Goal: Use online tool/utility: Utilize a website feature to perform a specific function

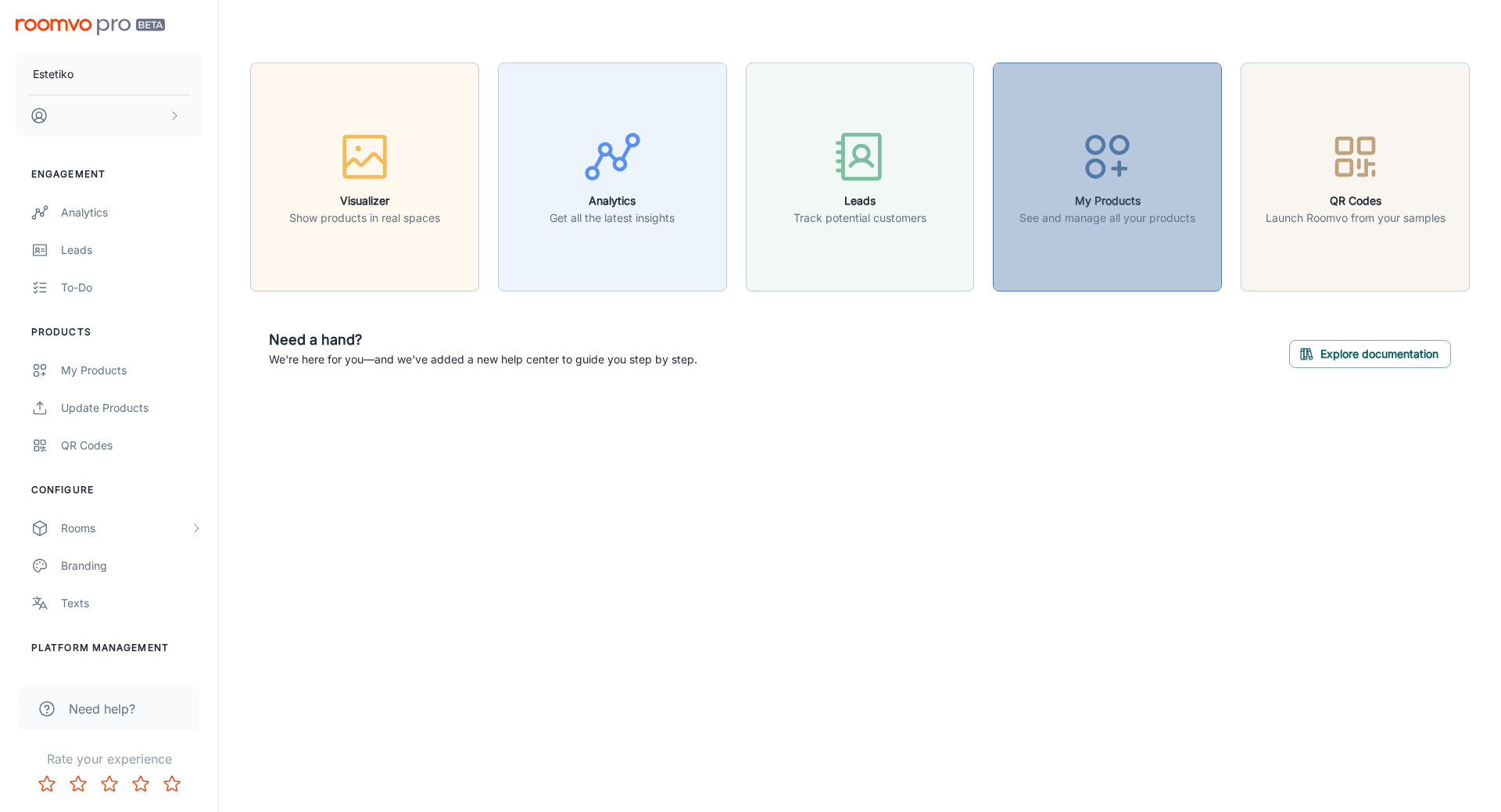
click at [1089, 171] on circle "button" at bounding box center [1094, 167] width 16 height 16
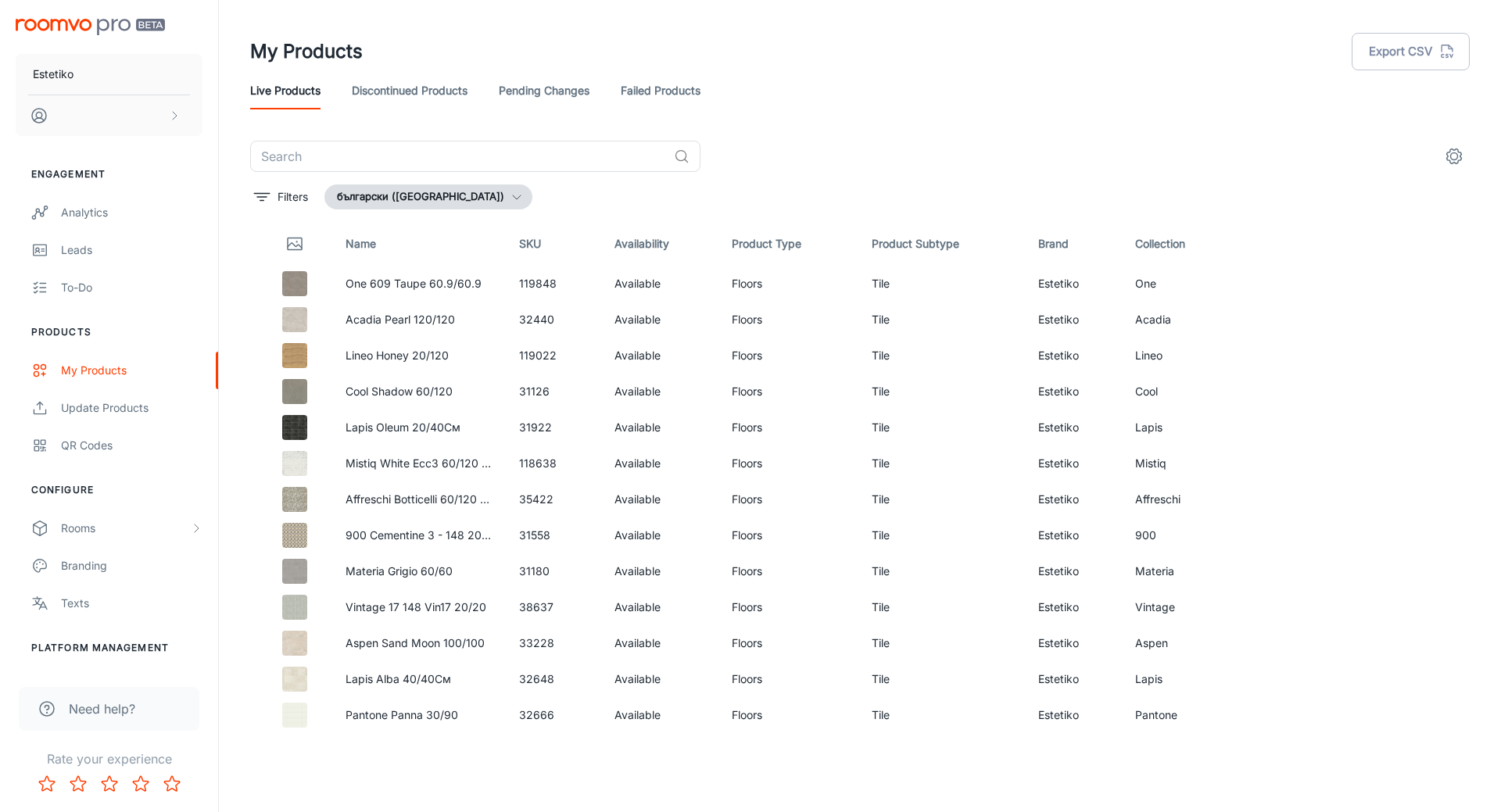
click at [106, 35] on div "Estetiko" at bounding box center [109, 74] width 218 height 148
click at [106, 34] on img "scrollable content" at bounding box center [91, 26] width 149 height 16
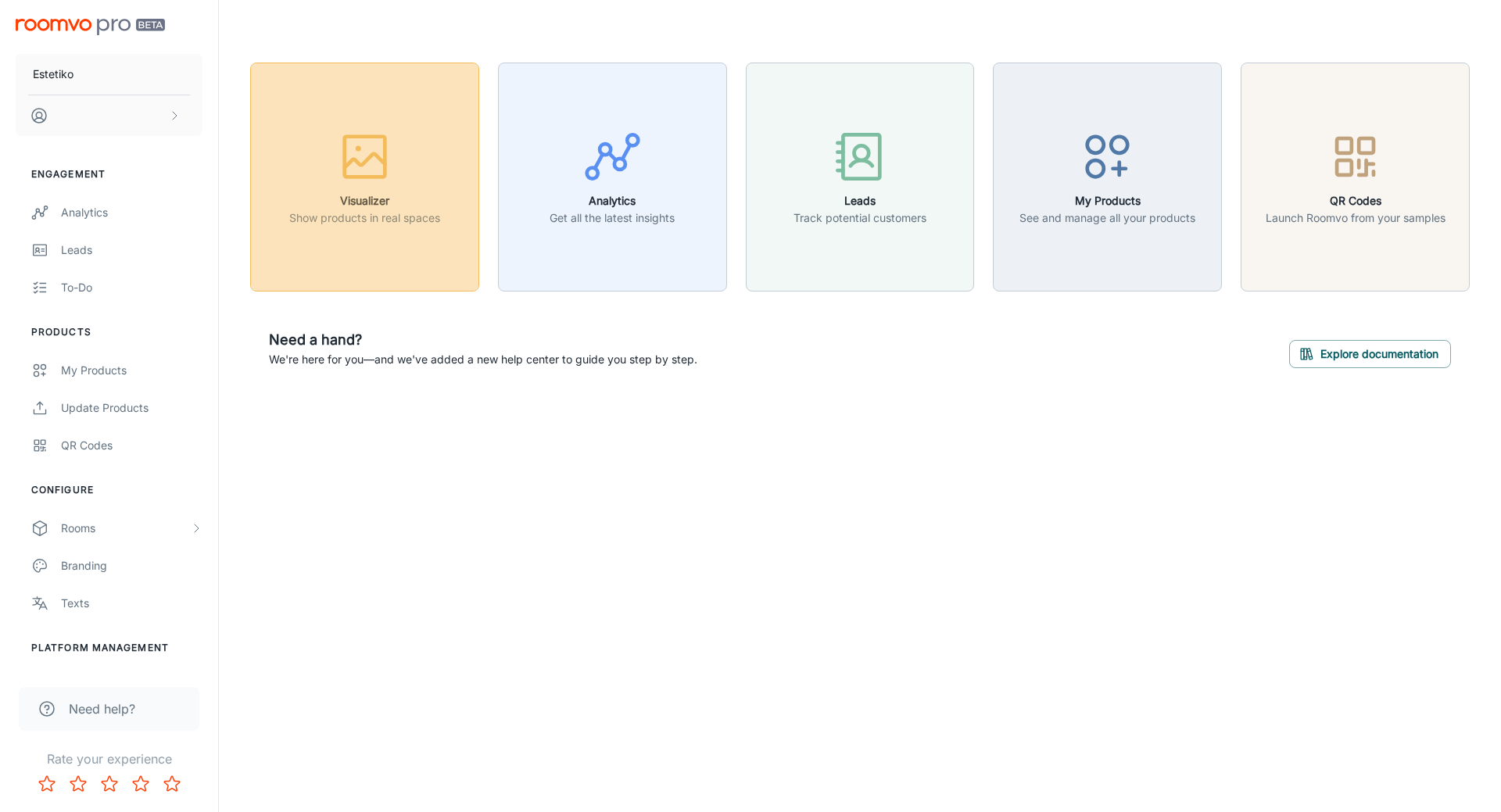
click at [349, 160] on icon "button" at bounding box center [364, 157] width 59 height 59
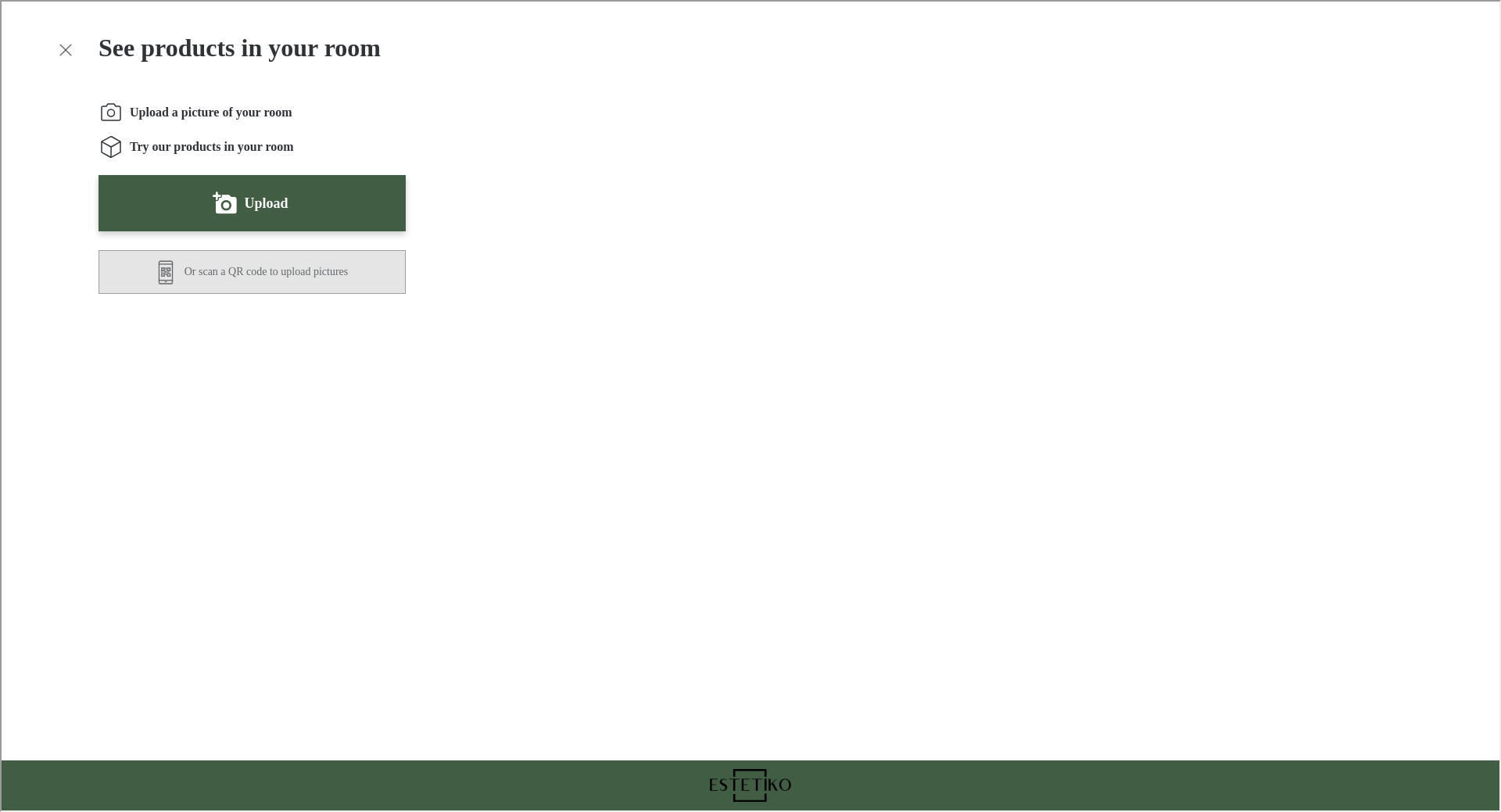
click at [238, 275] on button "Or scan a QR code to upload pictures" at bounding box center [250, 270] width 307 height 43
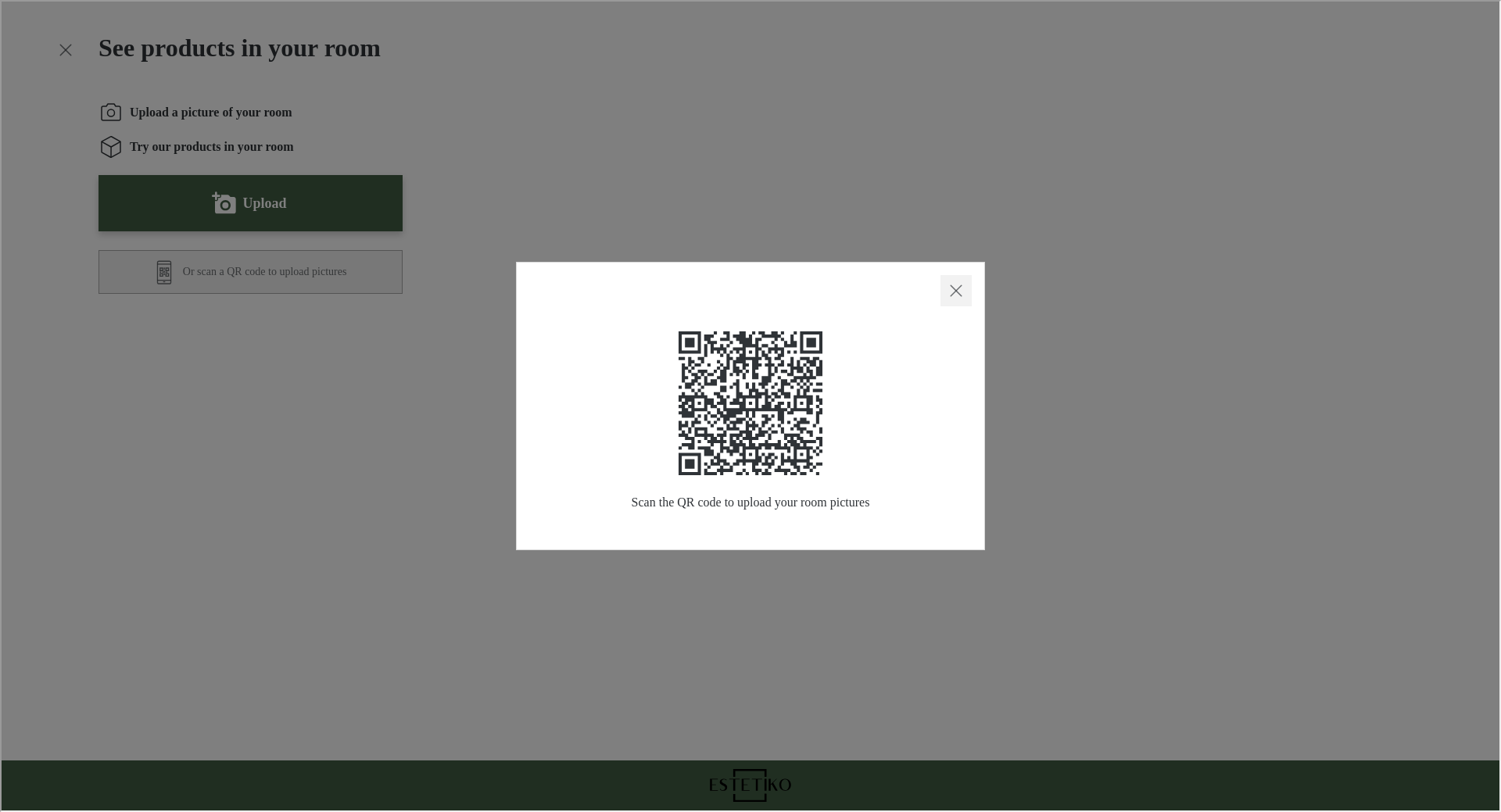
click at [967, 292] on button "Close dialog" at bounding box center [953, 288] width 31 height 31
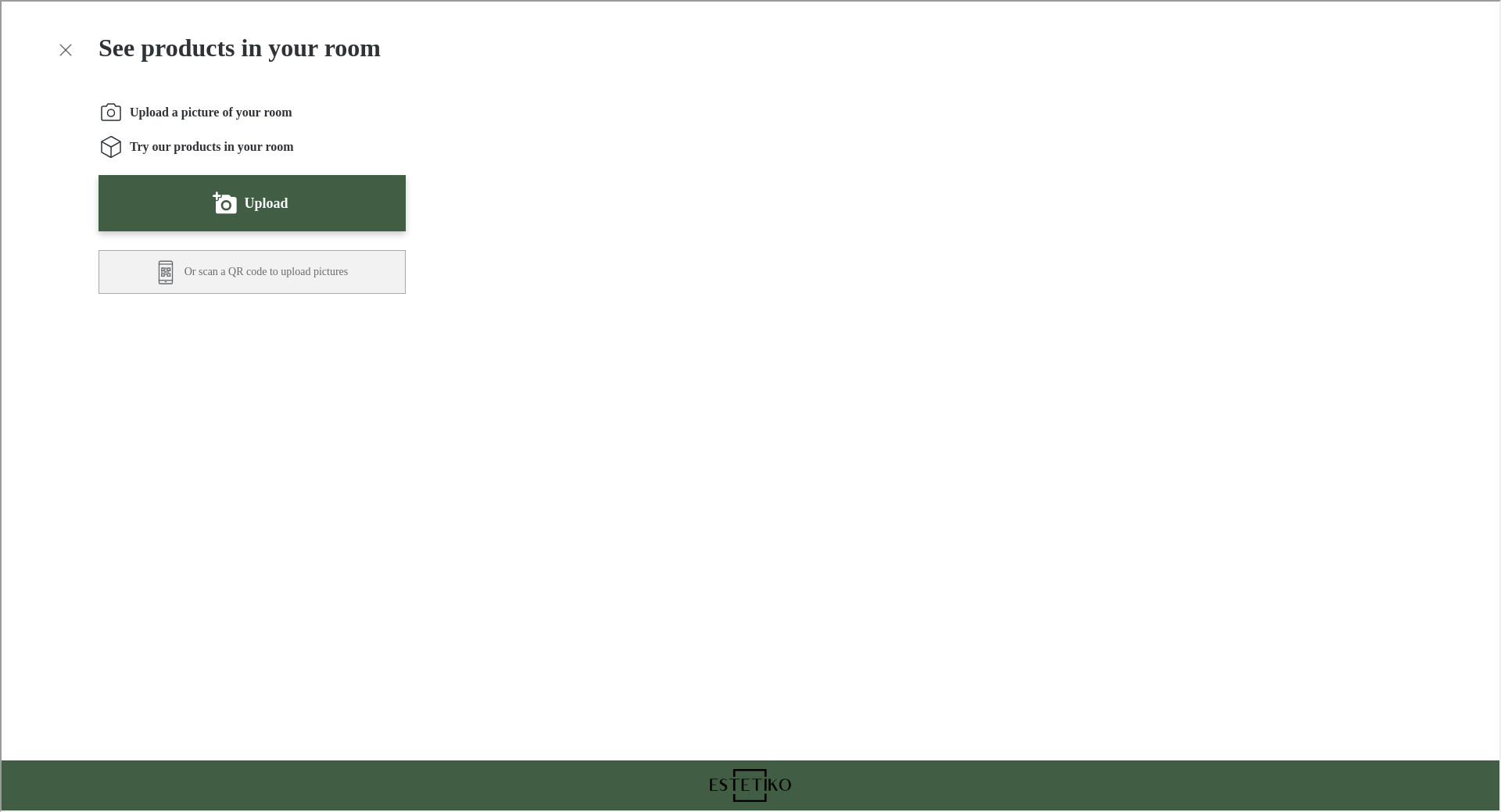
click at [132, 119] on span "Upload a picture of your room" at bounding box center [210, 111] width 163 height 17
click at [119, 103] on icon "Instructions" at bounding box center [109, 111] width 25 height 25
click at [48, 56] on div "See products in your room Upload a picture of your room Try our products in you…" at bounding box center [748, 749] width 1497 height 1497
click at [58, 47] on icon "Exit visualizer" at bounding box center [64, 48] width 19 height 19
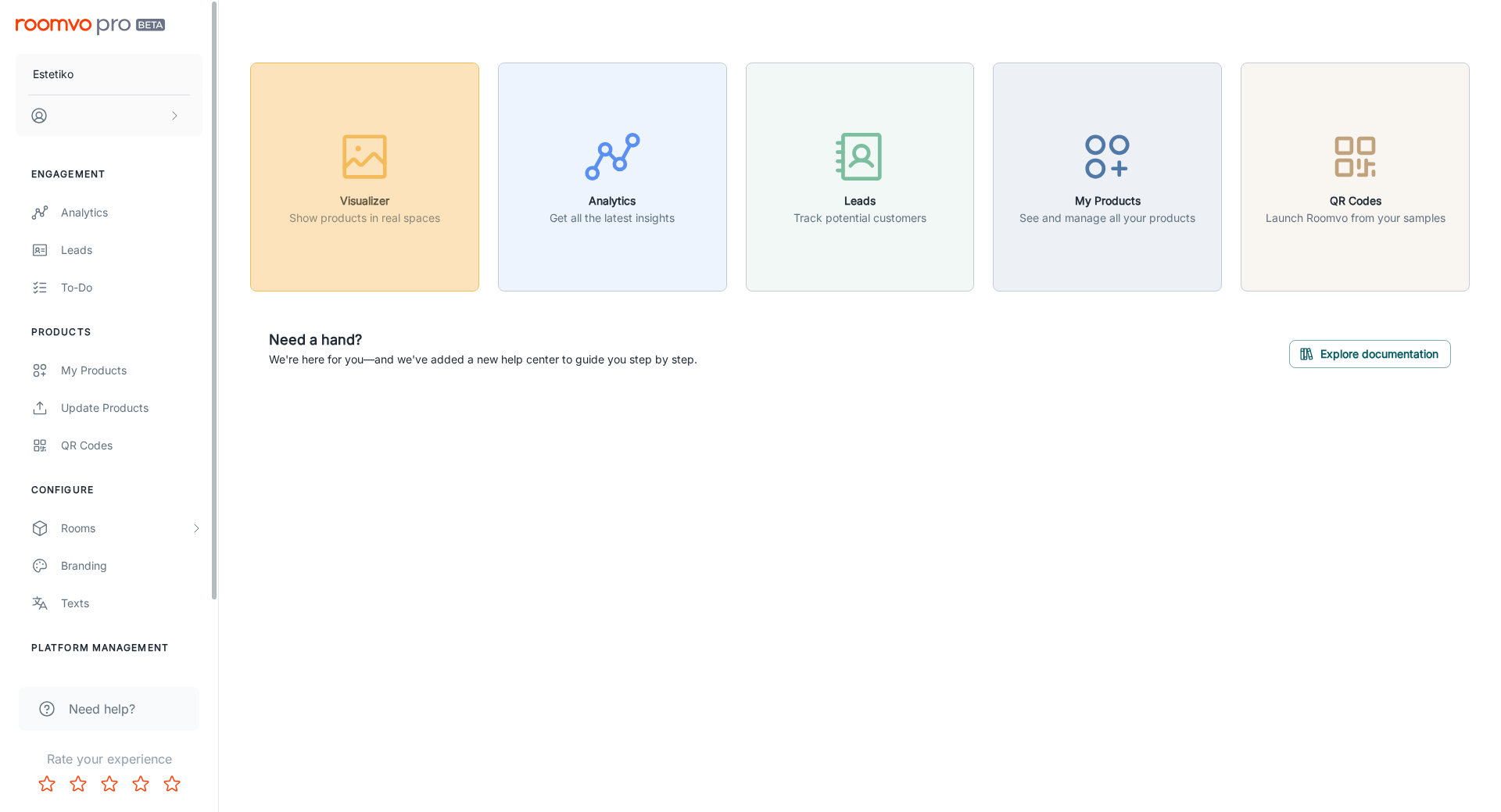
click at [308, 193] on h6 "Visualizer" at bounding box center [364, 200] width 150 height 17
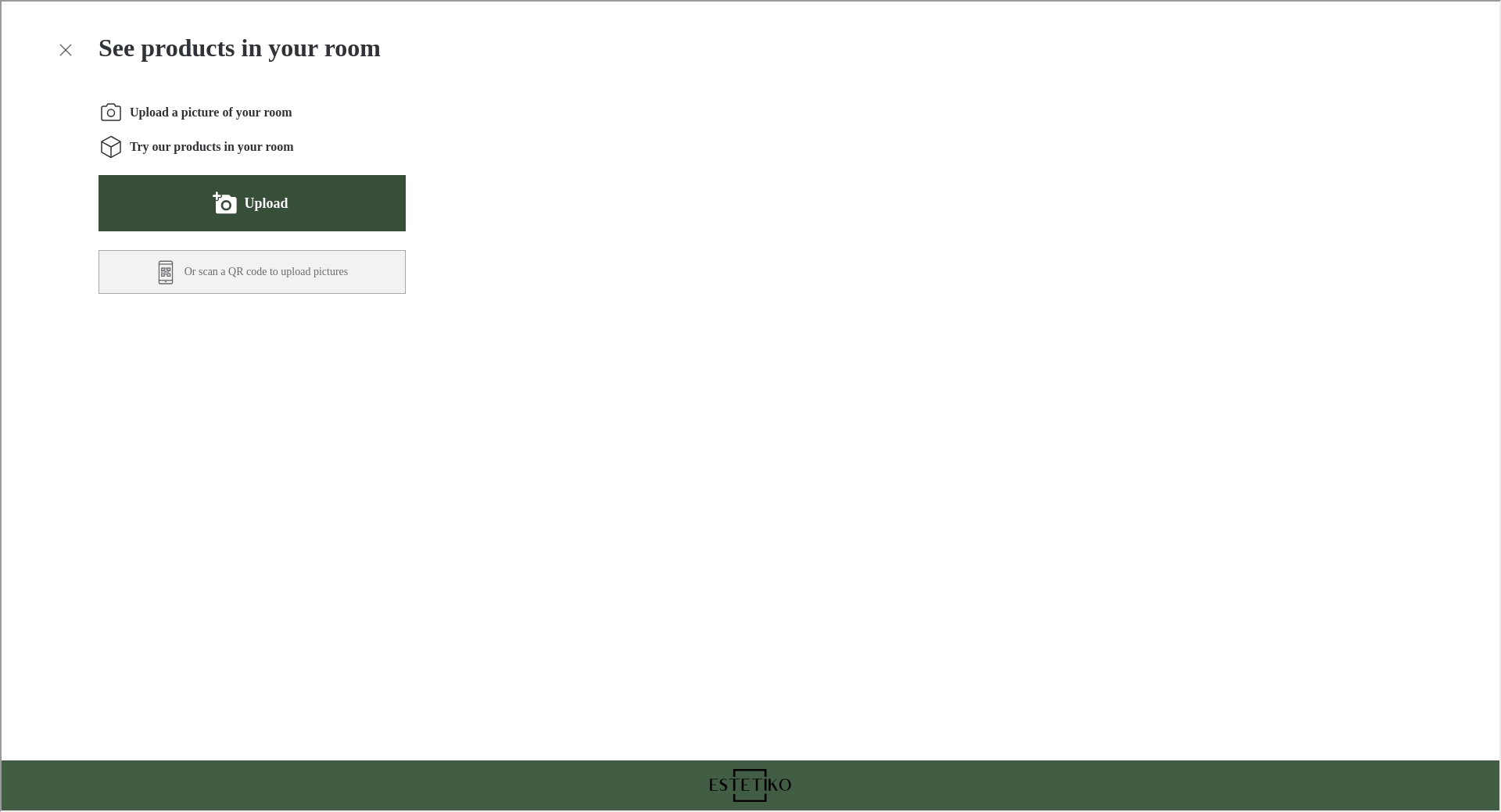
click at [247, 208] on label "Upload" at bounding box center [264, 201] width 44 height 25
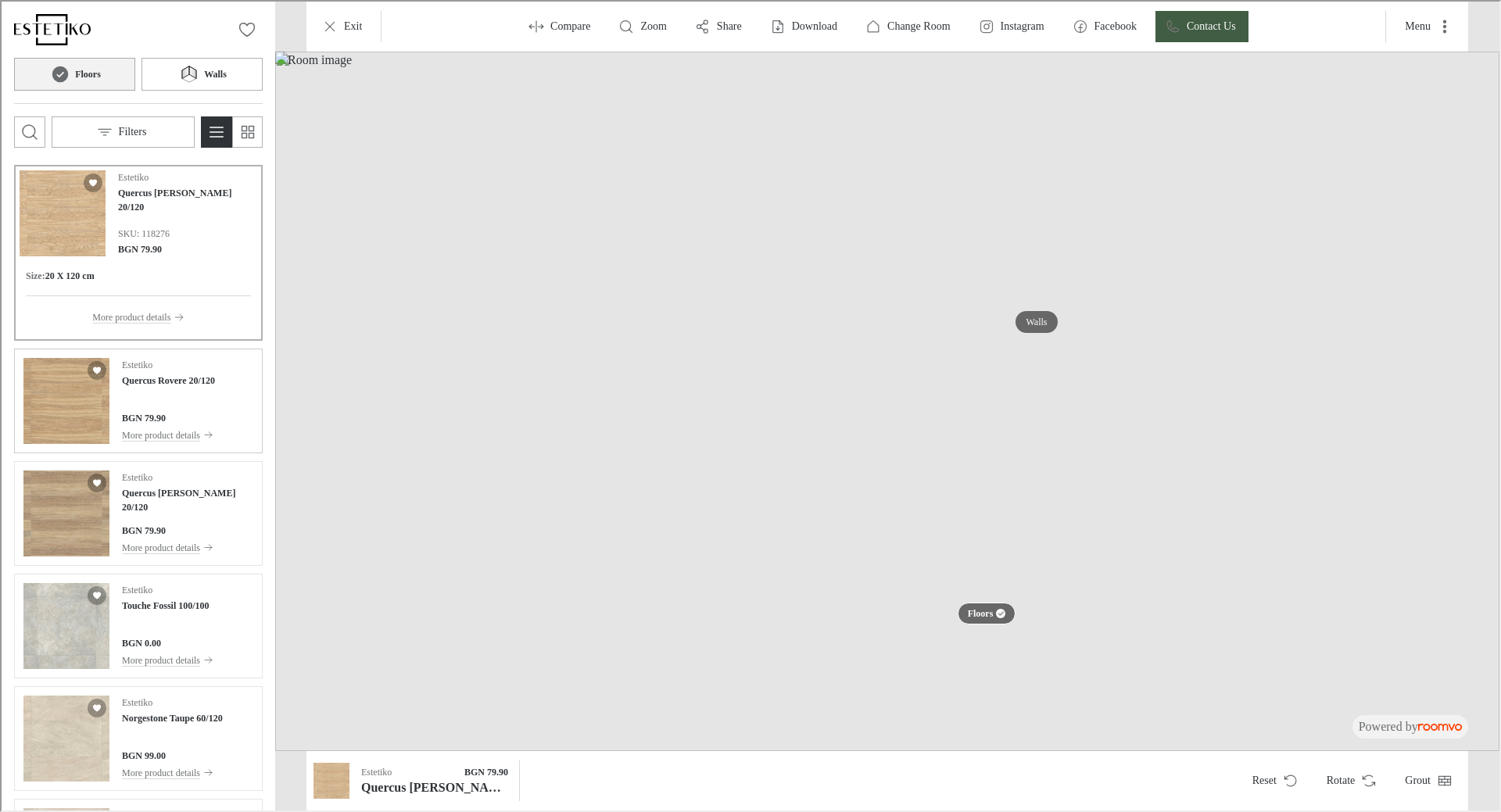
click at [147, 370] on p "Estetiko" at bounding box center [135, 363] width 30 height 14
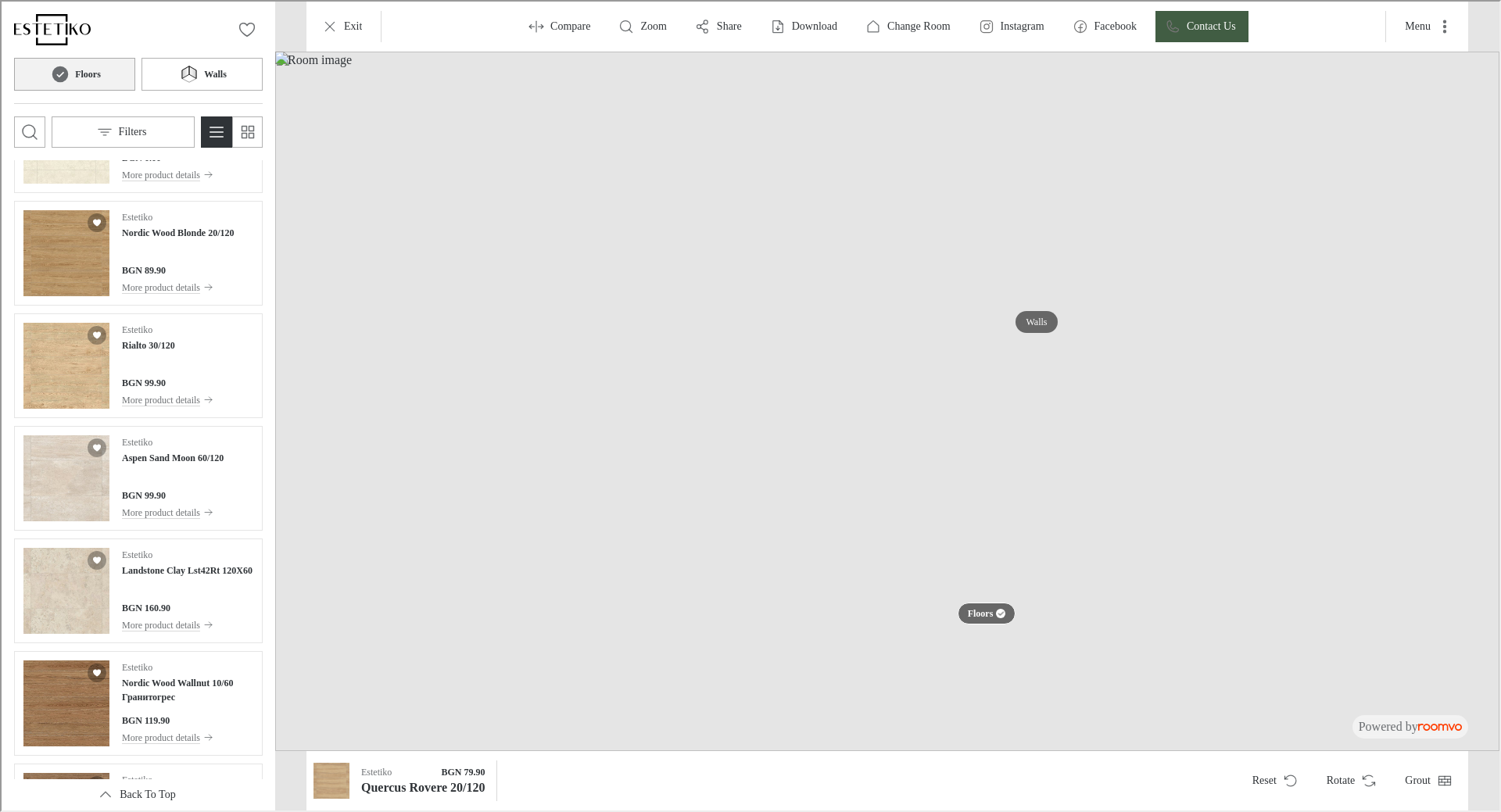
scroll to position [1875, 0]
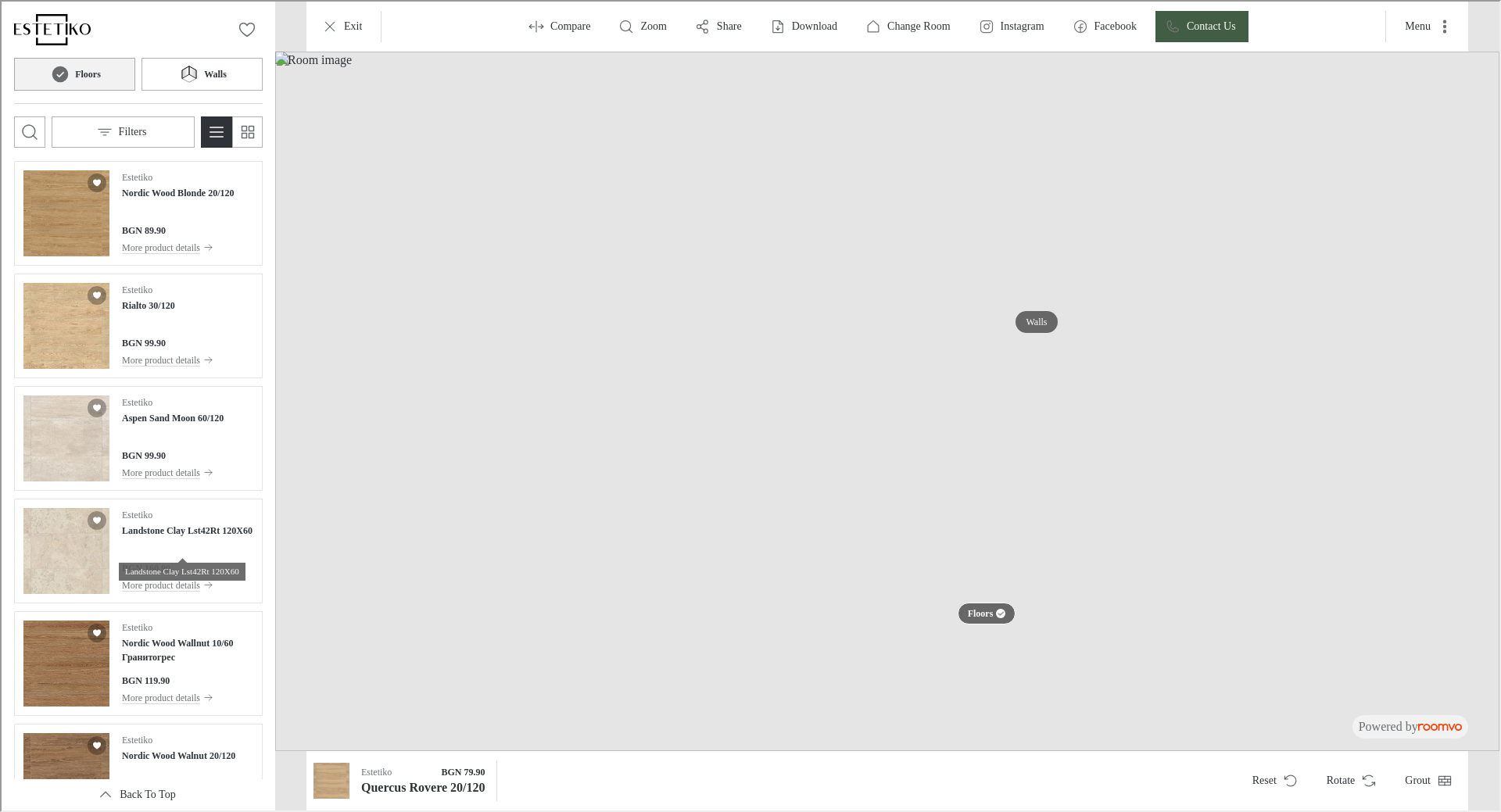
click at [154, 550] on div "Landstone Clay Lst42Rt 120X60" at bounding box center [181, 564] width 127 height 29
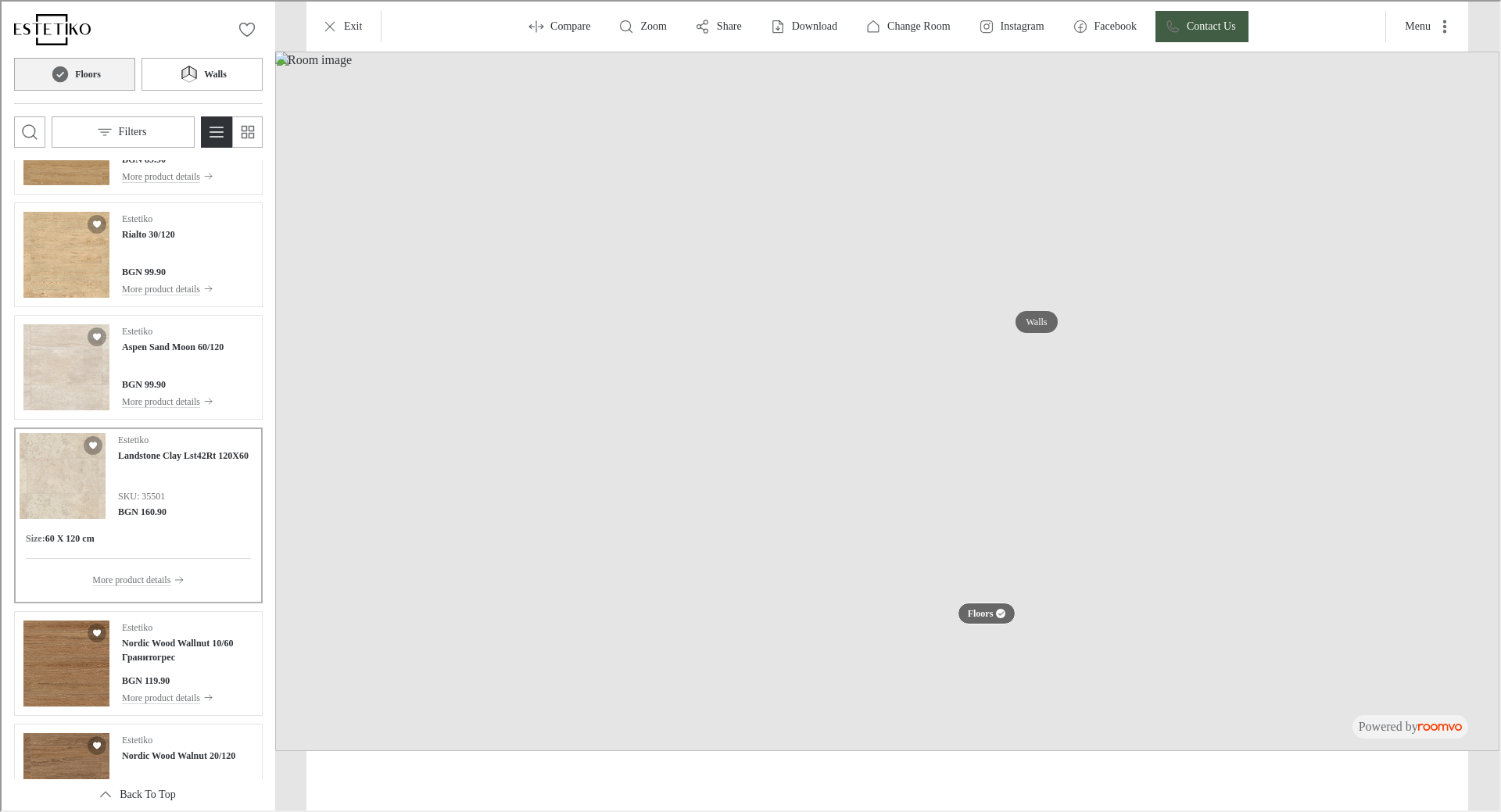
scroll to position [1804, 0]
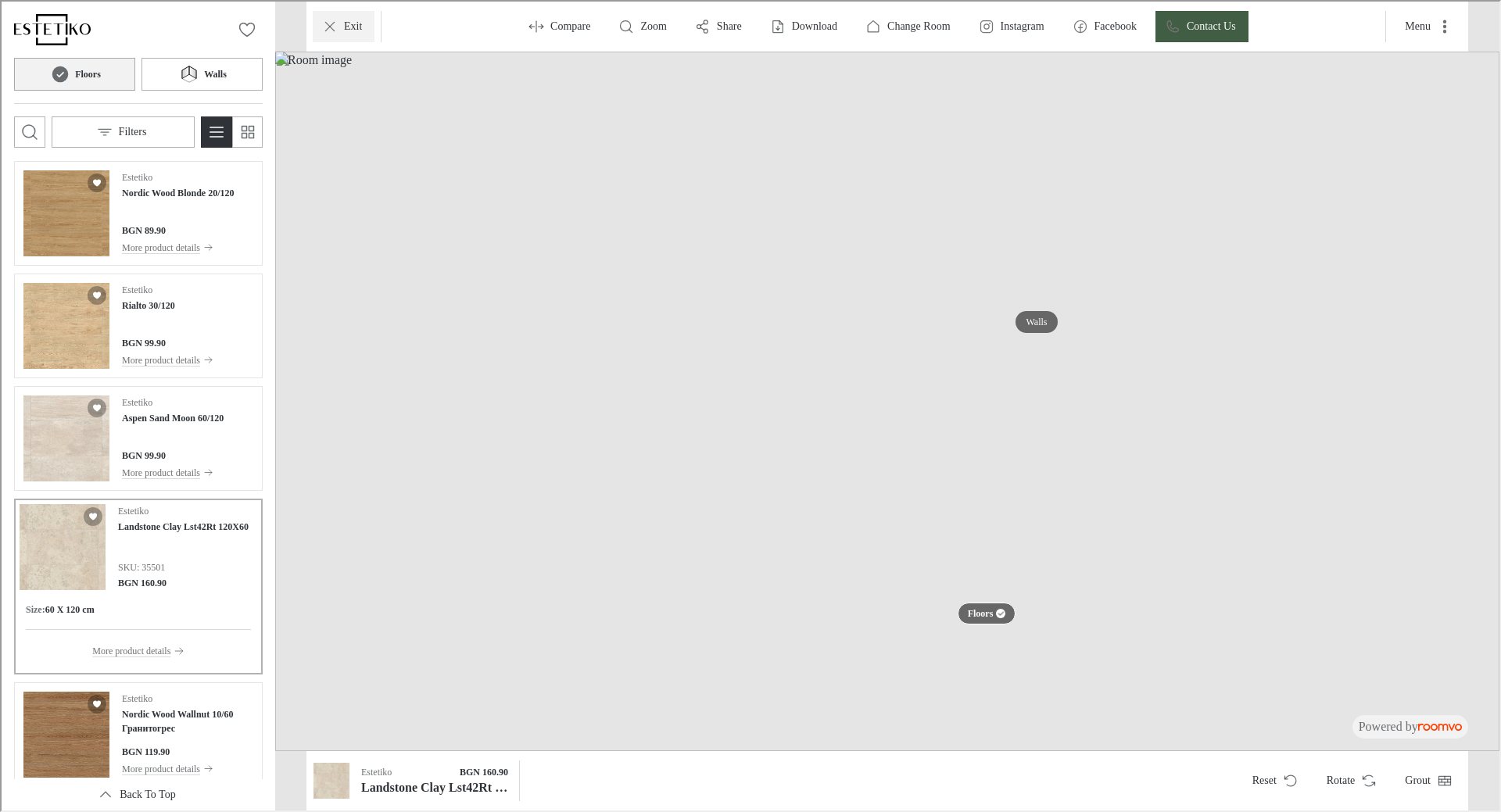
click at [331, 25] on icon "Exit" at bounding box center [328, 25] width 16 height 16
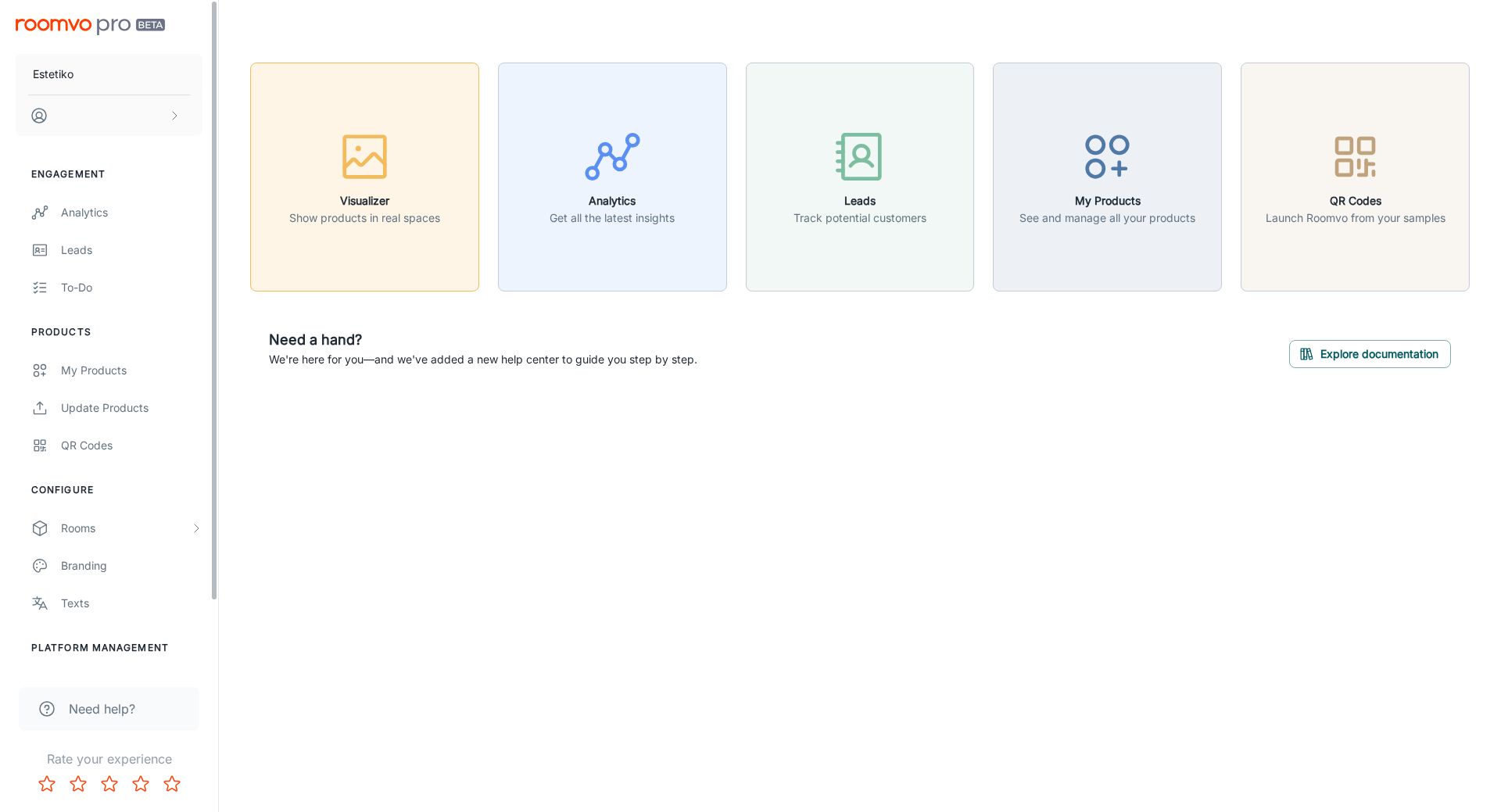
click at [346, 148] on icon "button" at bounding box center [364, 157] width 59 height 59
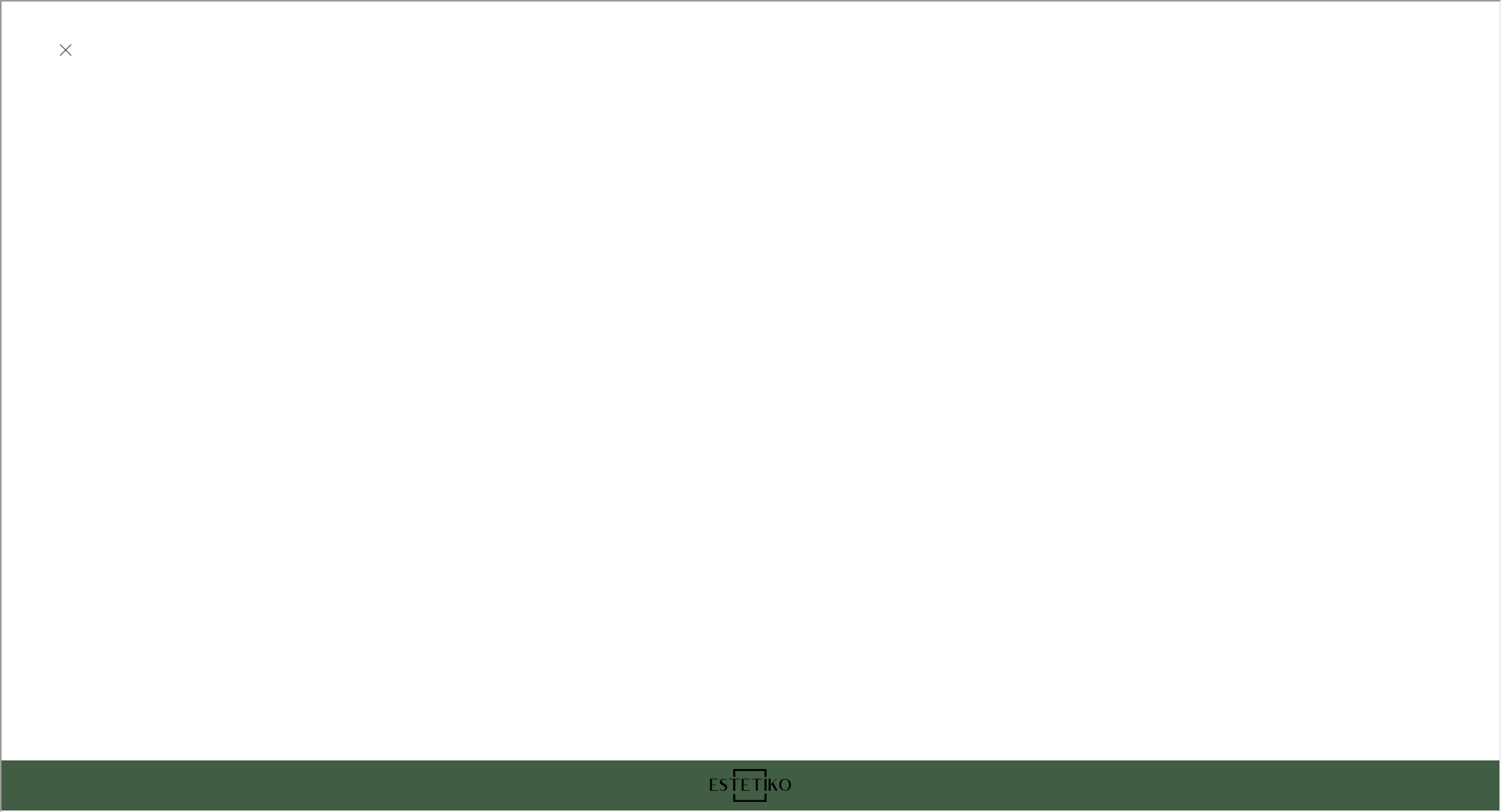
scroll to position [0, 0]
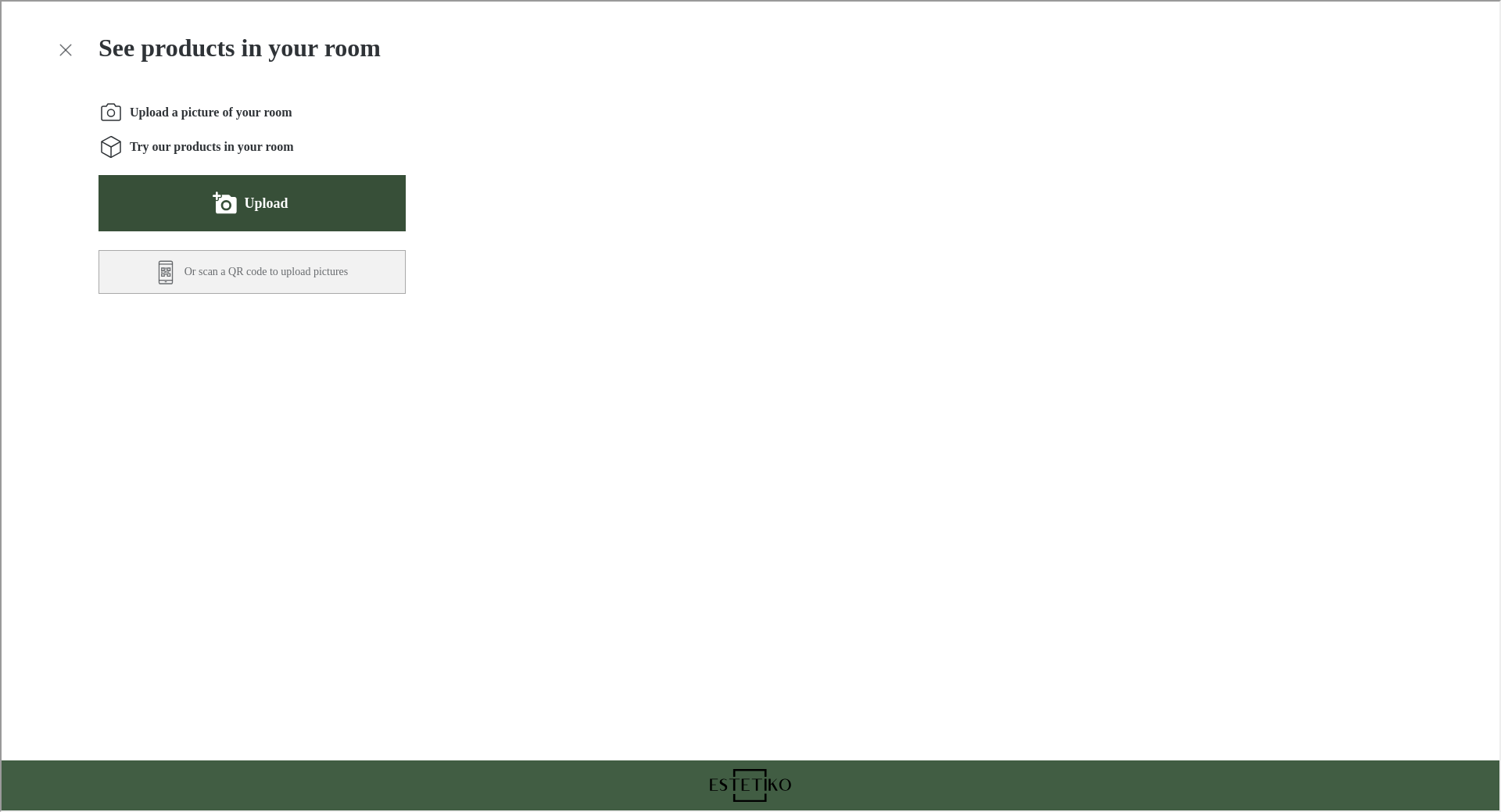
click at [278, 216] on button "Upload" at bounding box center [250, 200] width 307 height 56
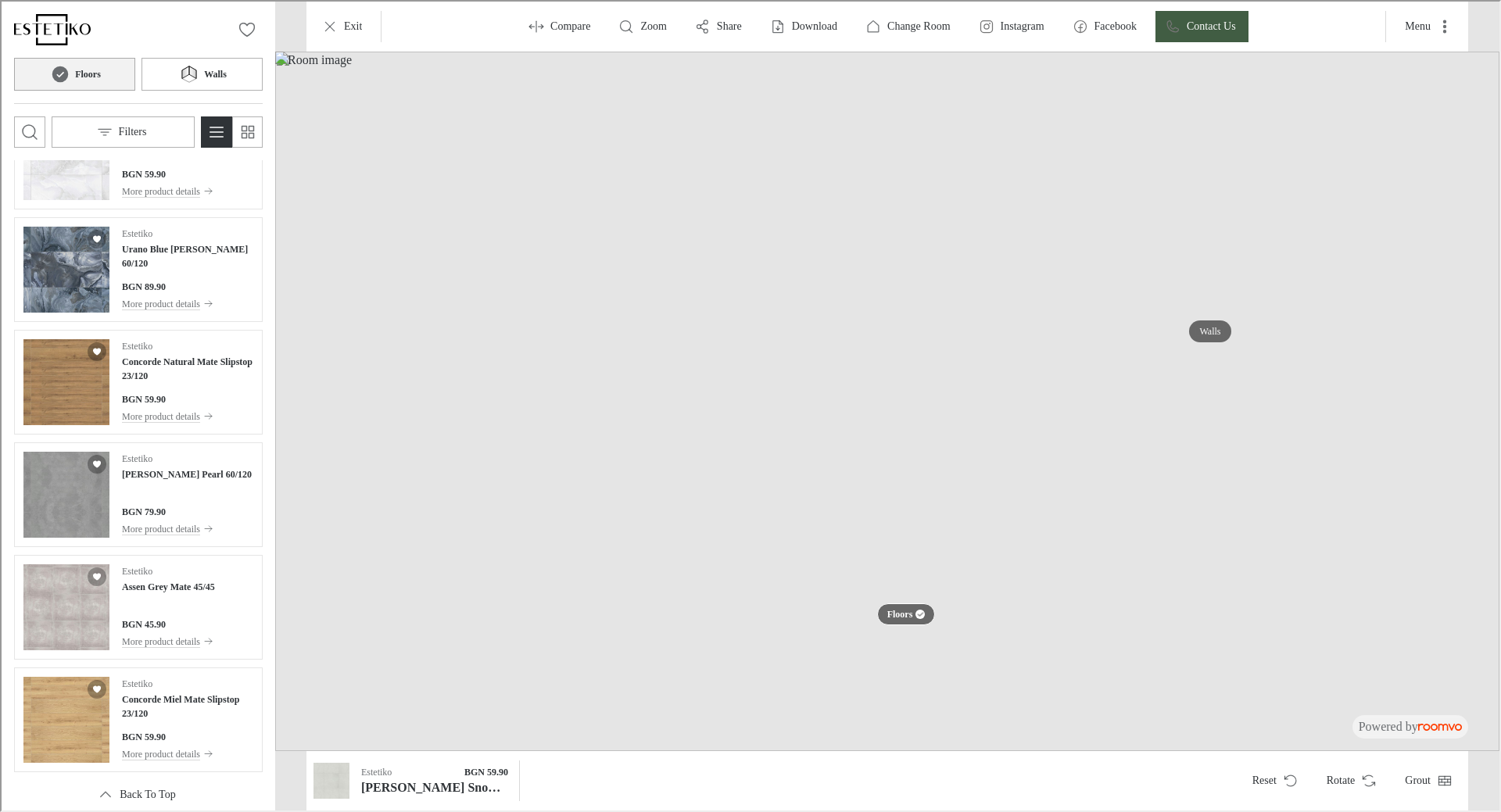
scroll to position [1484, 0]
click at [194, 261] on div "Estetiko Urano Blue [PERSON_NAME] 60/120 BGN 89.90 More product details" at bounding box center [185, 265] width 131 height 86
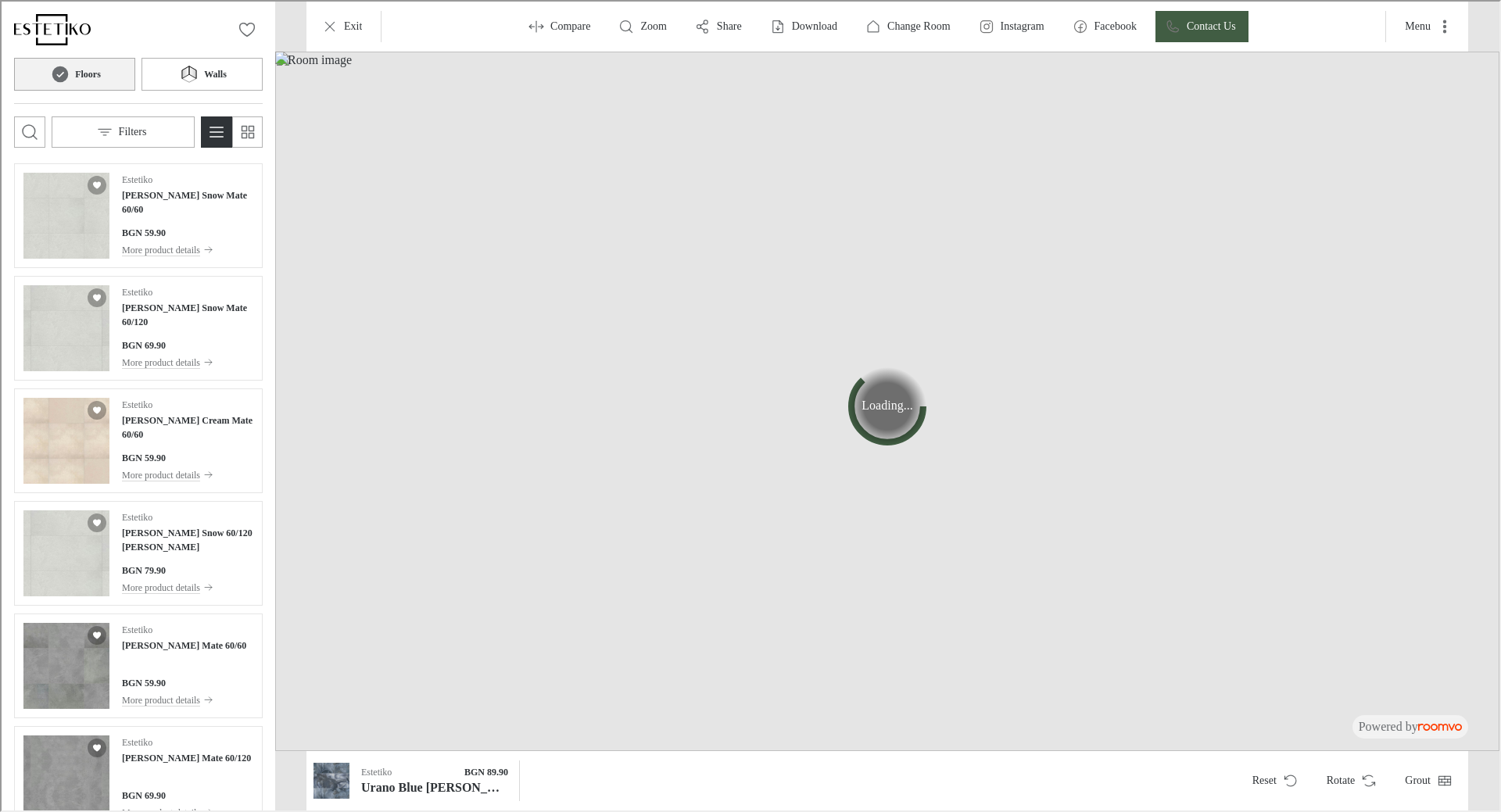
scroll to position [0, 0]
click at [1337, 779] on button "Rotate" at bounding box center [1348, 778] width 73 height 31
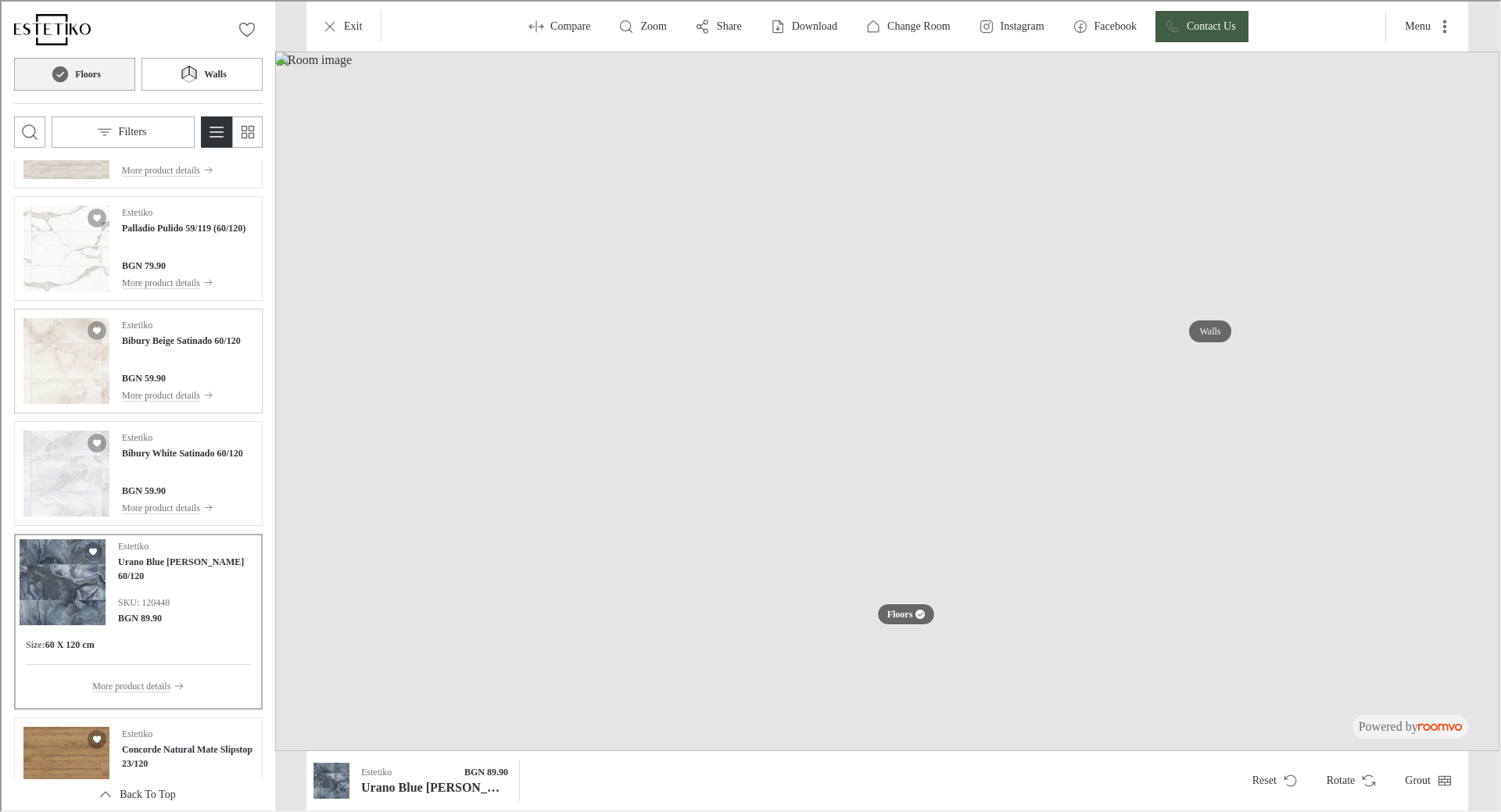
click at [222, 323] on div "Estetiko Bibury Beige Satinado 60/120" at bounding box center [180, 331] width 119 height 29
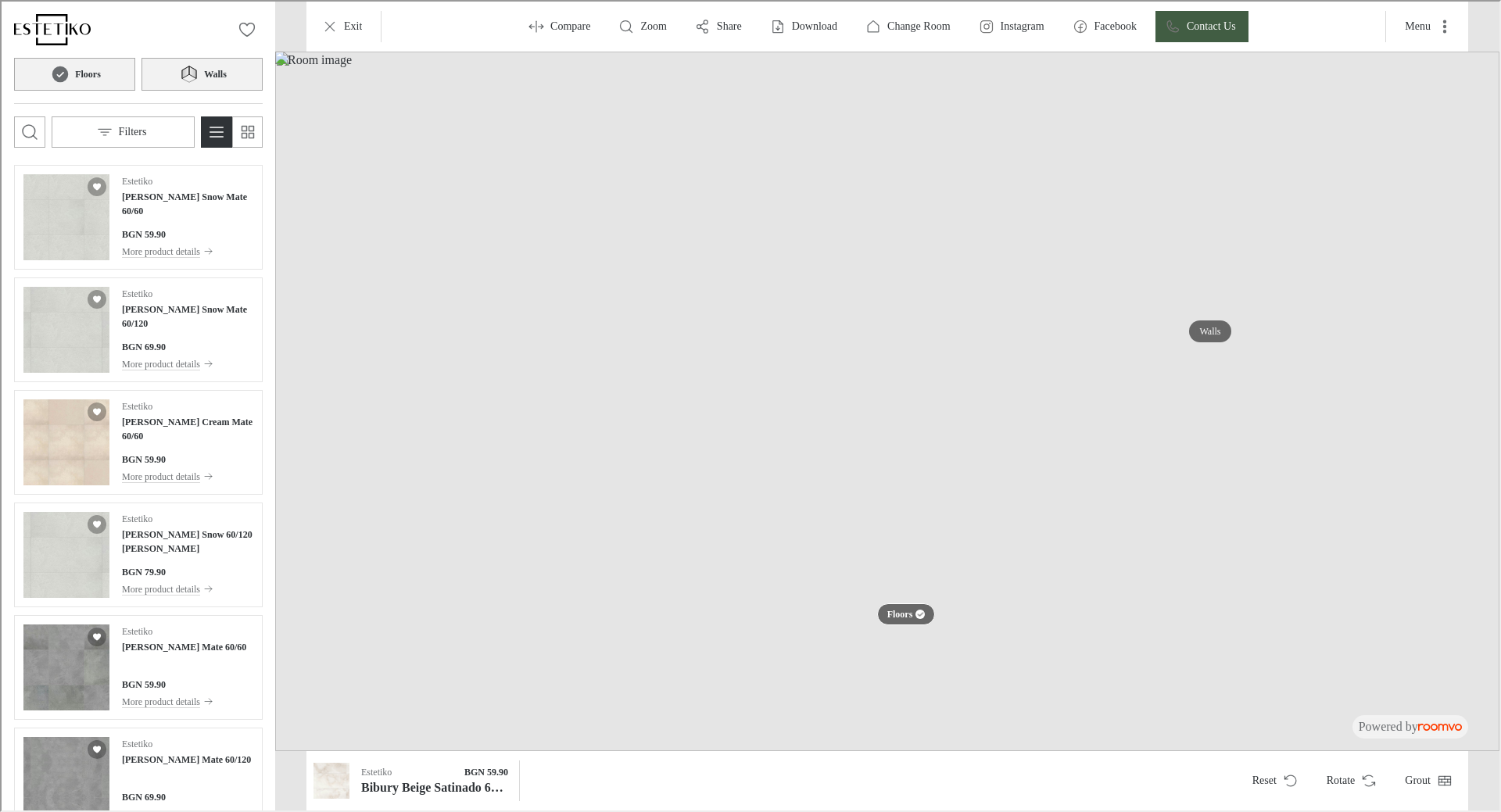
click at [194, 83] on button "Walls" at bounding box center [201, 72] width 121 height 33
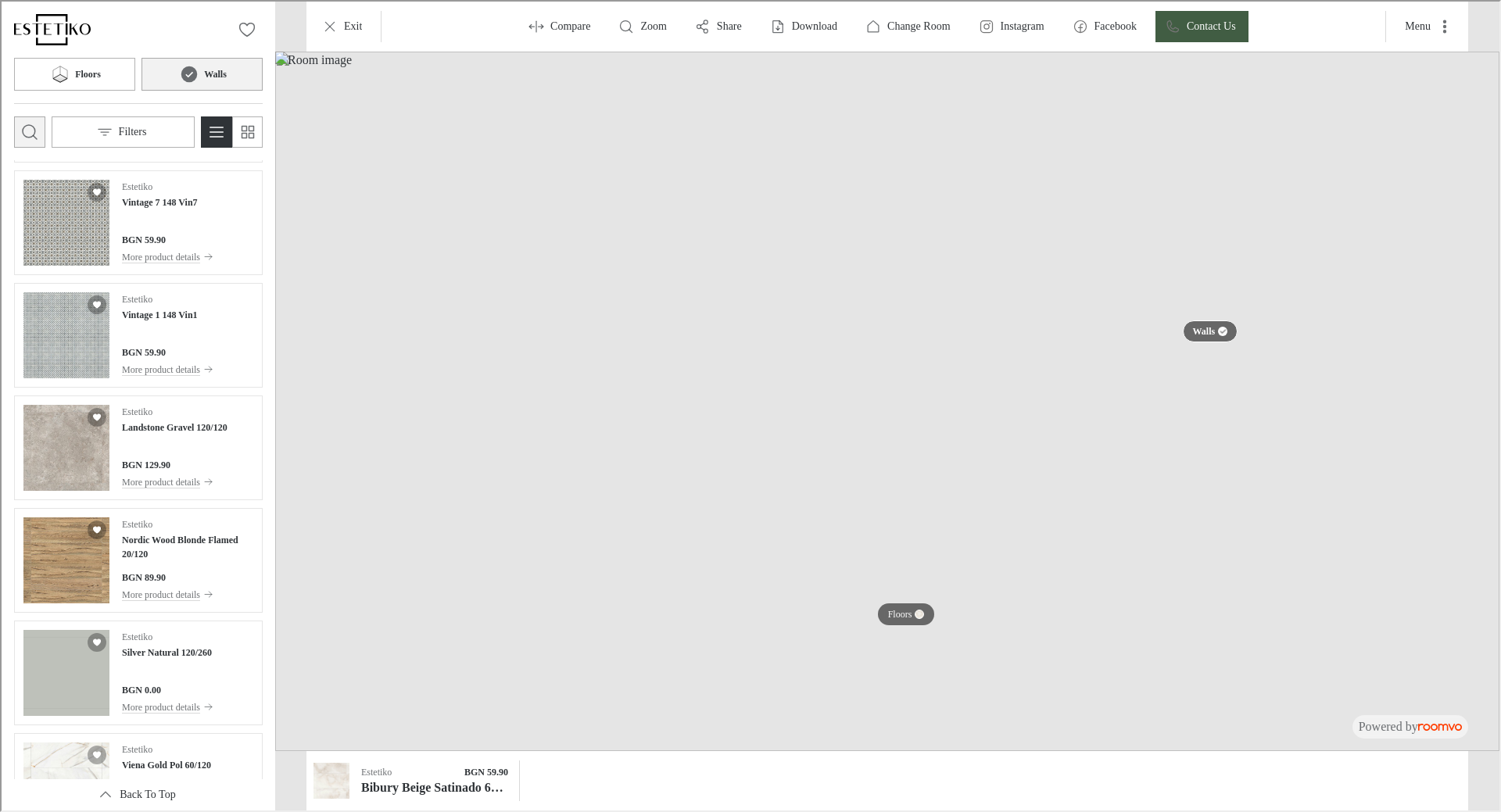
scroll to position [781, 0]
click at [21, 134] on icon "Open search box" at bounding box center [28, 130] width 19 height 19
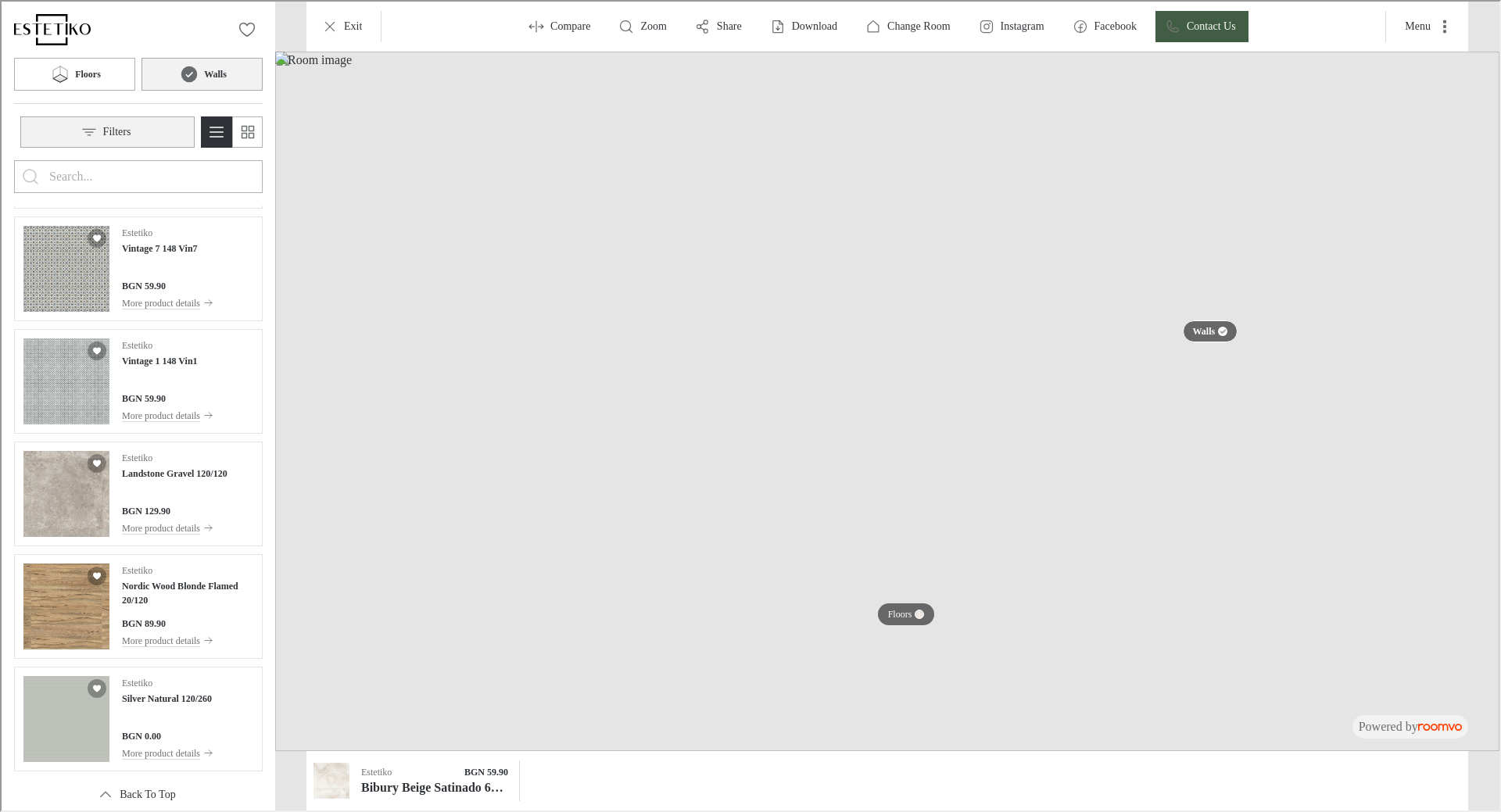
scroll to position [0, 0]
click at [129, 164] on input "Enter products to search for" at bounding box center [136, 175] width 178 height 25
type input "Ц"
type input "COOL"
click at [13, 160] on button "Search for products" at bounding box center [28, 175] width 31 height 31
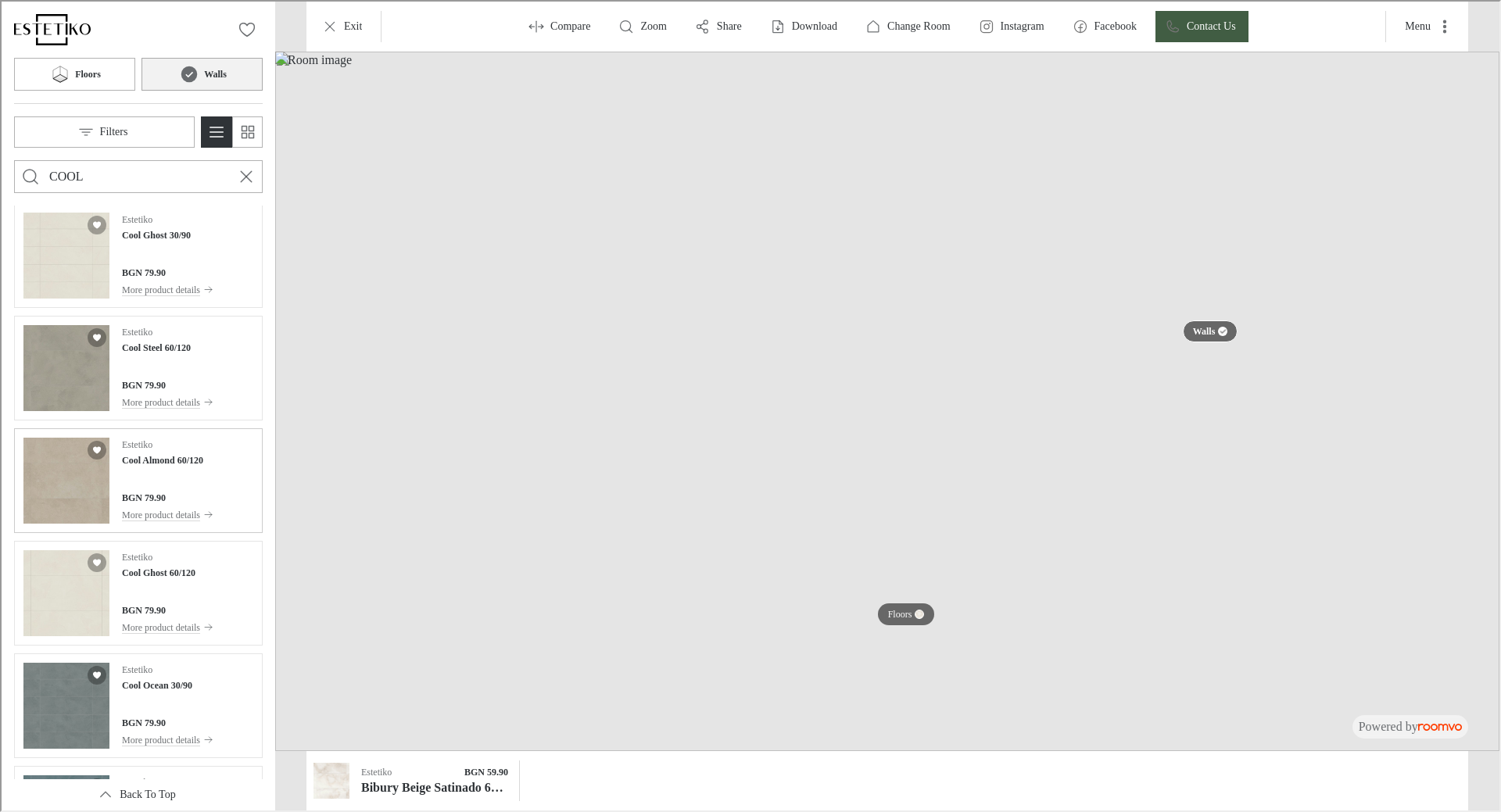
scroll to position [821, 0]
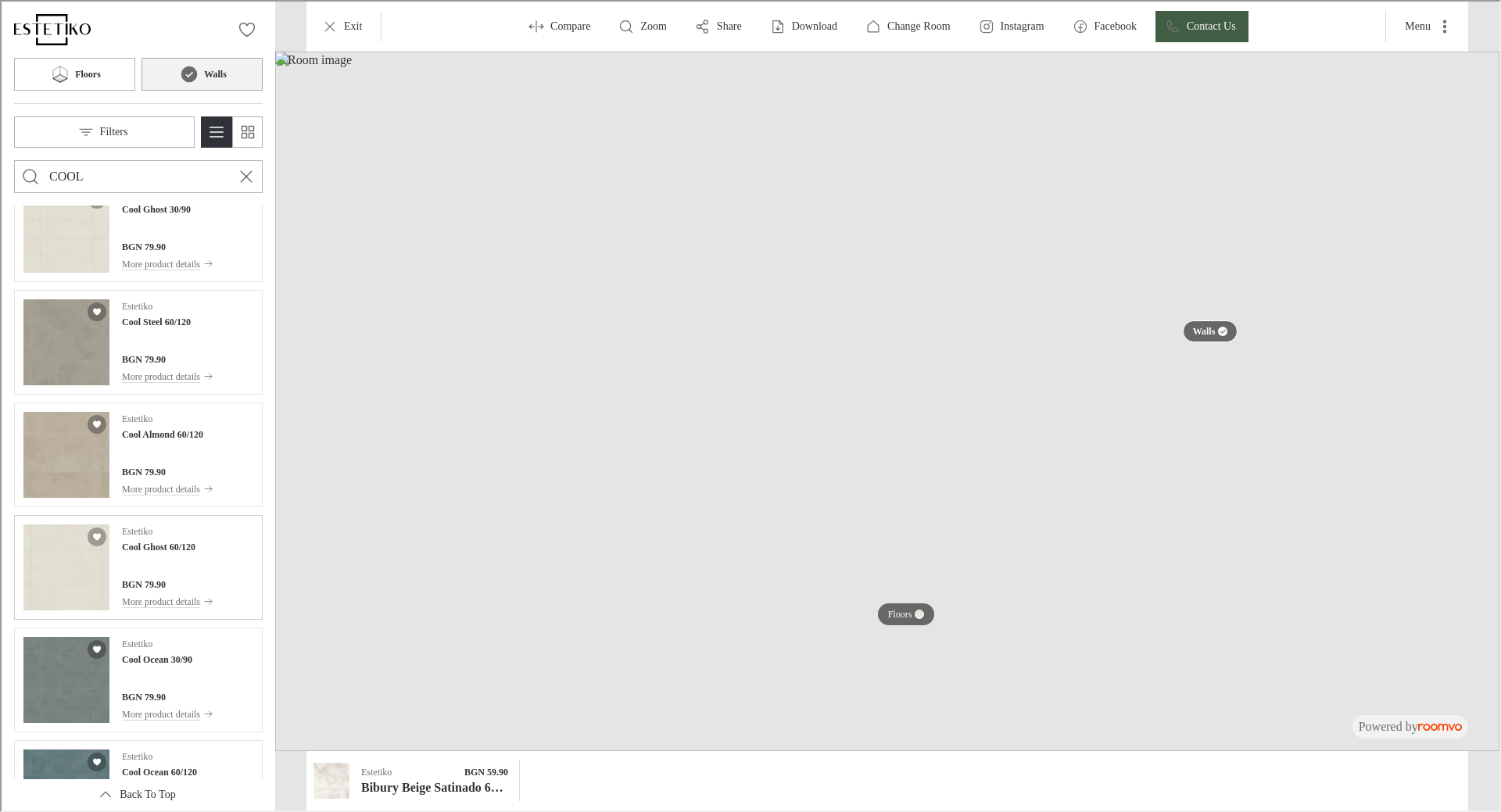
click at [178, 553] on div "Estetiko Cool Ghost 60/120 BGN 79.90 More product details" at bounding box center [166, 565] width 92 height 86
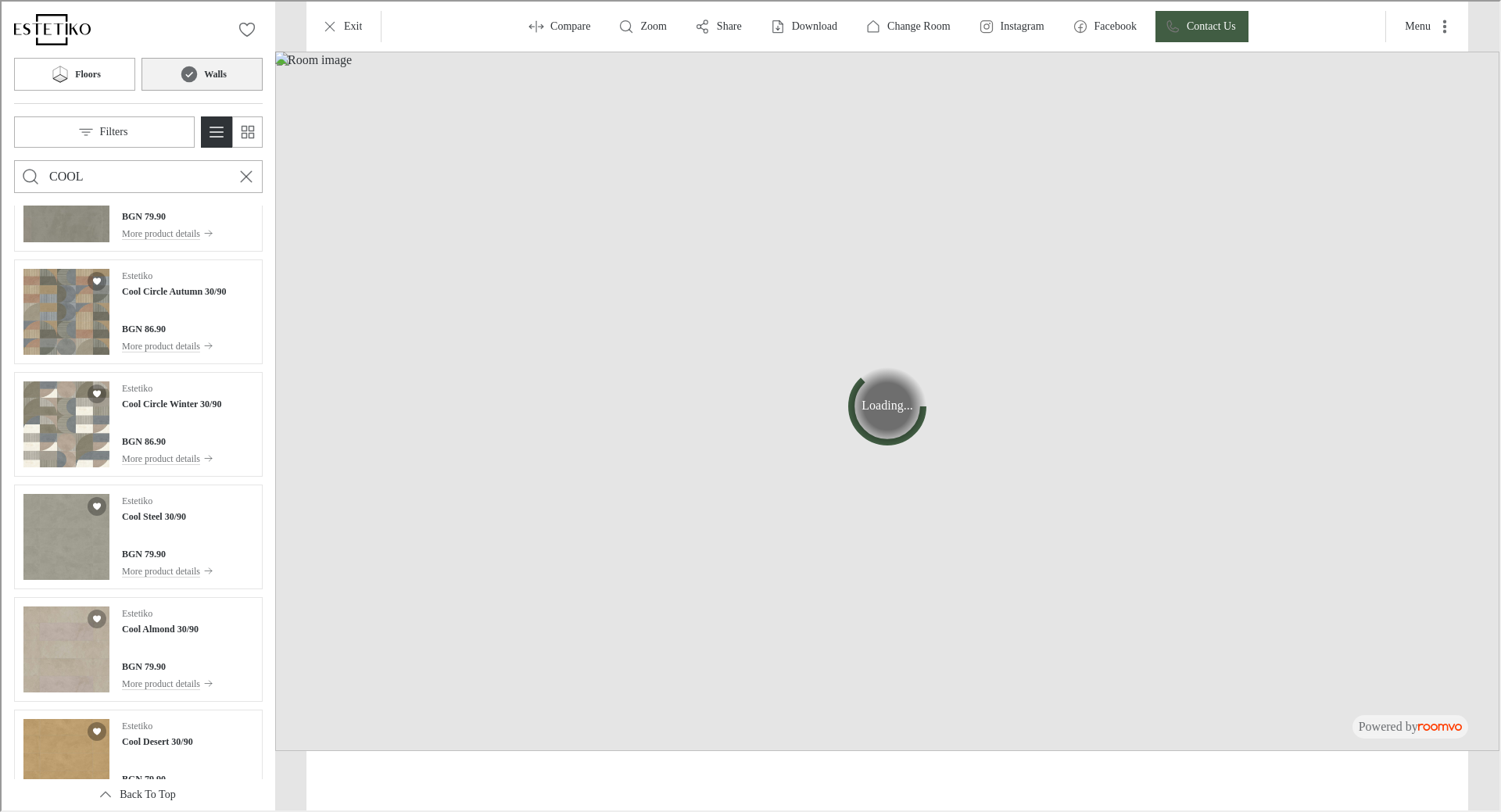
scroll to position [0, 0]
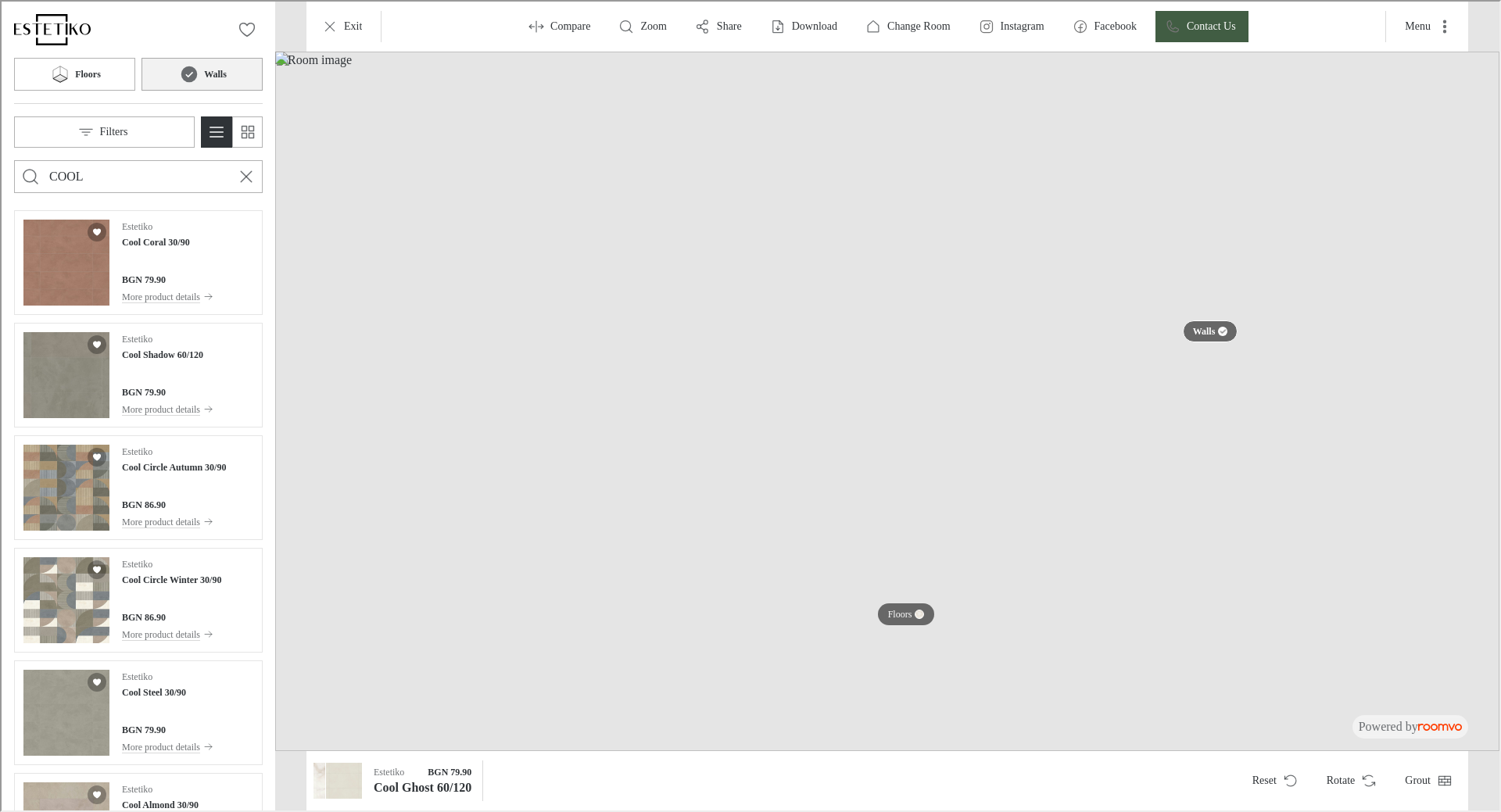
click at [731, 465] on img at bounding box center [885, 400] width 1224 height 700
click at [191, 367] on div "Estetiko Cool Shadow 60/120 BGN 79.90 More product details" at bounding box center [166, 373] width 92 height 86
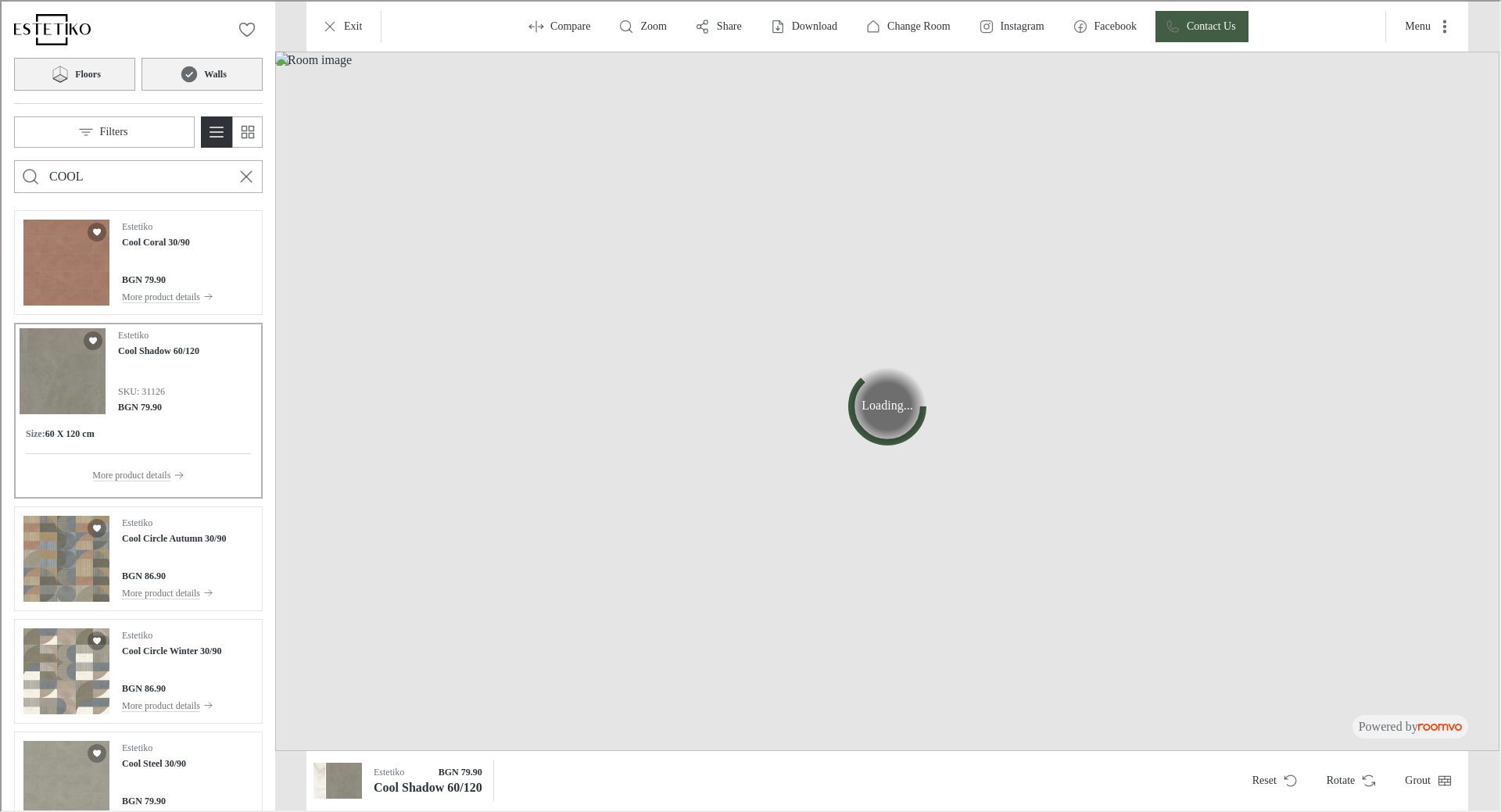
click at [88, 73] on h6 "Floors" at bounding box center [86, 72] width 26 height 14
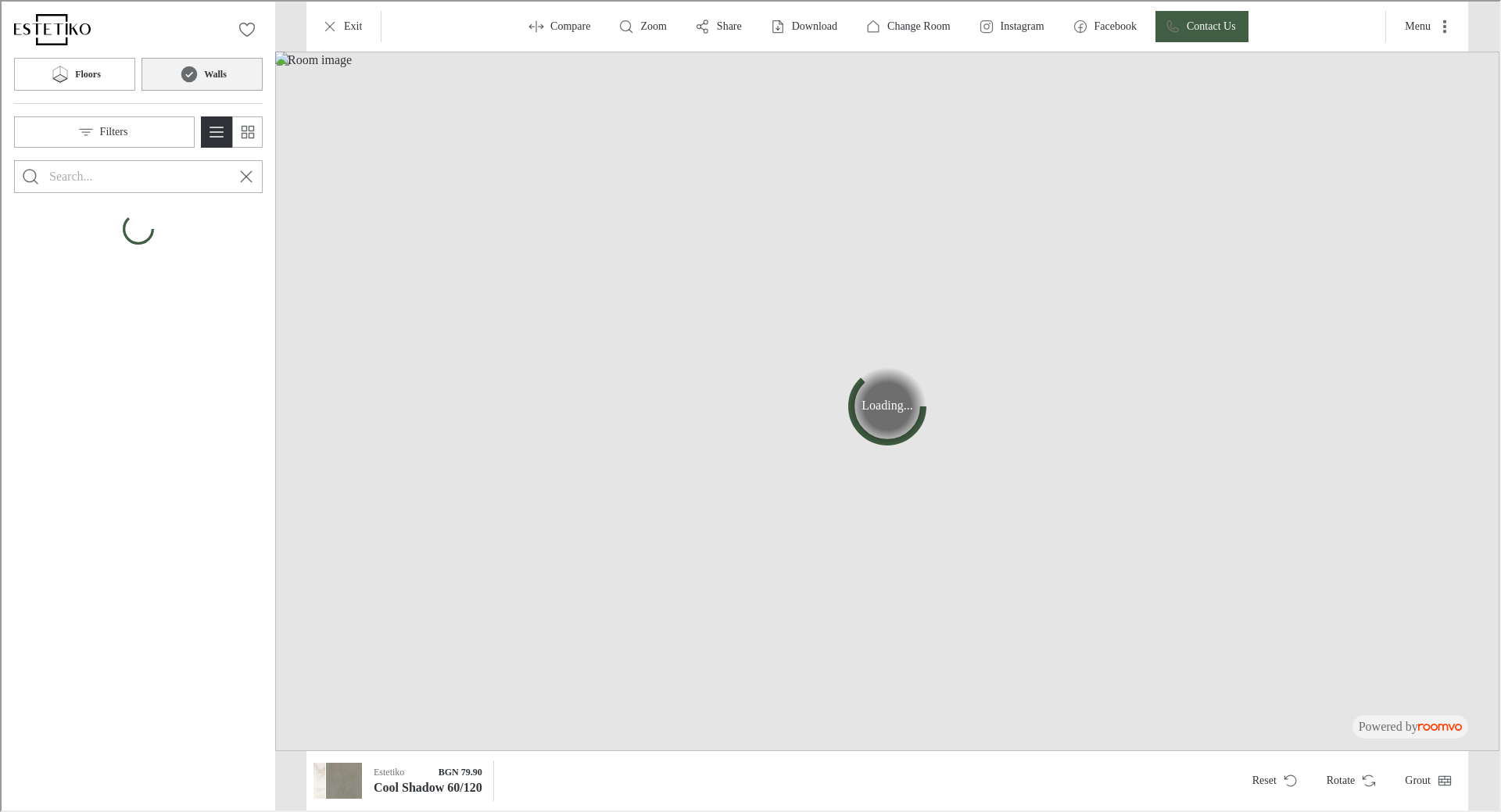
type input "COOL"
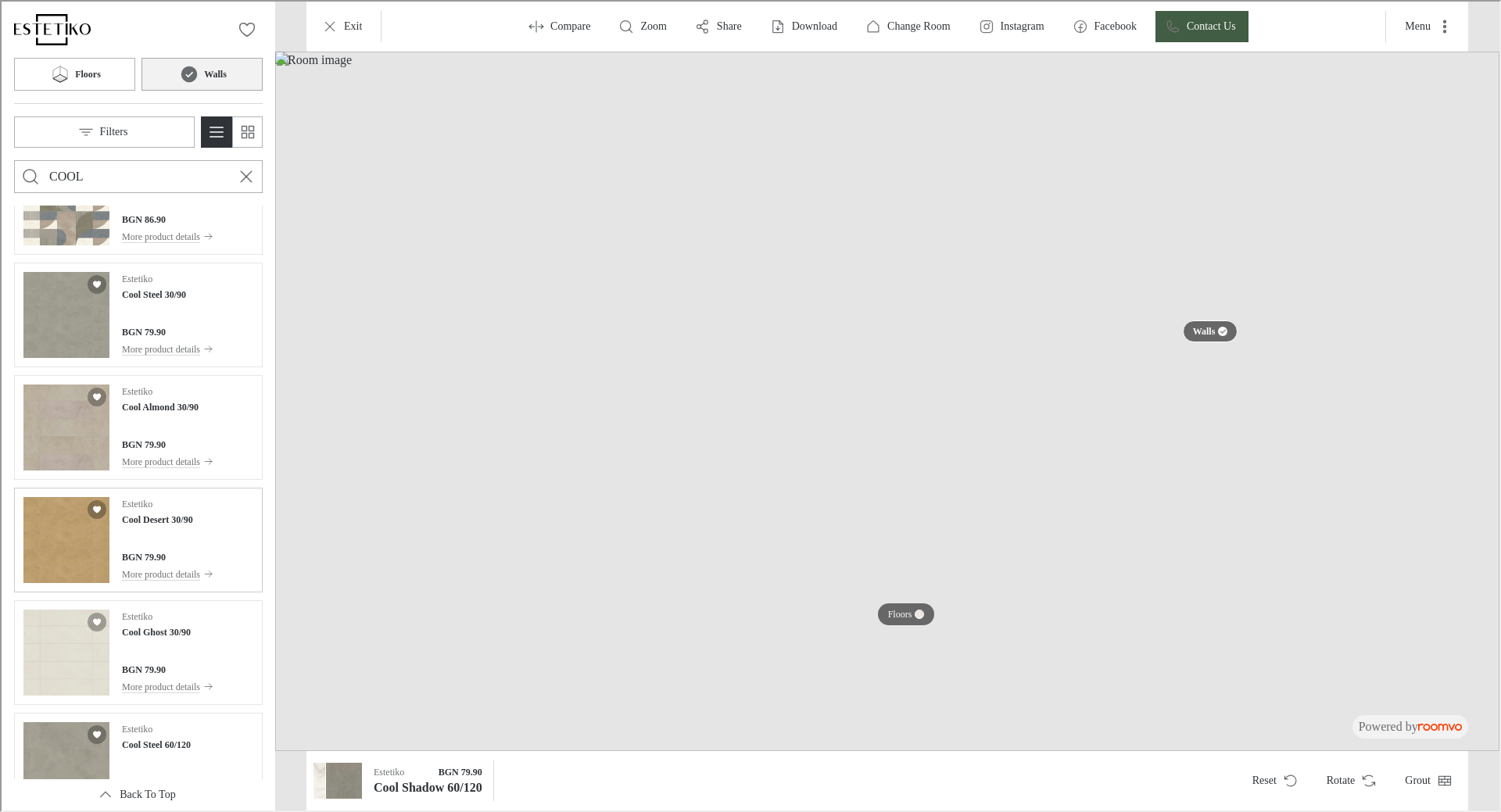
click at [75, 551] on img "See Cool Desert 30/90 in the room" at bounding box center [64, 538] width 86 height 86
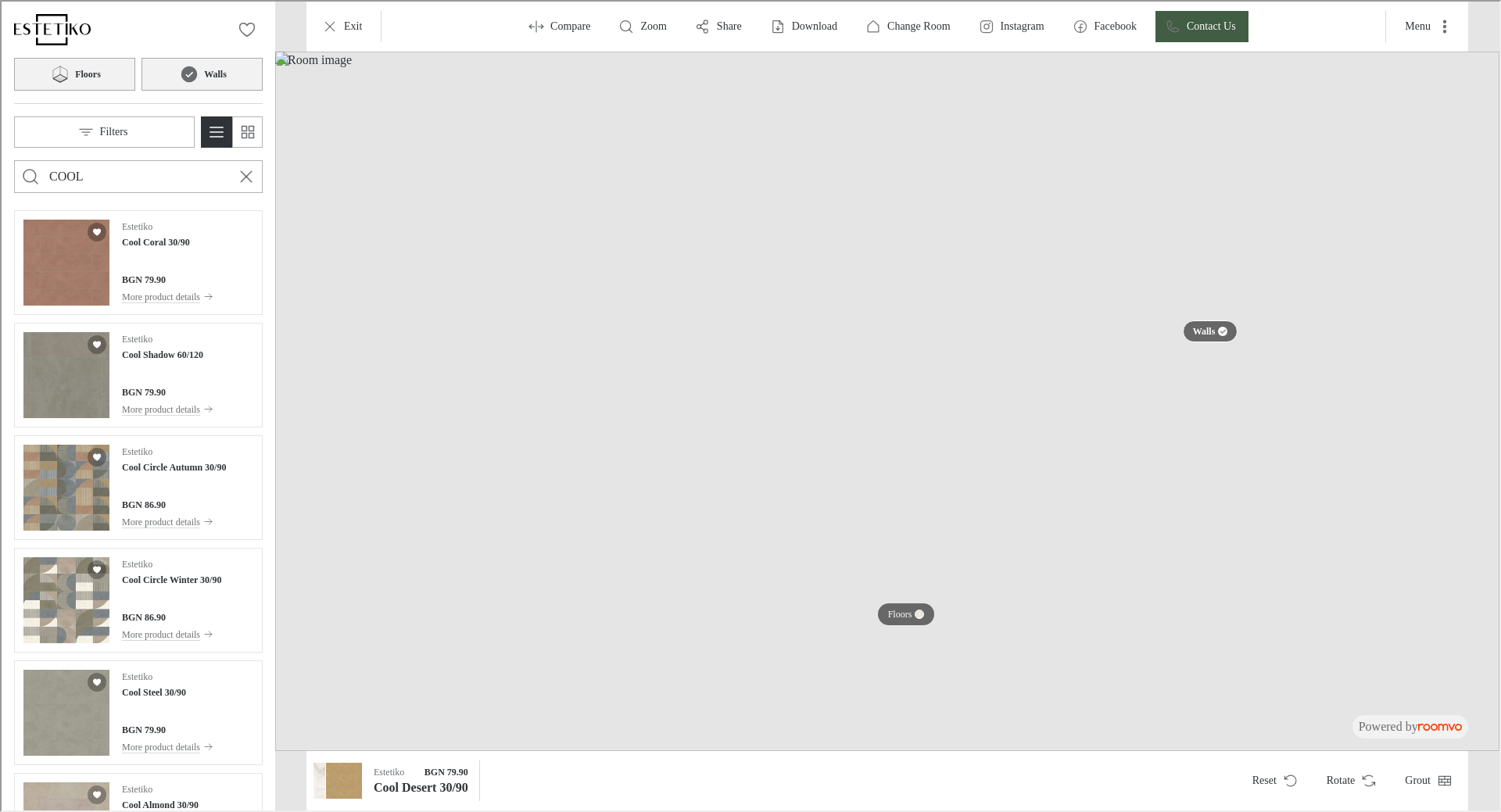
click at [93, 78] on h6 "Floors" at bounding box center [86, 72] width 26 height 14
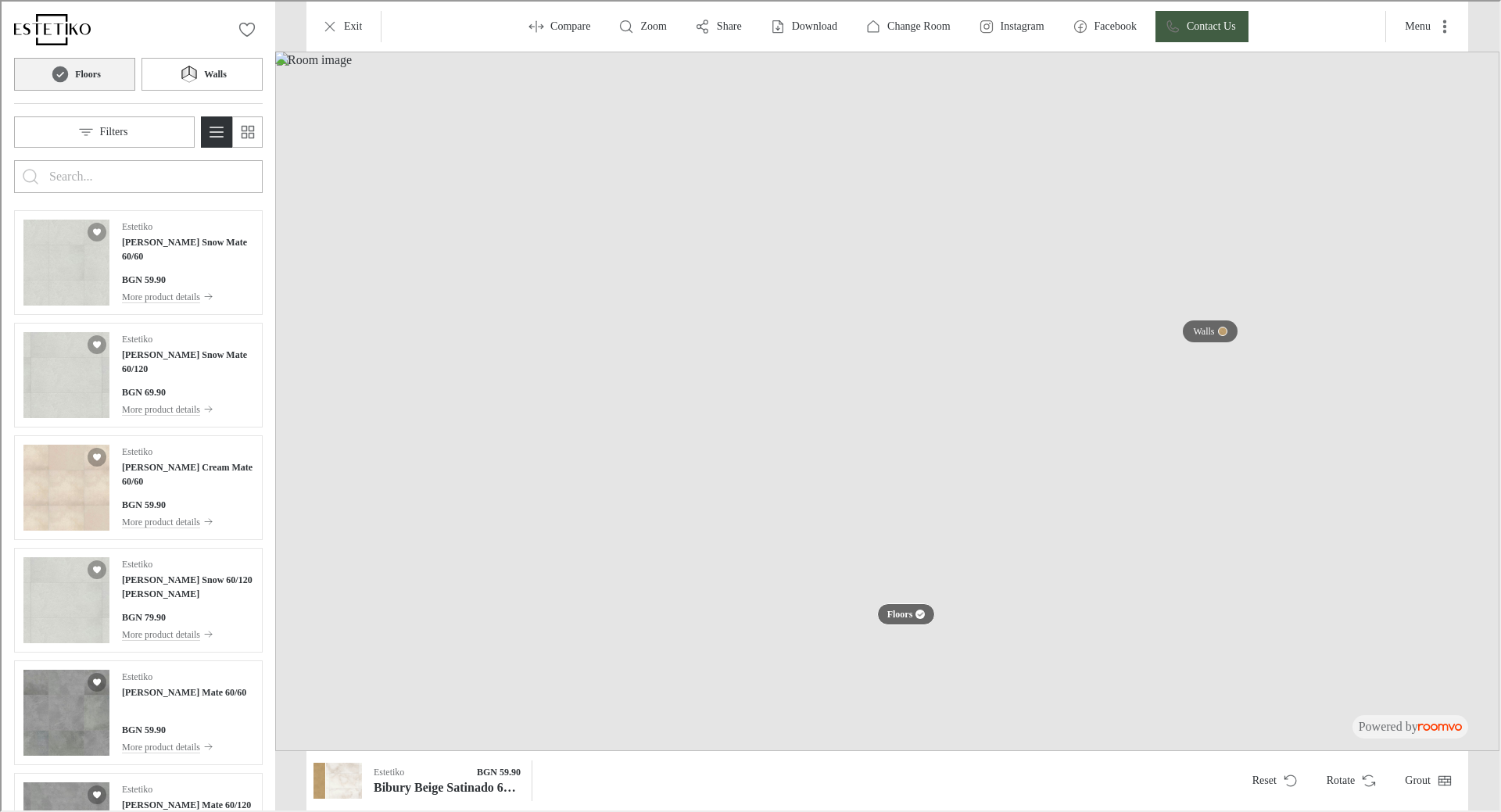
click at [139, 181] on input "Enter products to search for" at bounding box center [136, 175] width 178 height 25
type input "COOL"
click at [13, 160] on button "Search for products" at bounding box center [28, 175] width 31 height 31
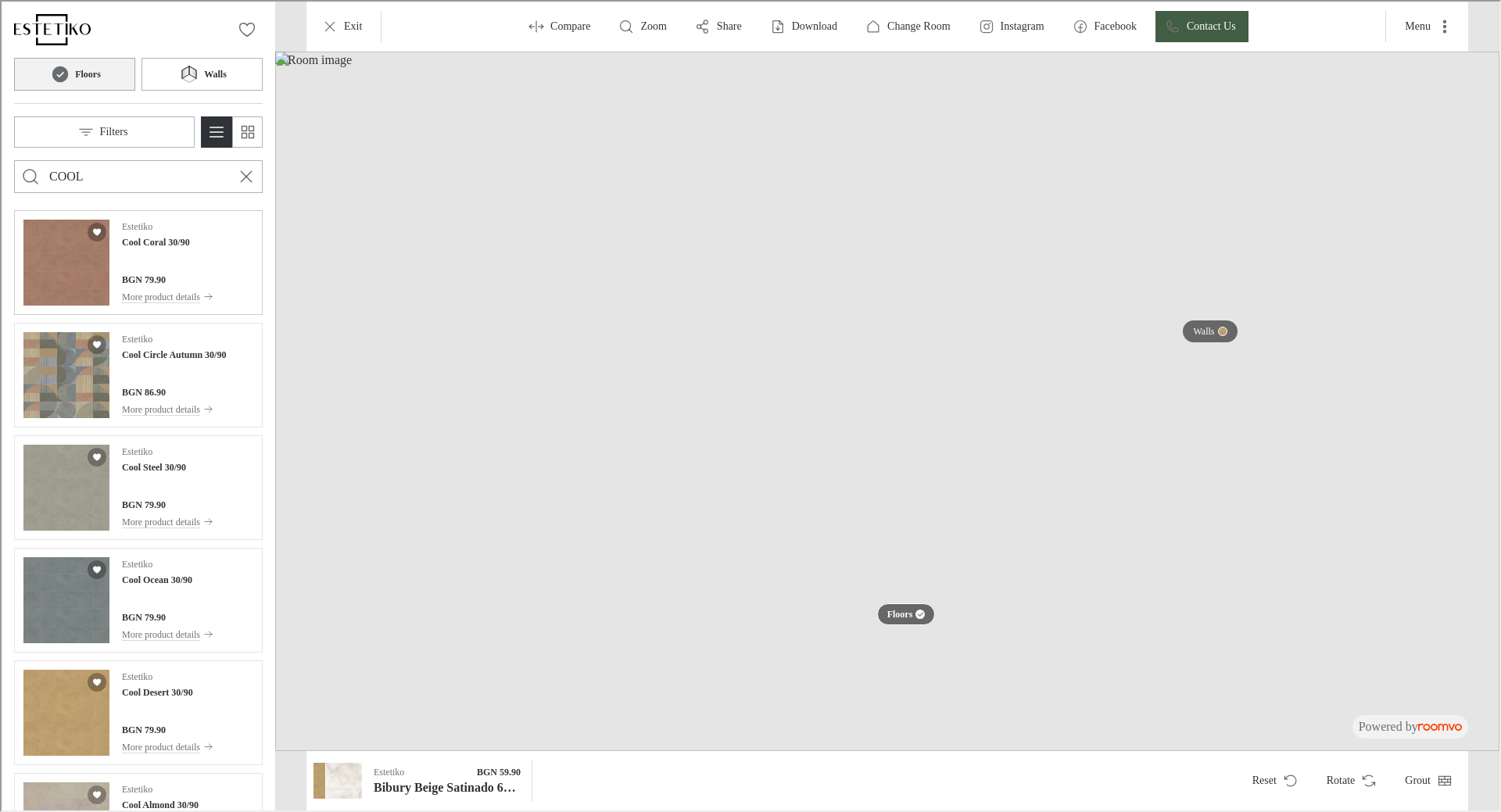
click at [191, 274] on div "BGN 79.90" at bounding box center [166, 278] width 92 height 14
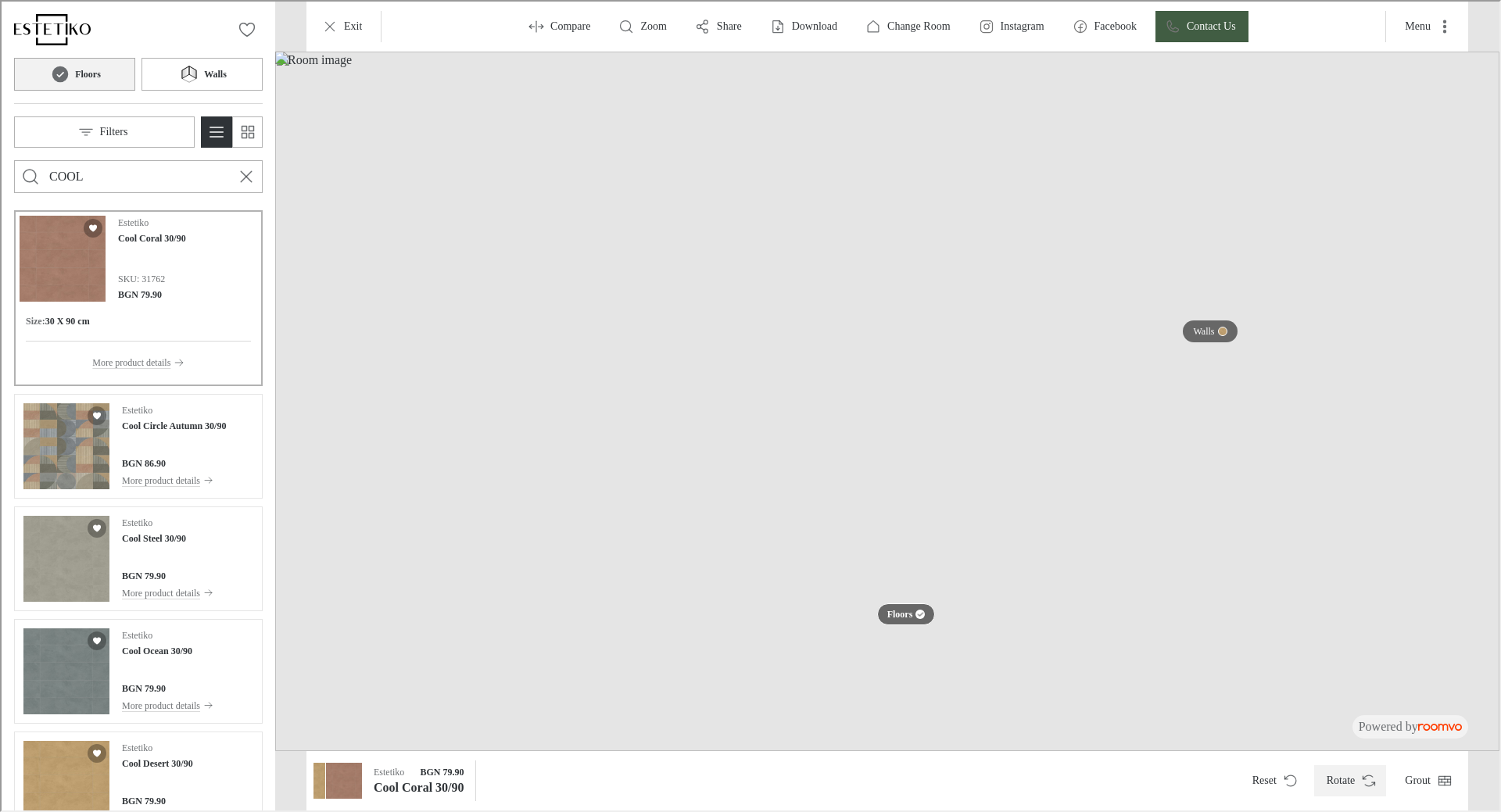
click at [1349, 783] on button "Rotate" at bounding box center [1348, 778] width 73 height 31
click at [1410, 779] on button "Grout" at bounding box center [1425, 778] width 70 height 31
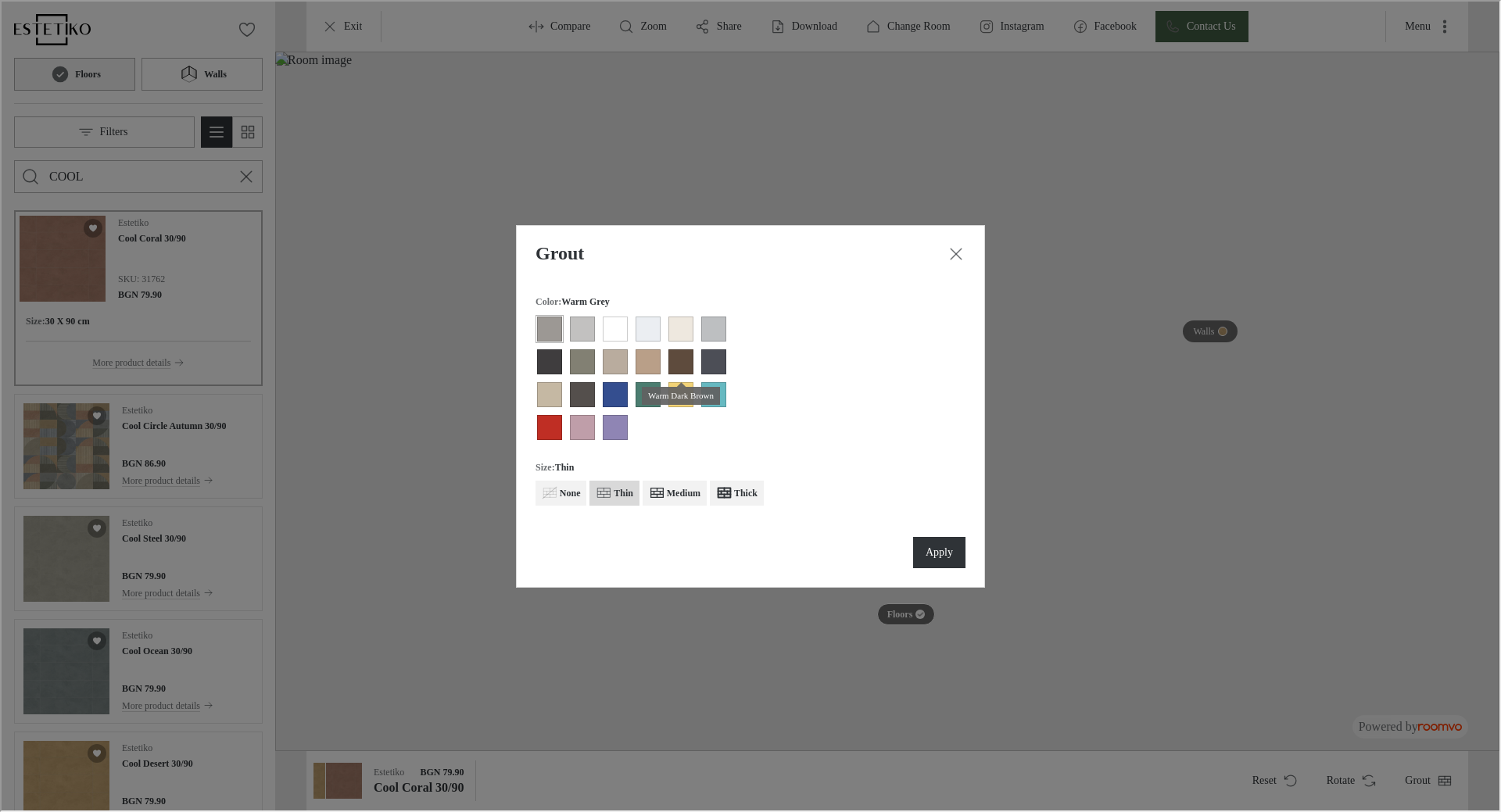
click at [711, 388] on div "Warm Dark Brown" at bounding box center [679, 393] width 79 height 18
click at [711, 398] on div "View groove color Teal" at bounding box center [712, 392] width 25 height 25
click at [934, 552] on p "Apply" at bounding box center [937, 550] width 27 height 16
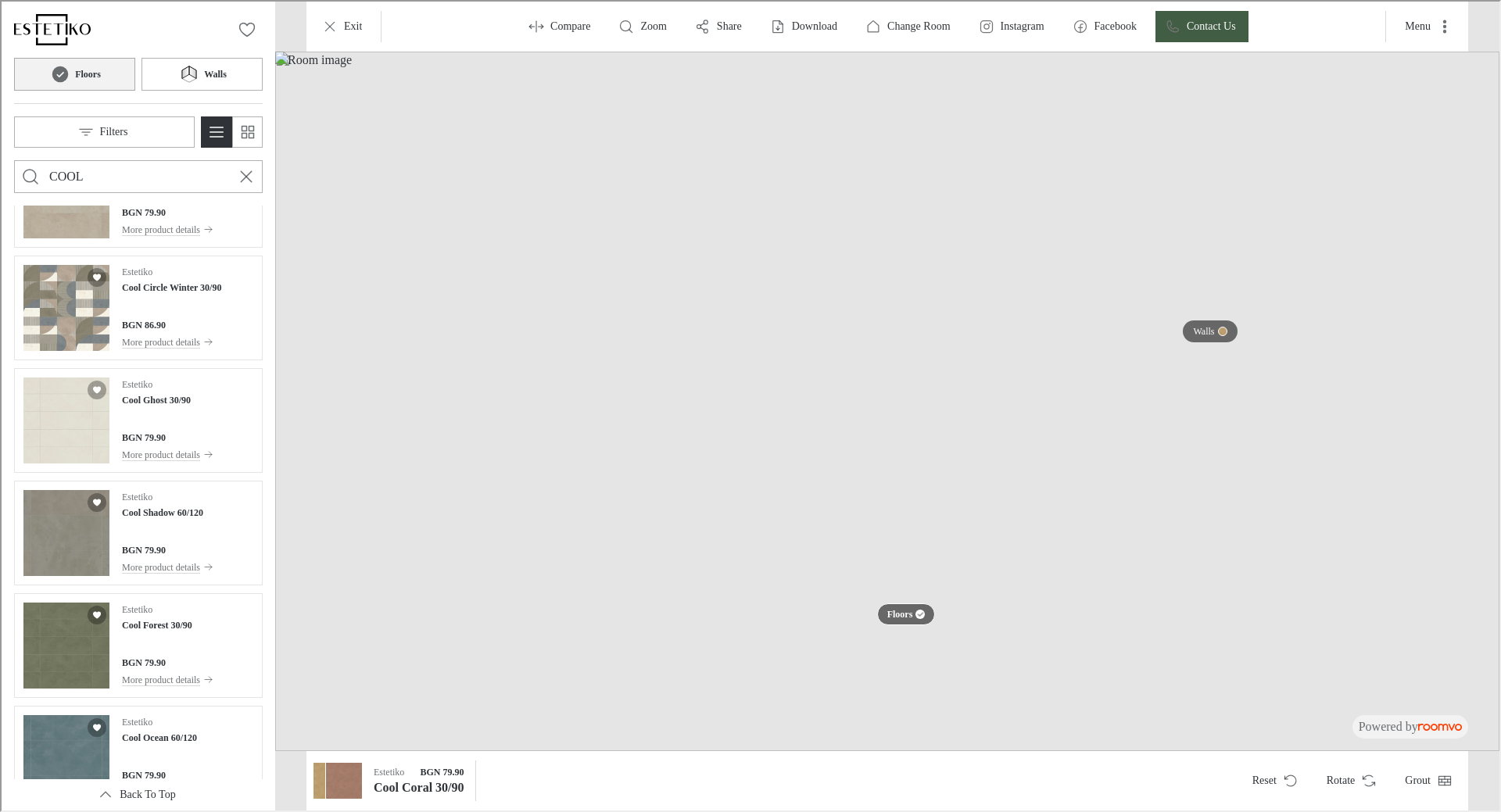
scroll to position [1077, 0]
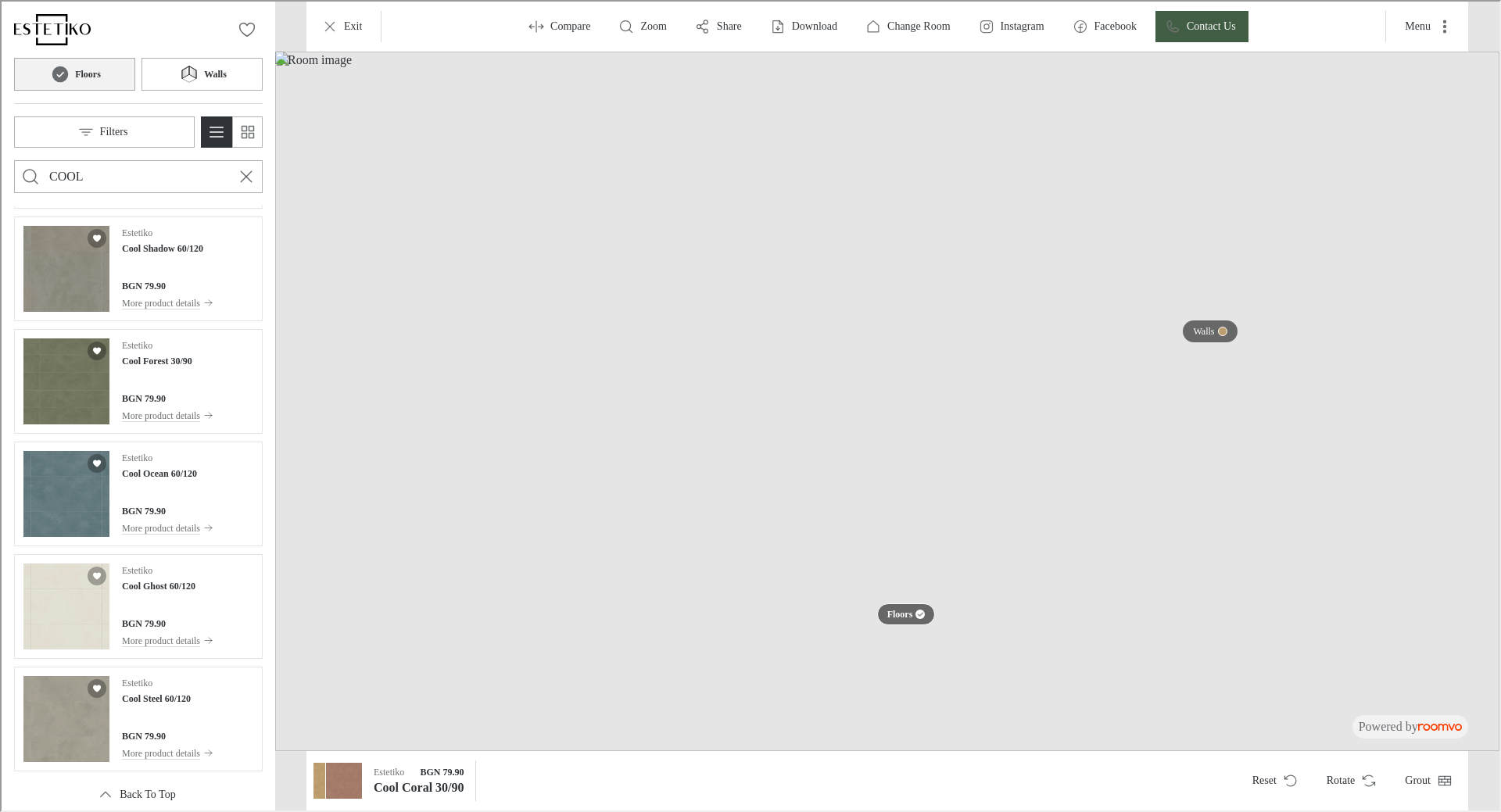
click at [90, 176] on input "COOL" at bounding box center [136, 175] width 178 height 25
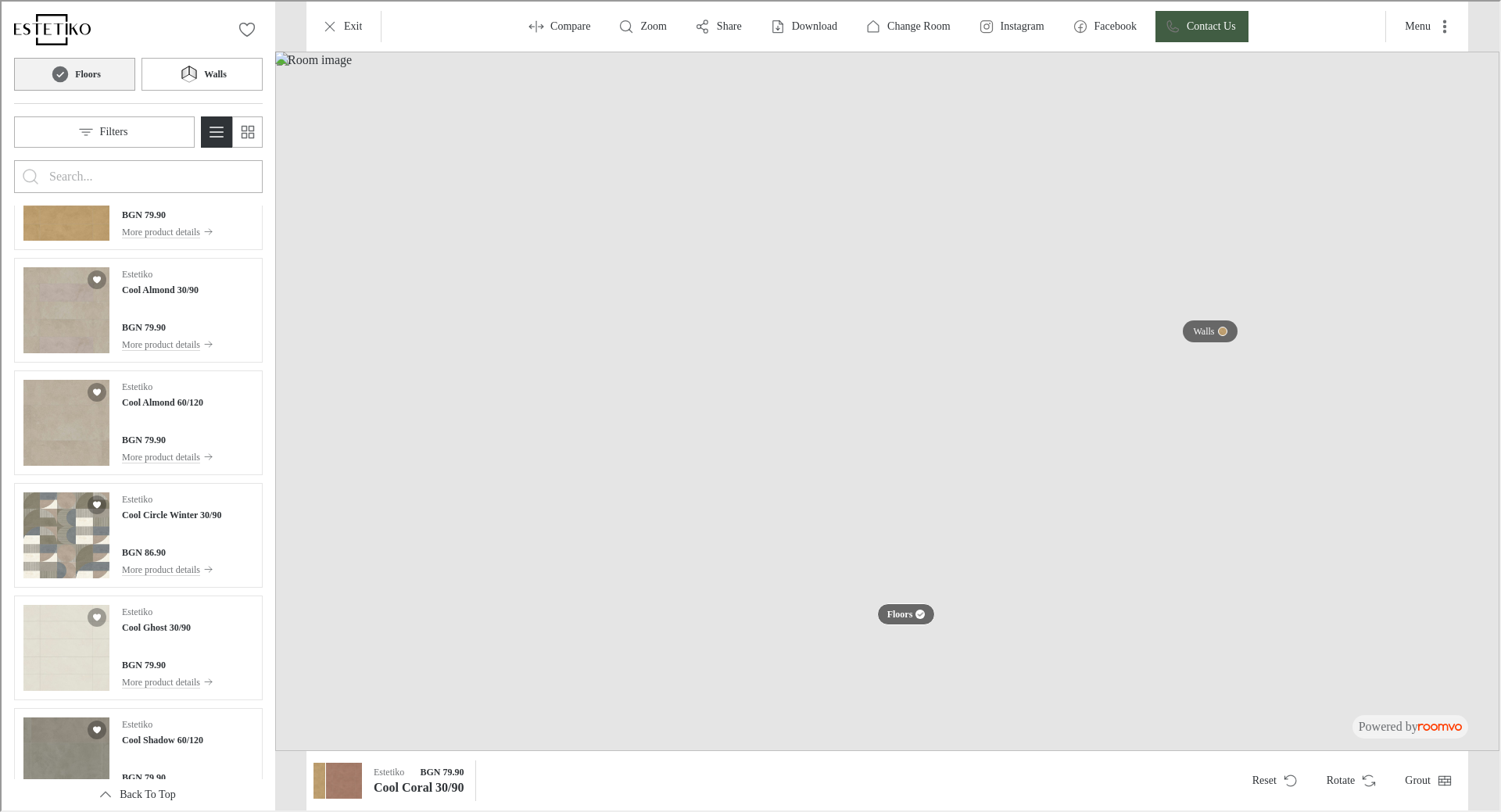
scroll to position [0, 0]
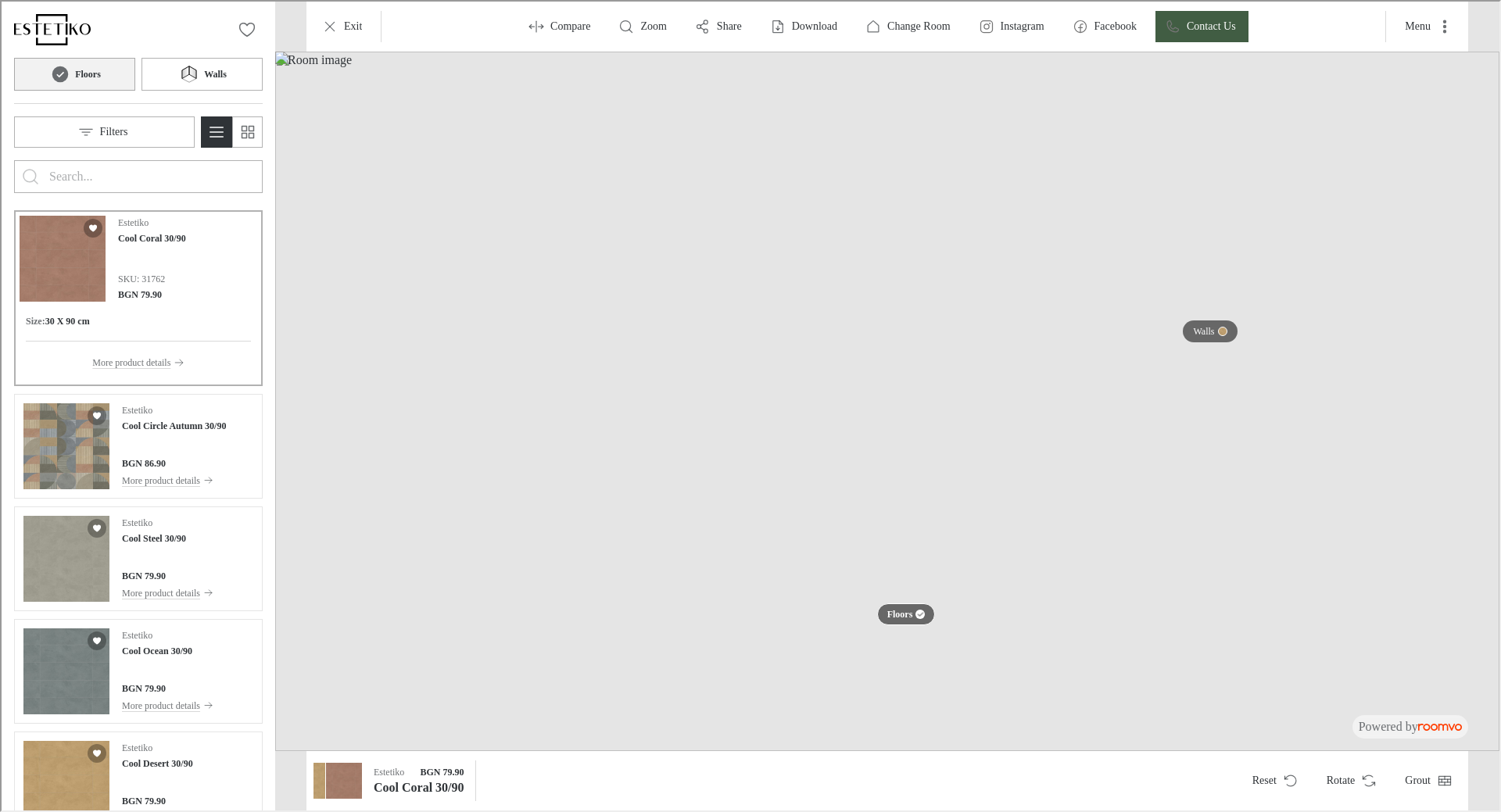
click at [145, 181] on input "Enter products to search for" at bounding box center [136, 175] width 178 height 25
click at [96, 89] on div "0 Floors Walls Filters" at bounding box center [136, 102] width 273 height 204
click at [97, 70] on h6 "Floors" at bounding box center [86, 72] width 26 height 14
click at [129, 164] on input "Enter products to search for" at bounding box center [136, 175] width 178 height 25
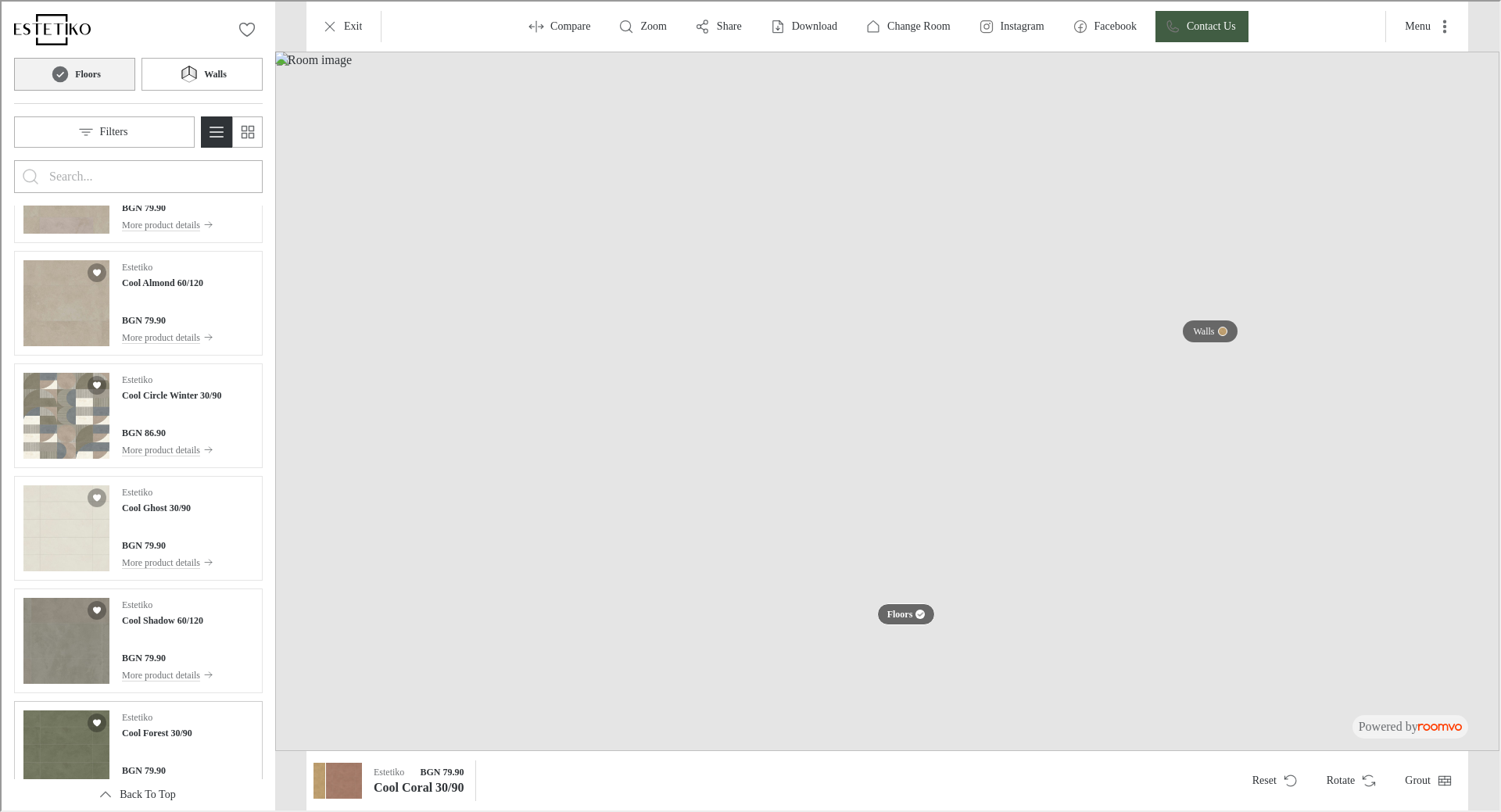
scroll to position [1015, 0]
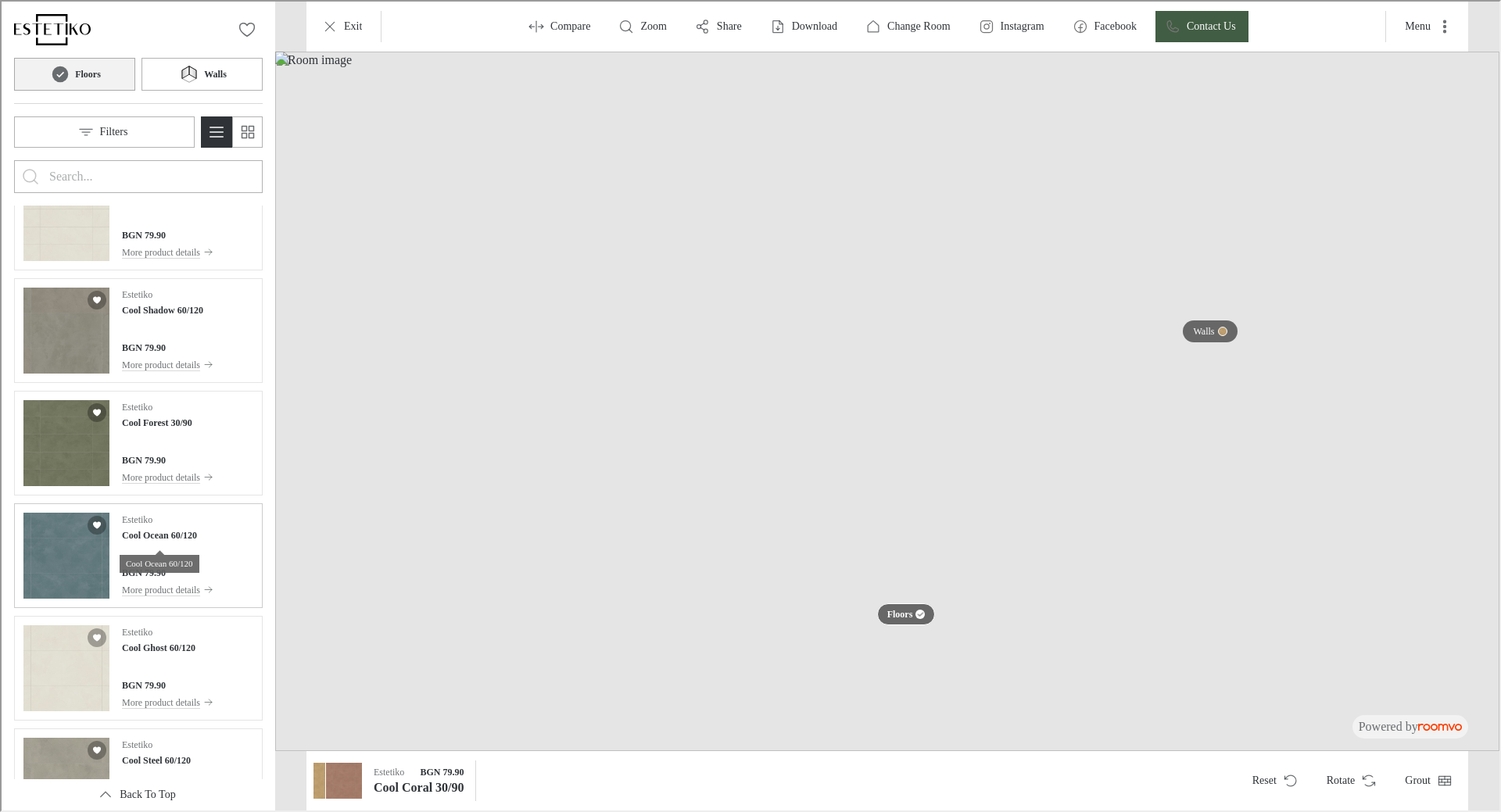
click at [155, 537] on h4 "Cool Ocean 60/120" at bounding box center [157, 533] width 75 height 14
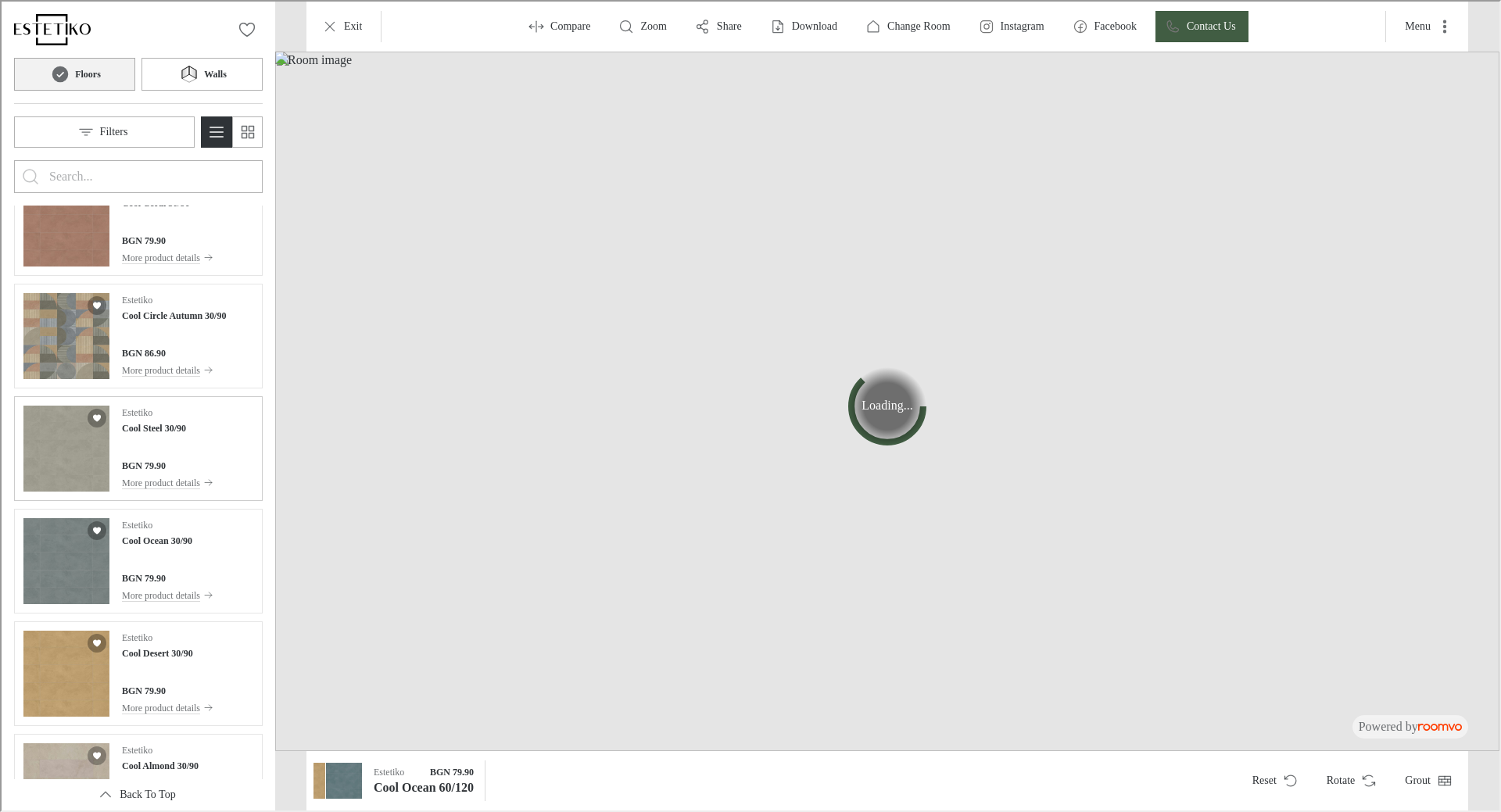
scroll to position [0, 0]
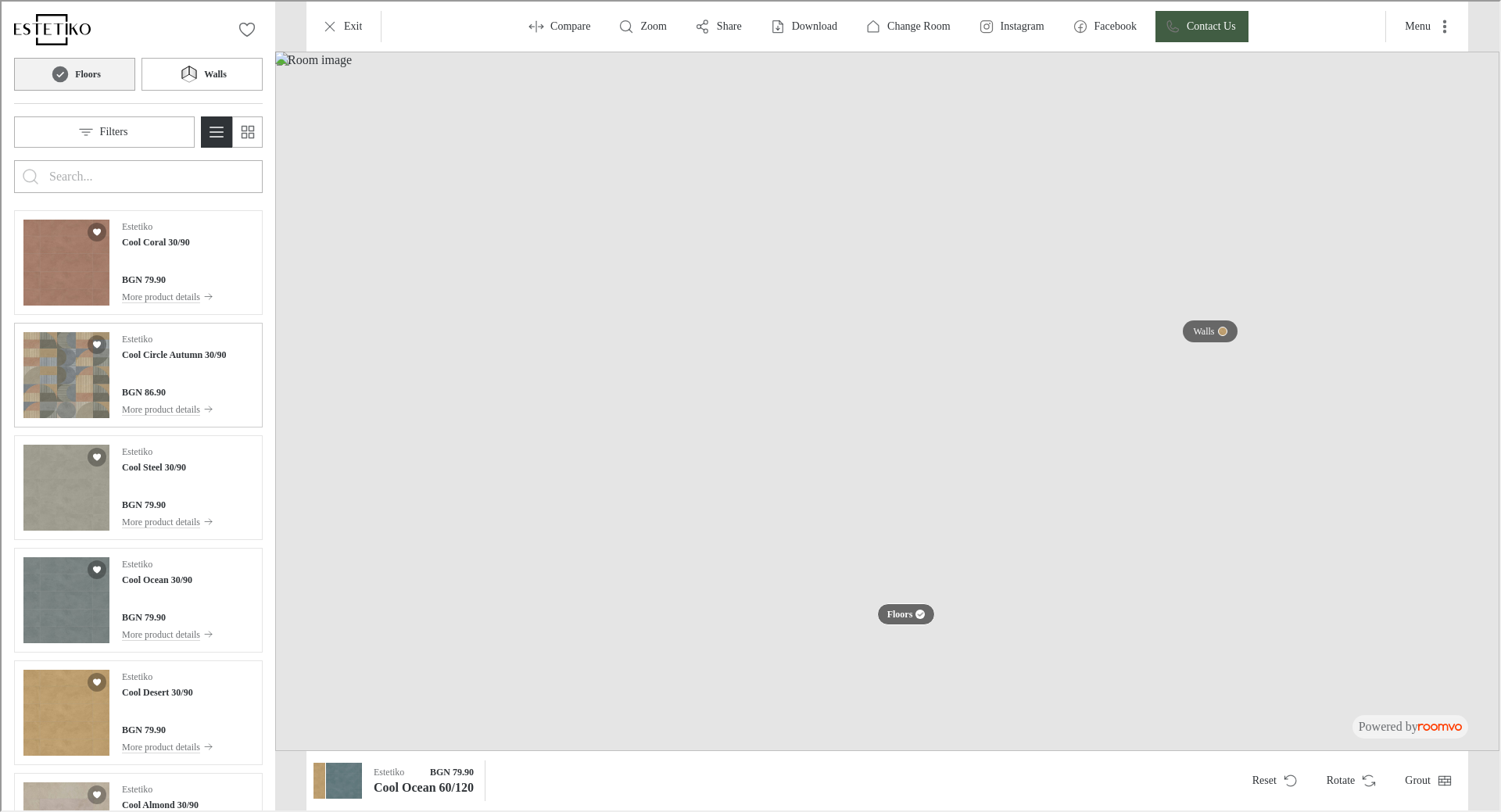
click at [218, 398] on div "BGN 86.90 More product details" at bounding box center [172, 400] width 104 height 33
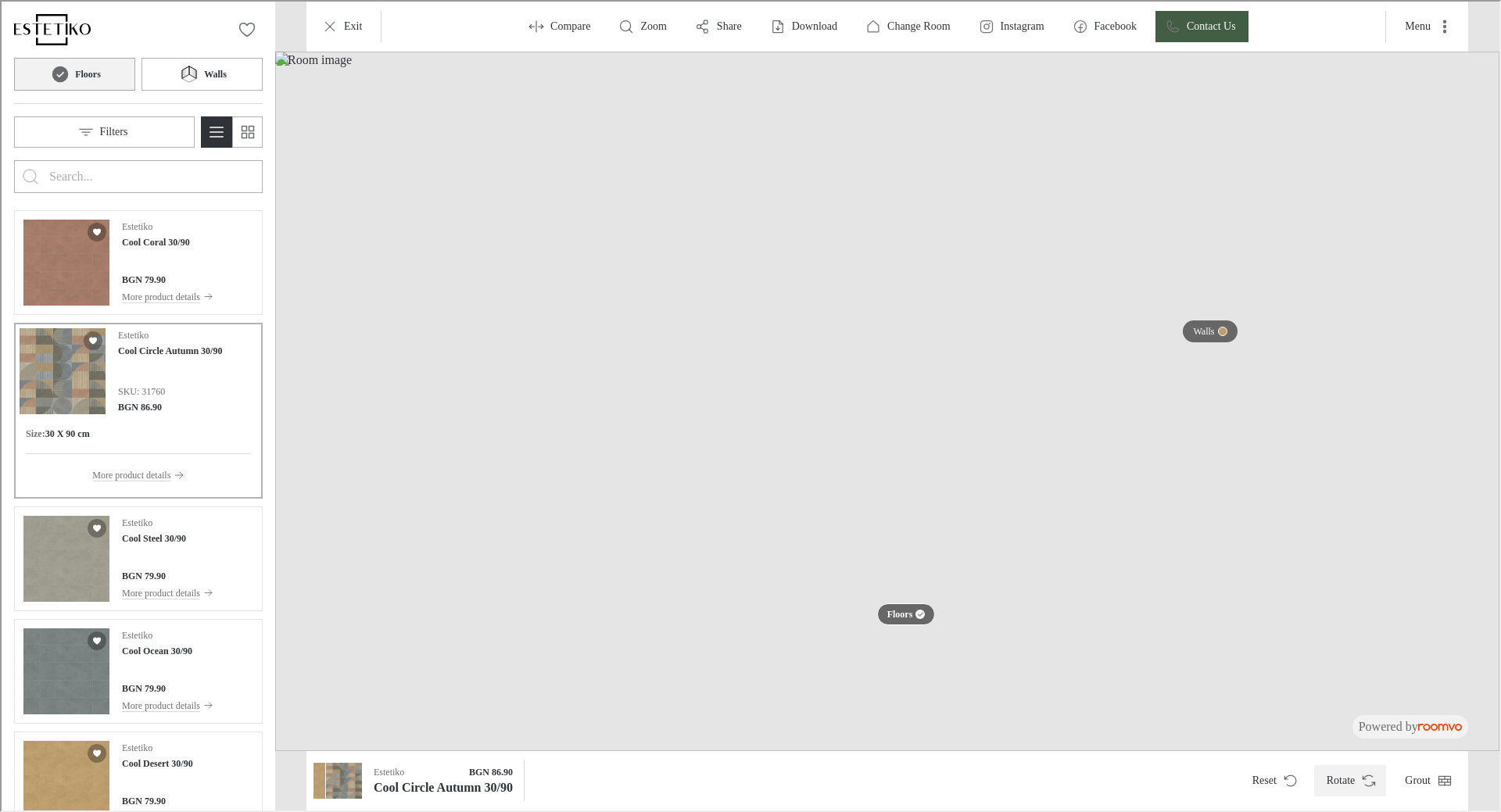
click at [1370, 786] on button "Rotate" at bounding box center [1348, 778] width 73 height 31
click at [1361, 793] on button "Rotate" at bounding box center [1348, 778] width 73 height 31
click at [184, 58] on button "Walls" at bounding box center [201, 72] width 121 height 33
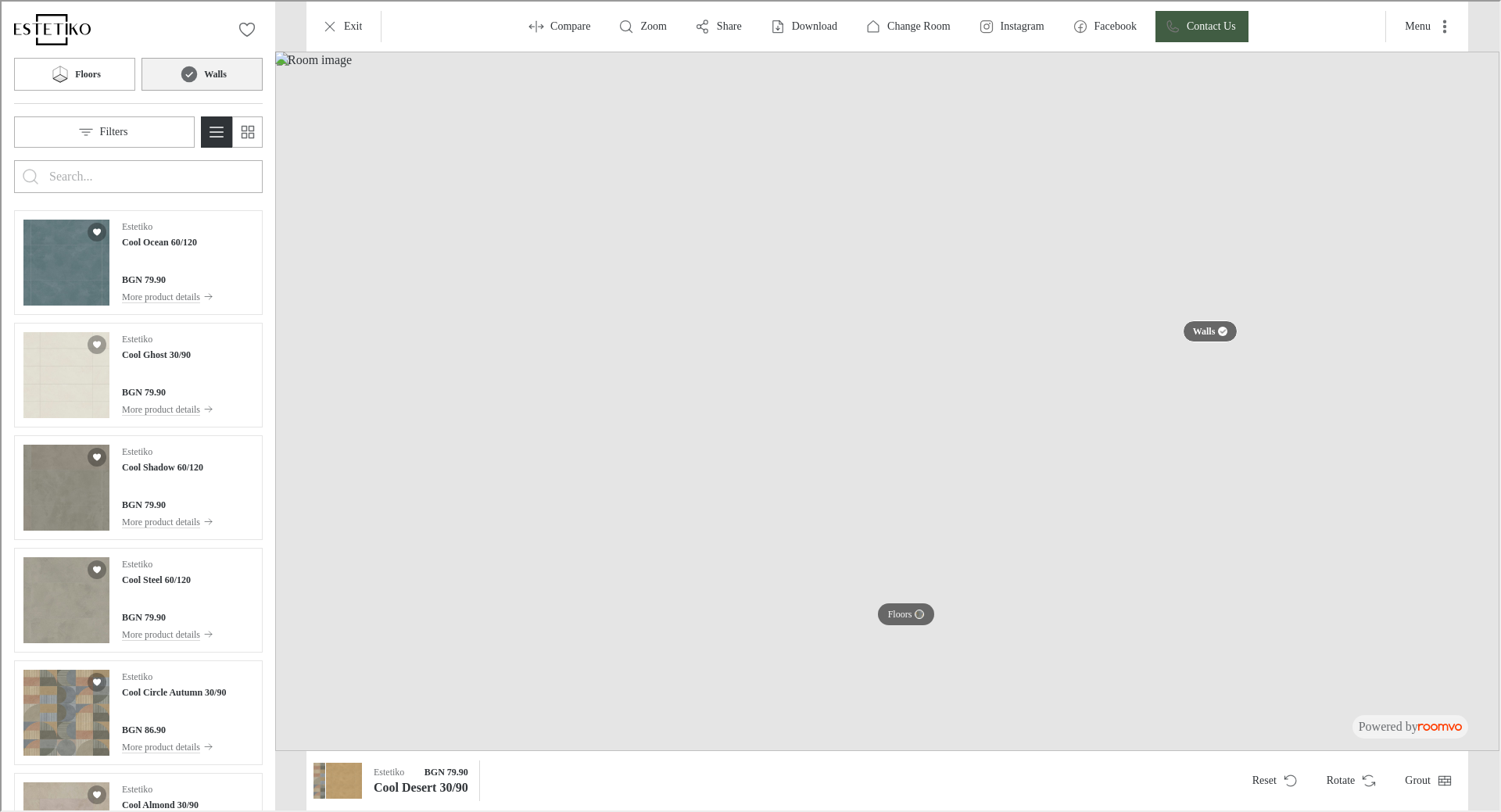
click at [200, 172] on input "Enter products to search for" at bounding box center [136, 175] width 178 height 25
click at [208, 177] on input "Enter products to search for" at bounding box center [136, 175] width 178 height 25
click at [208, 178] on input "Enter products to search for" at bounding box center [136, 175] width 178 height 25
click at [126, 129] on p "Filters" at bounding box center [113, 130] width 28 height 16
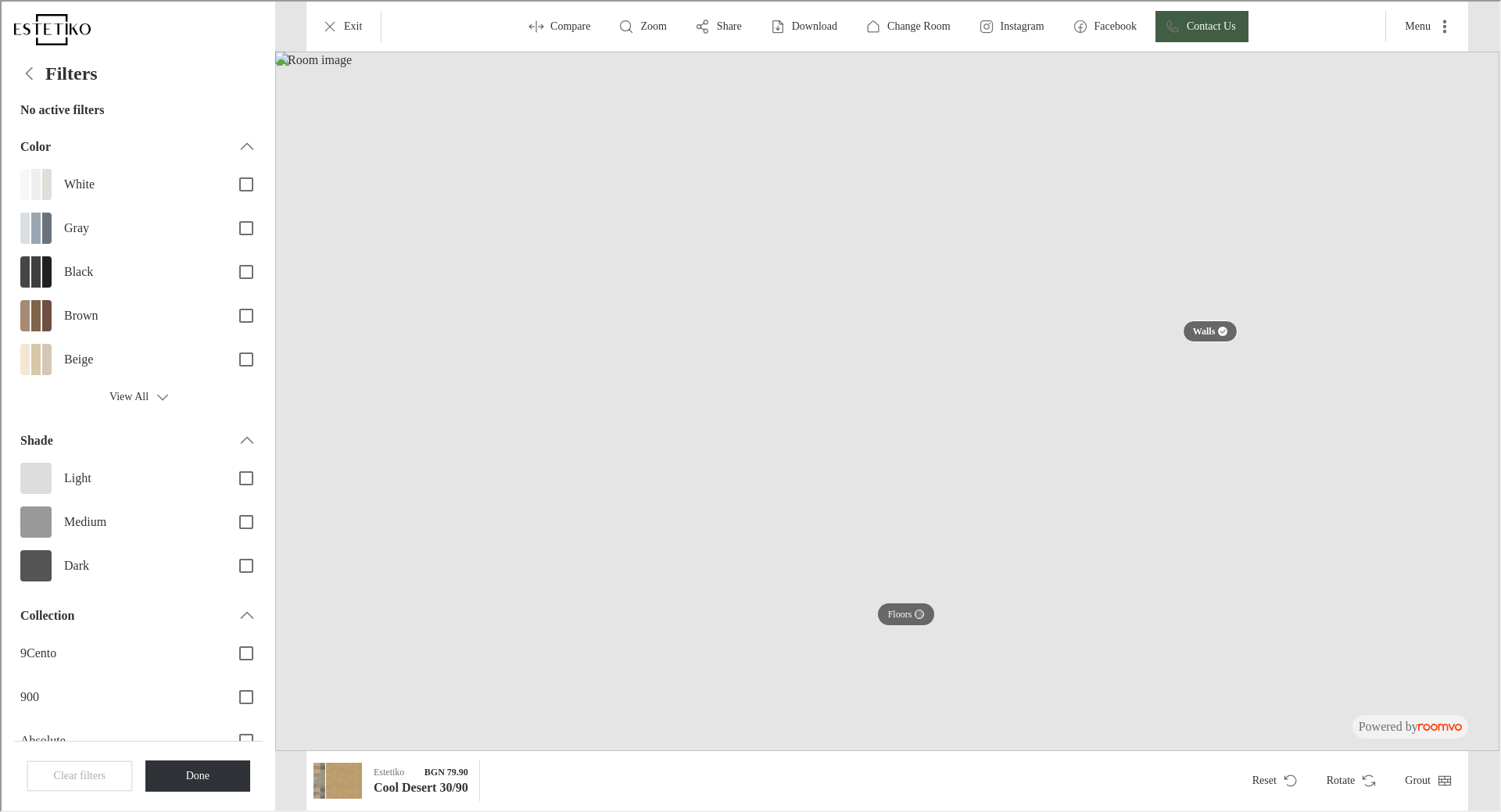
click at [50, 71] on h4 "Filters" at bounding box center [69, 72] width 52 height 23
click at [25, 71] on polyline "Back" at bounding box center [27, 71] width 7 height 11
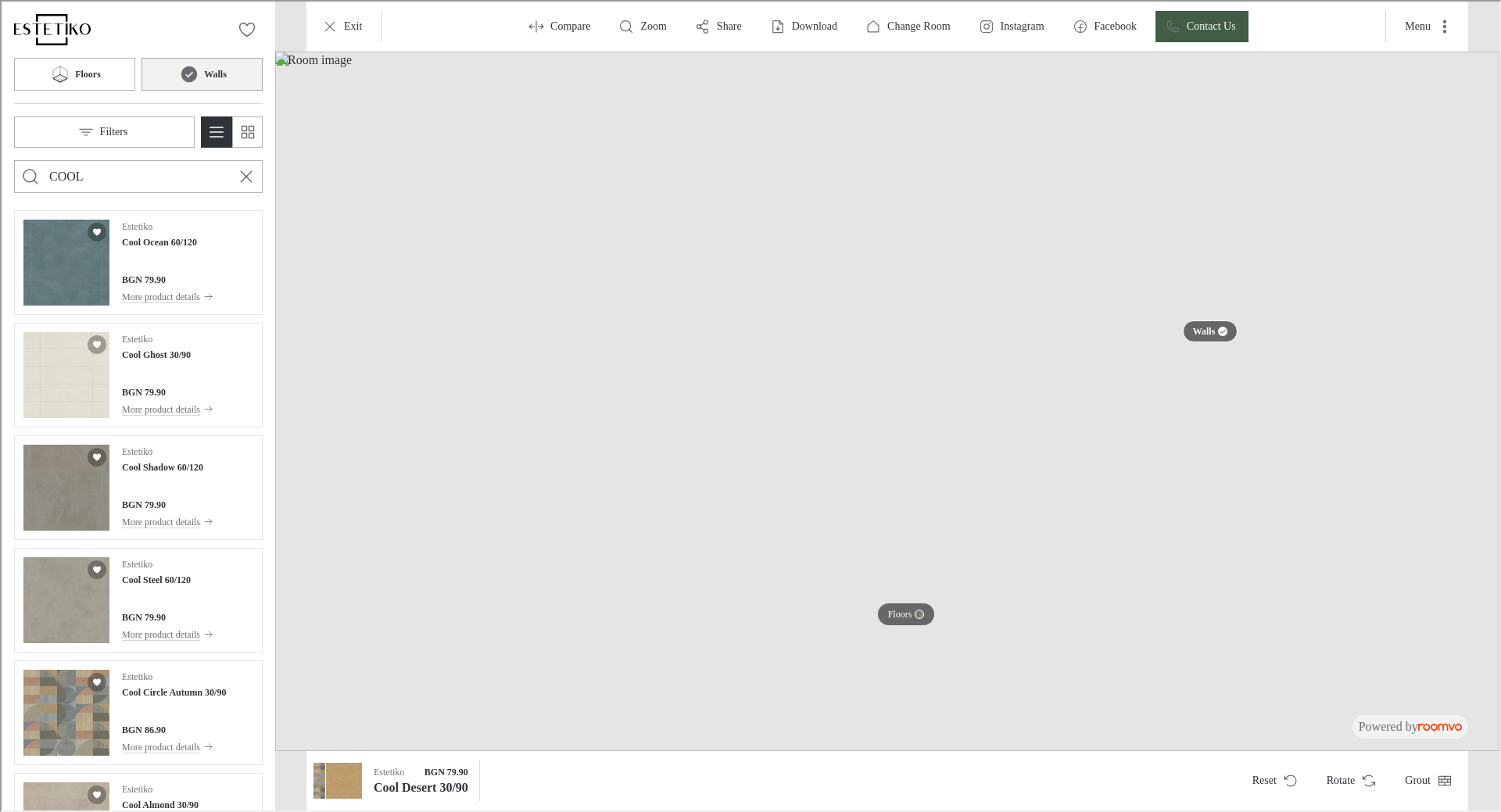
click at [126, 170] on input "COOL" at bounding box center [136, 175] width 178 height 25
click at [127, 170] on input "COOL" at bounding box center [136, 175] width 178 height 25
click at [60, 40] on img "Go to Estetiko's website." at bounding box center [51, 27] width 78 height 31
click at [344, 15] on button "Exit" at bounding box center [341, 25] width 61 height 31
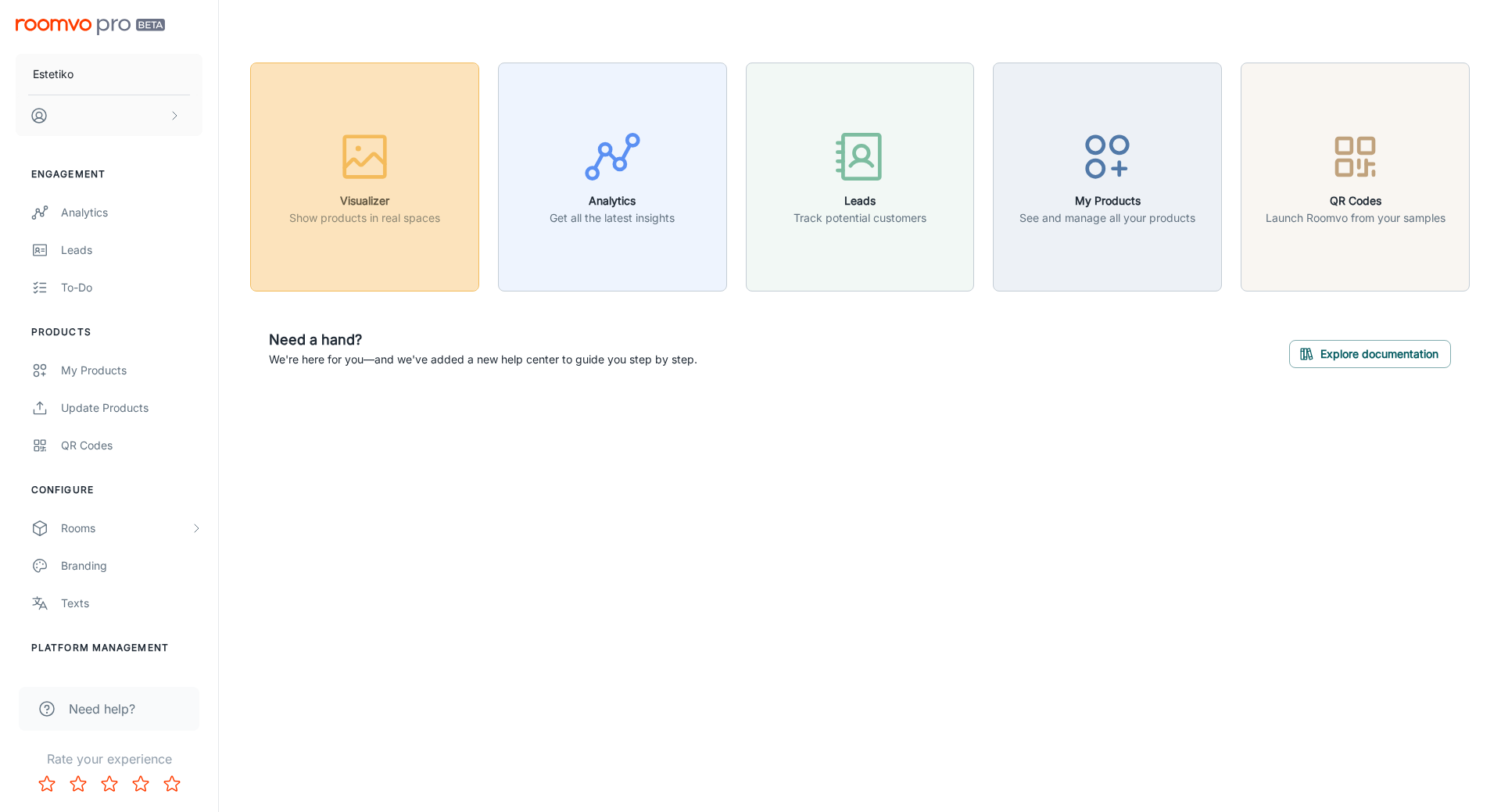
click at [390, 223] on p "Show products in real spaces" at bounding box center [364, 217] width 150 height 17
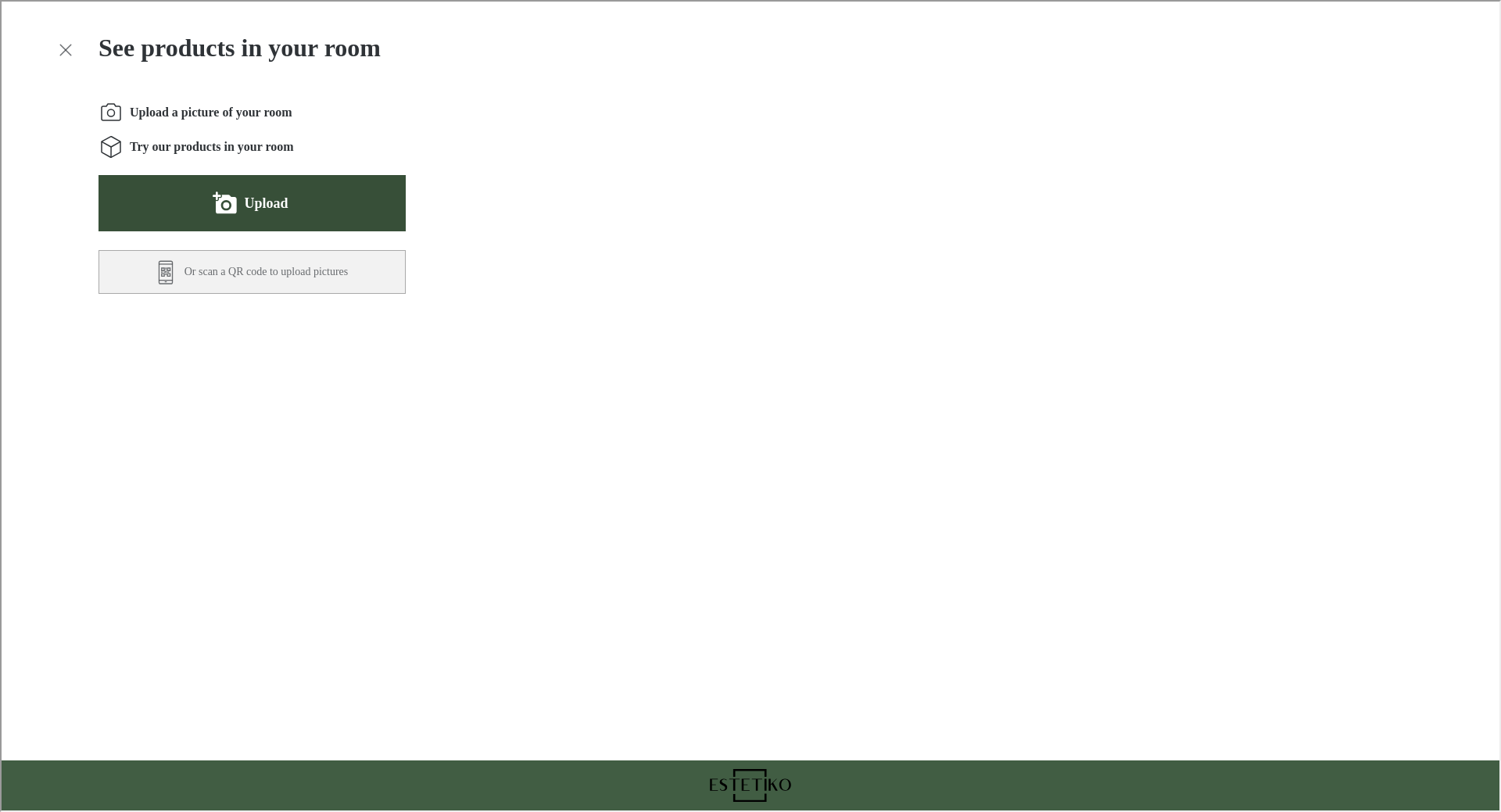
click at [317, 199] on button "Upload" at bounding box center [250, 200] width 307 height 56
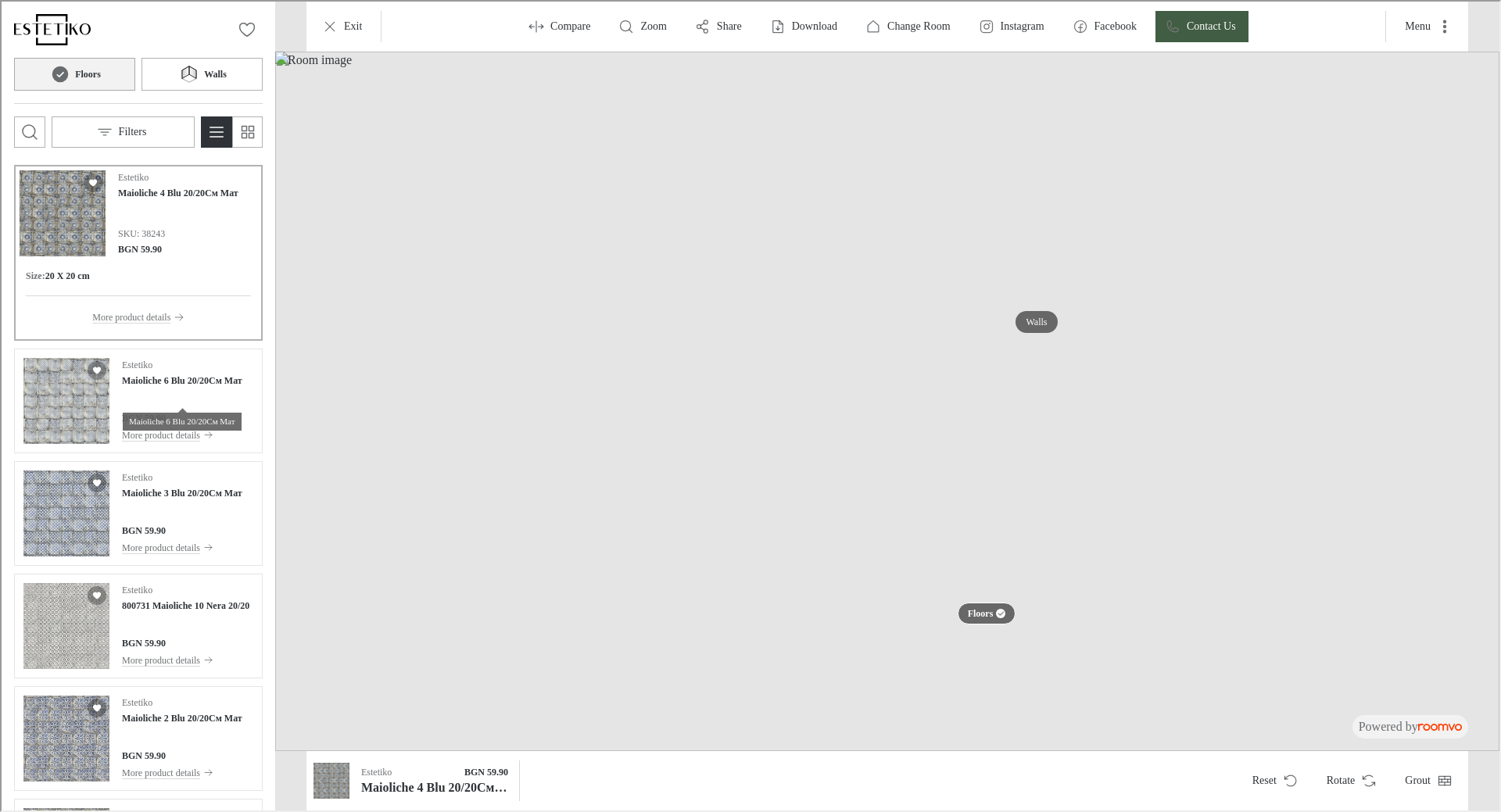
click at [159, 408] on div "Maioliche 6 Blu 20/20См Мат" at bounding box center [181, 414] width 119 height 29
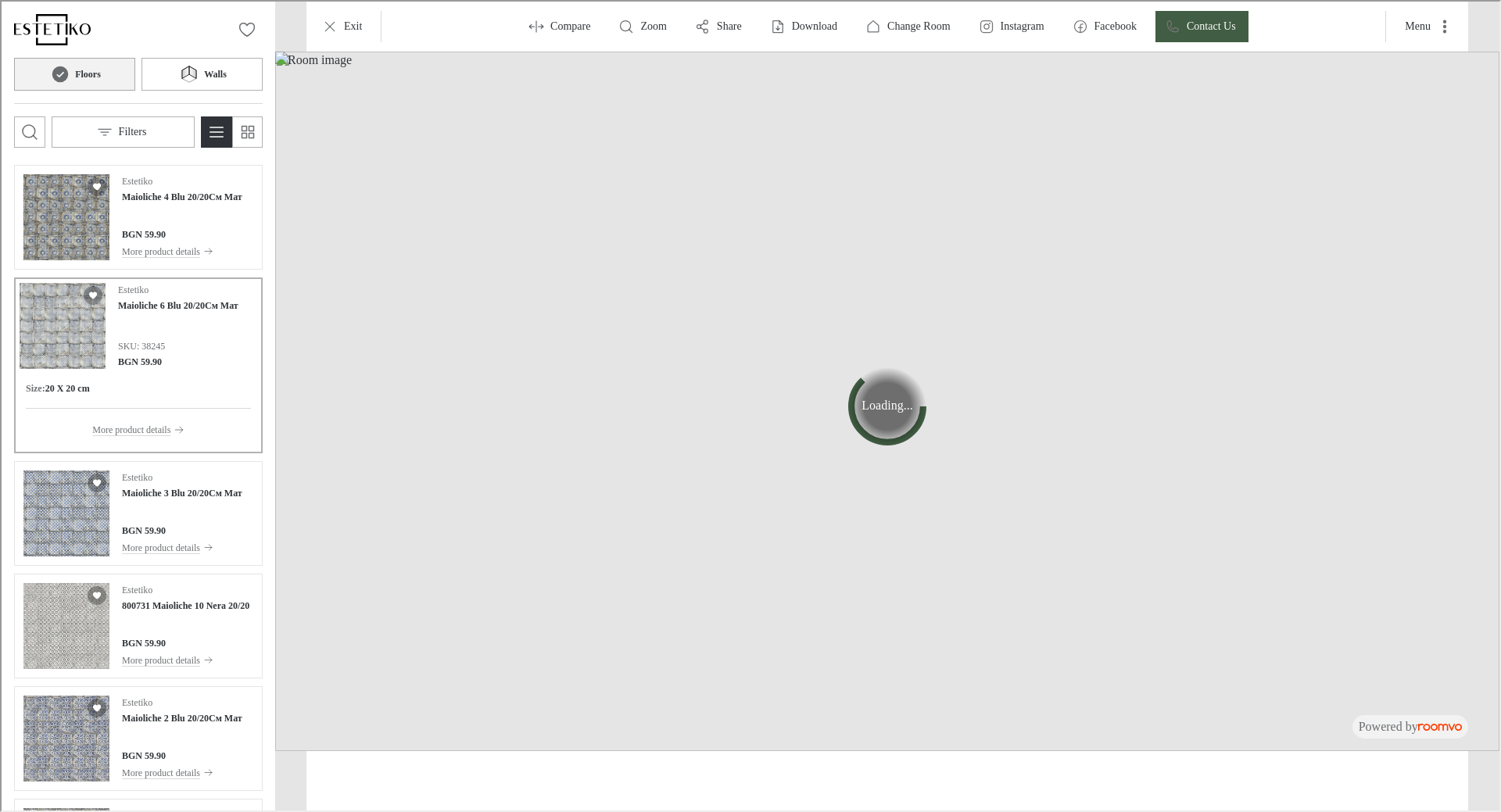
click at [155, 384] on div "Size : 20 X 20 cm" at bounding box center [137, 387] width 225 height 14
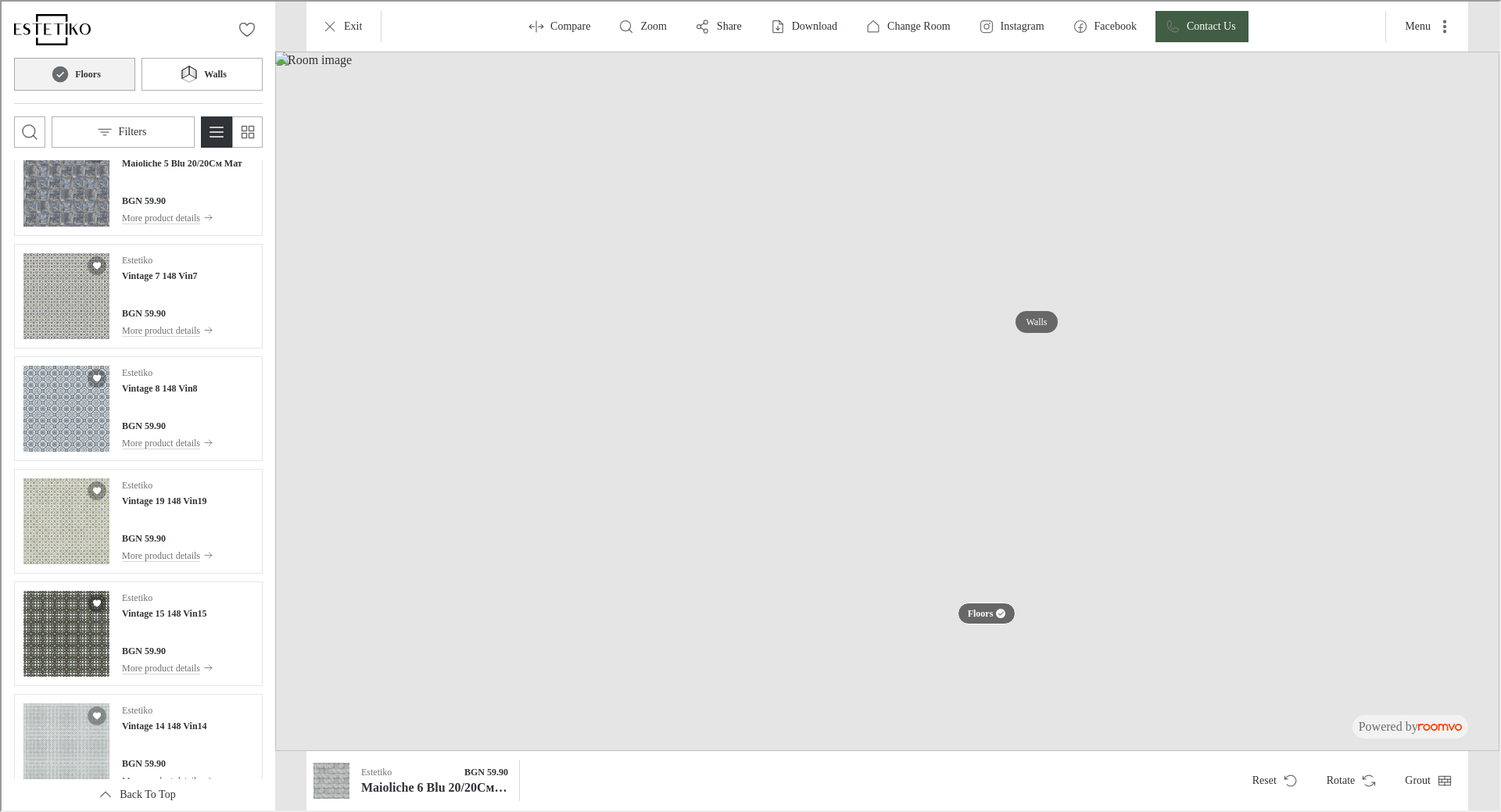
scroll to position [781, 0]
click at [238, 79] on button "Walls" at bounding box center [201, 72] width 121 height 33
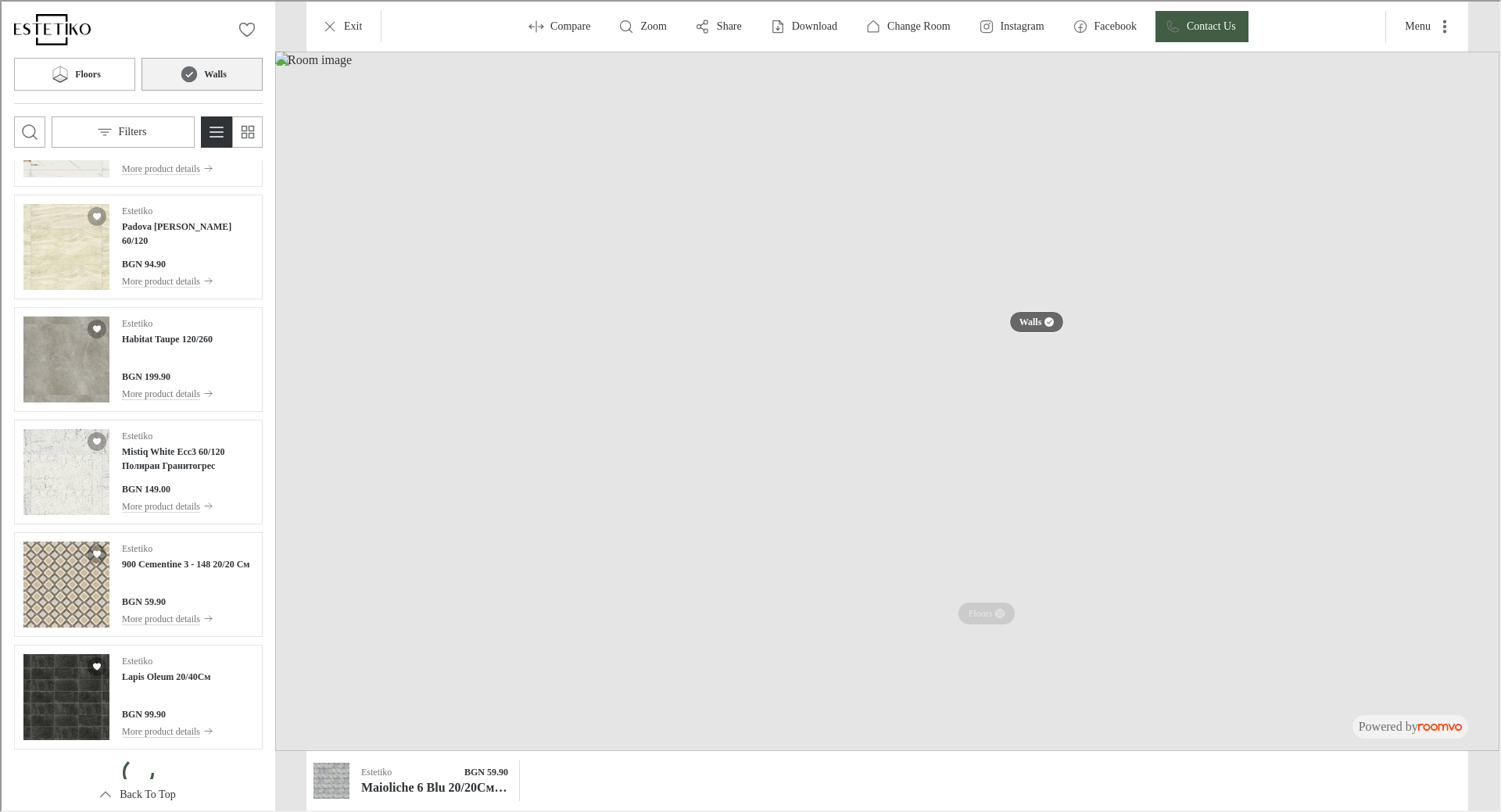
scroll to position [3474, 0]
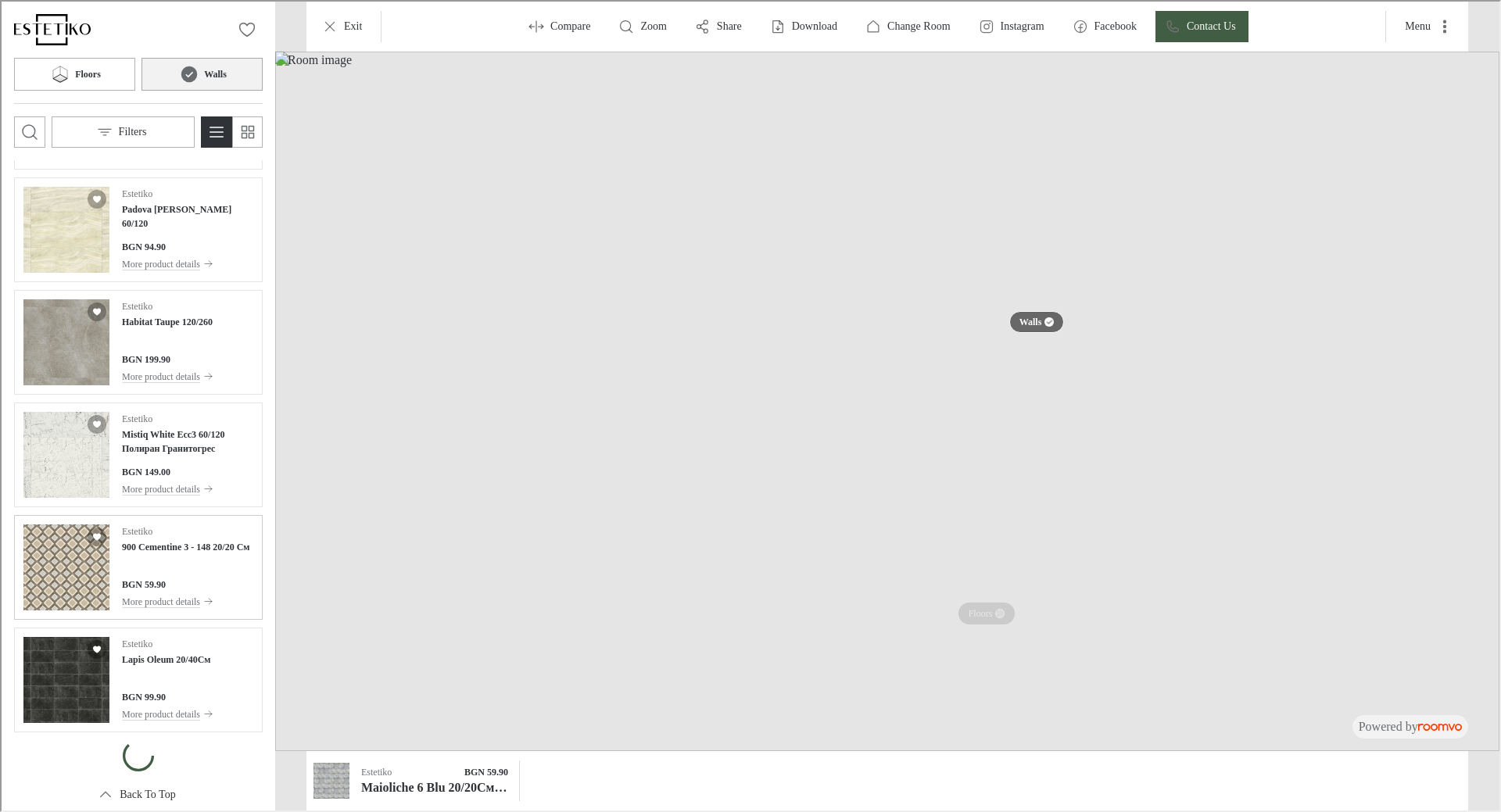
click at [216, 577] on div "BGN 59.90" at bounding box center [184, 582] width 129 height 14
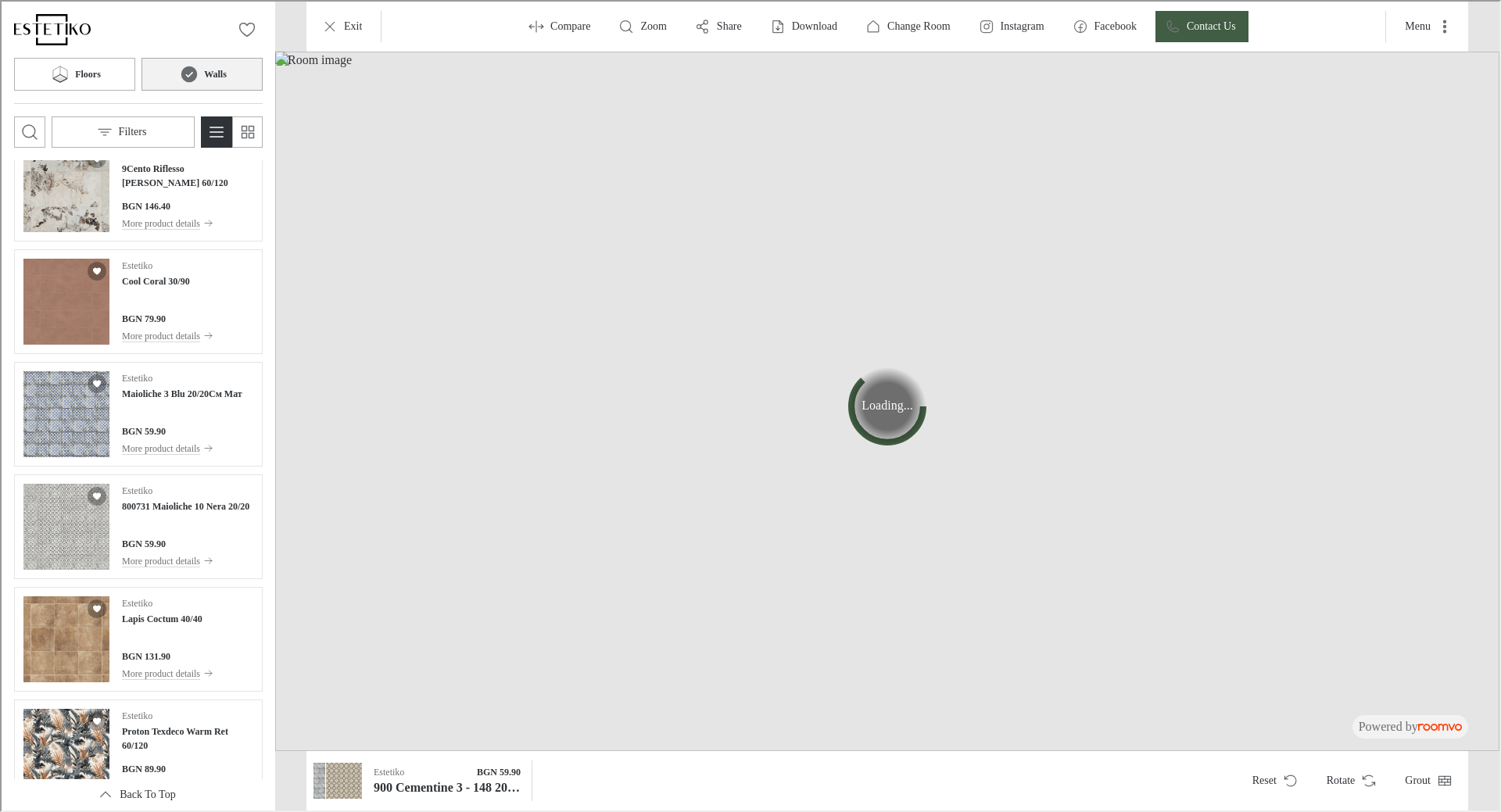
scroll to position [0, 0]
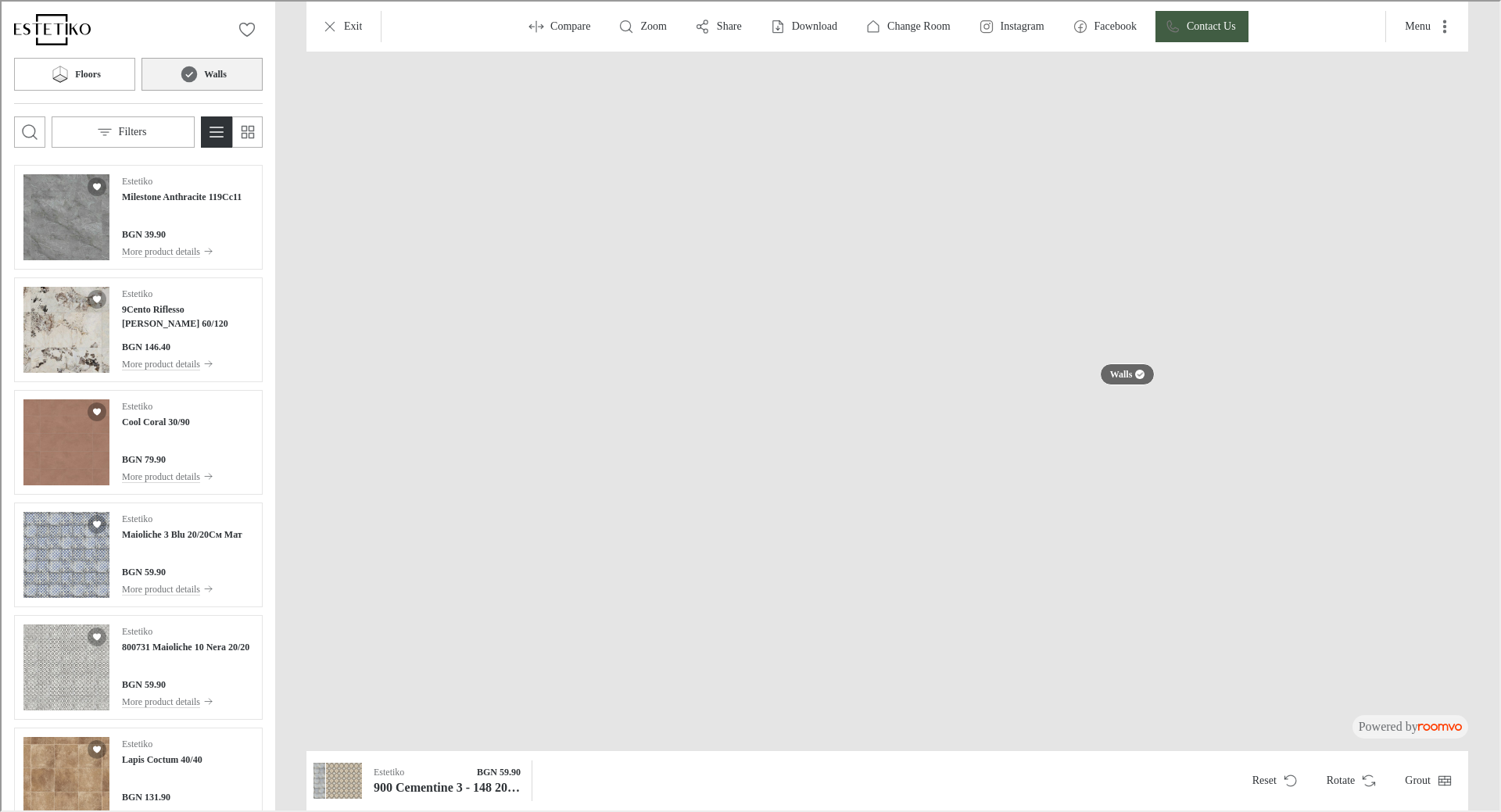
drag, startPoint x: 679, startPoint y: 622, endPoint x: 782, endPoint y: 488, distance: 169.0
click at [677, 618] on img at bounding box center [885, 501] width 1960 height 1120
drag, startPoint x: 999, startPoint y: 575, endPoint x: 1012, endPoint y: 452, distance: 123.7
click at [1012, 452] on img at bounding box center [885, 371] width 1960 height 1120
click at [969, 371] on img at bounding box center [885, 484] width 1960 height 1120
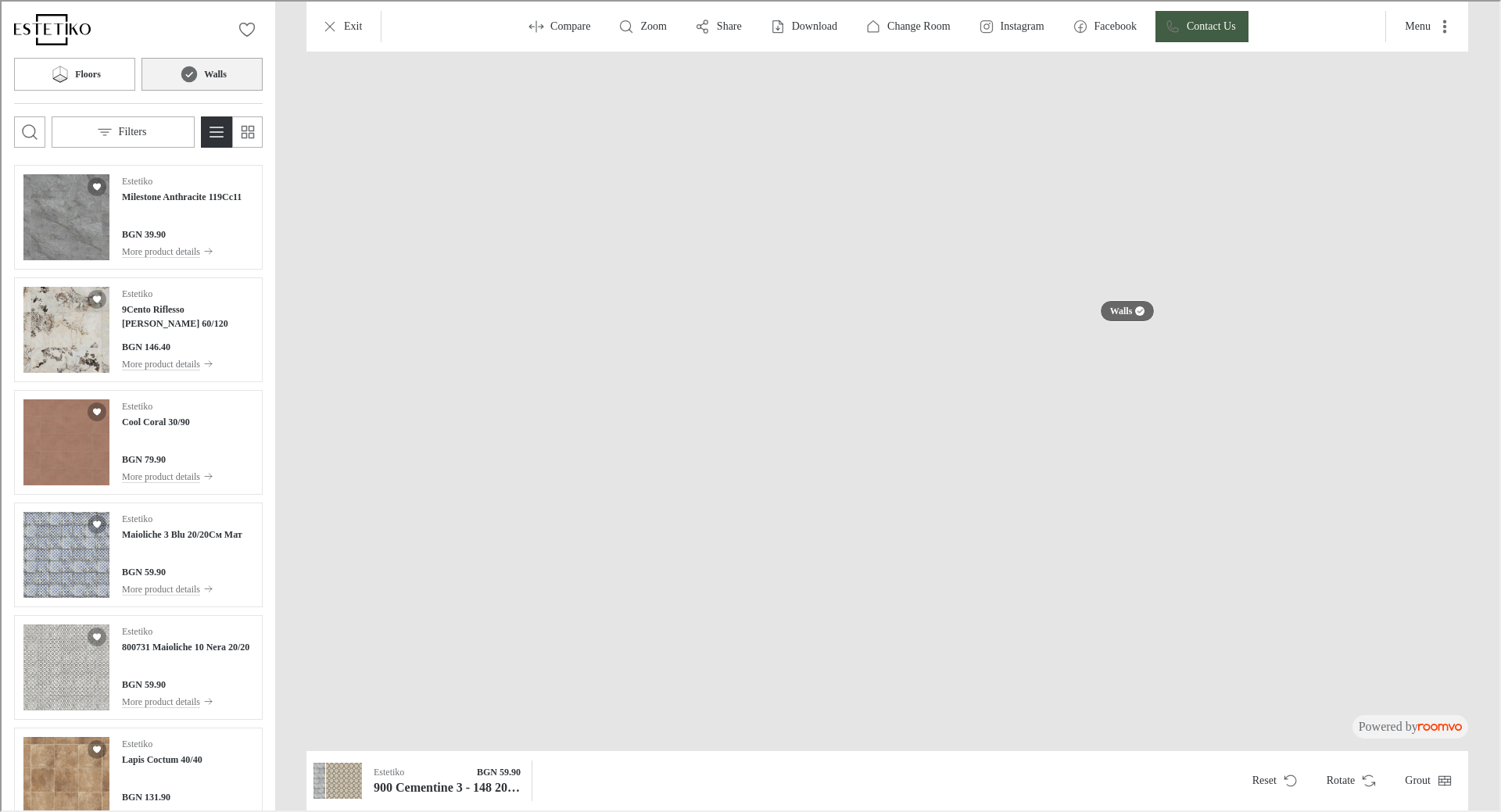
drag, startPoint x: 943, startPoint y: 439, endPoint x: 939, endPoint y: 428, distance: 11.7
click at [939, 428] on img at bounding box center [885, 438] width 1960 height 1120
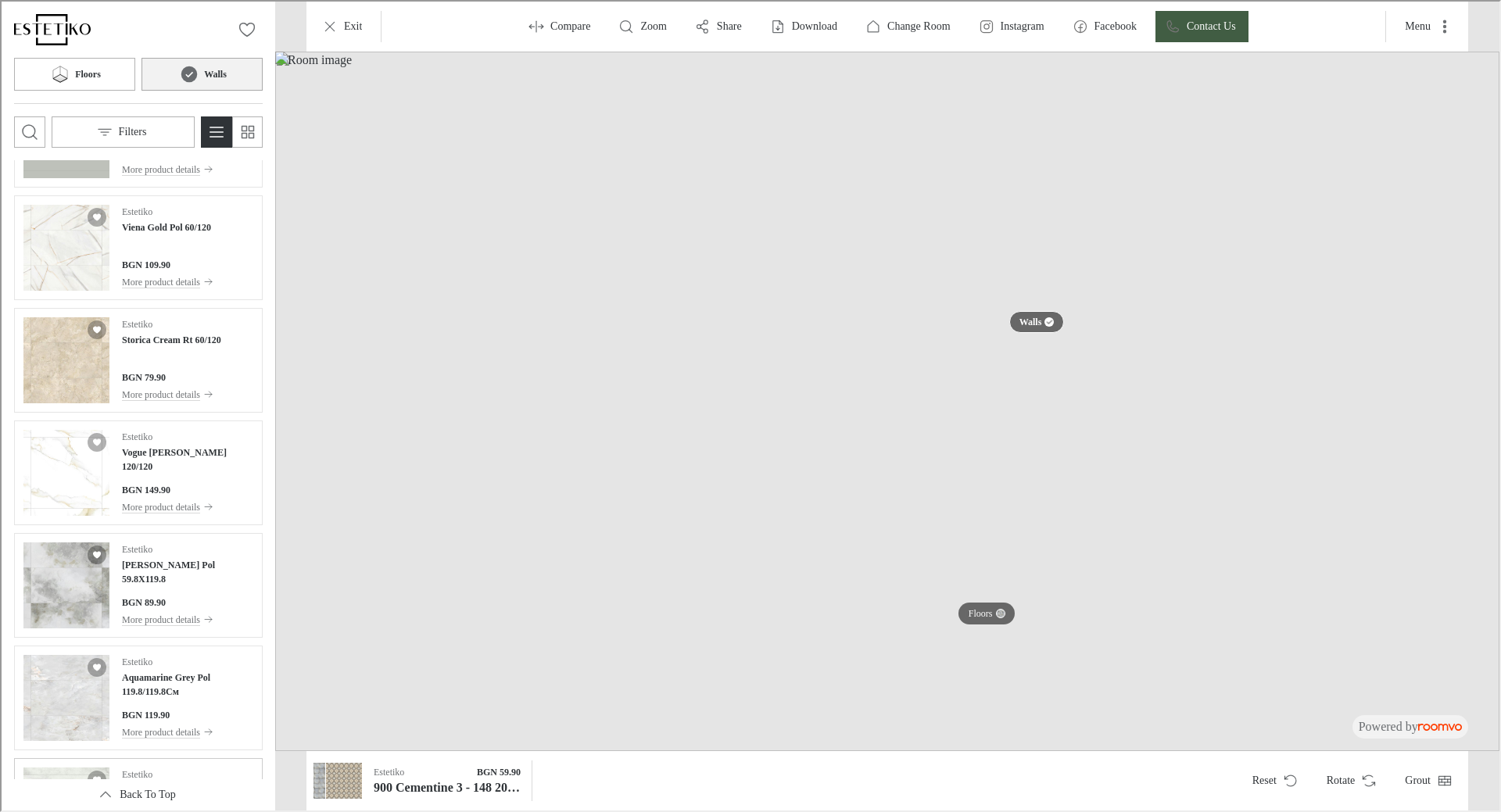
scroll to position [1640, 0]
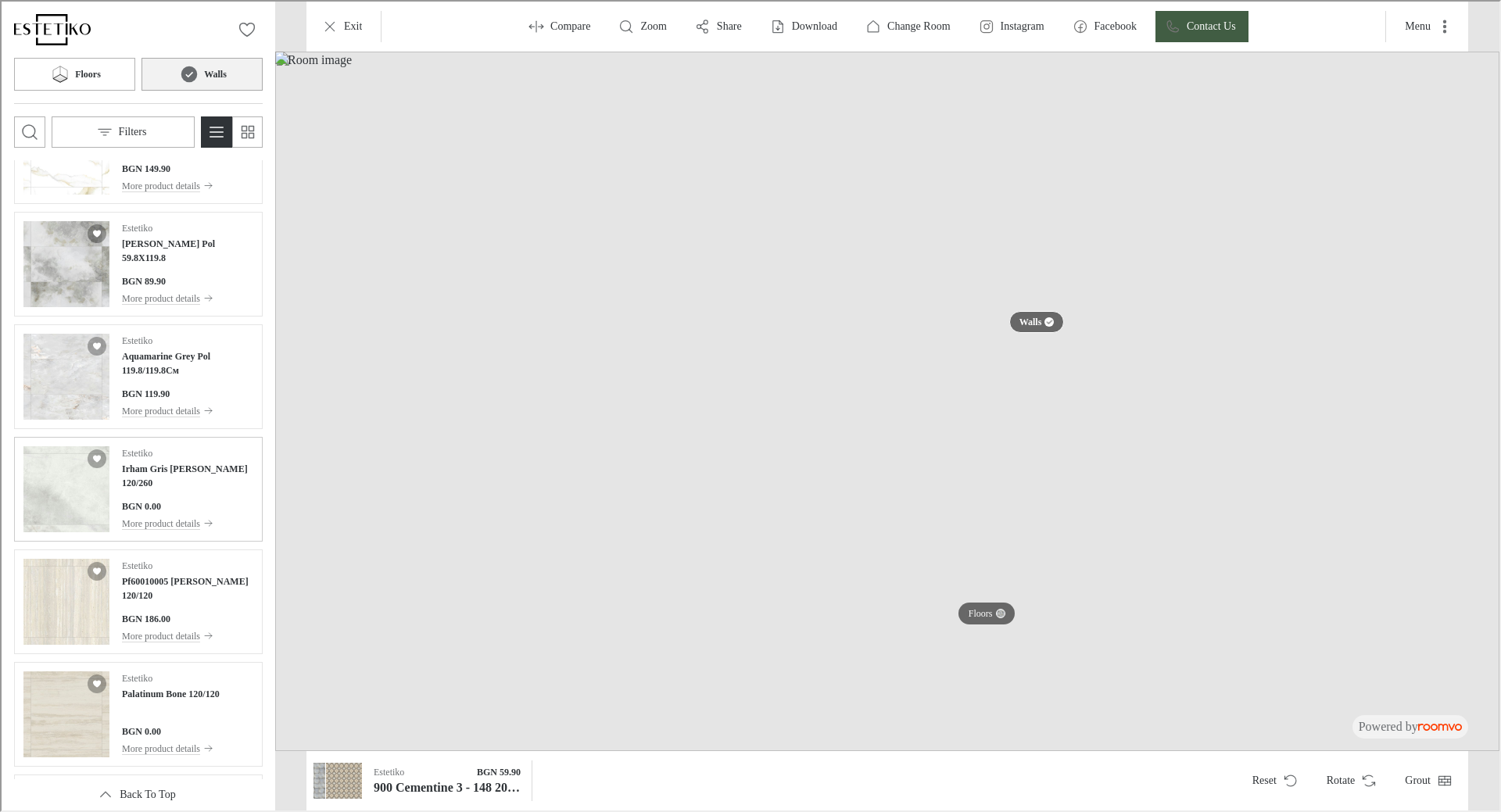
click at [53, 452] on img "See Irham Gris Pulido 120/260 in the room" at bounding box center [64, 487] width 86 height 86
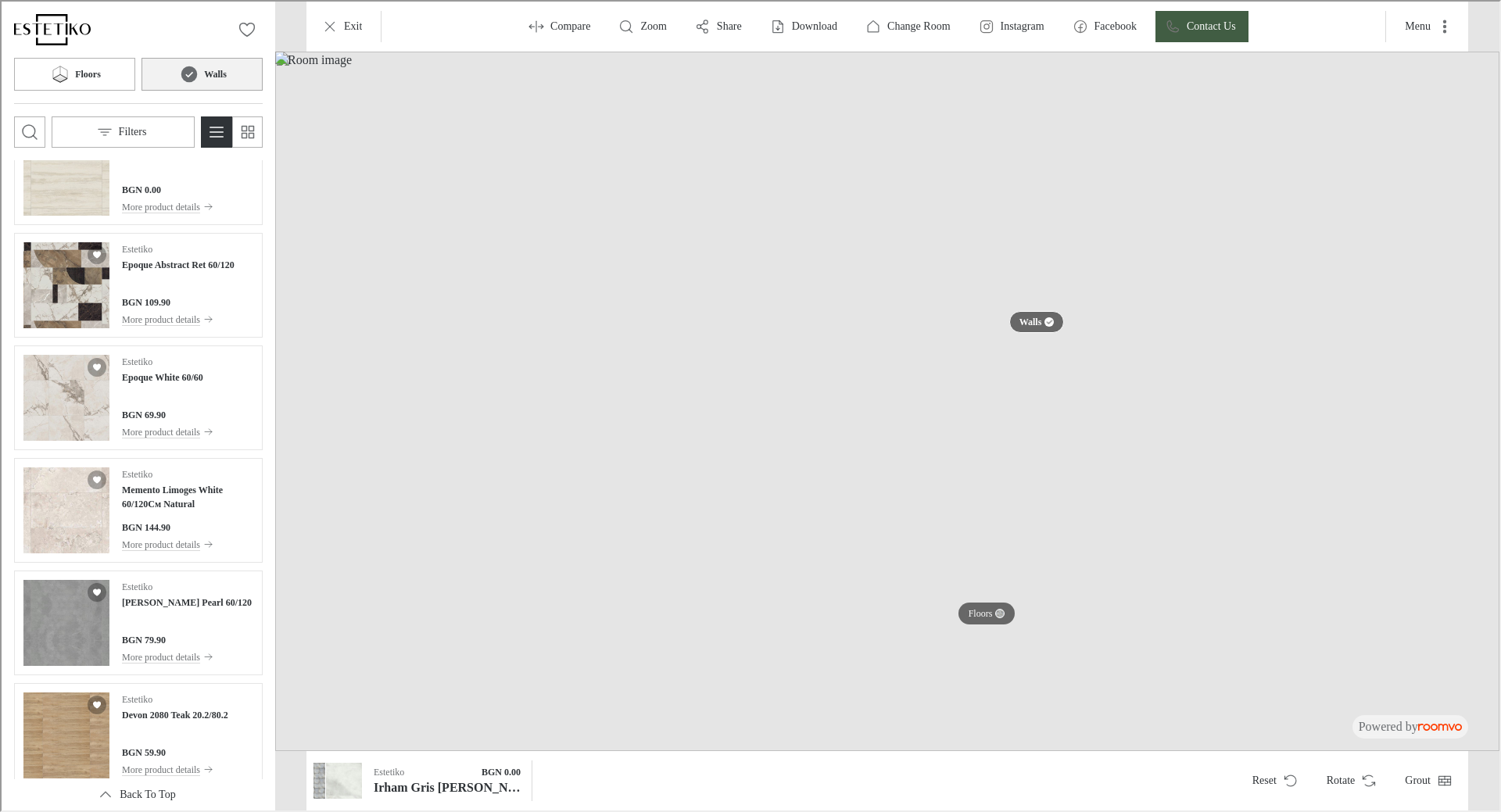
scroll to position [2265, 0]
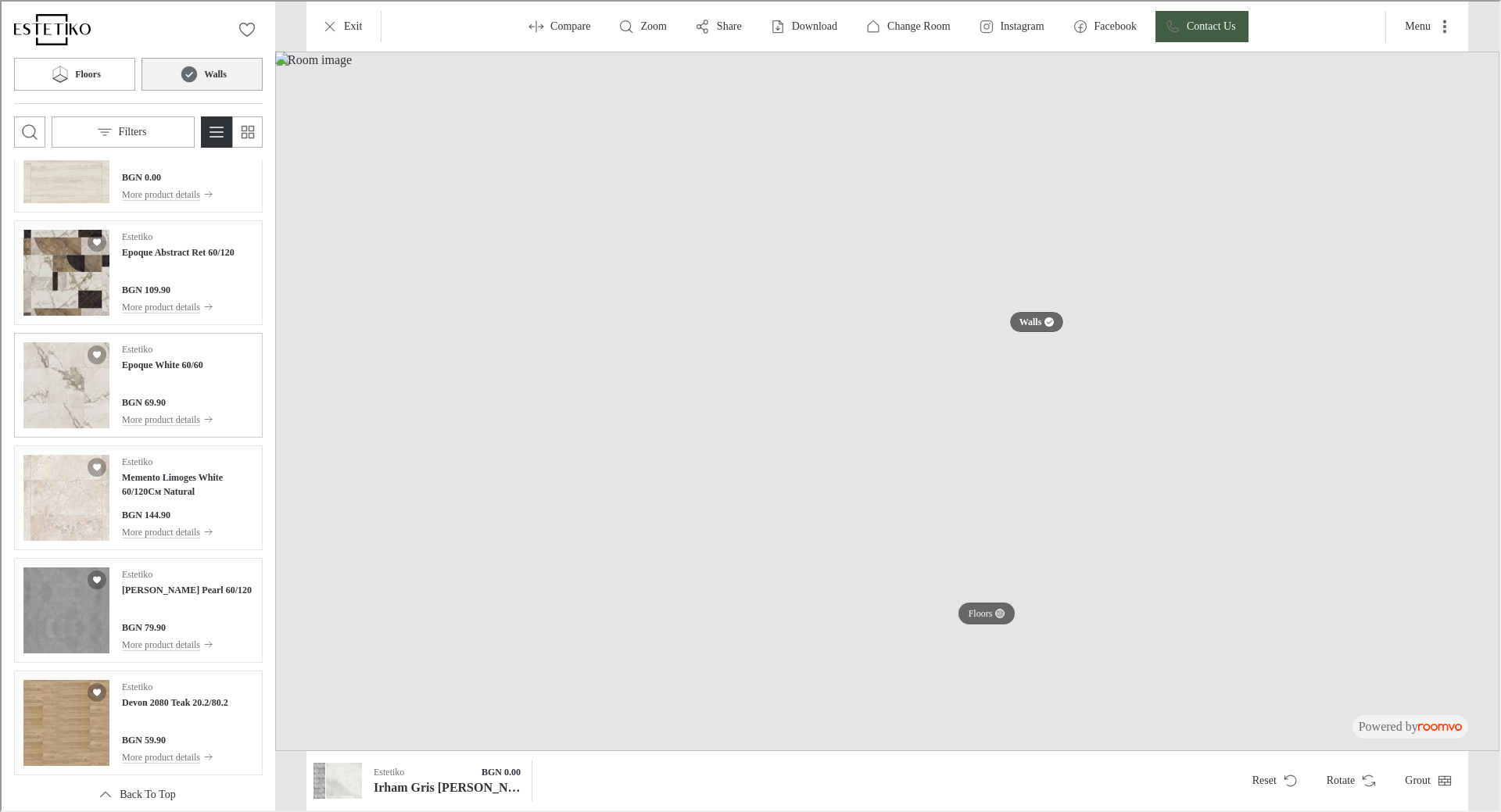
click at [204, 354] on div "Estetiko Epoque White 60/60" at bounding box center [166, 354] width 92 height 29
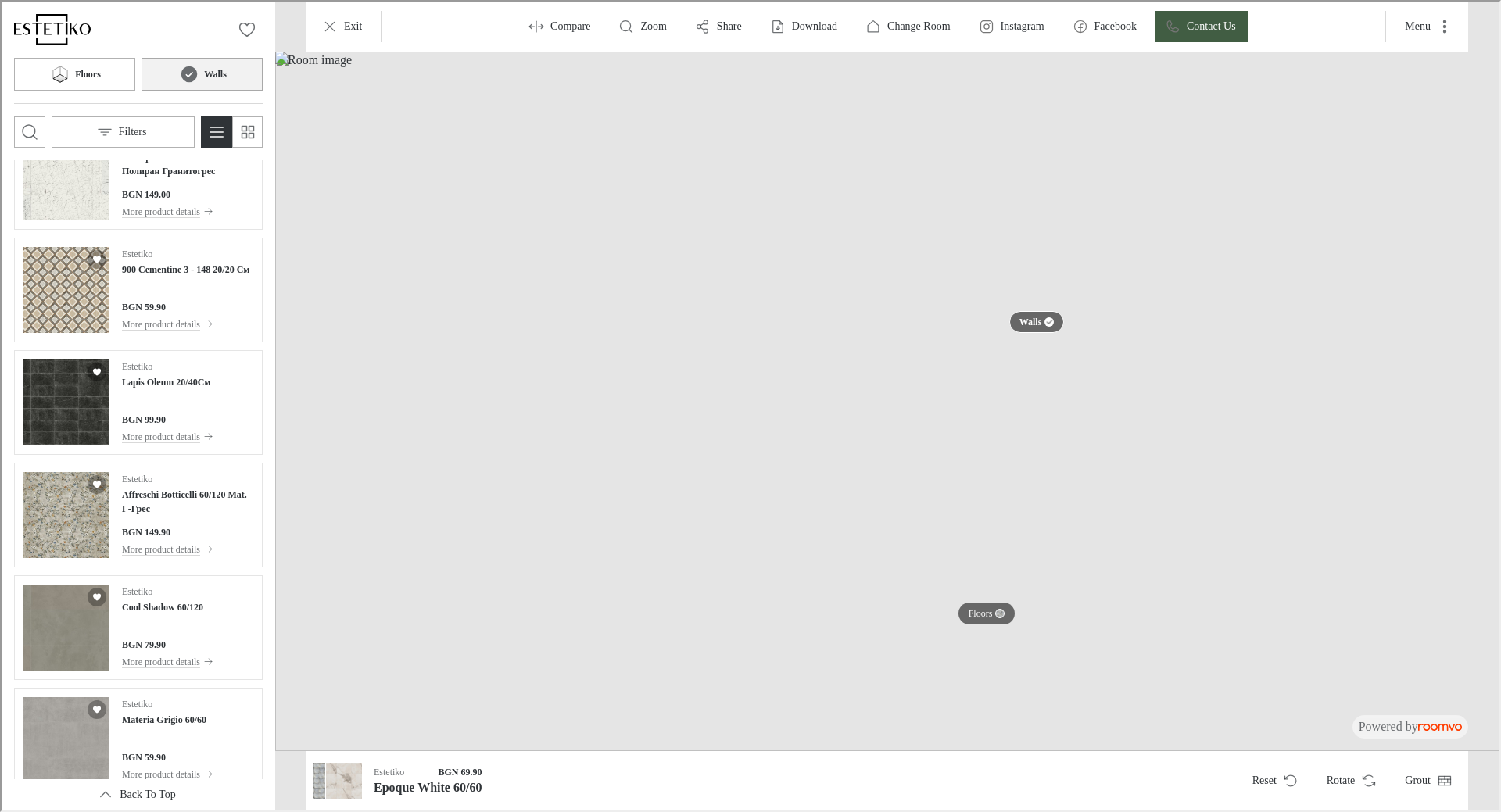
scroll to position [3834, 0]
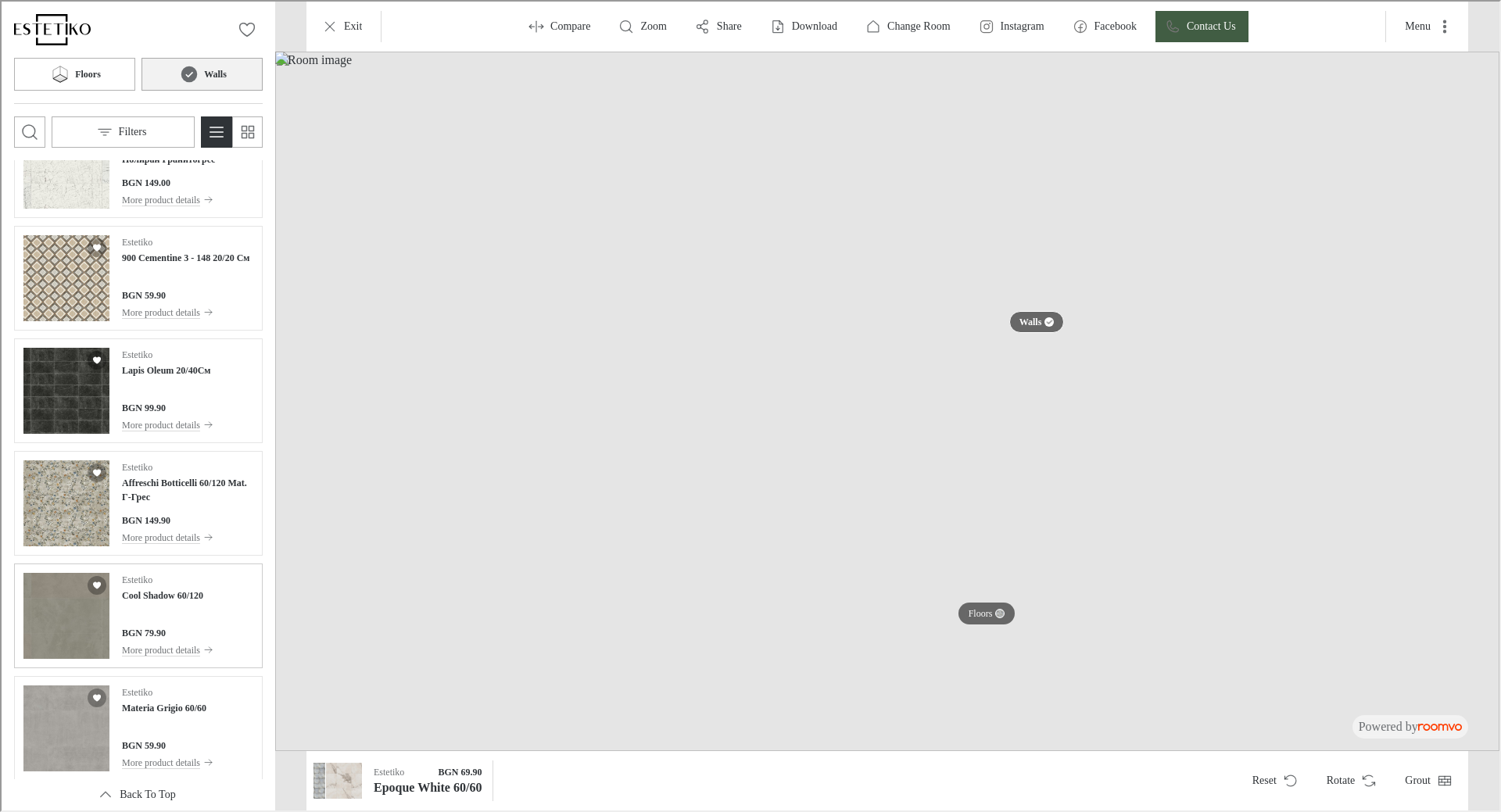
click at [170, 596] on h4 "Cool Shadow 60/120" at bounding box center [161, 594] width 81 height 14
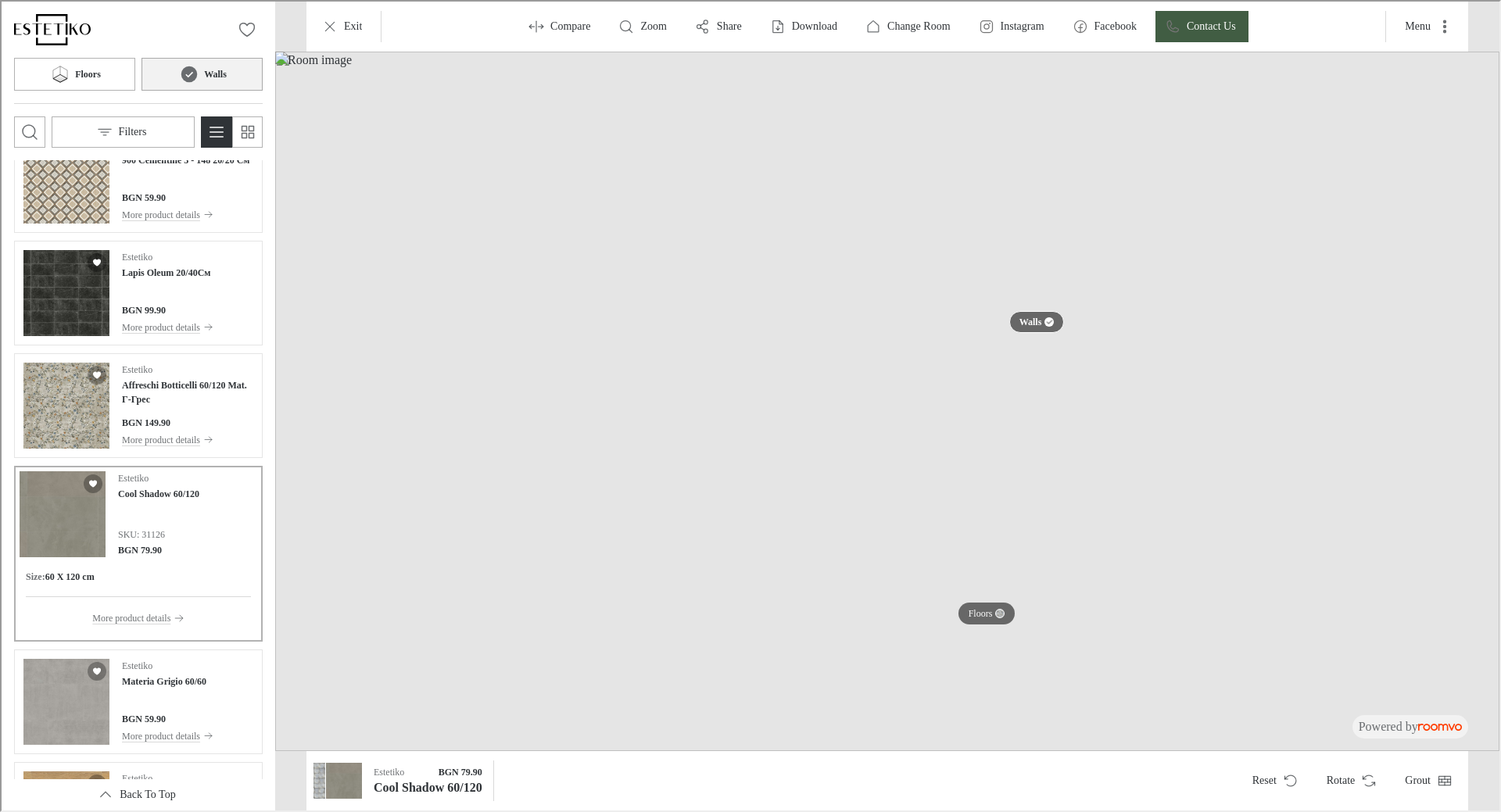
scroll to position [4154, 0]
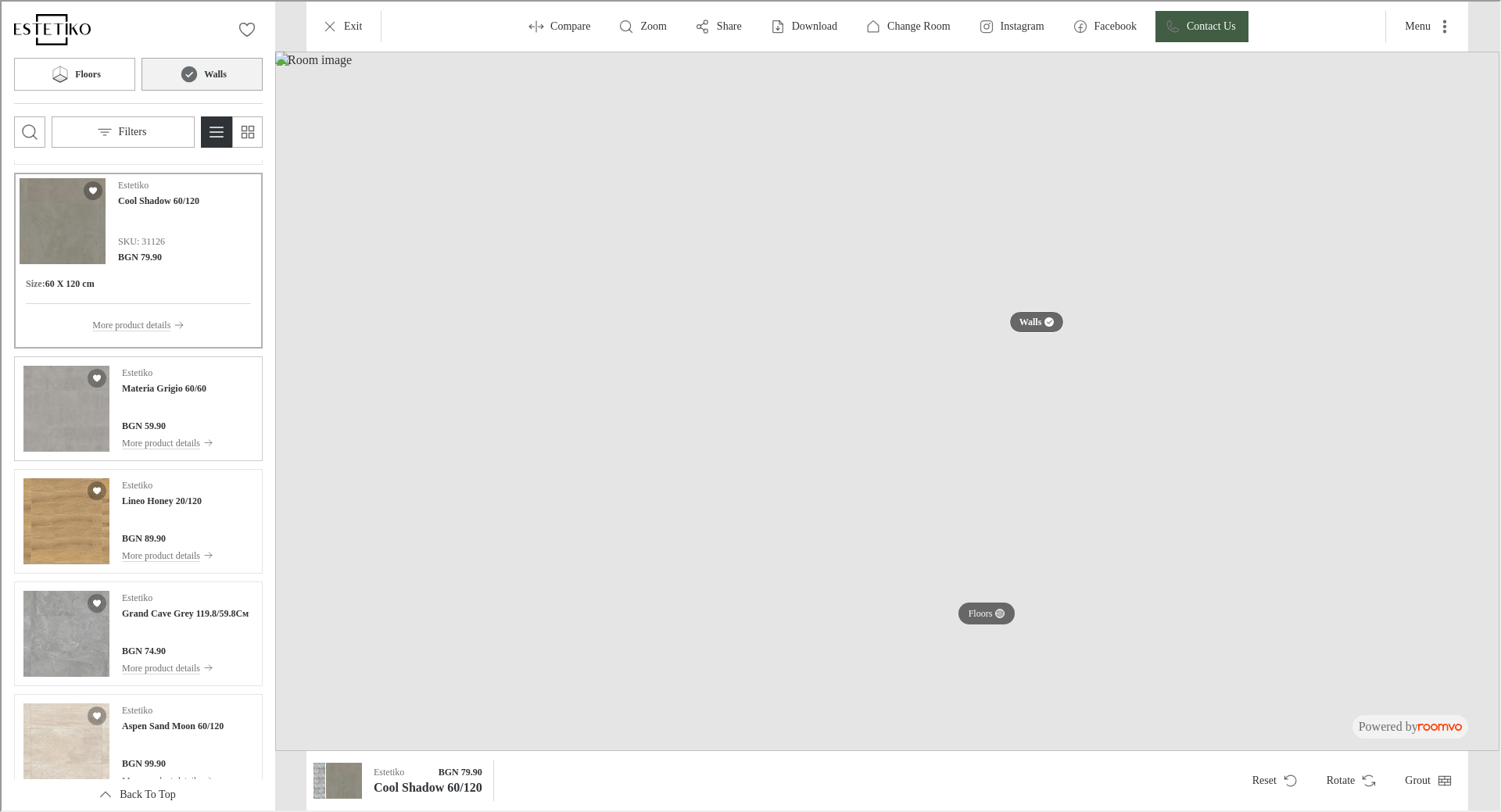
click at [153, 411] on div "Estetiko Materia Grigio 60/60 BGN 59.90 More product details" at bounding box center [166, 406] width 92 height 86
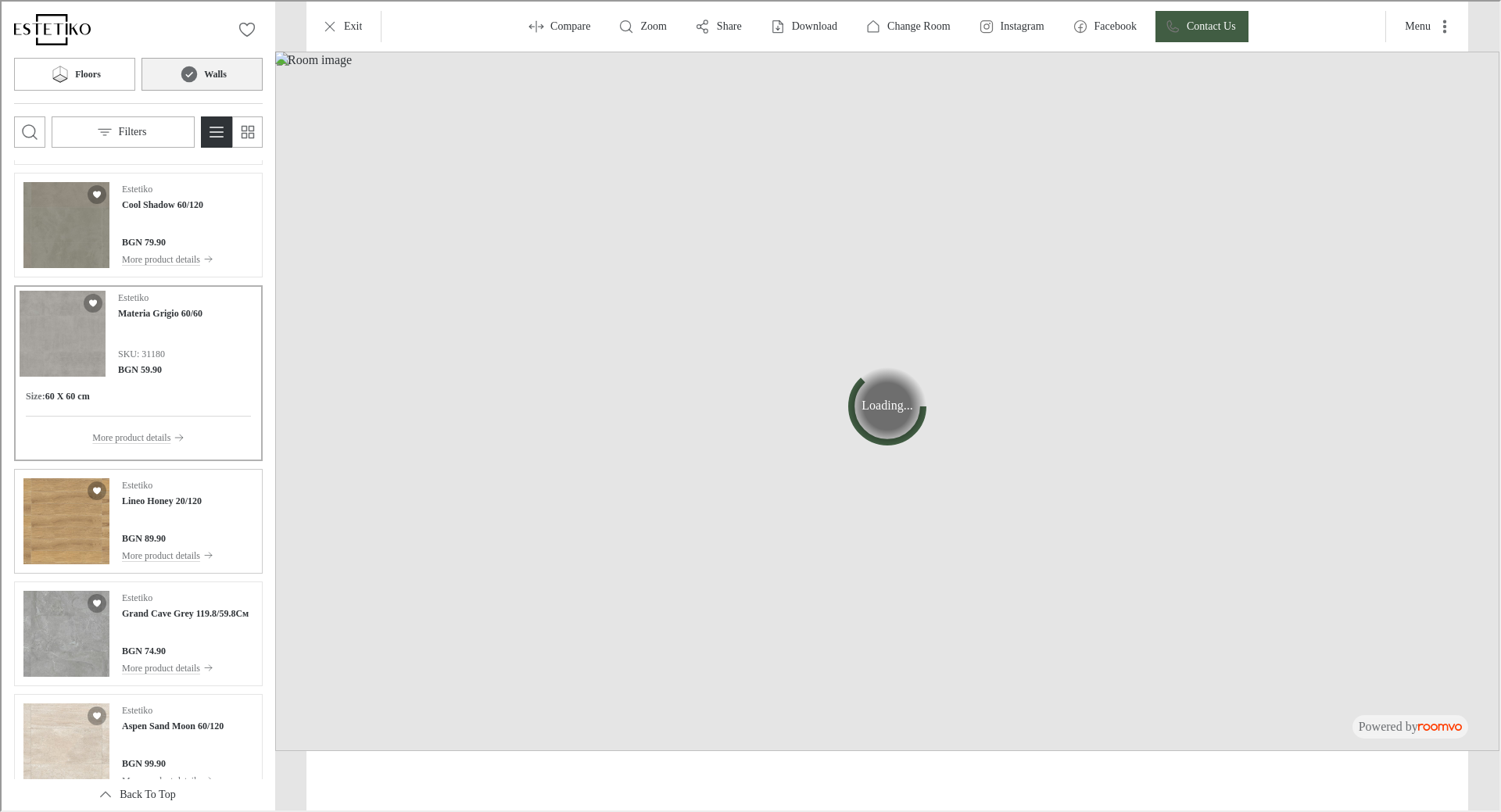
click at [183, 542] on div "BGN 89.90" at bounding box center [166, 536] width 92 height 14
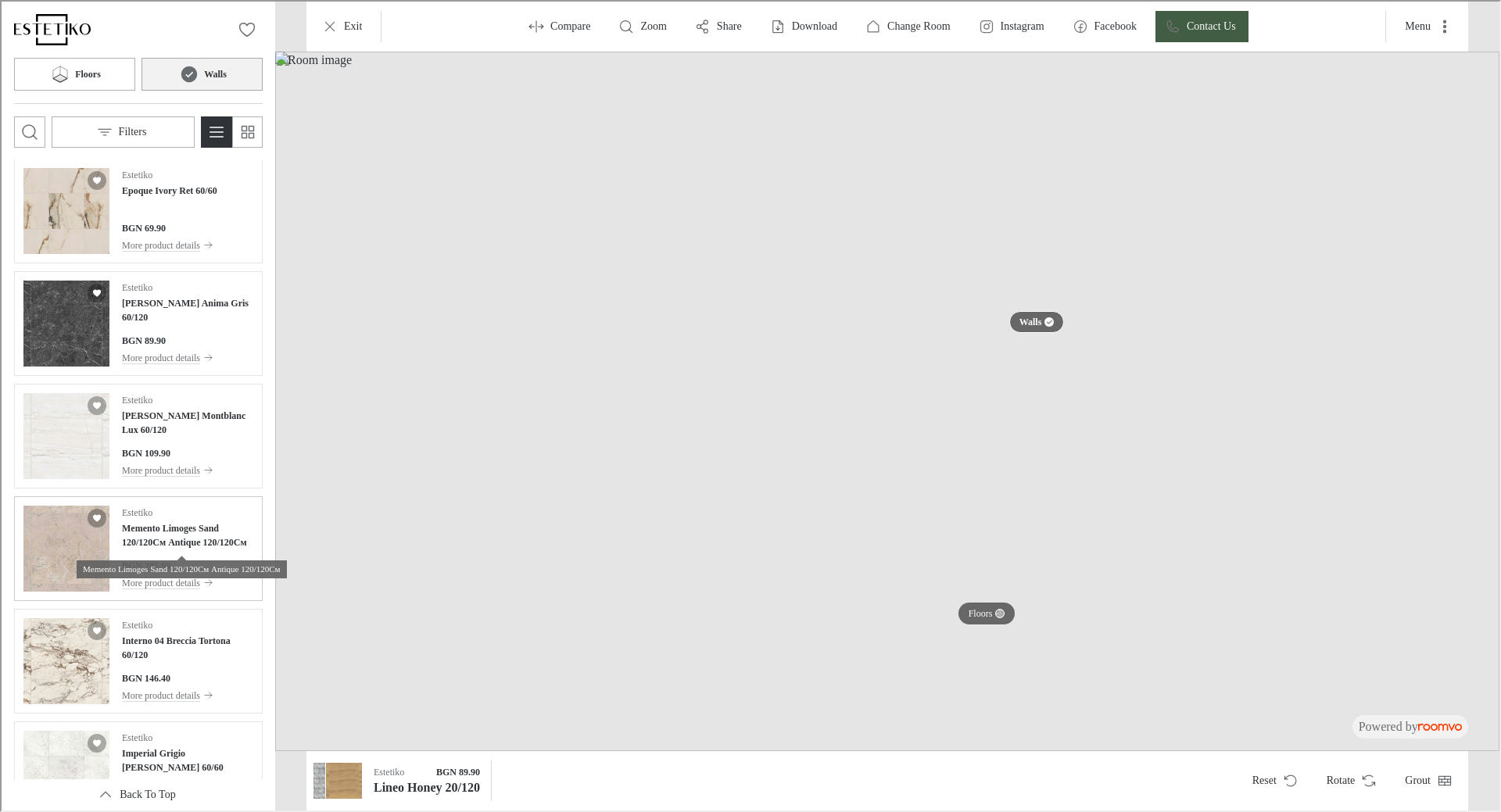
click at [149, 545] on h4 "Memento Limoges Sand 120/120См Antique 120/120См" at bounding box center [185, 533] width 131 height 28
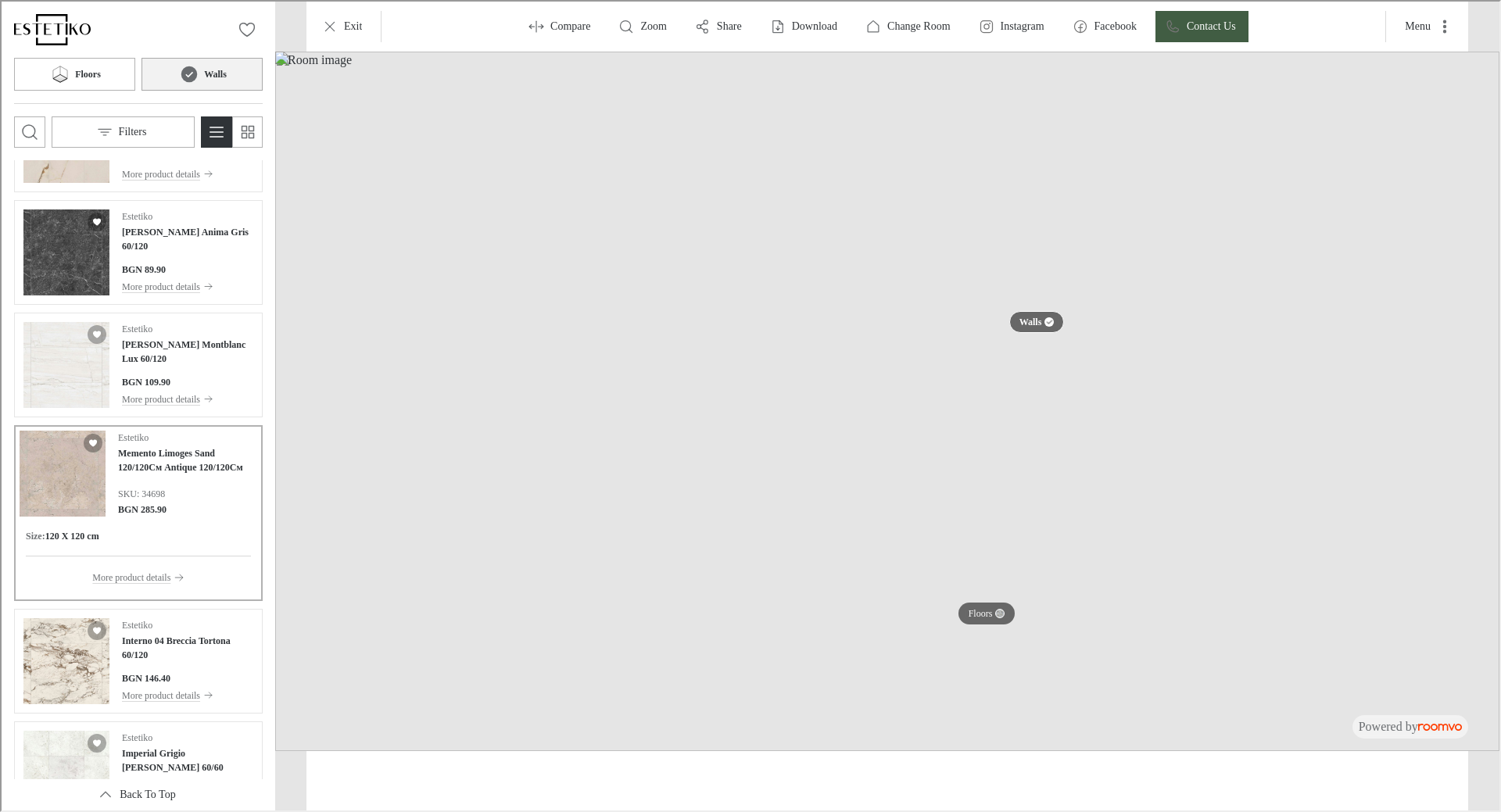
scroll to position [7992, 0]
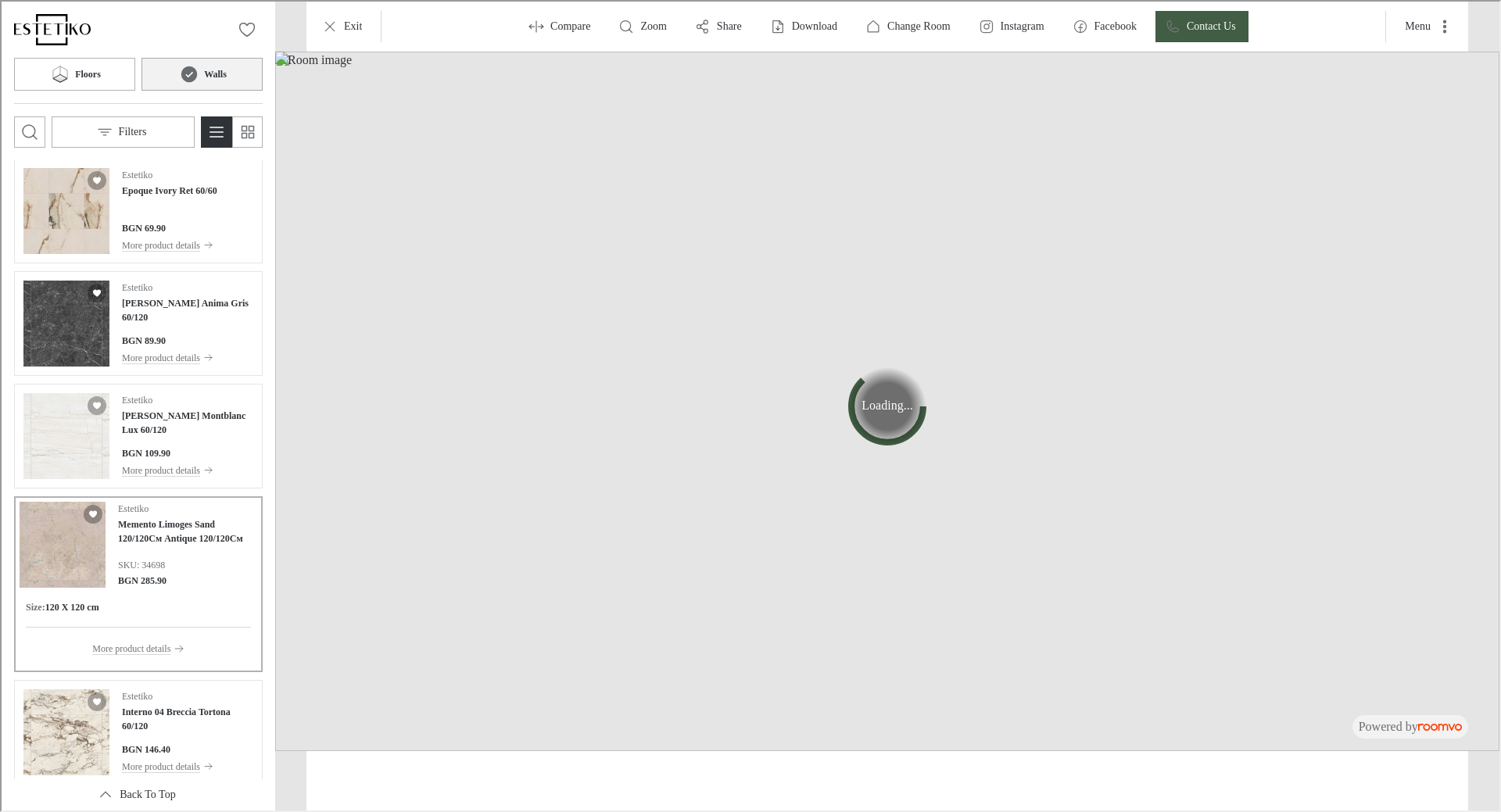
click at [149, 545] on div "Estetiko Memento Limoges Sand 120/120См Antique 120/120См SKU: 34698 BGN 285.90" at bounding box center [185, 543] width 139 height 86
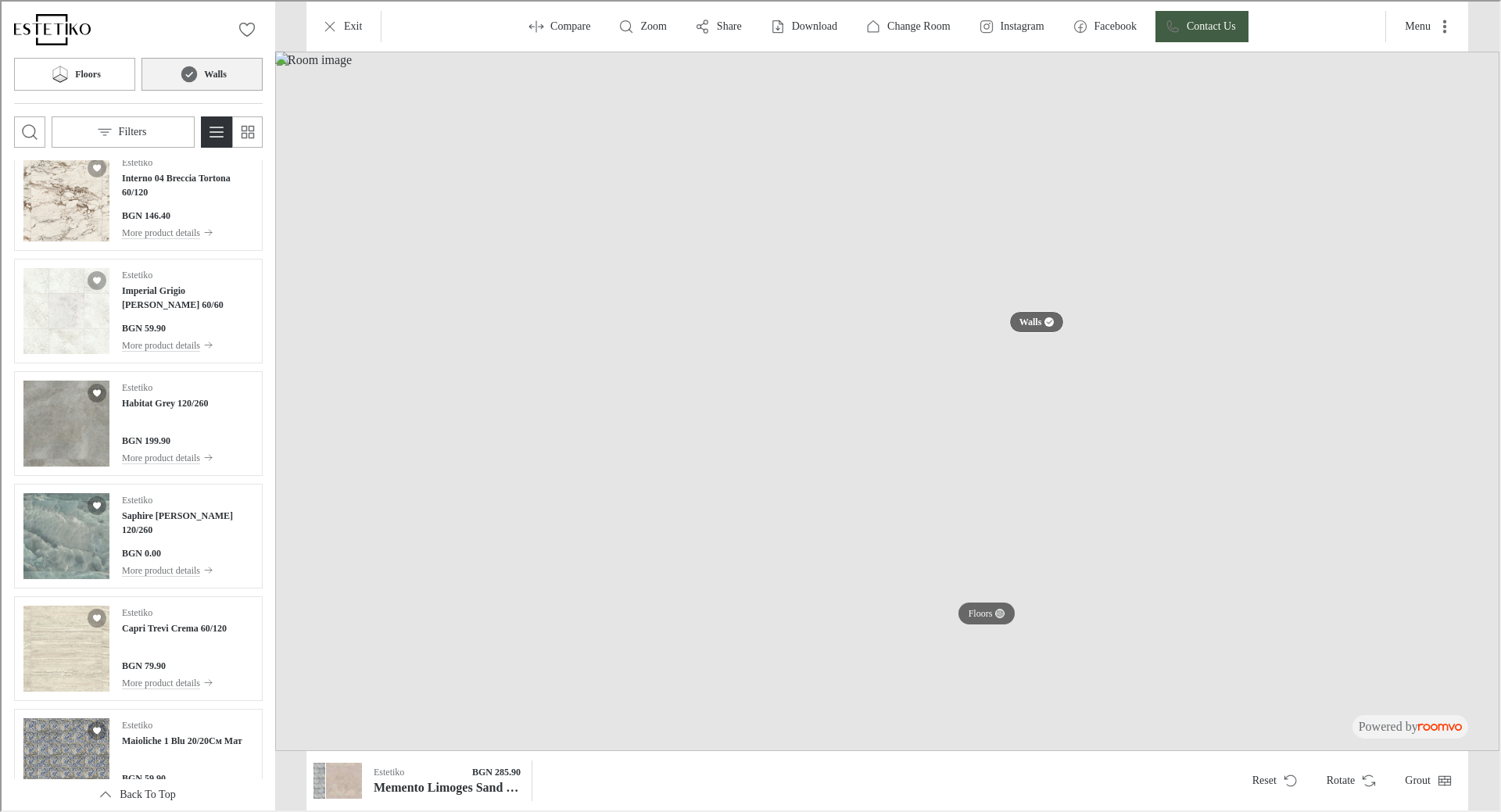
scroll to position [8539, 0]
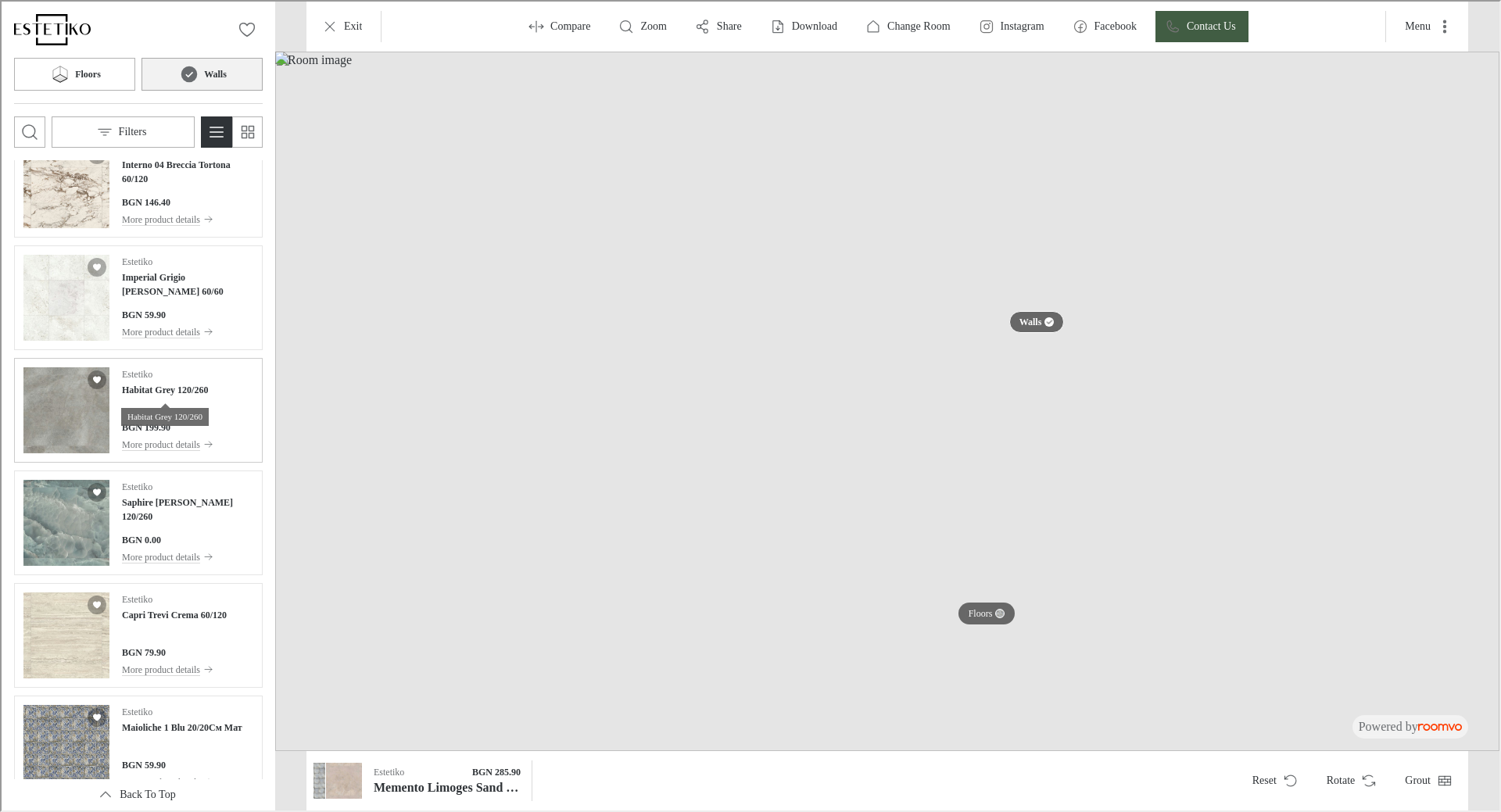
click at [183, 385] on h4 "Habitat Grey 120/260" at bounding box center [163, 388] width 86 height 14
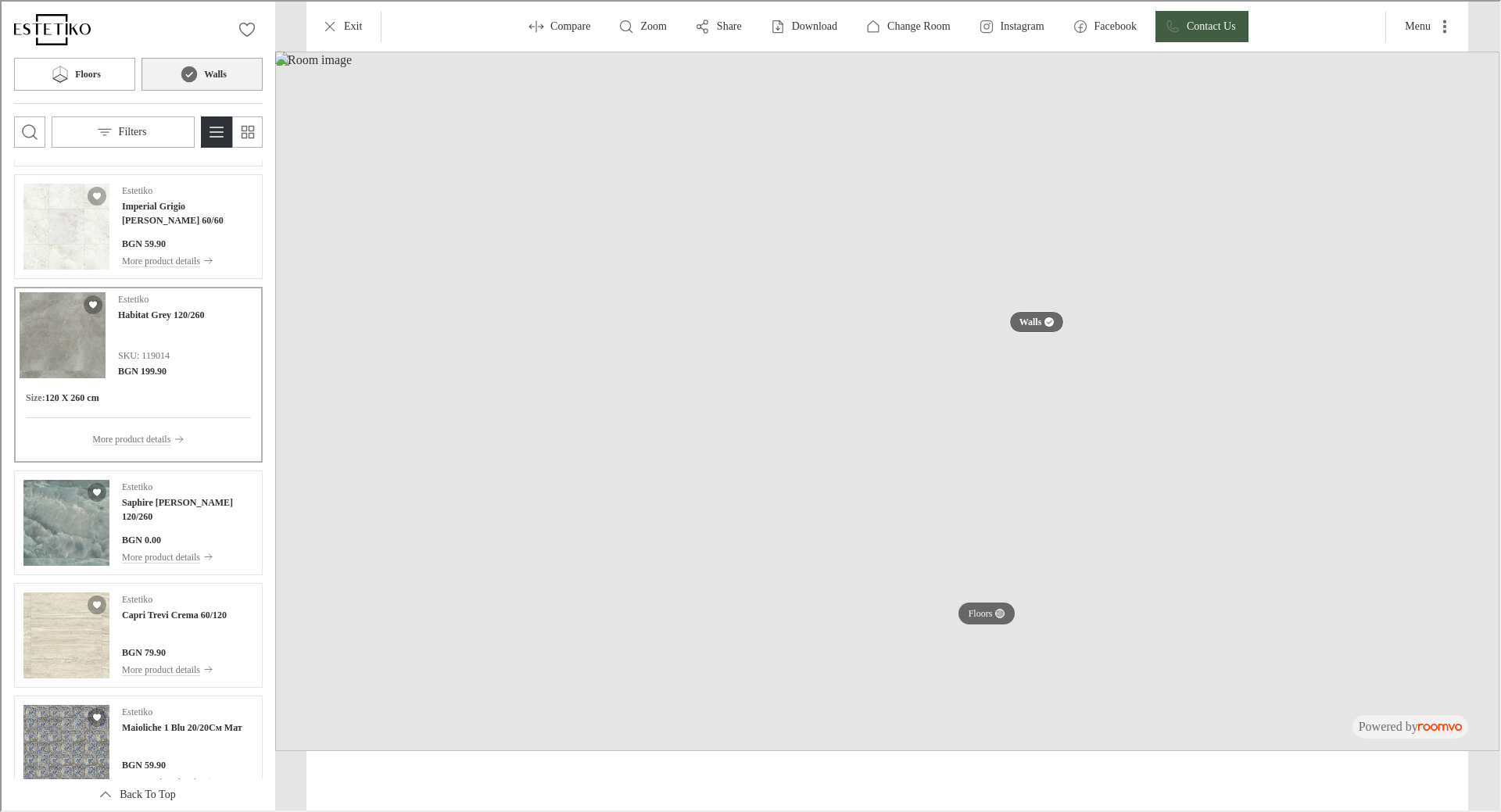
scroll to position [8468, 0]
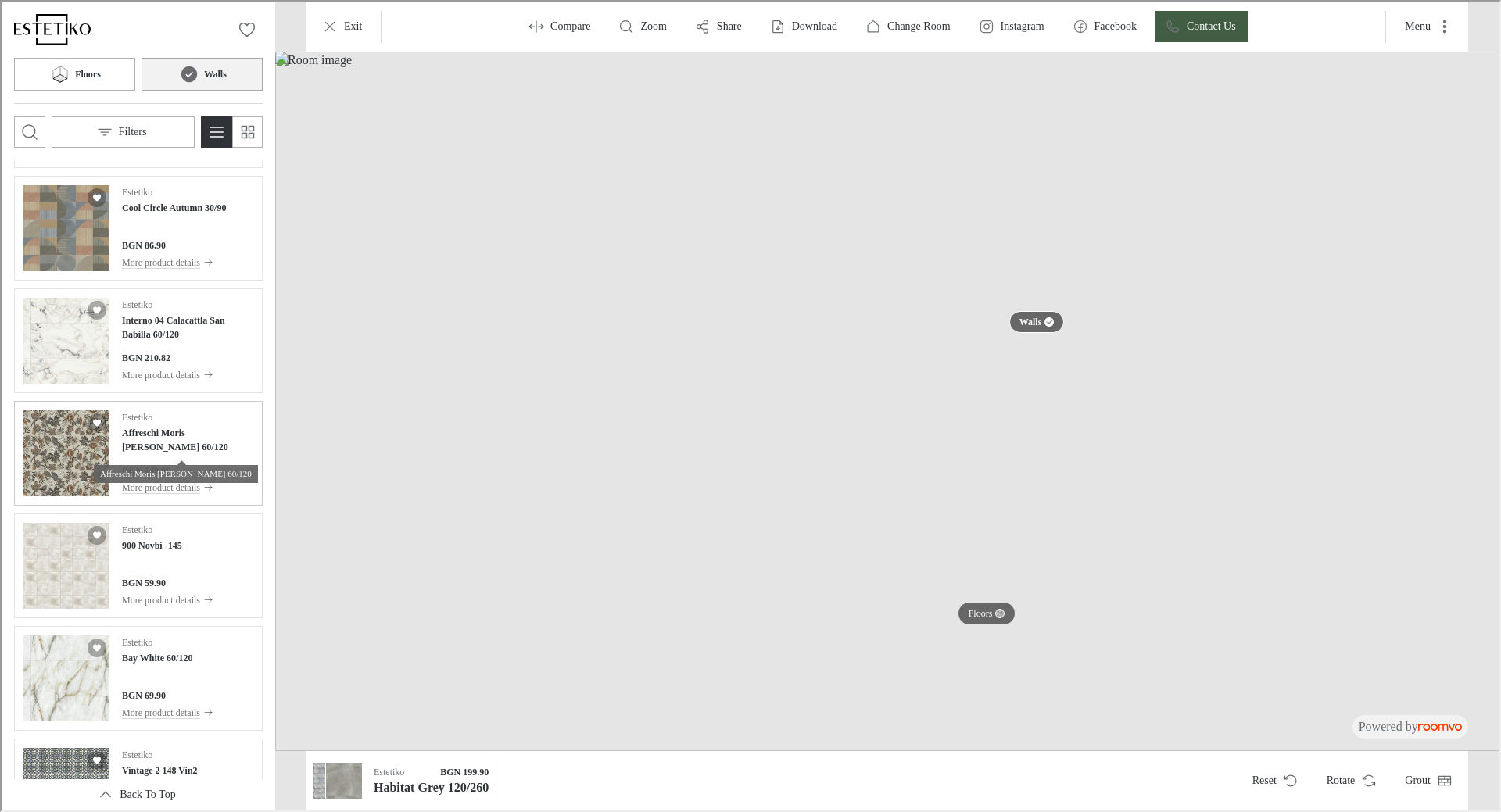
click at [184, 423] on div "Estetiko Affreschi Moris Матиран Гранитогрес 60/120" at bounding box center [185, 430] width 131 height 43
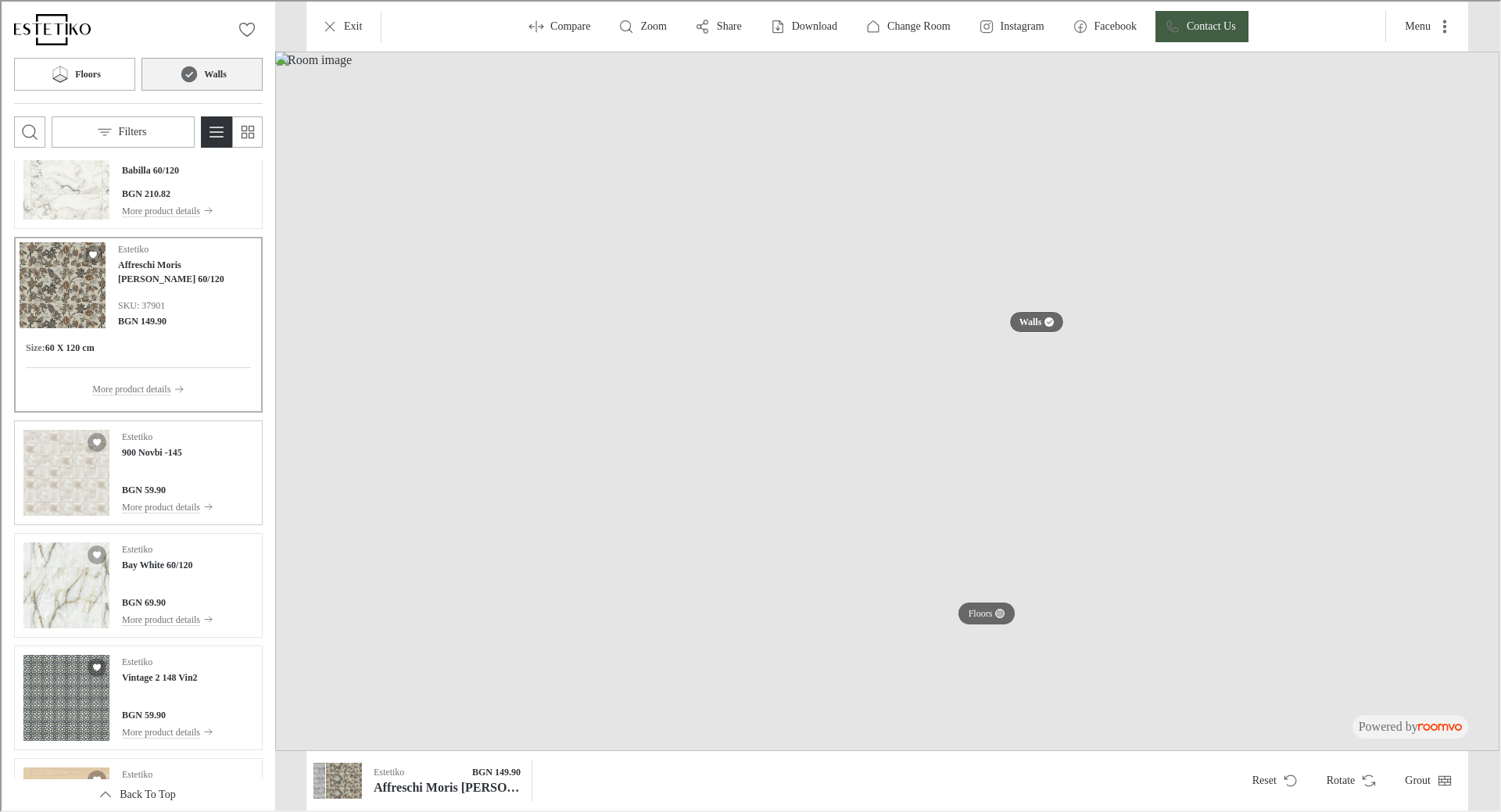
scroll to position [9568, 0]
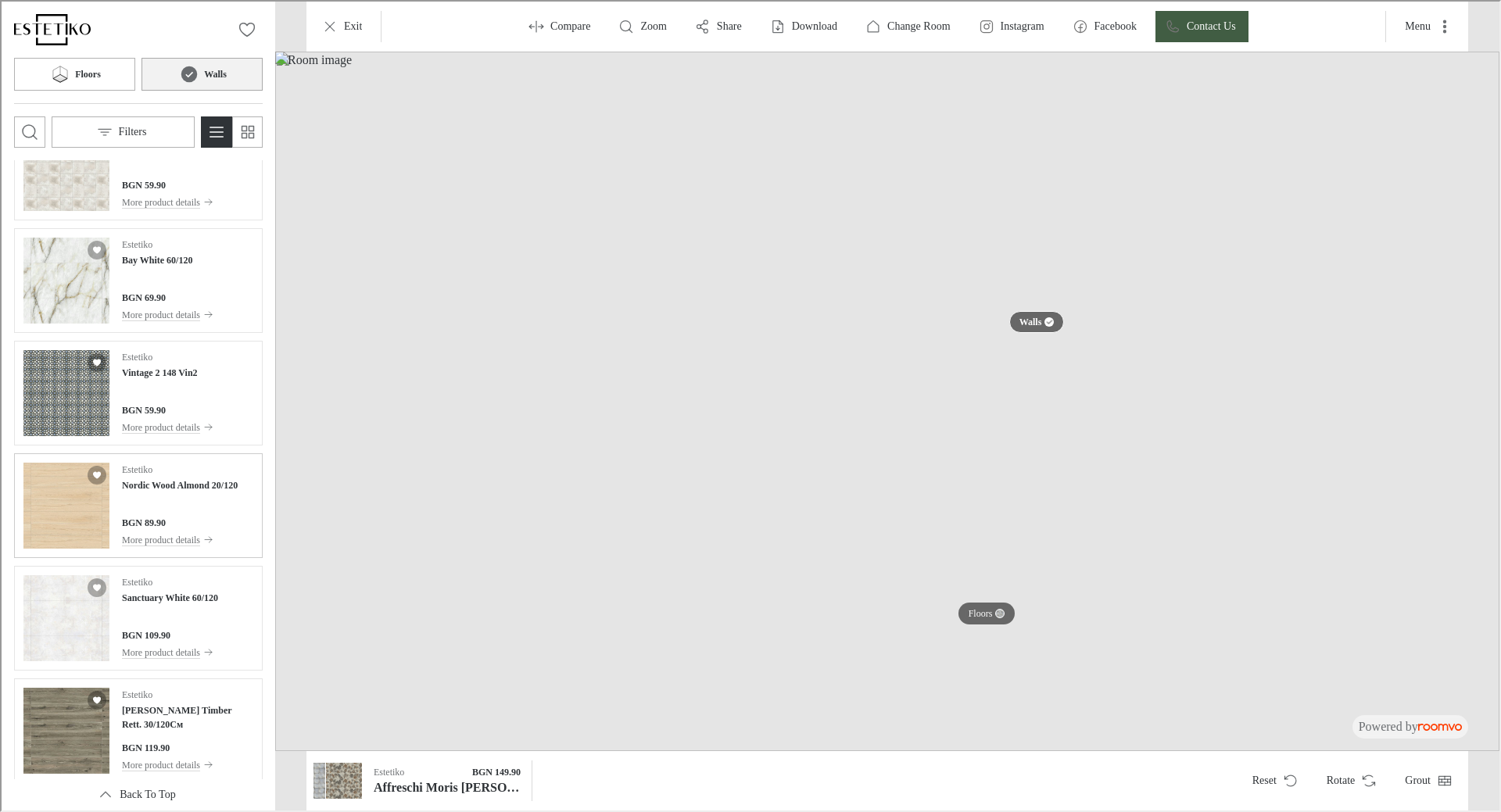
click at [194, 502] on div "Estetiko Nordic Wood Almond 20/120 BGN 89.90 More product details" at bounding box center [178, 504] width 115 height 86
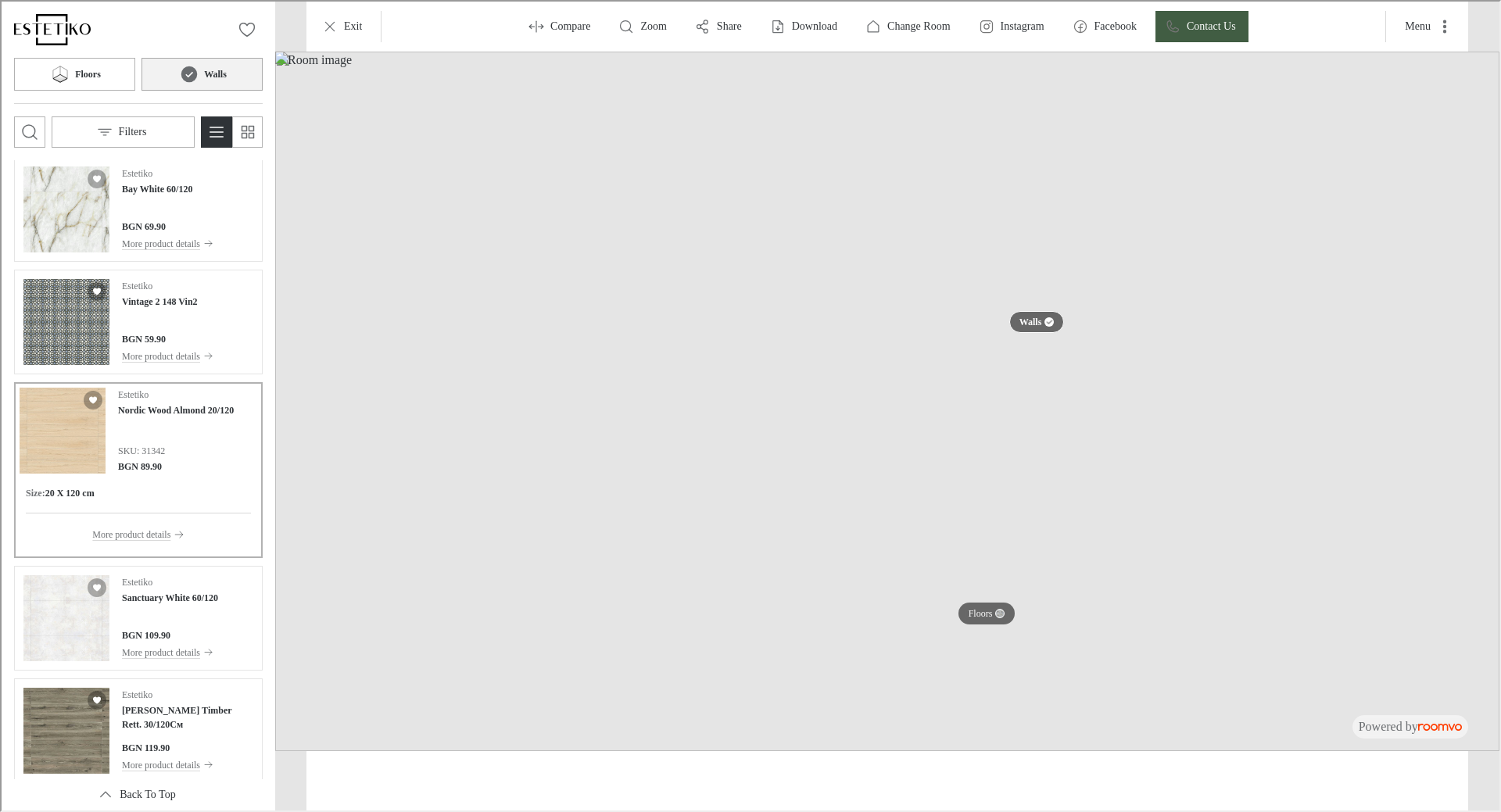
scroll to position [9497, 0]
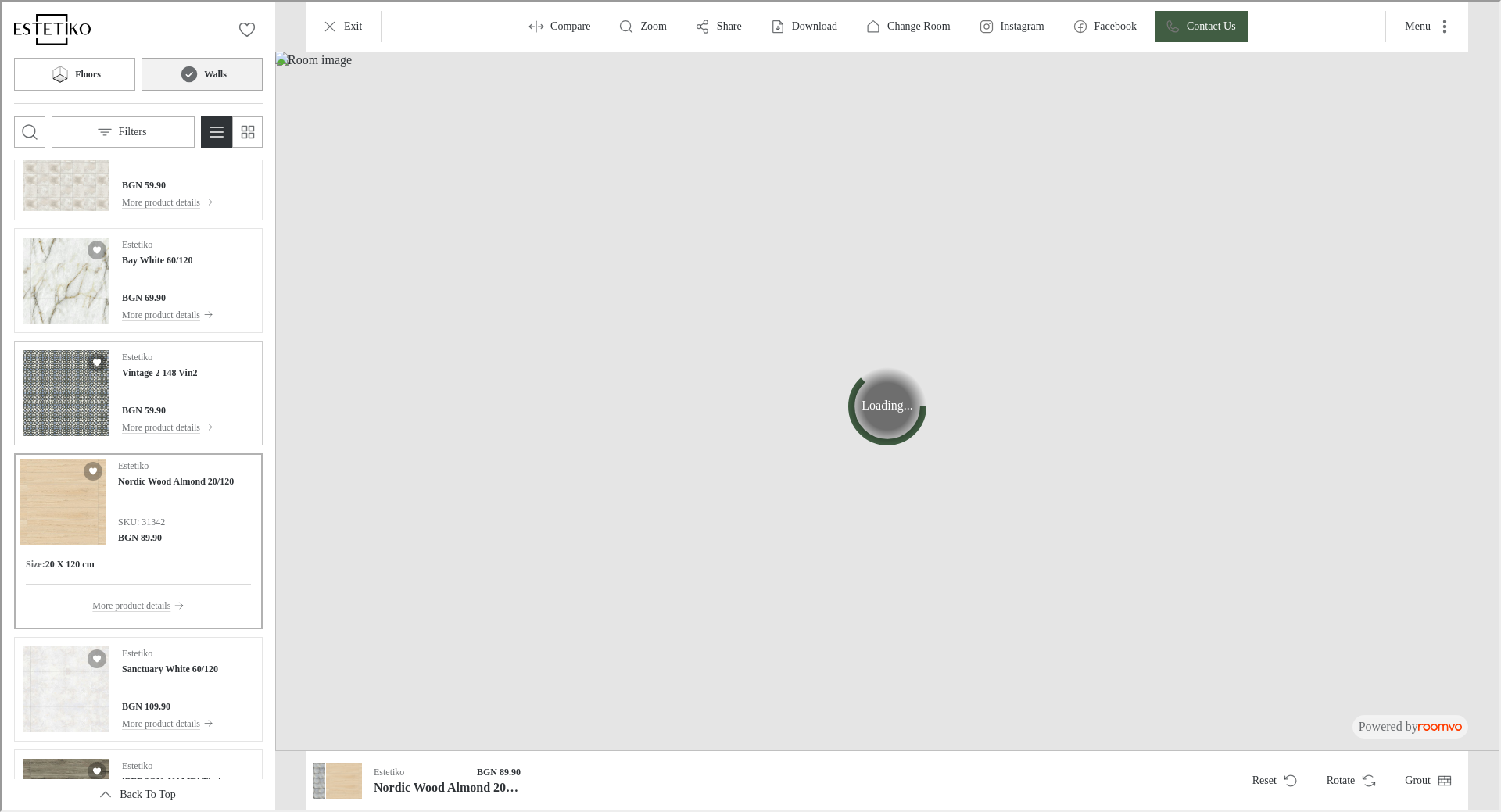
click at [210, 402] on div "BGN 59.90" at bounding box center [166, 408] width 92 height 14
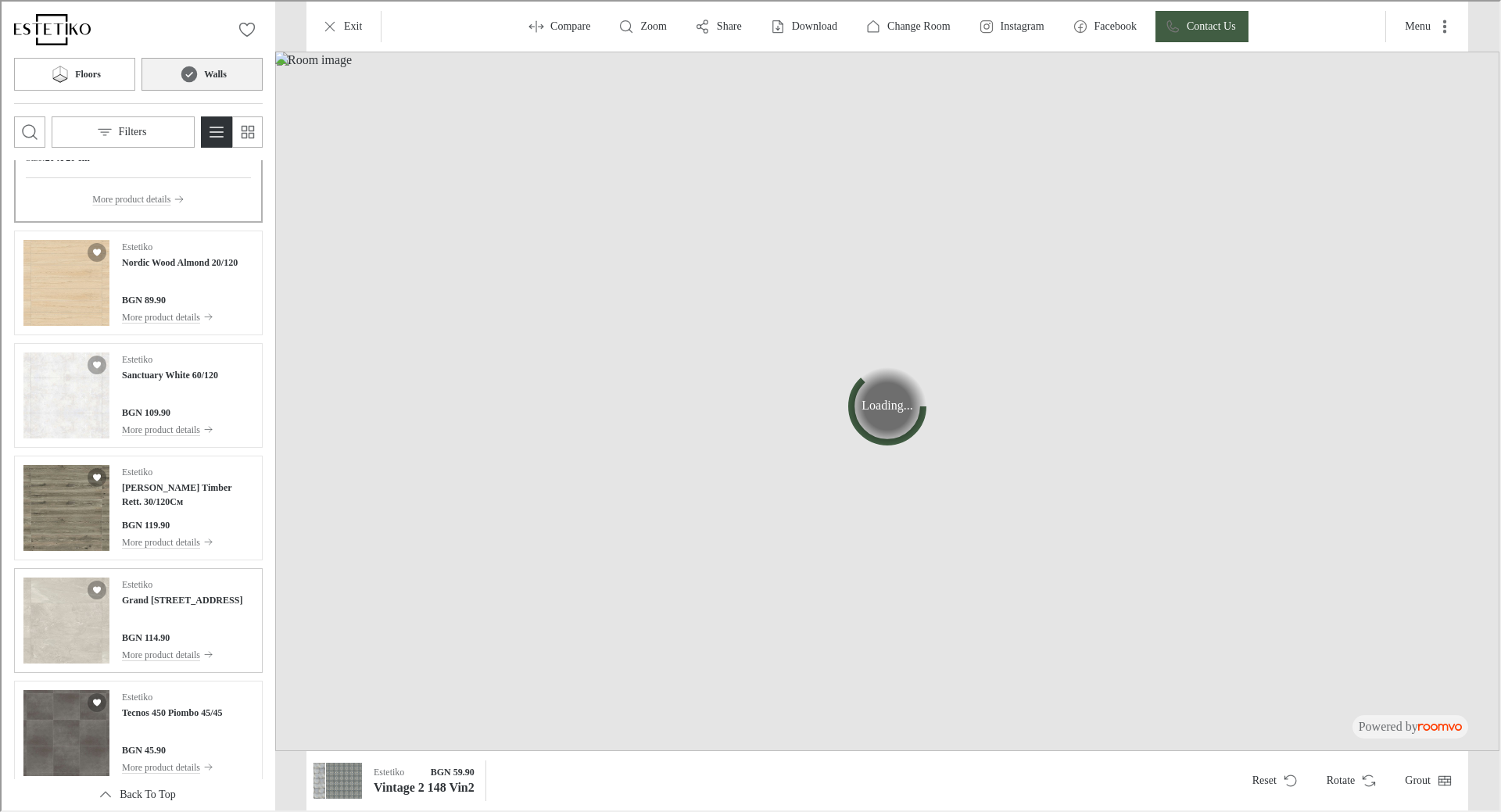
scroll to position [9810, 0]
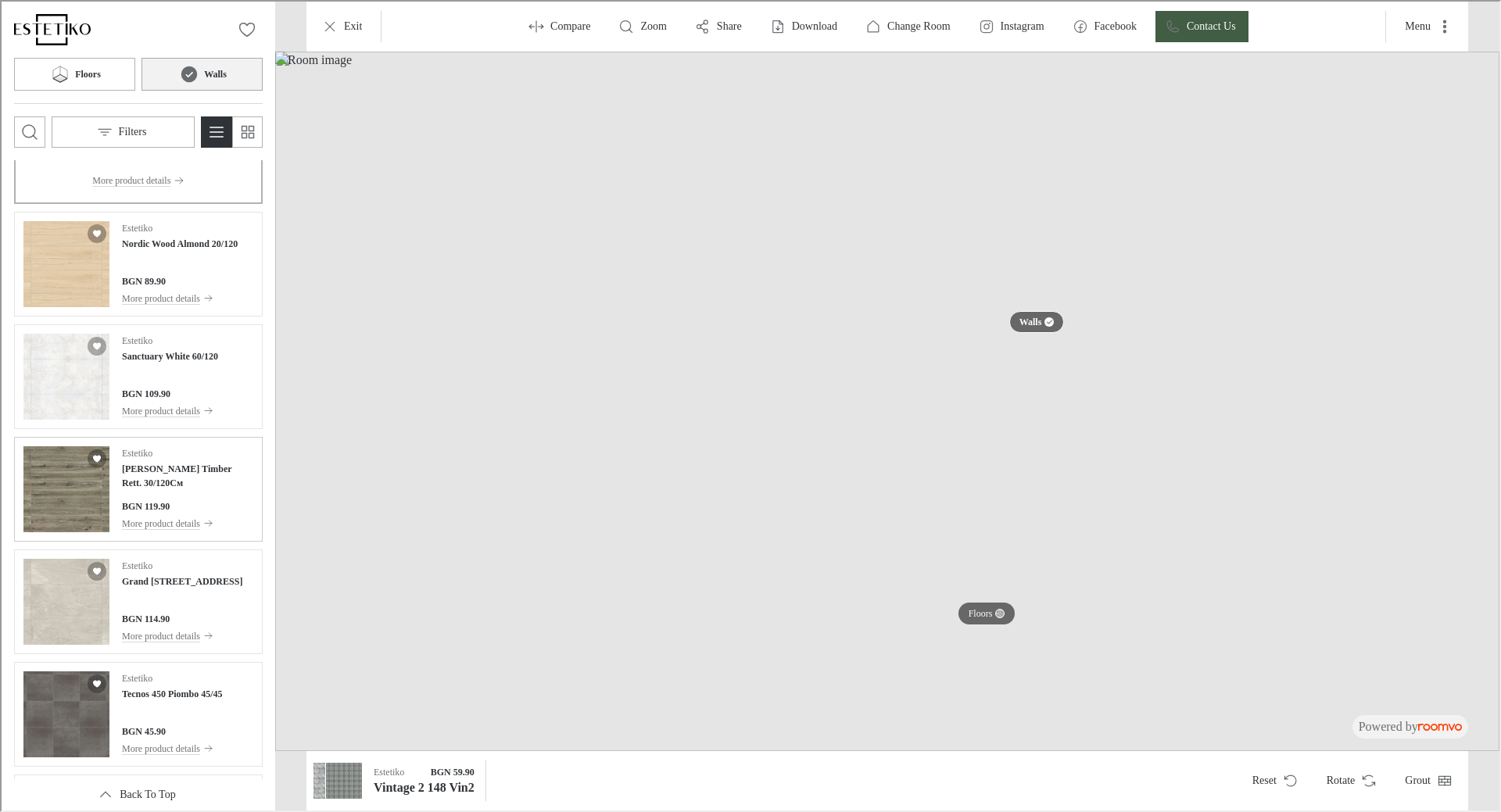
click at [161, 475] on div "Estetiko [PERSON_NAME] Timber Rett. 30/120См BGN 119.90 More product details" at bounding box center [185, 487] width 131 height 86
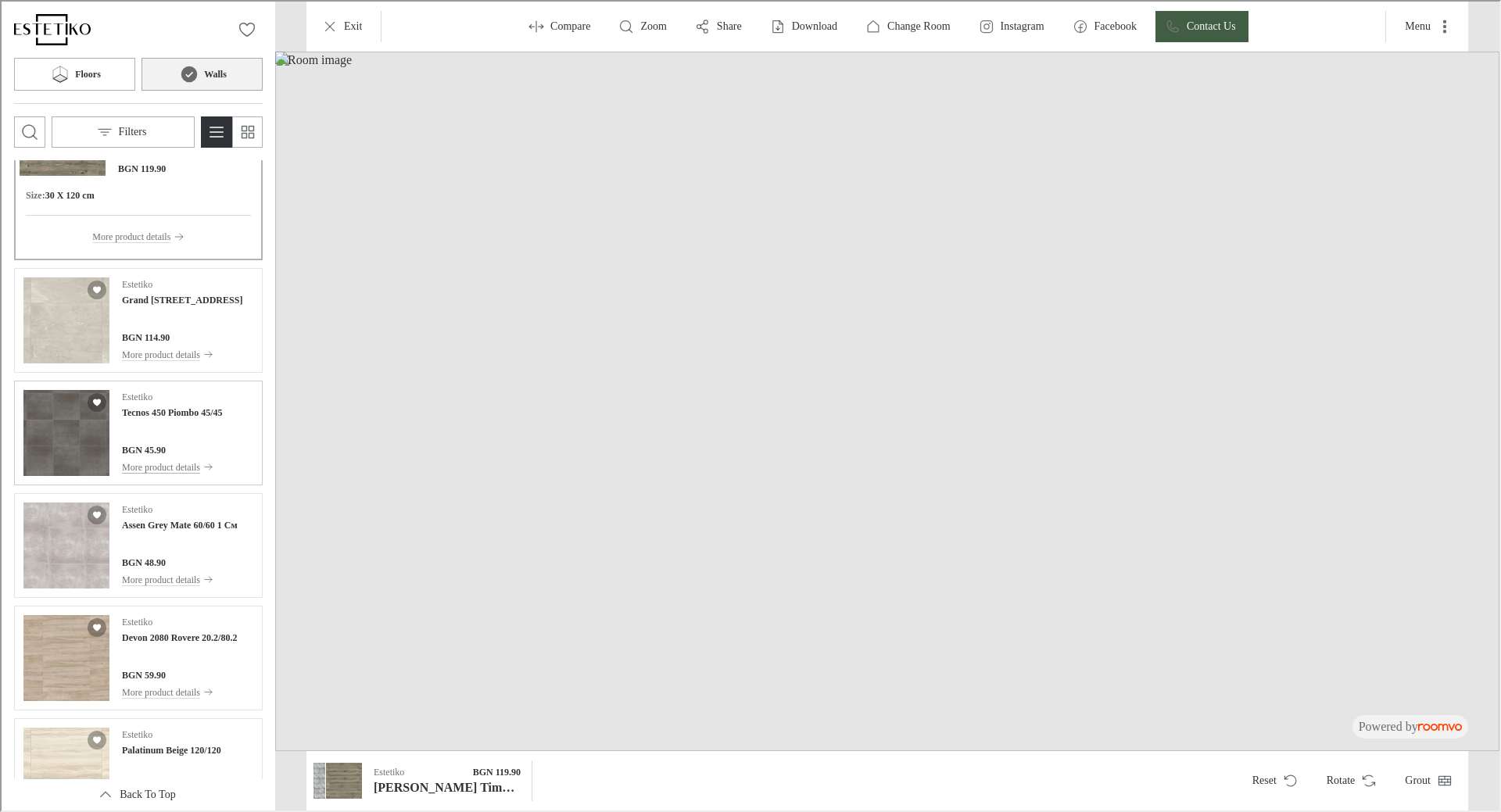
scroll to position [10122, 0]
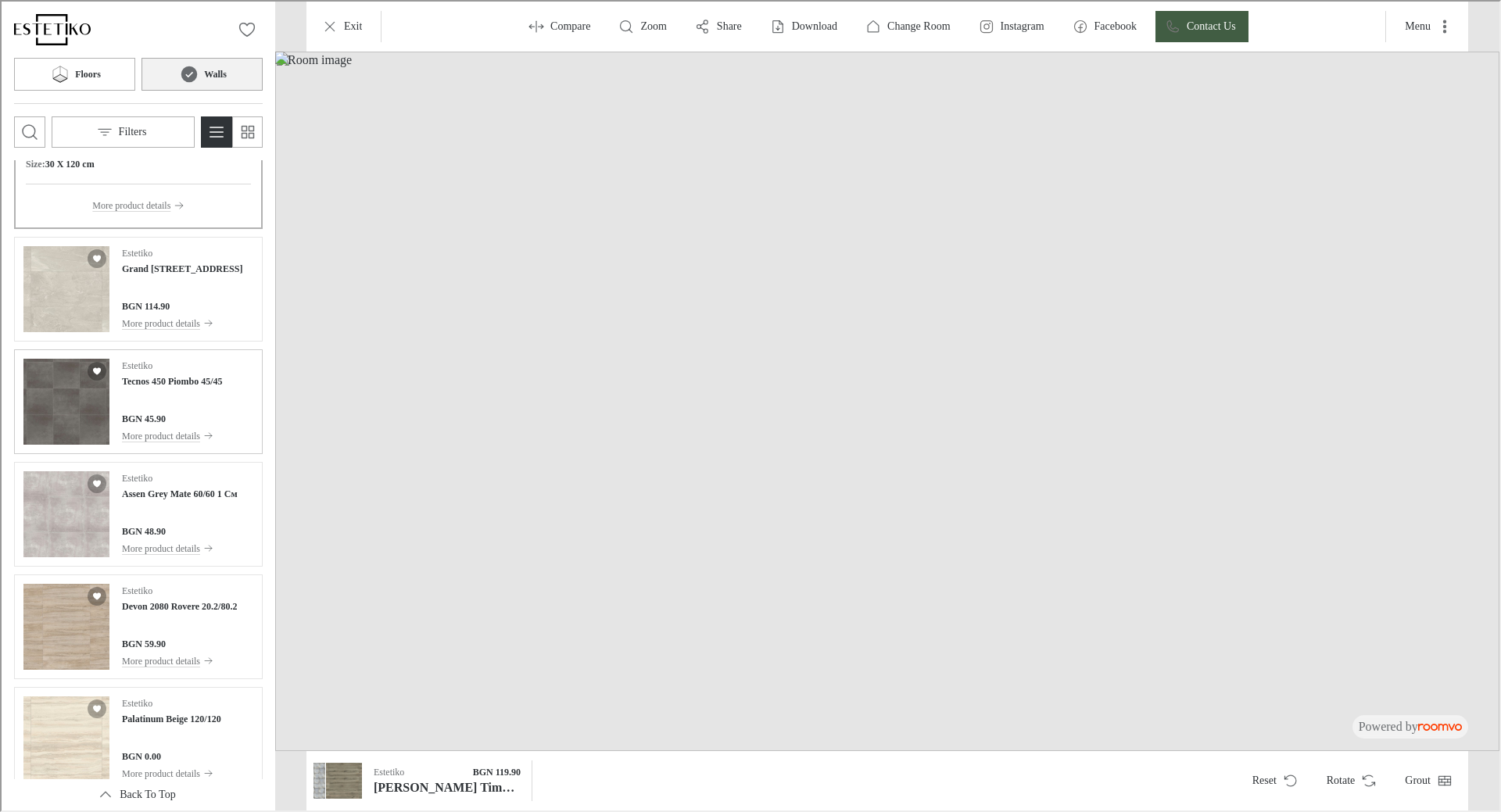
click at [198, 364] on div "Estetiko Tecnos 450 Piombo 45/45" at bounding box center [170, 371] width 101 height 29
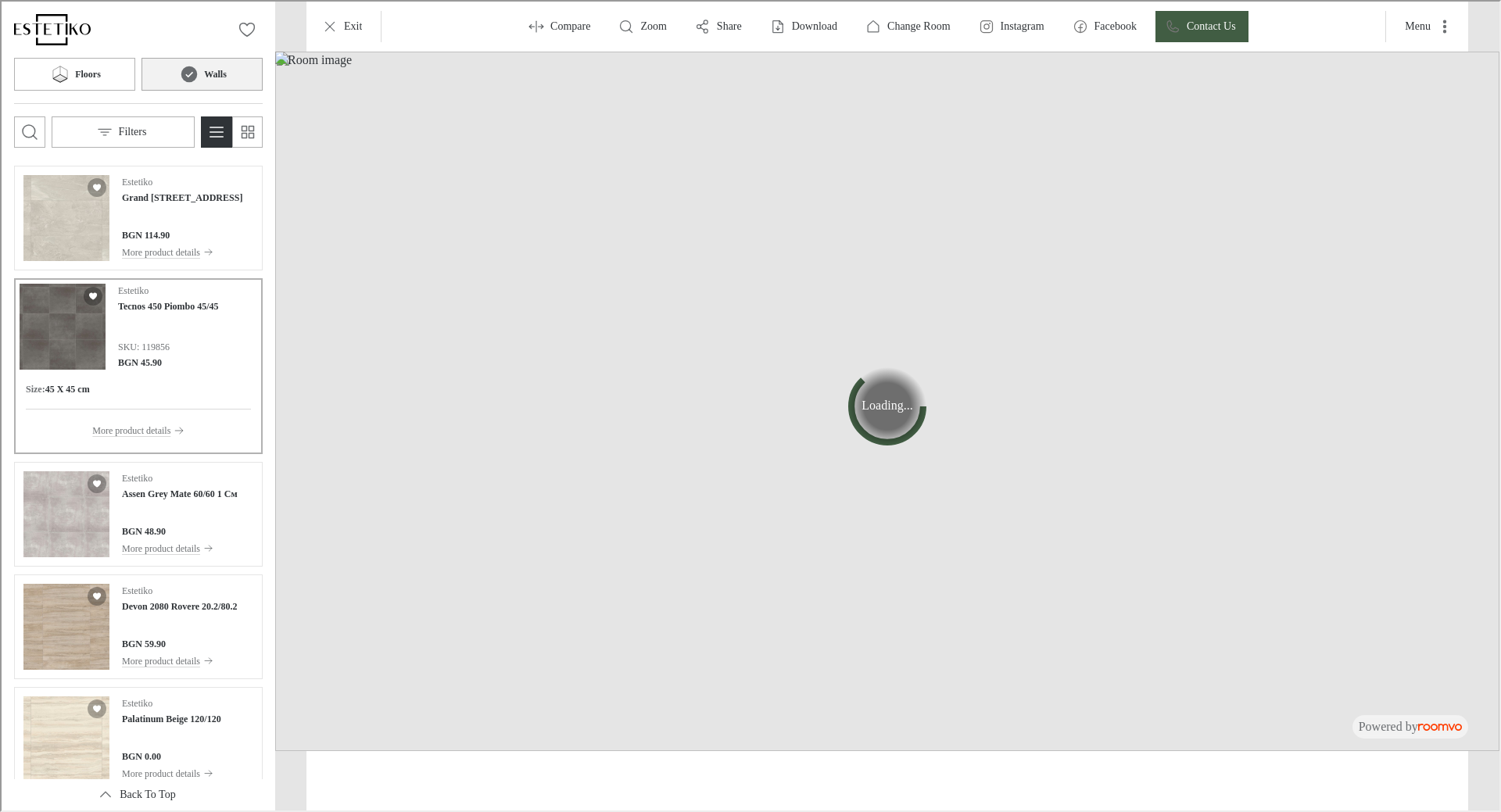
click at [218, 285] on div "Estetiko Tecnos 450 Piombo 45/45 SKU: 119856 BGN 45.90" at bounding box center [136, 324] width 237 height 86
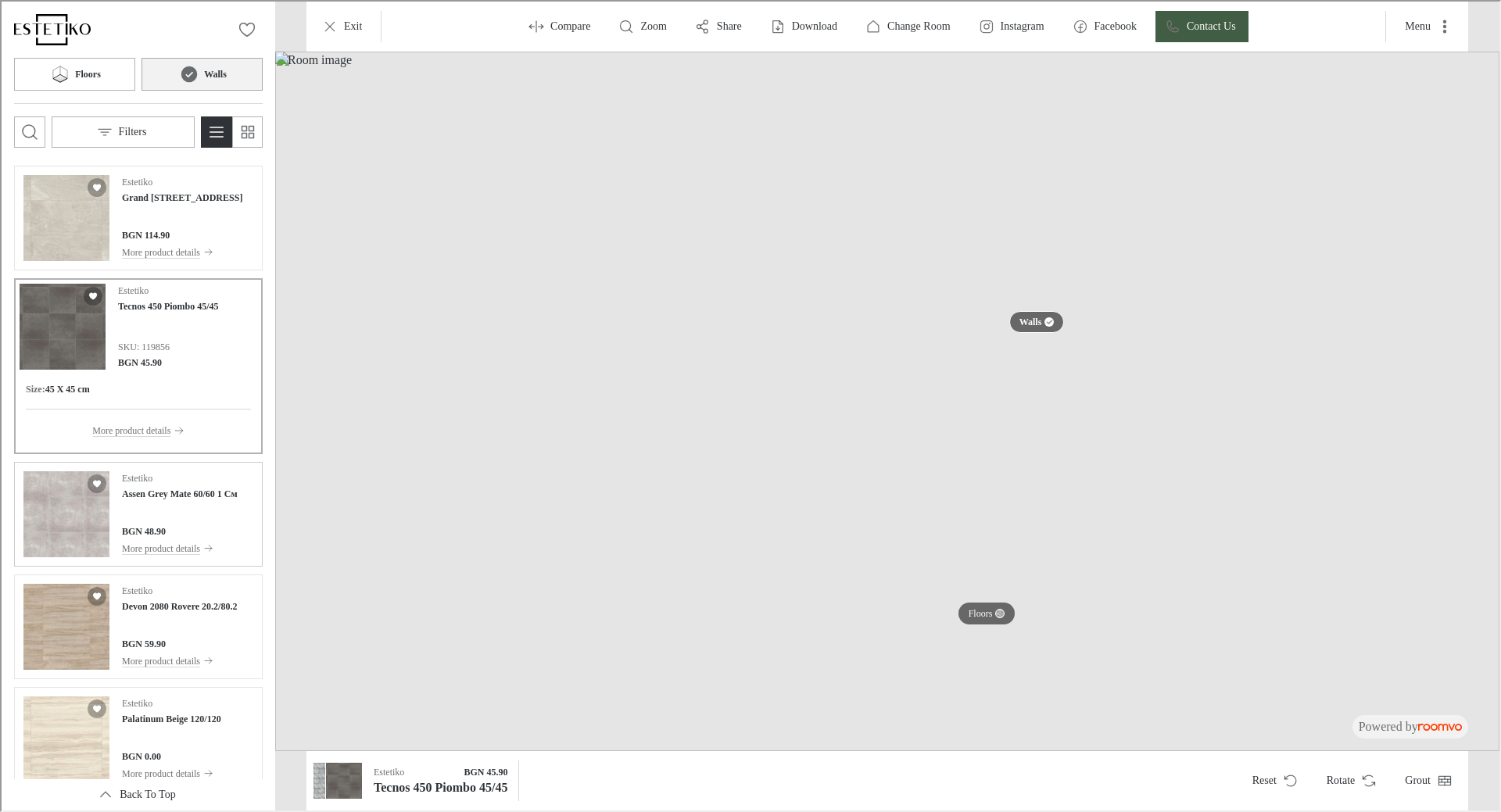
click at [175, 501] on div "Estetiko Assen Grey Mate 60/60 1 См BGN 48.90 More product details" at bounding box center [178, 512] width 115 height 86
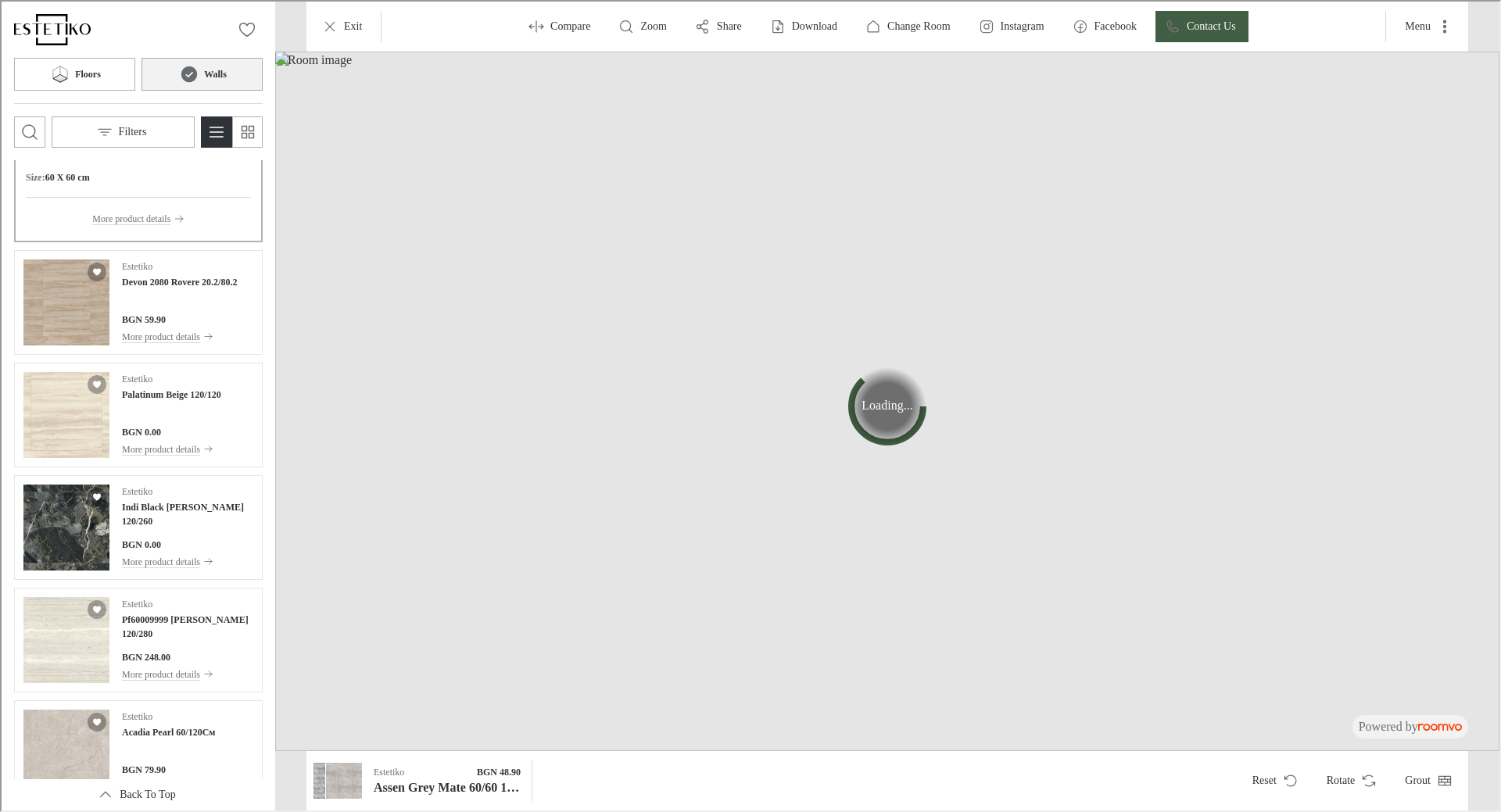
scroll to position [10513, 0]
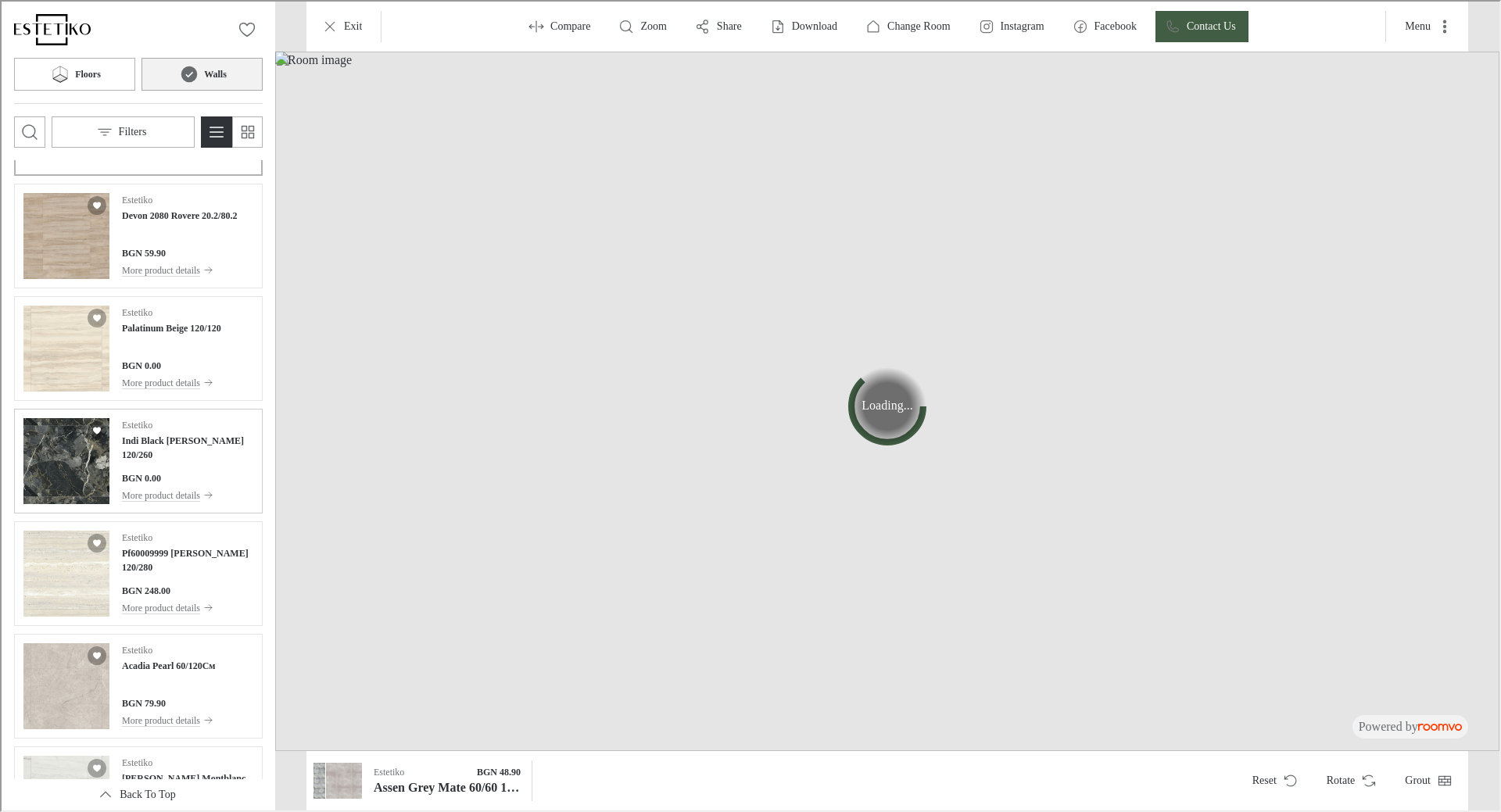
click at [167, 449] on div "Estetiko Indi Black [PERSON_NAME] 120/260 BGN 0.00 More product details" at bounding box center [185, 458] width 131 height 86
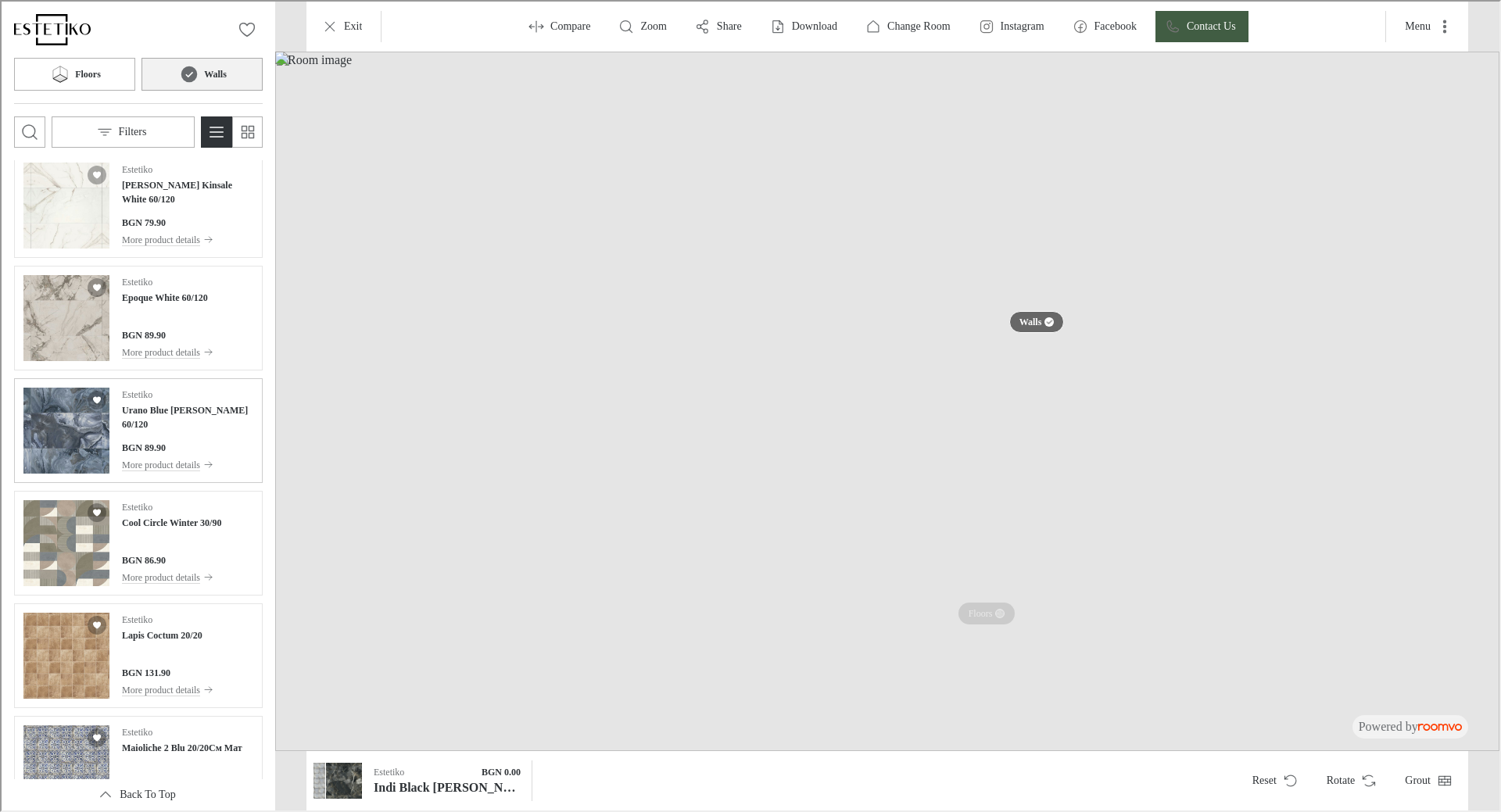
scroll to position [11372, 0]
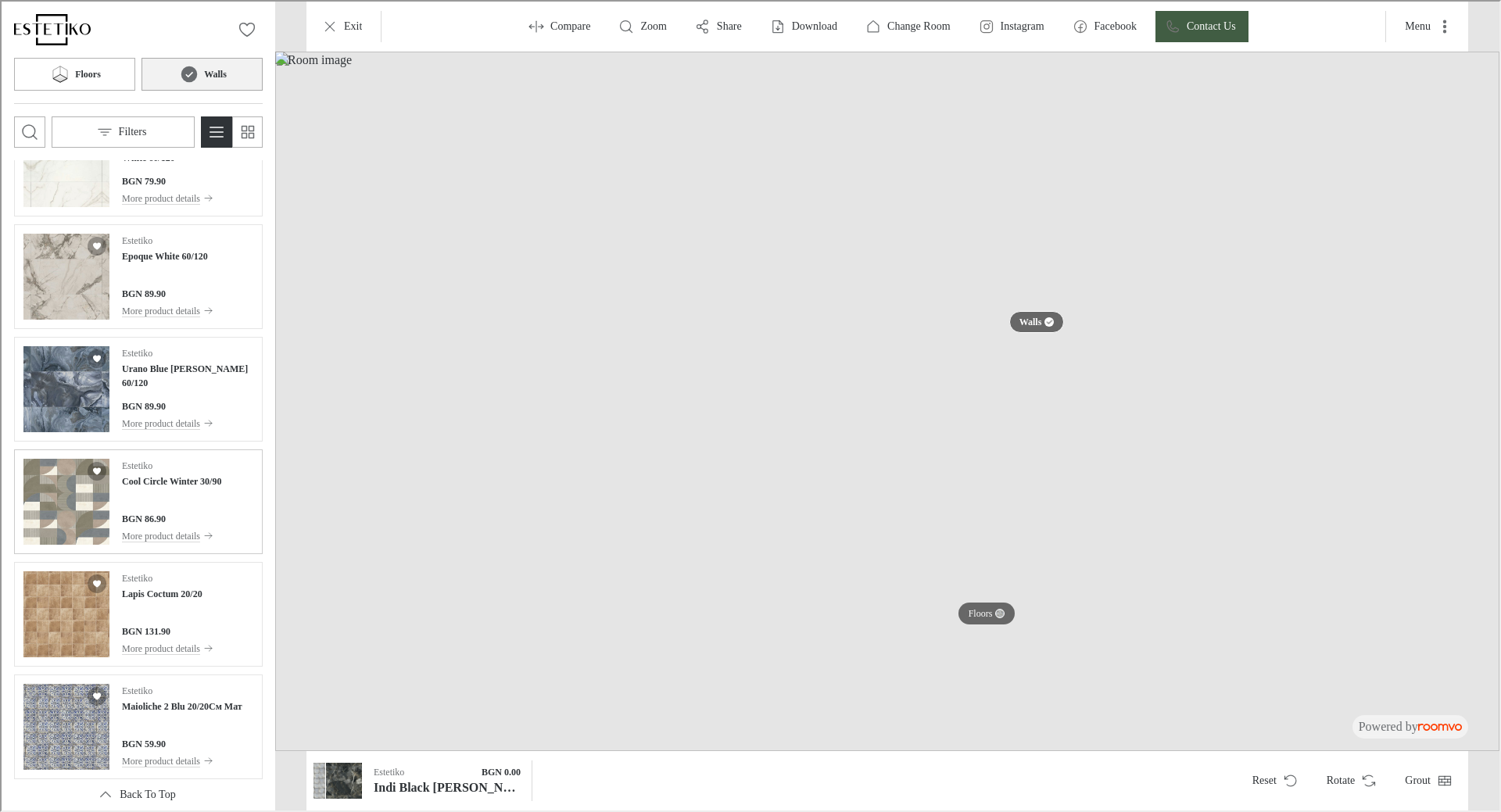
click at [147, 462] on p "Estetiko" at bounding box center [135, 463] width 30 height 14
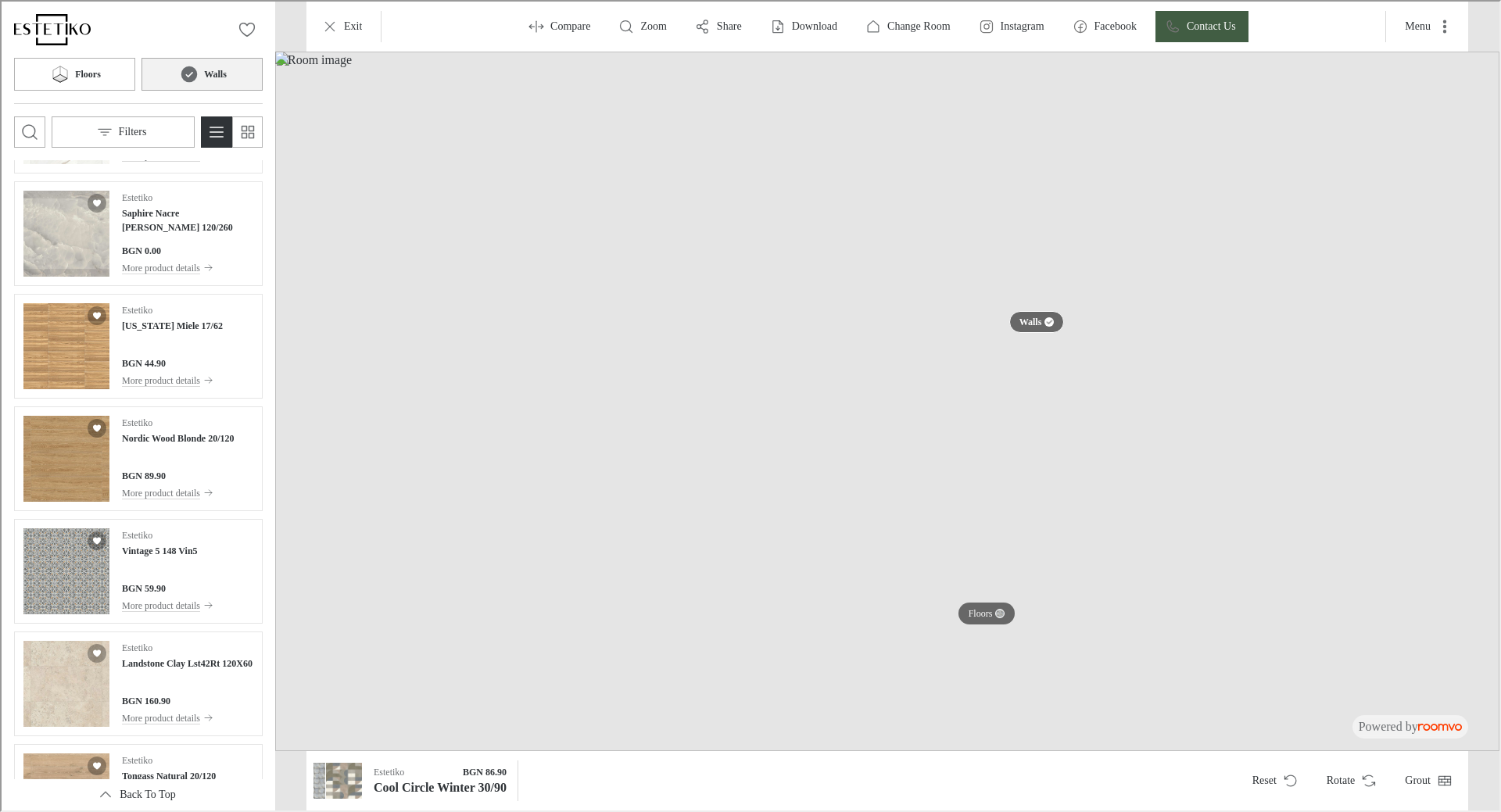
scroll to position [12316, 0]
click at [201, 434] on h4 "Nordic Wood Blonde 20/120" at bounding box center [176, 435] width 112 height 14
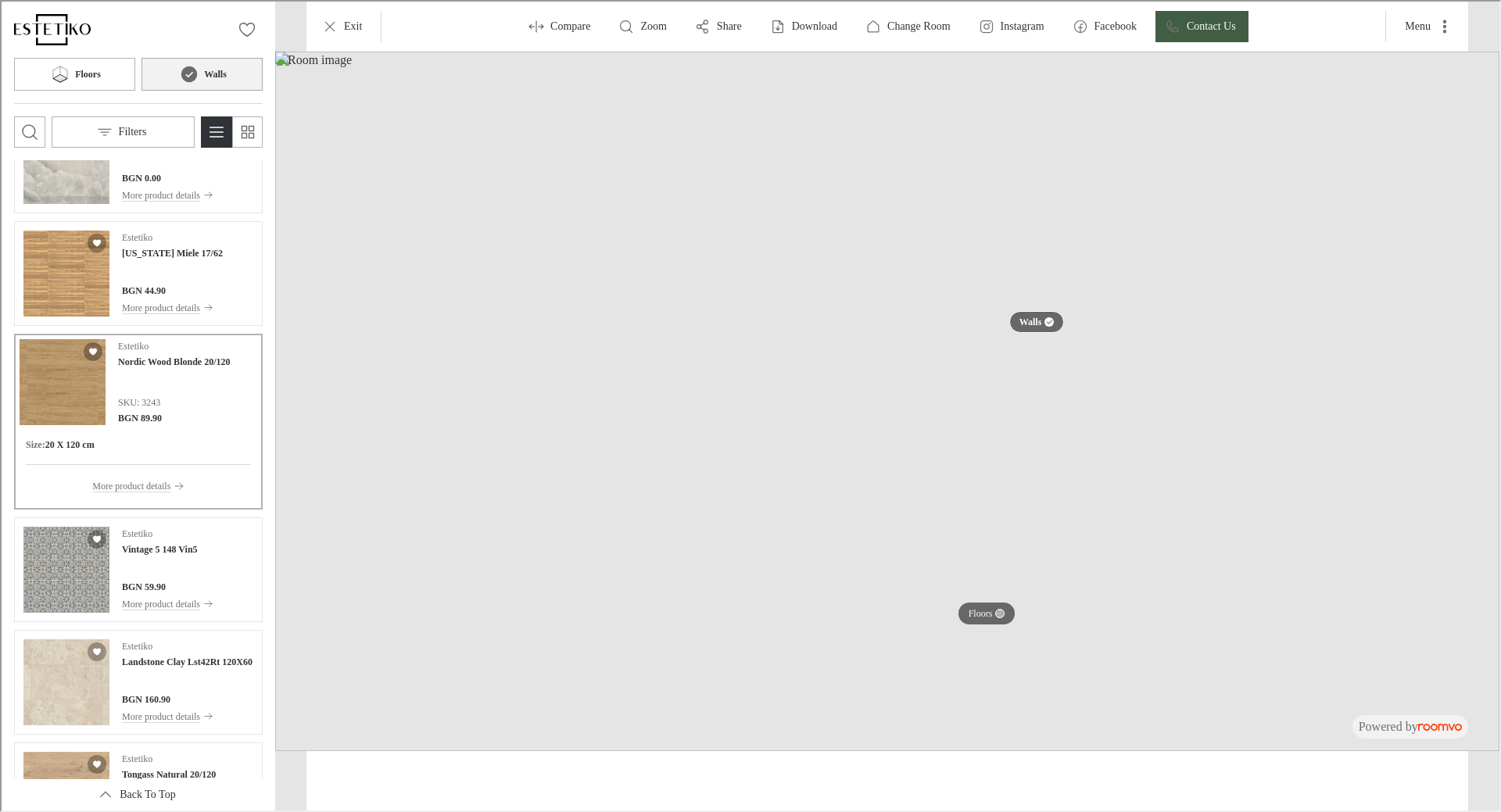
scroll to position [12245, 0]
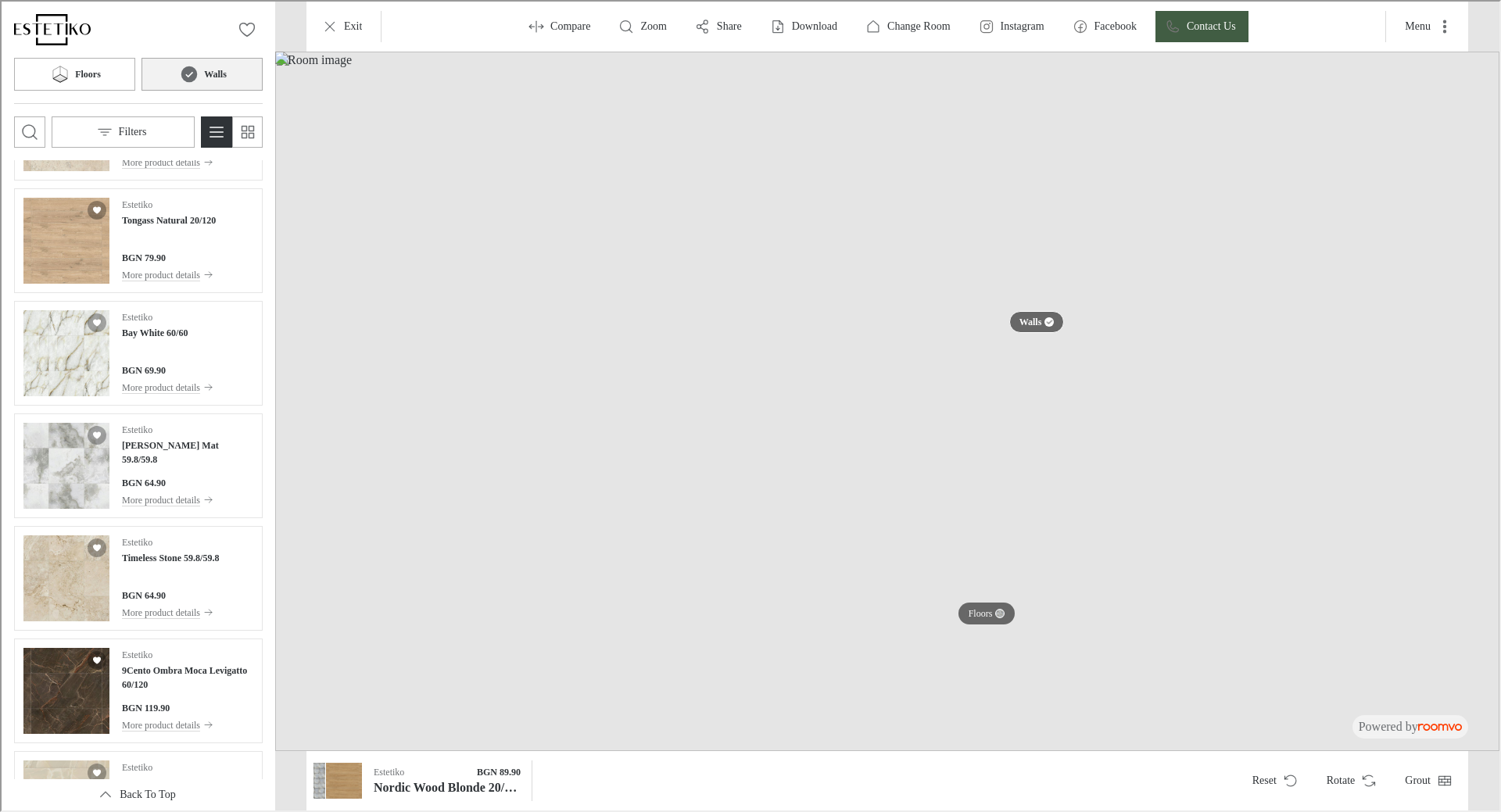
click at [184, 453] on div "Estetiko [PERSON_NAME] Mat 59.8/59.8 BGN 64.90 More product details" at bounding box center [185, 463] width 131 height 86
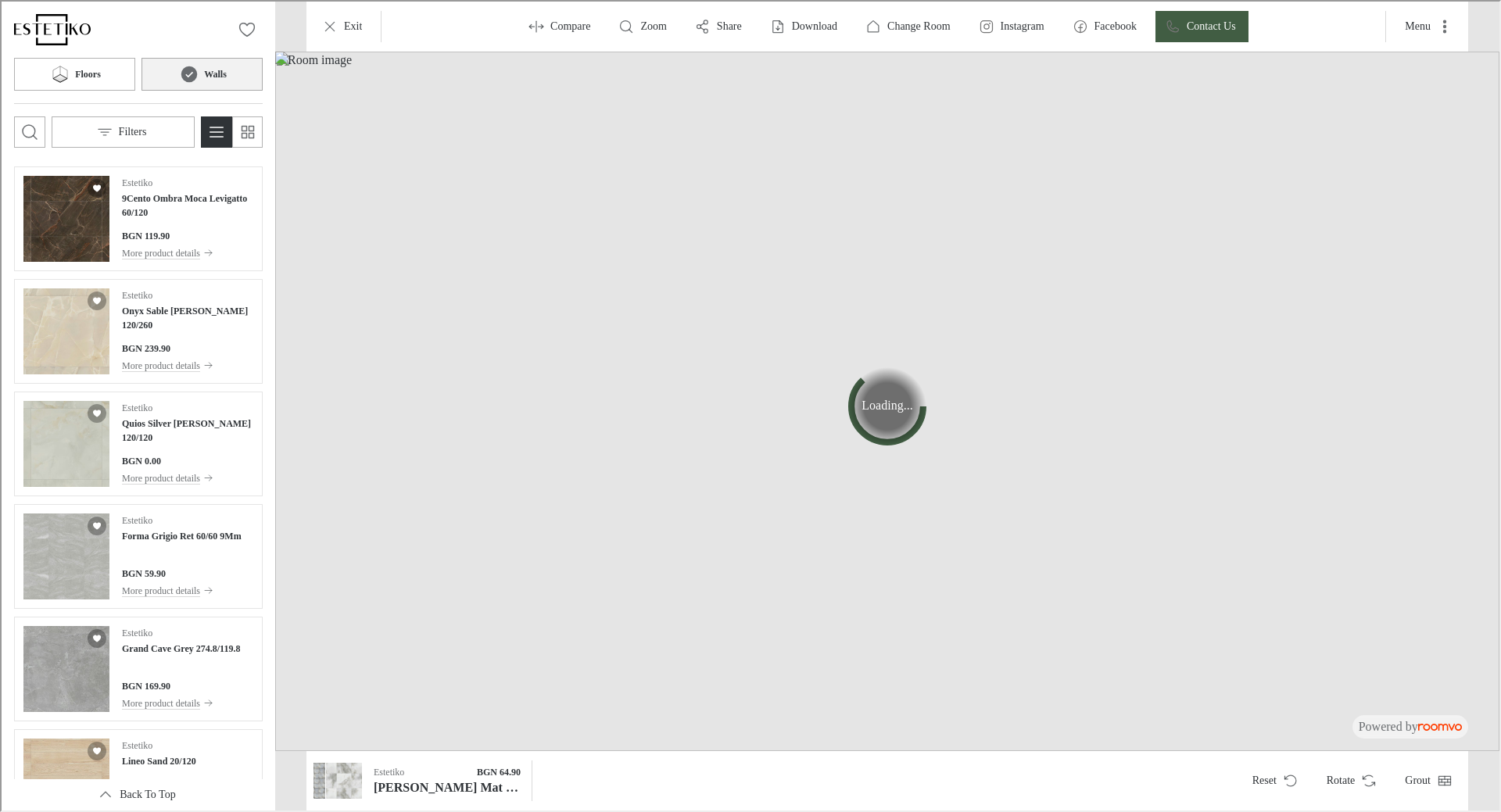
scroll to position [13346, 0]
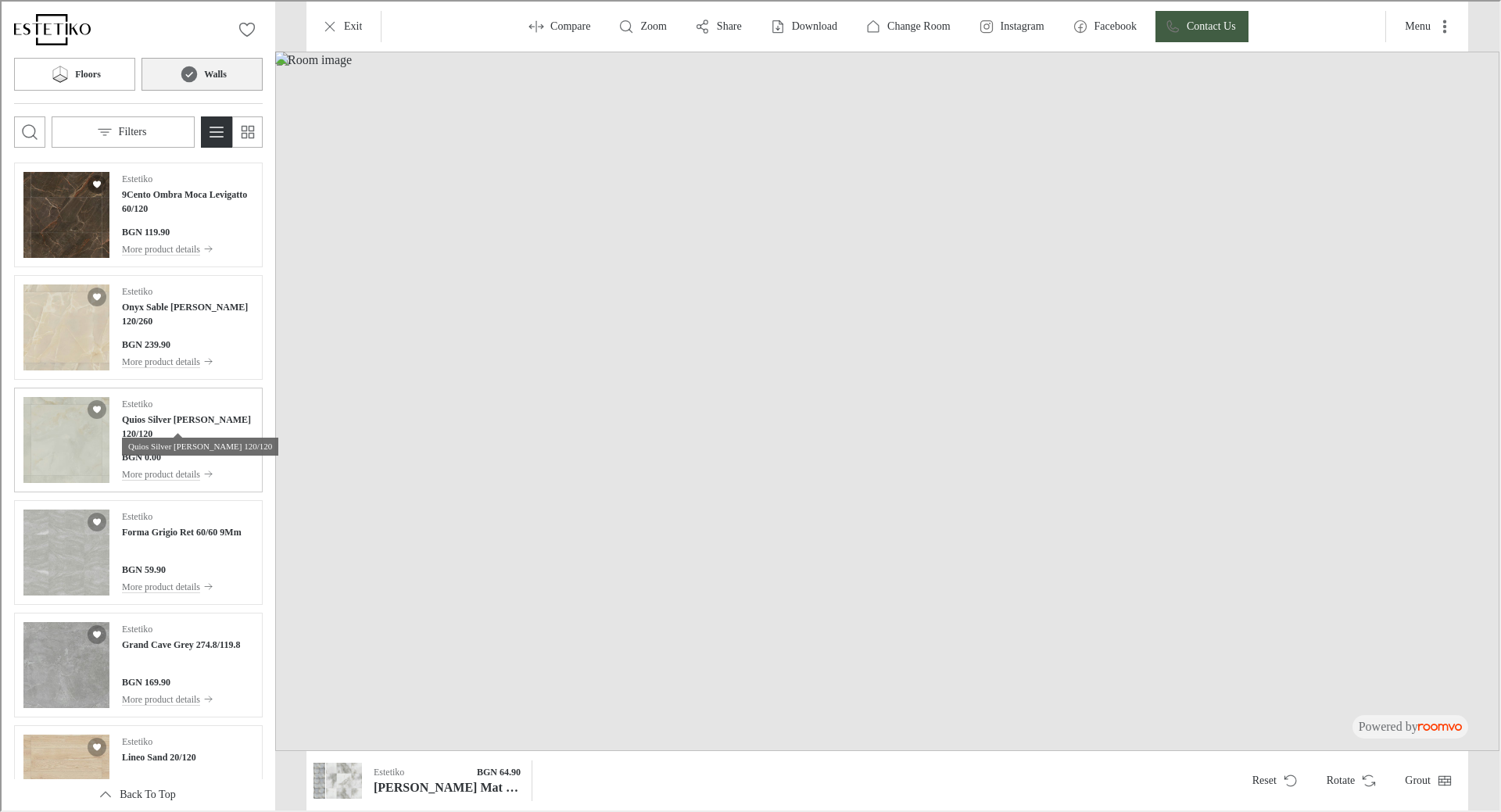
click at [193, 423] on h4 "Quios Silver [PERSON_NAME] 120/120" at bounding box center [185, 425] width 131 height 28
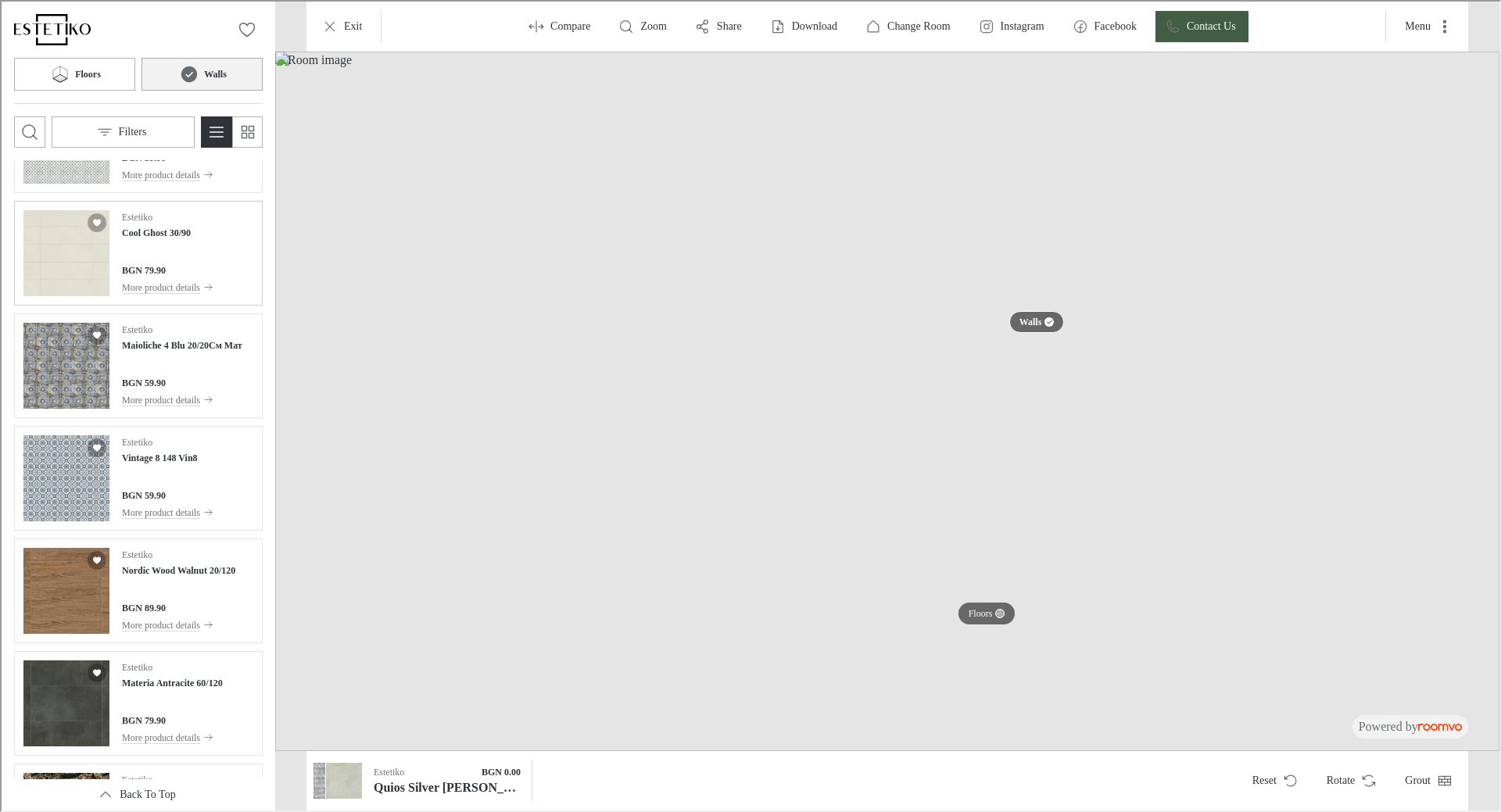
scroll to position [18036, 0]
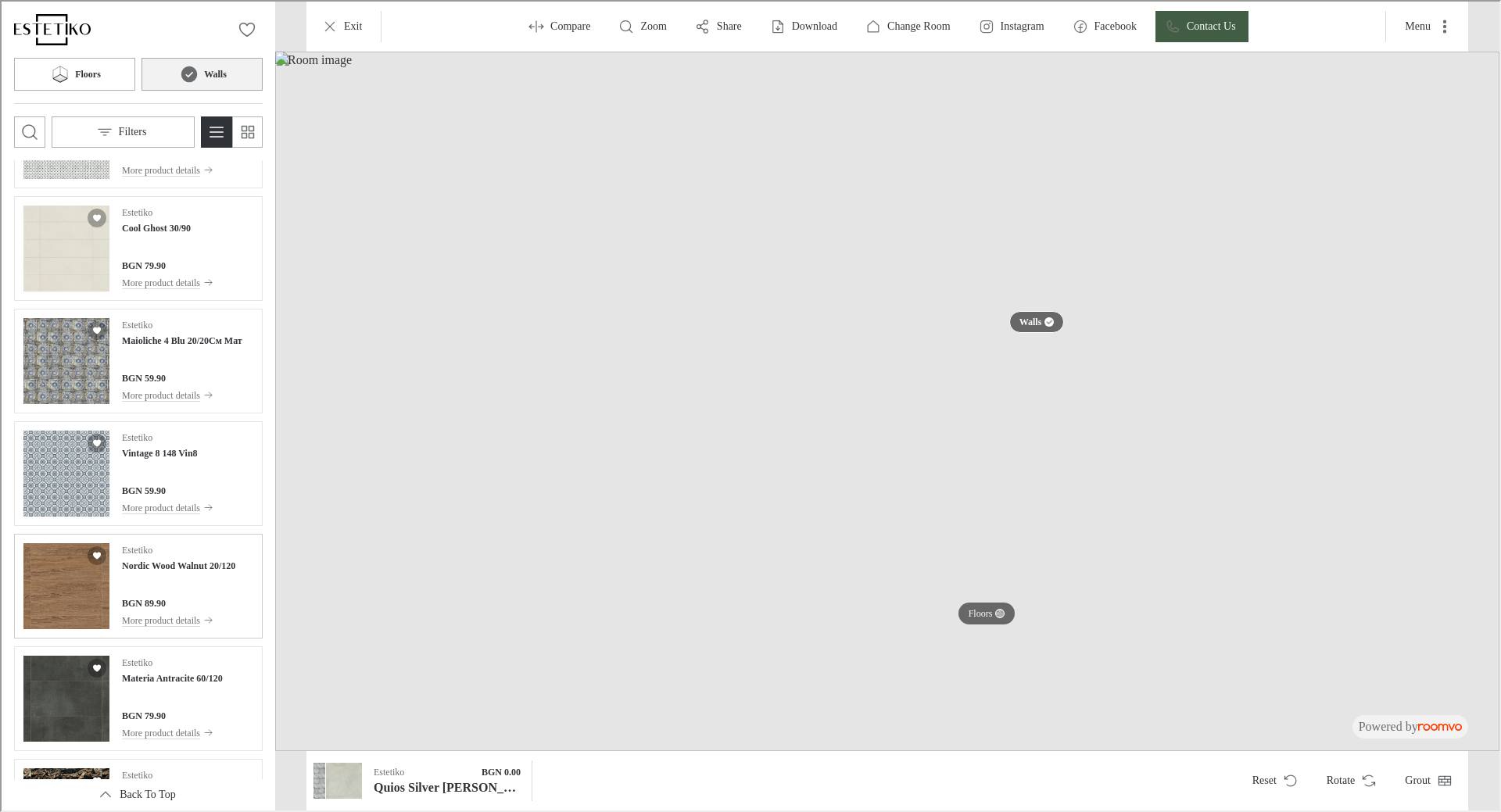
click at [160, 575] on div "Estetiko Nordic Wood Walnut 20/120 BGN 89.90 More product details" at bounding box center [177, 584] width 113 height 86
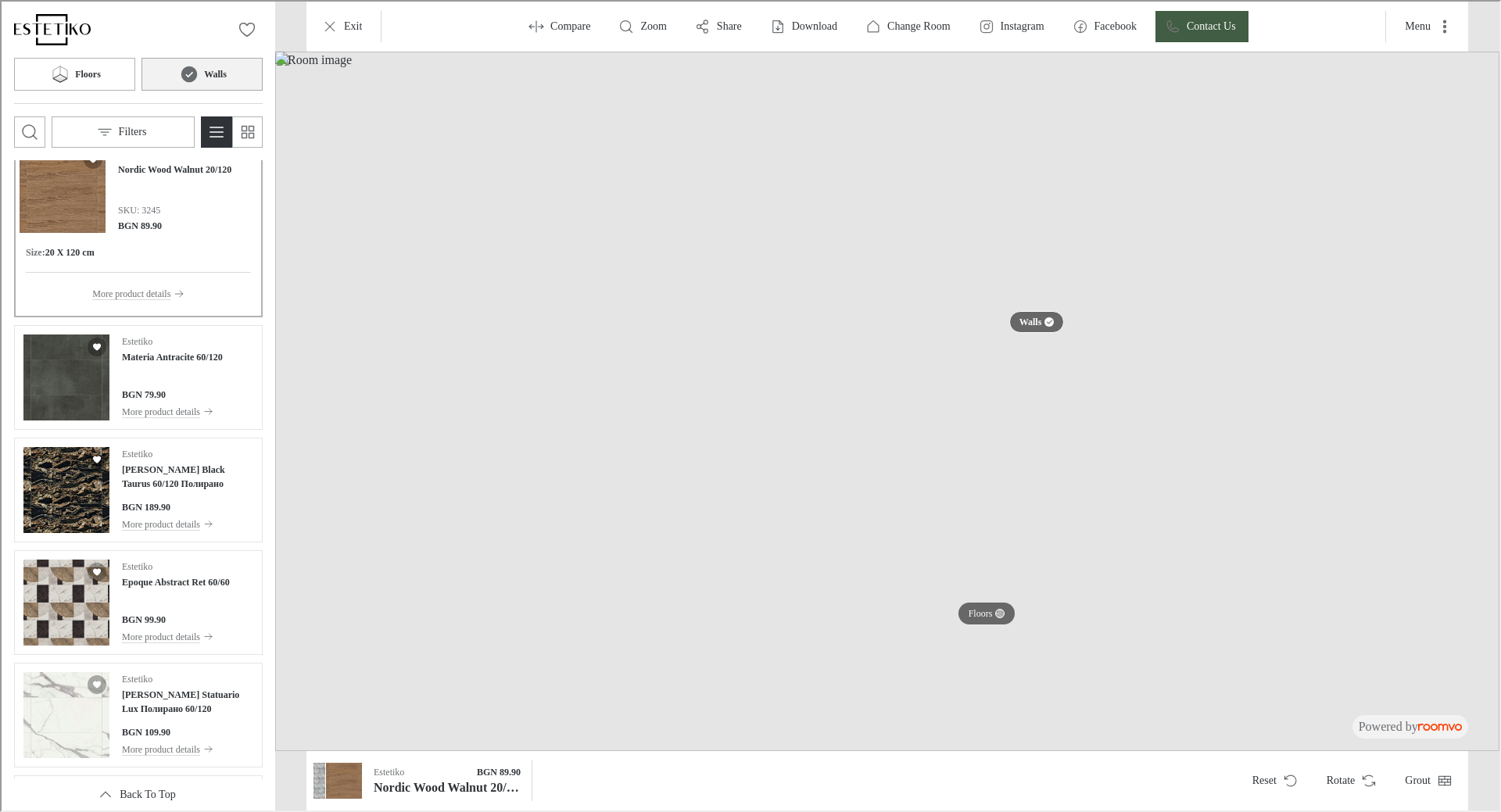
scroll to position [18434, 0]
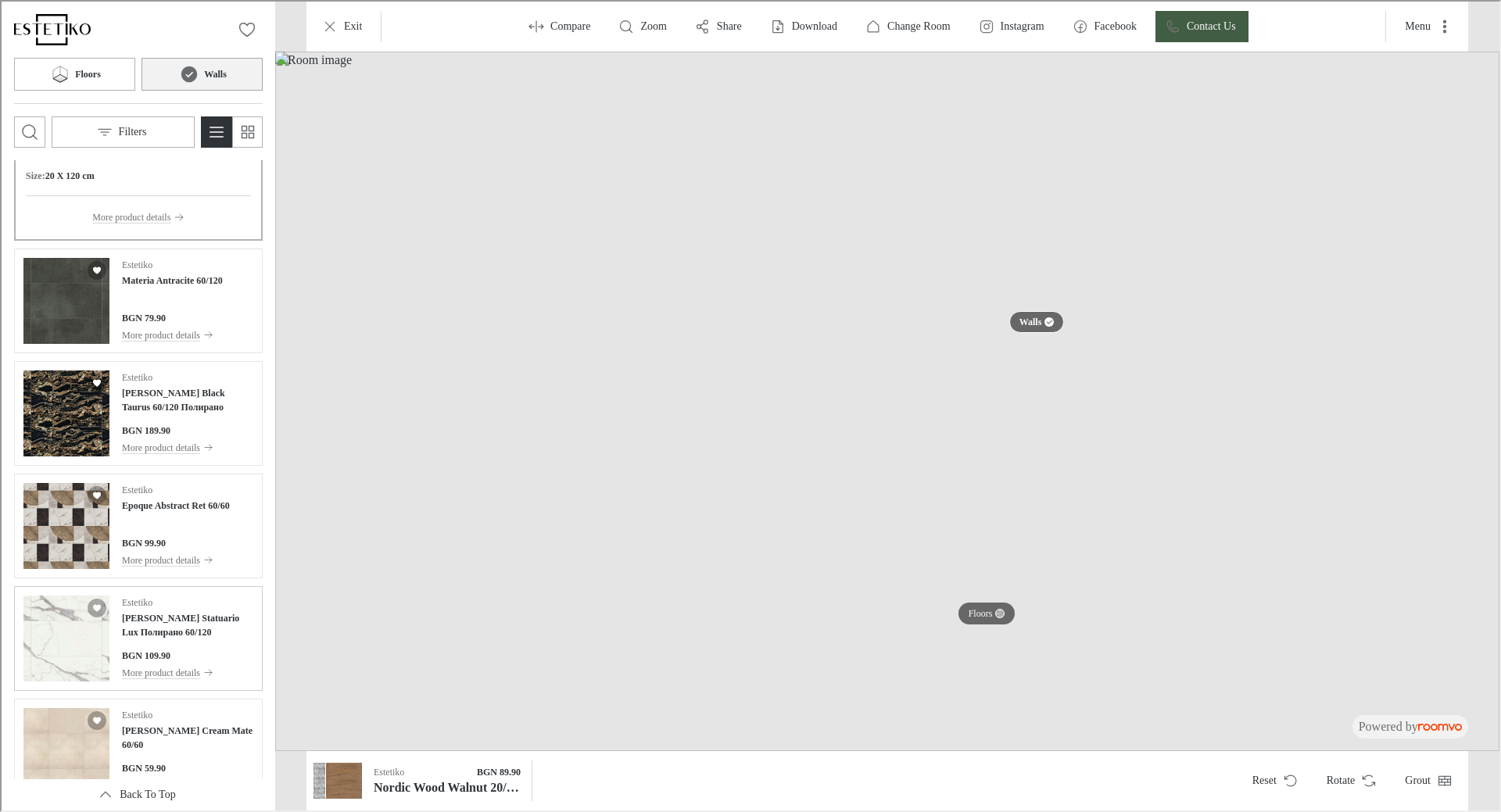
click at [174, 631] on h4 "[PERSON_NAME] Statuario Lux Полирано 60/120" at bounding box center [185, 624] width 131 height 28
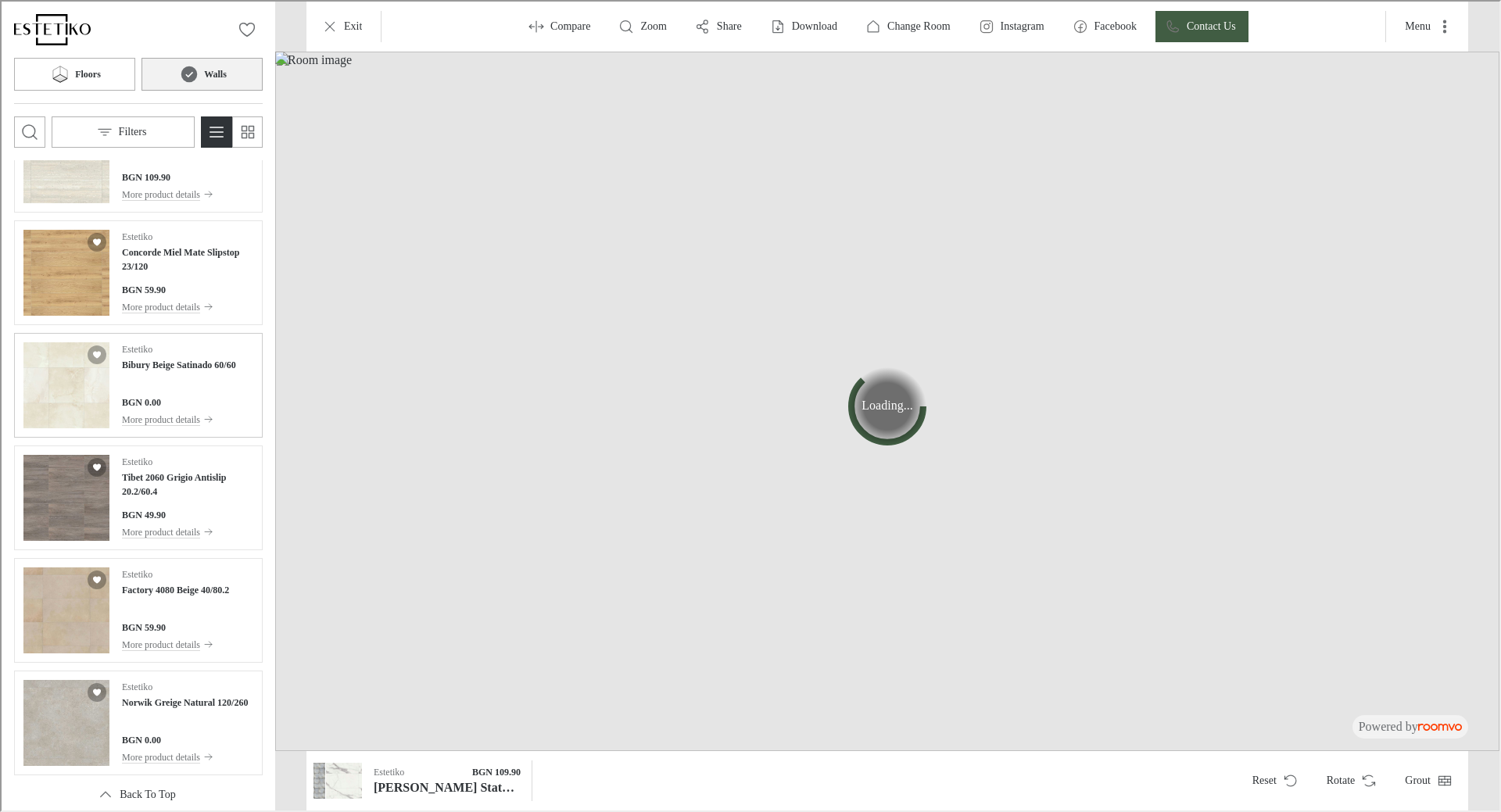
scroll to position [19371, 0]
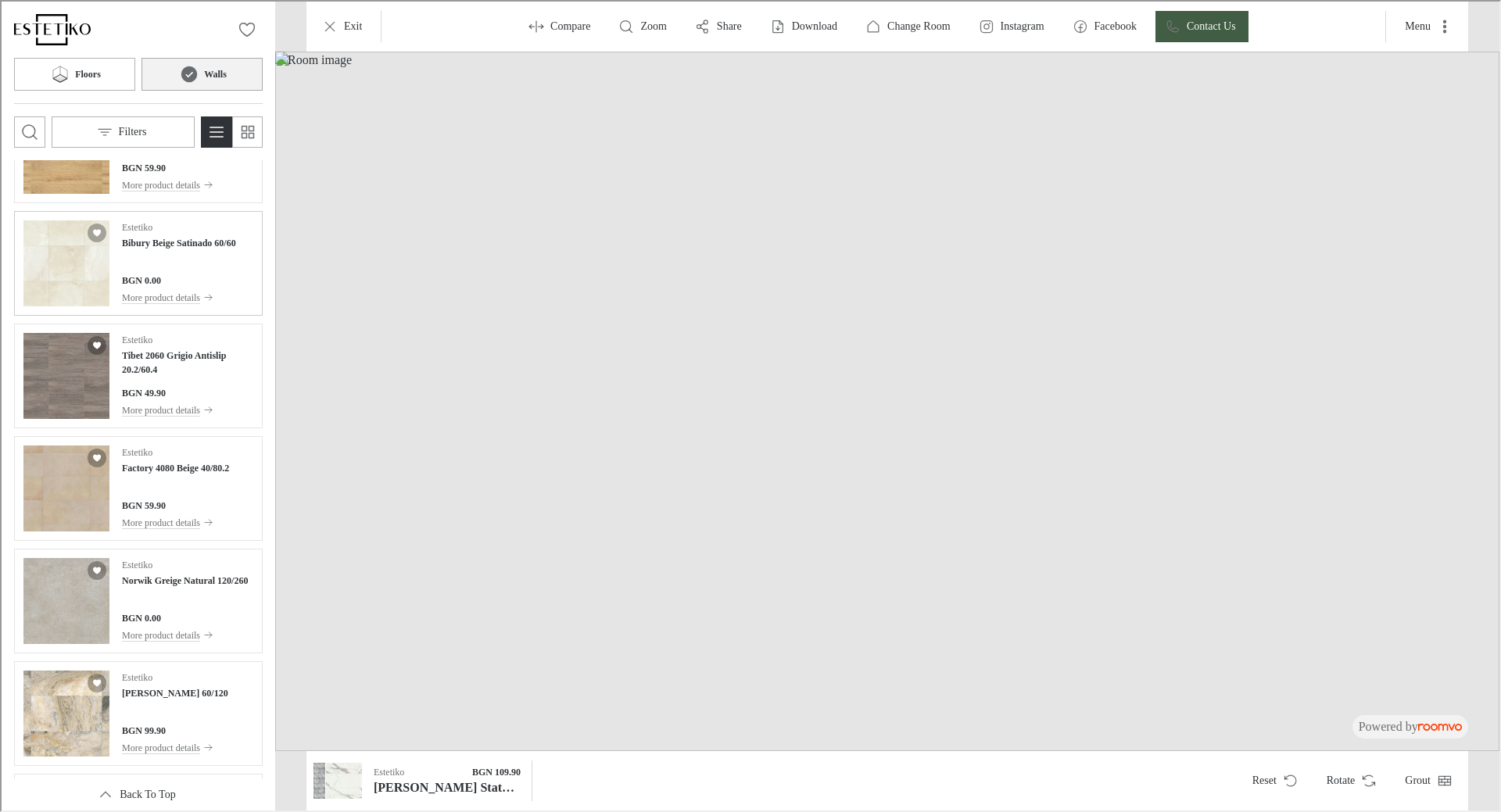
click at [193, 250] on div "Estetiko Bibury Beige Satinado 60/60 BGN 0.00 More product details" at bounding box center [177, 261] width 114 height 86
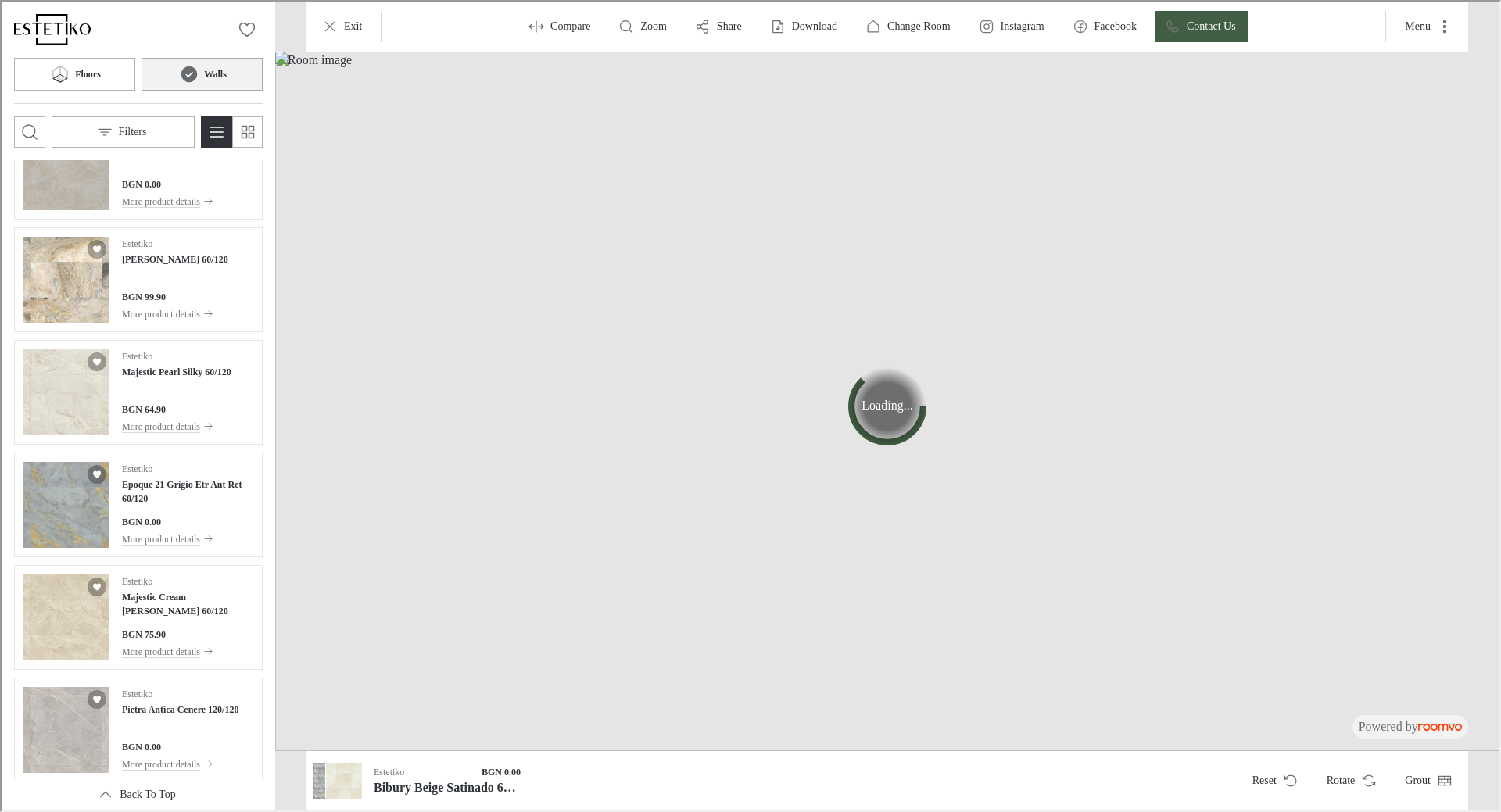
scroll to position [19847, 0]
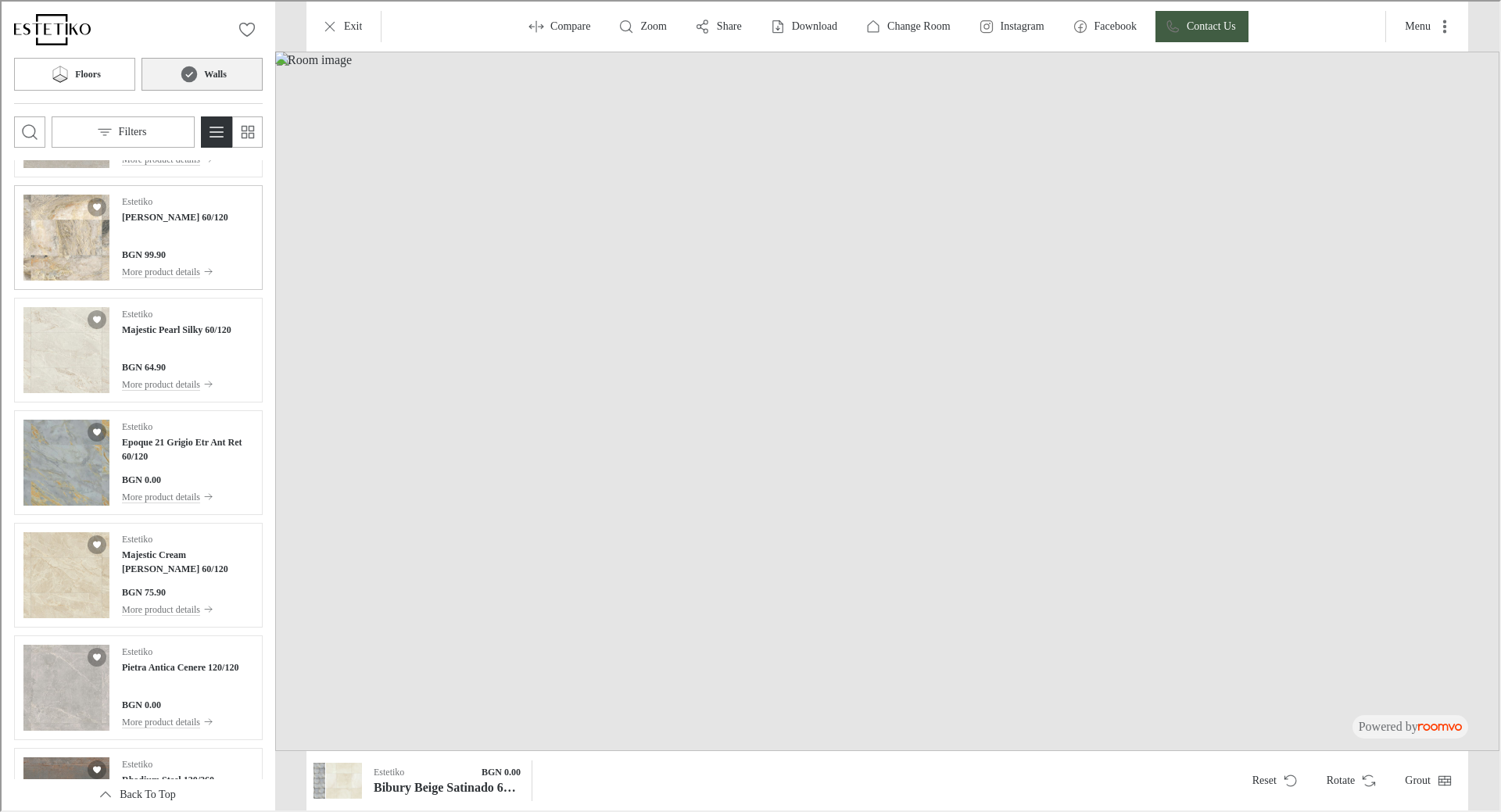
click at [191, 233] on div "Estetiko [PERSON_NAME] 60/120 BGN 99.90 More product details" at bounding box center [173, 235] width 106 height 86
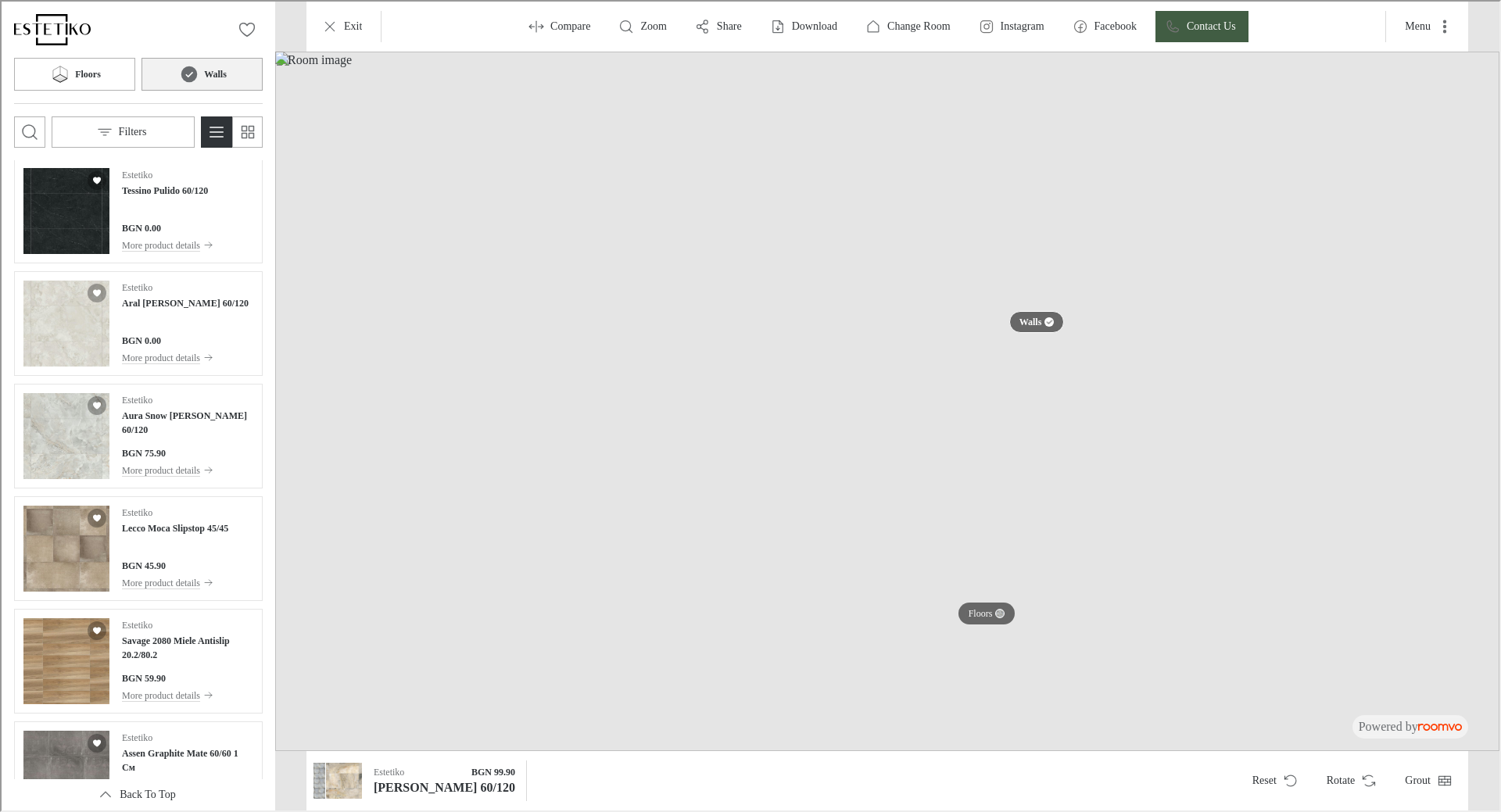
scroll to position [20557, 0]
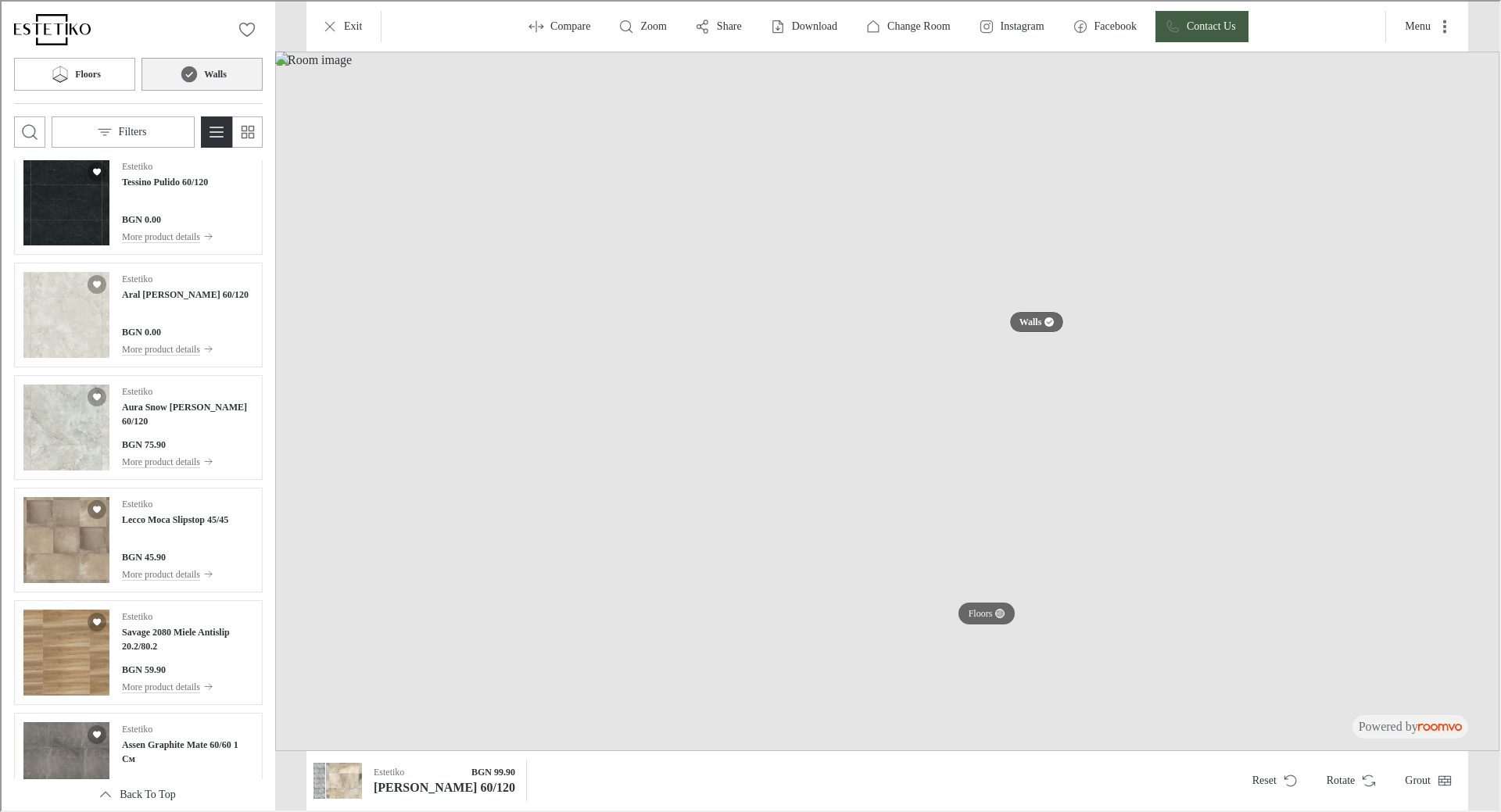
click at [4, 129] on div "0 Floors Walls Filters" at bounding box center [136, 79] width 273 height 159
click at [40, 123] on button "Open search box" at bounding box center [27, 130] width 31 height 31
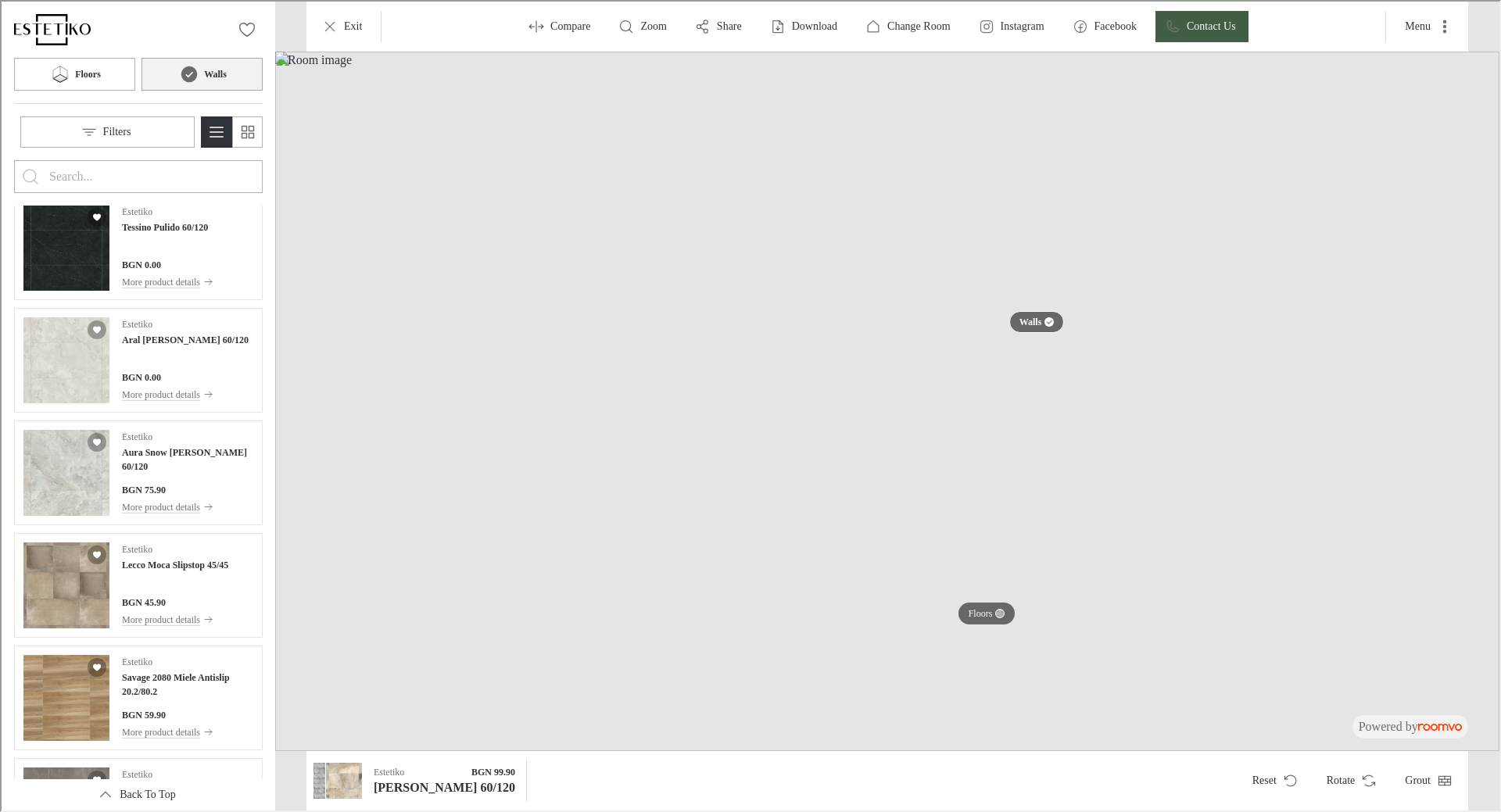
scroll to position [0, 0]
click at [150, 185] on input "Enter products to search for" at bounding box center [136, 175] width 178 height 25
click at [13, 160] on button "Search for products" at bounding box center [28, 175] width 31 height 31
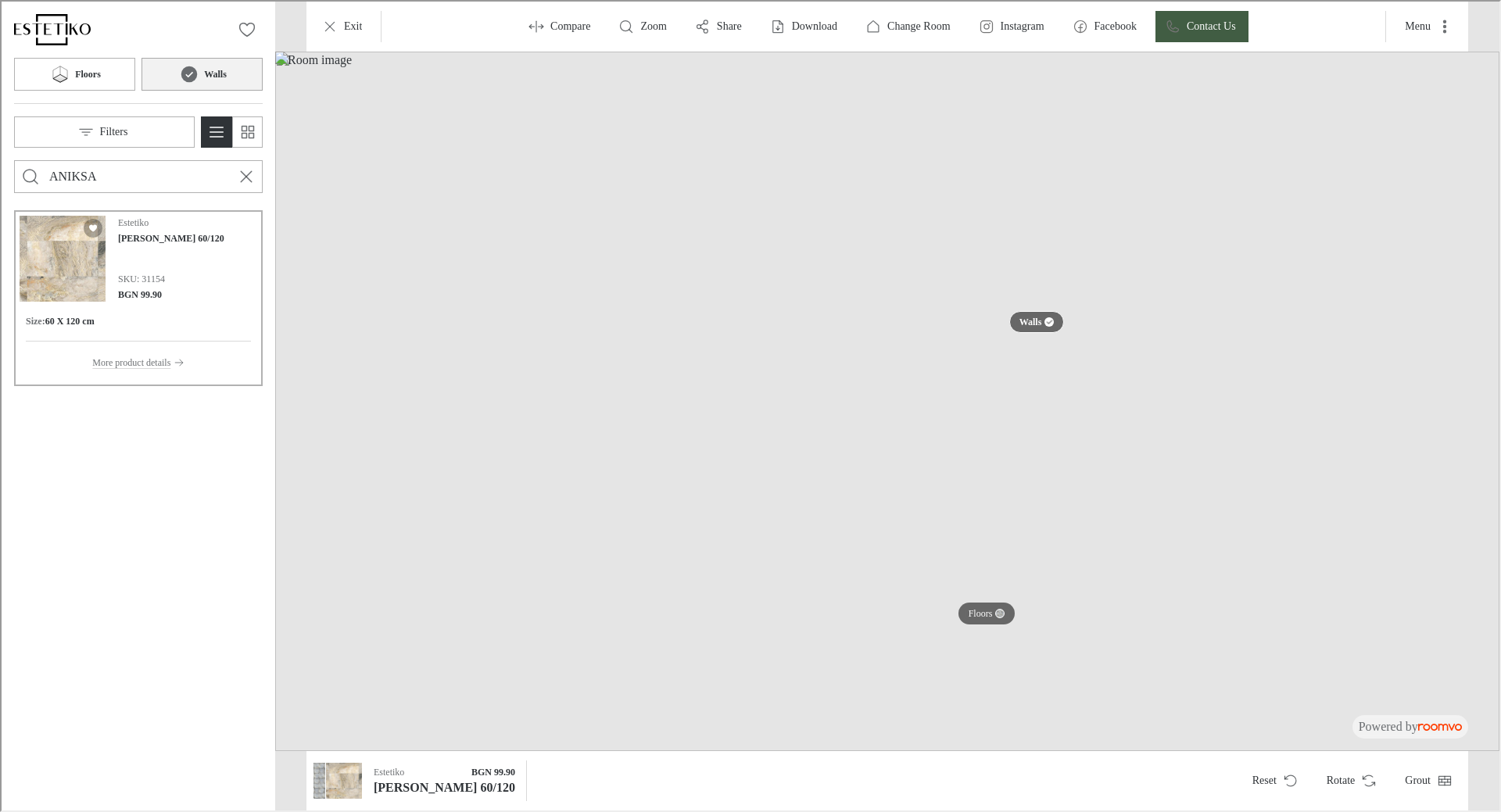
click at [140, 285] on div "SKU: 31154 BGN 99.90" at bounding box center [169, 285] width 106 height 29
drag, startPoint x: 139, startPoint y: 181, endPoint x: -2, endPoint y: 148, distance: 144.8
click at [0, 148] on html "Roomvo visualizer 0 Floors Walls Filters ANIKSA Estetiko [PERSON_NAME] 60/120 S…" at bounding box center [748, 404] width 1497 height 808
type input "120/260"
click at [13, 160] on button "Search for products" at bounding box center [28, 175] width 31 height 31
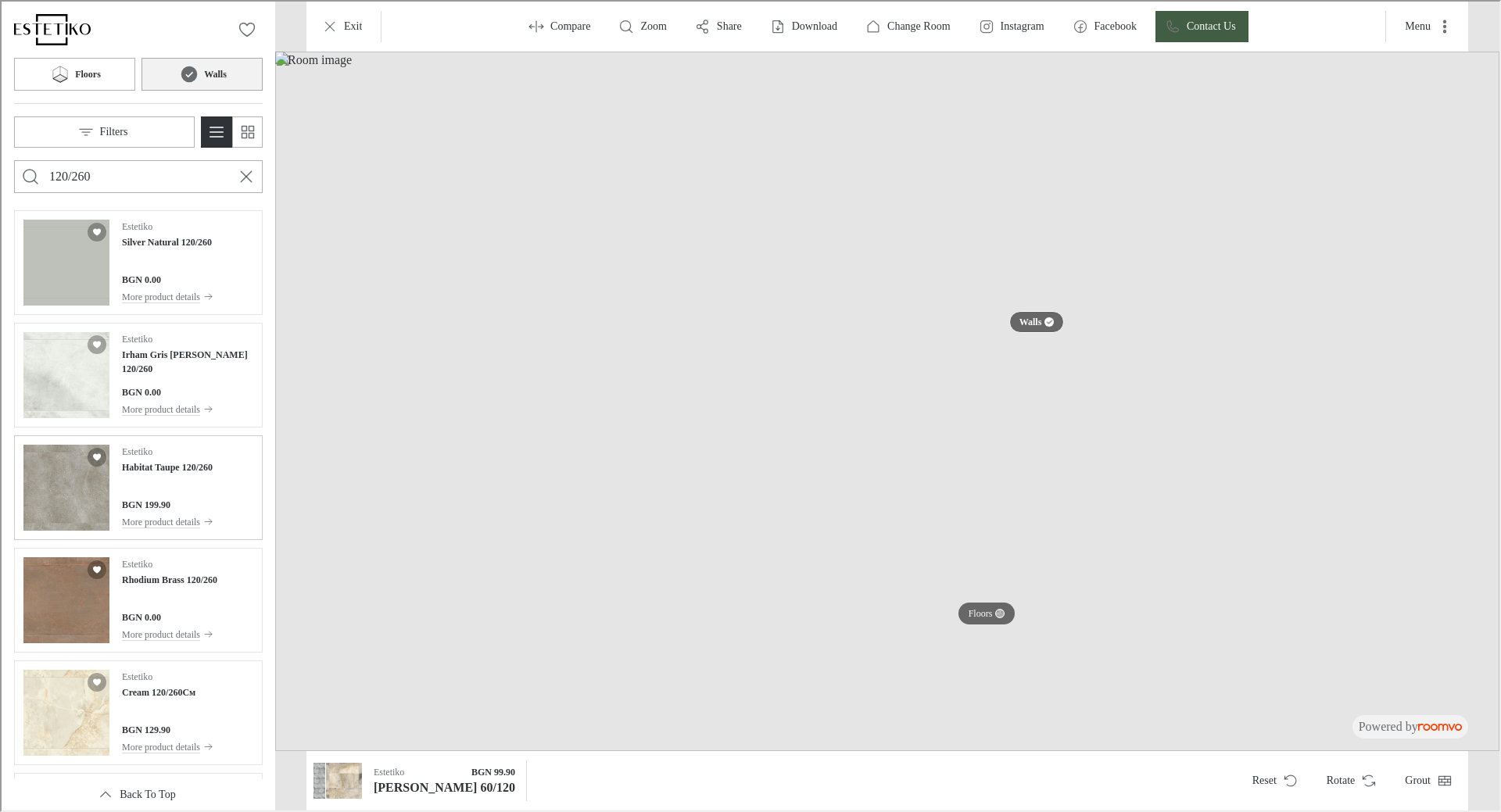
scroll to position [313, 0]
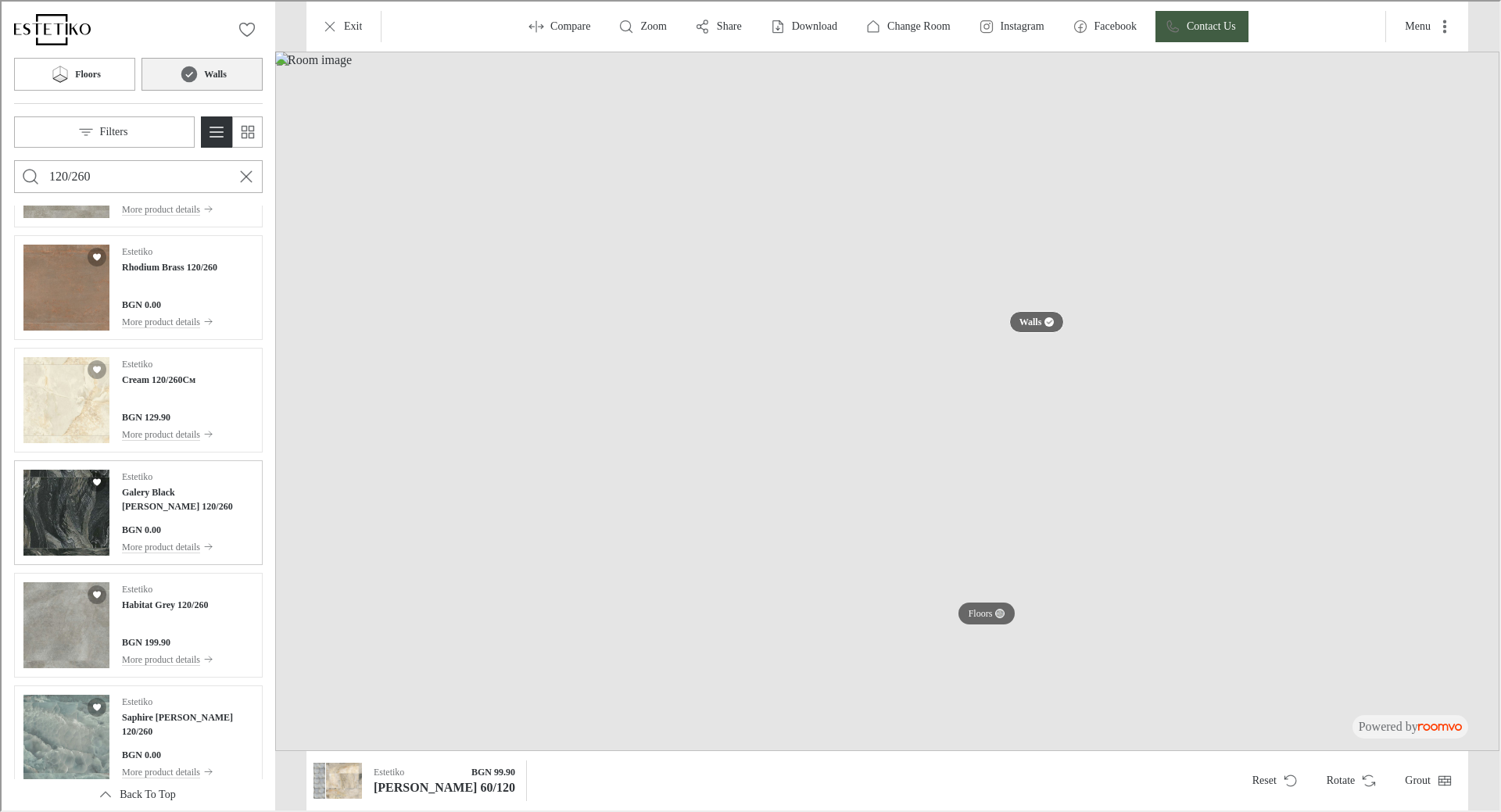
click at [196, 499] on div "Estetiko Galery Black [PERSON_NAME] 120/260 BGN 0.00 More product details" at bounding box center [185, 510] width 131 height 86
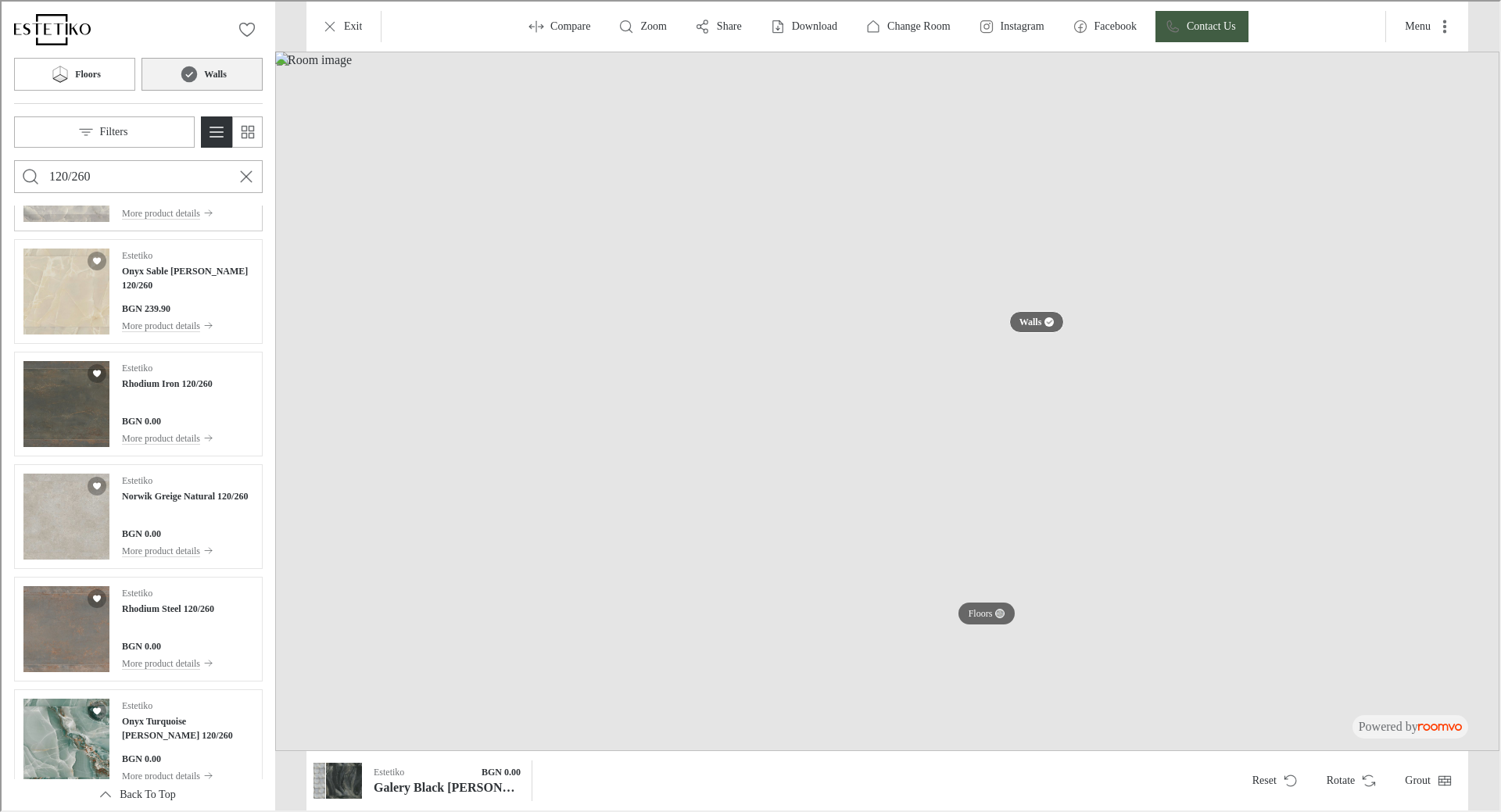
scroll to position [1171, 0]
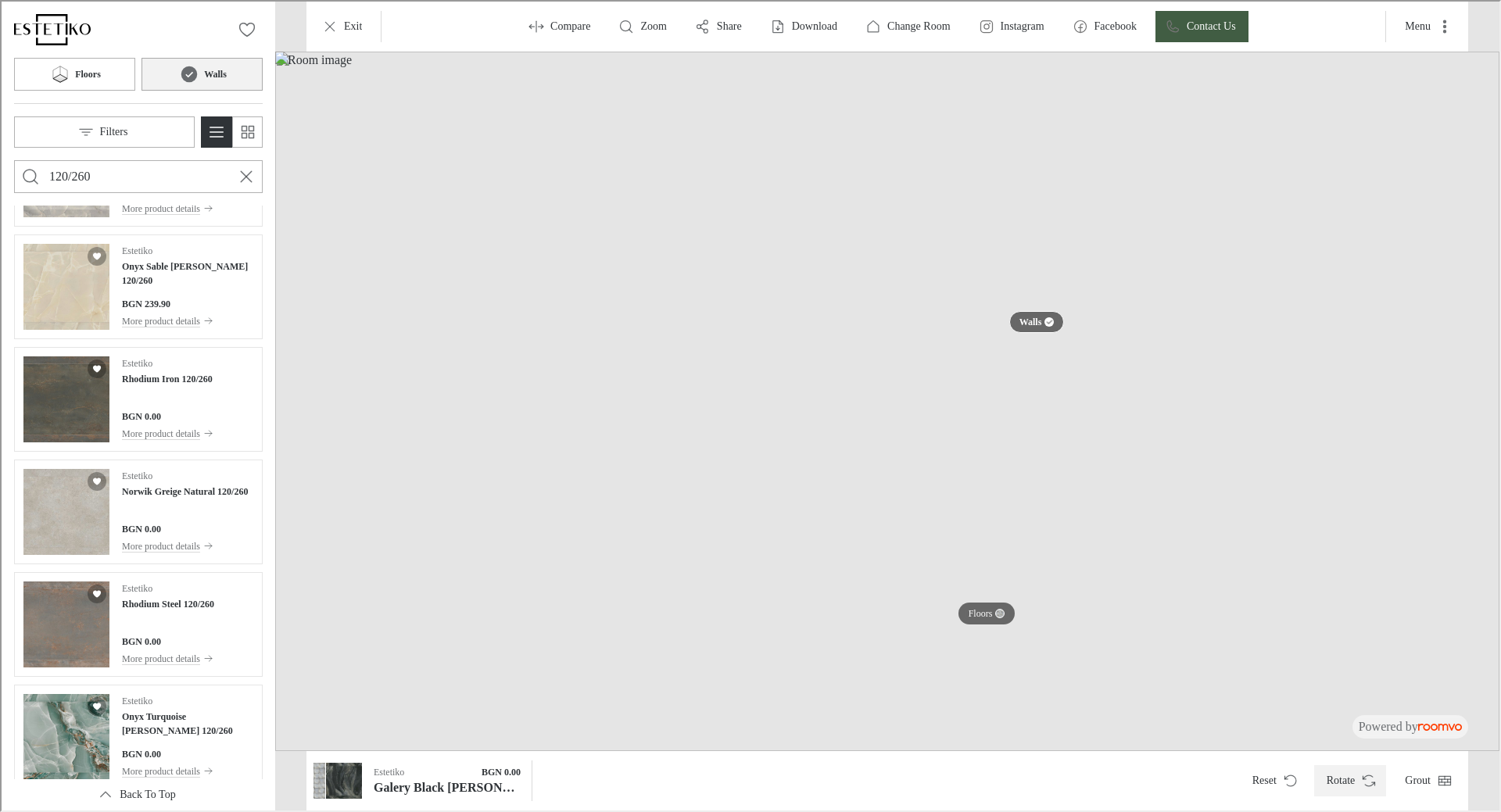
click at [1352, 779] on button "Rotate" at bounding box center [1348, 778] width 73 height 31
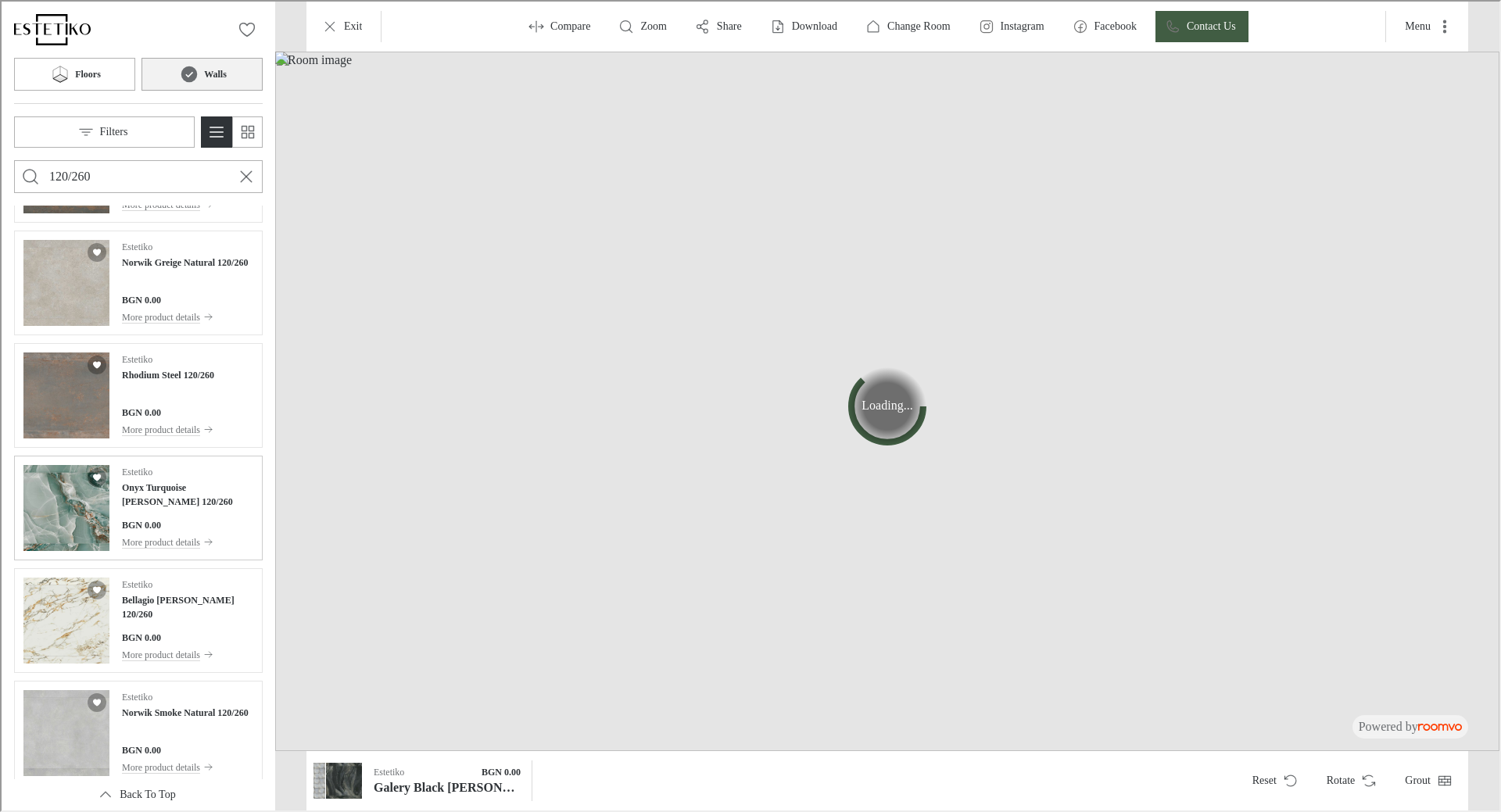
scroll to position [1406, 0]
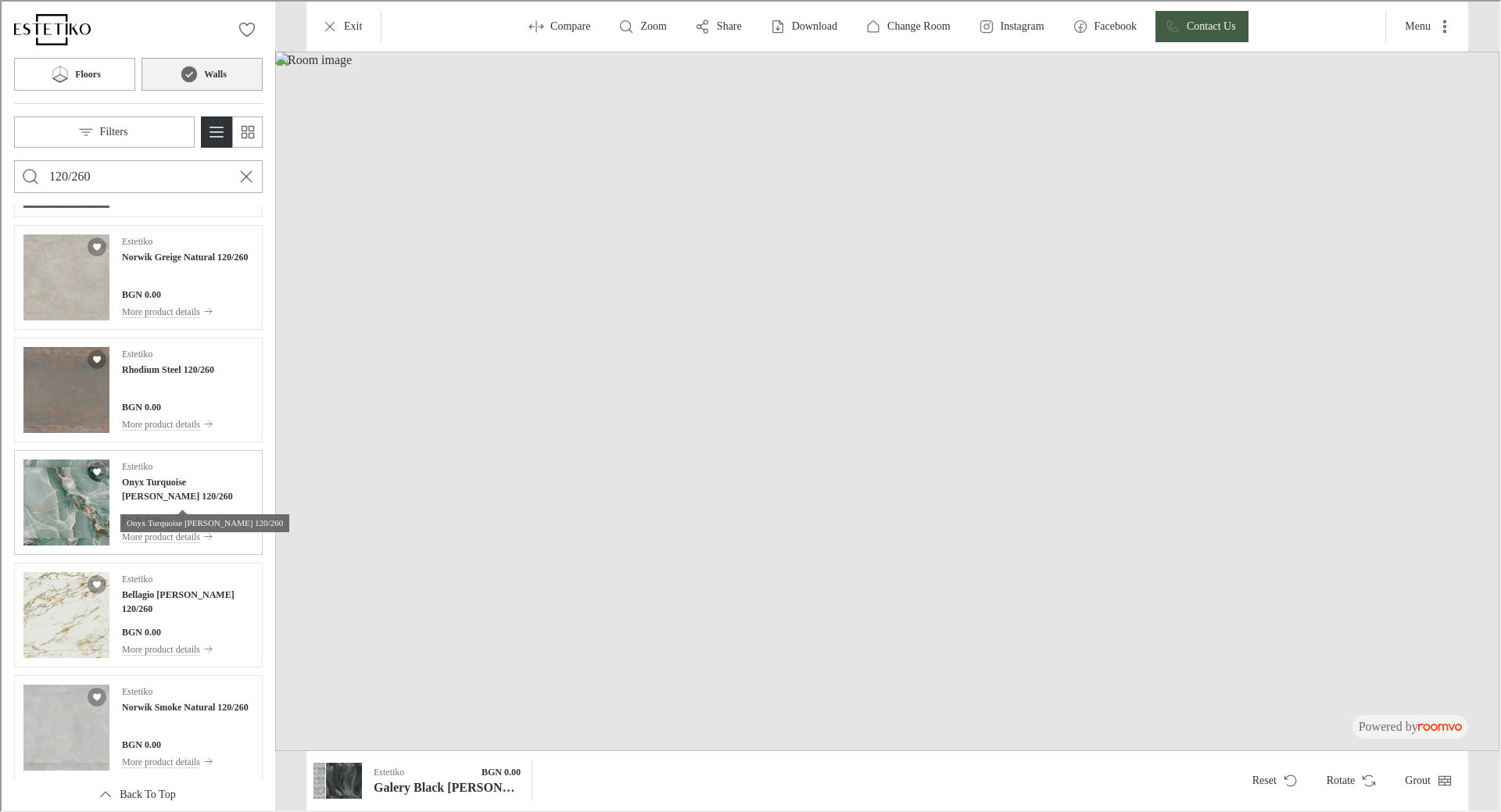
click at [183, 479] on h4 "Onyx Turquoise [PERSON_NAME] 120/260" at bounding box center [185, 488] width 131 height 28
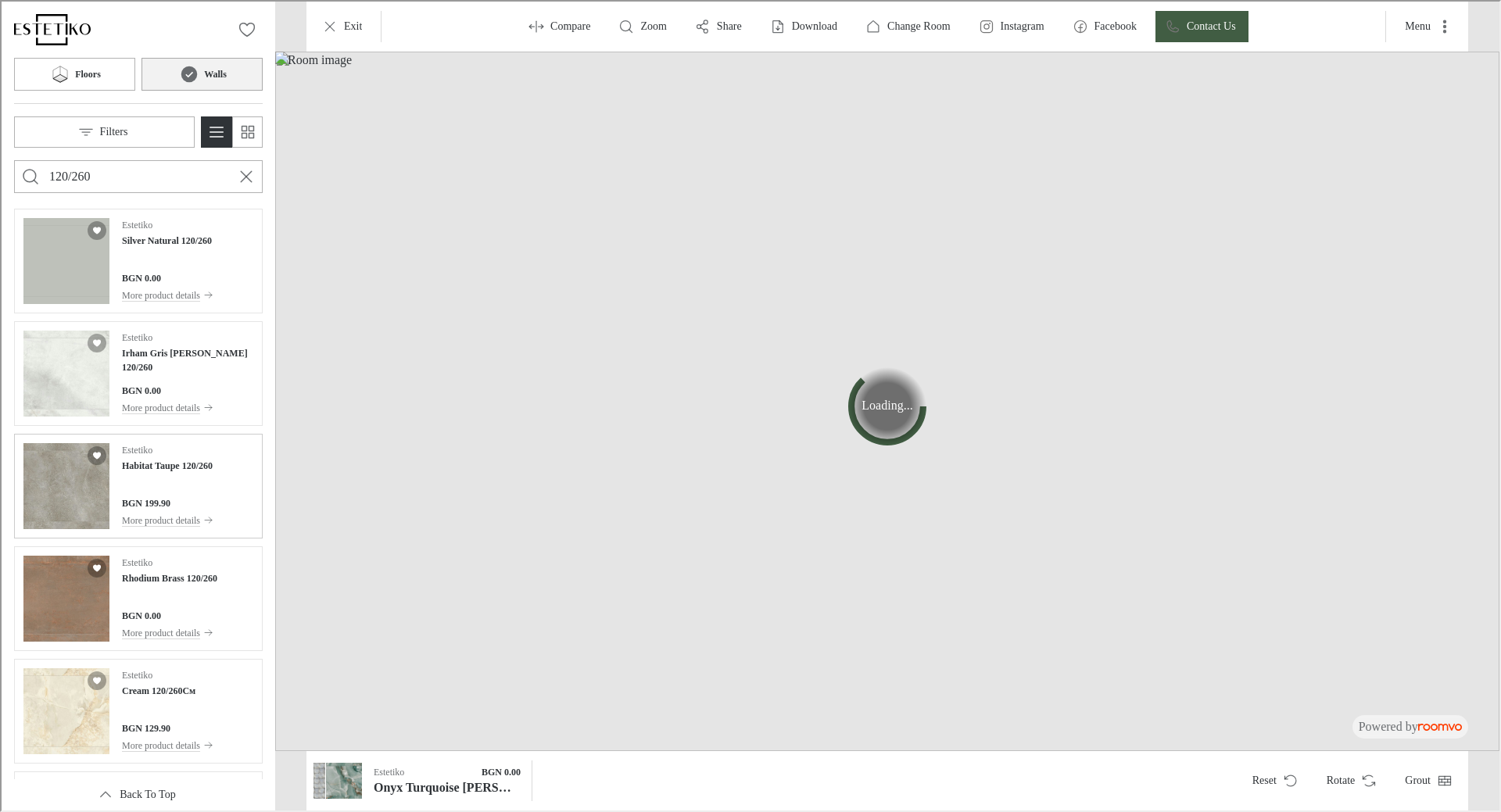
scroll to position [0, 0]
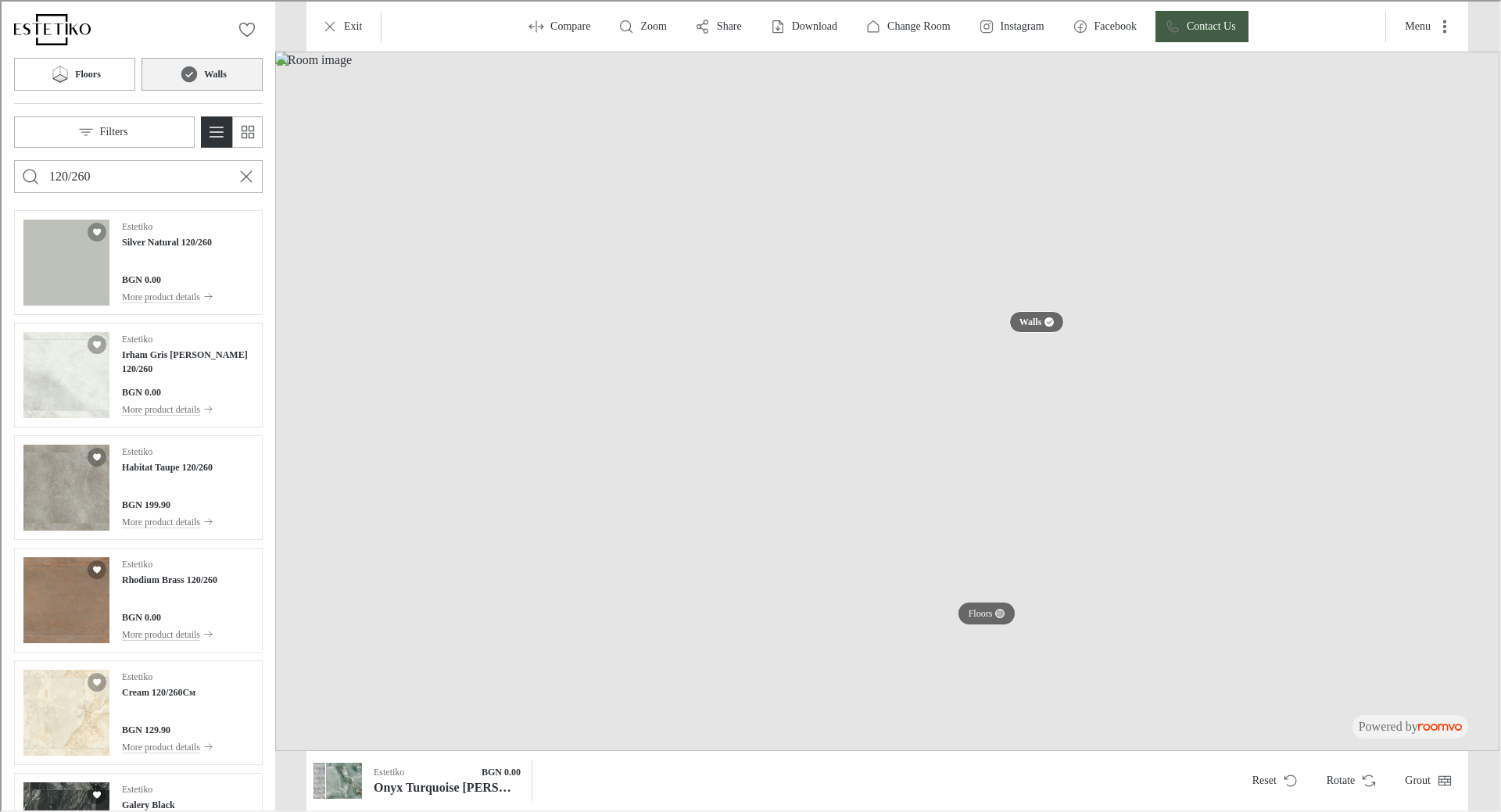
click at [974, 261] on img at bounding box center [885, 400] width 1224 height 700
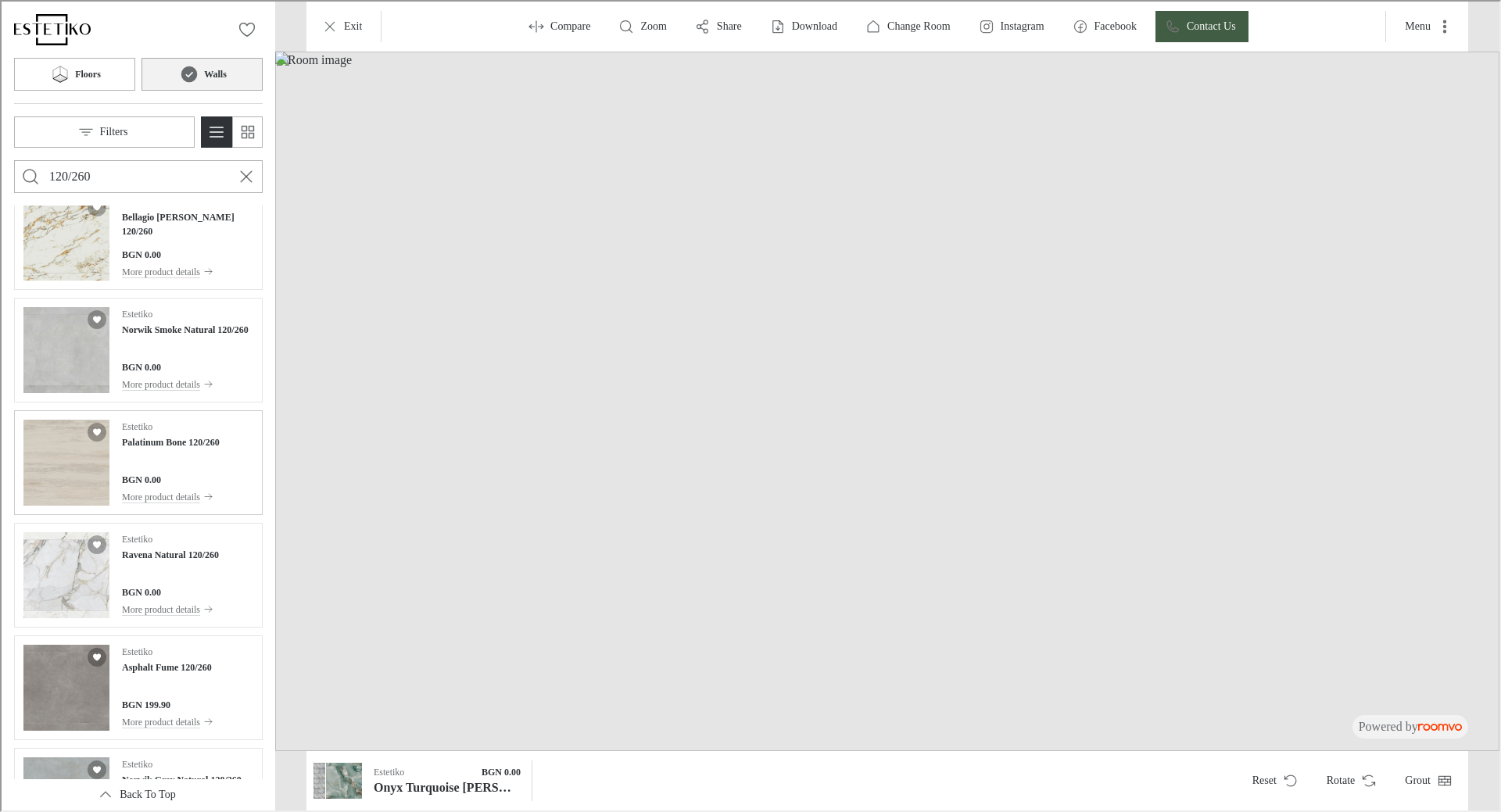
scroll to position [1864, 0]
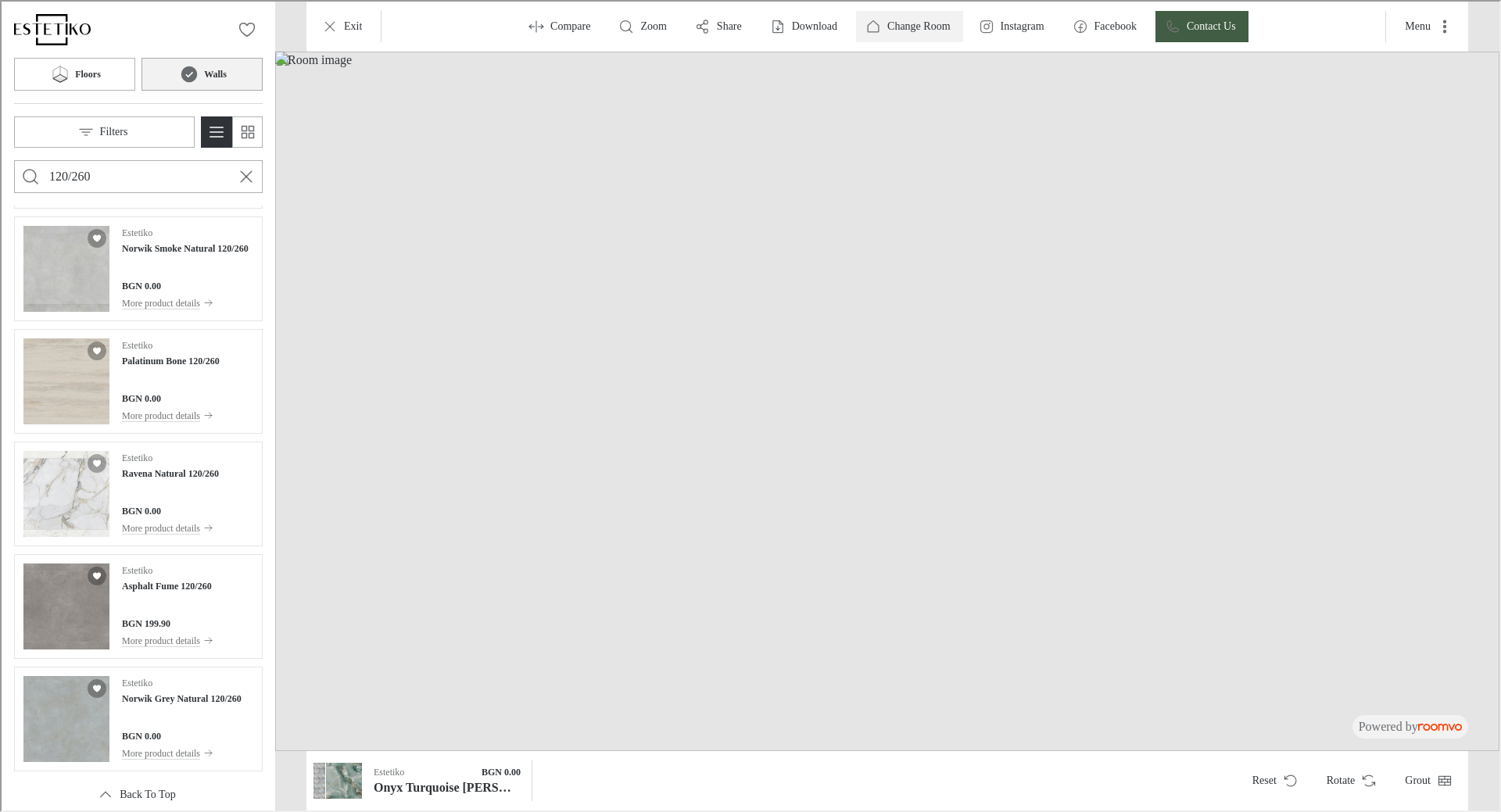
click at [915, 16] on button "Change Room" at bounding box center [907, 25] width 107 height 31
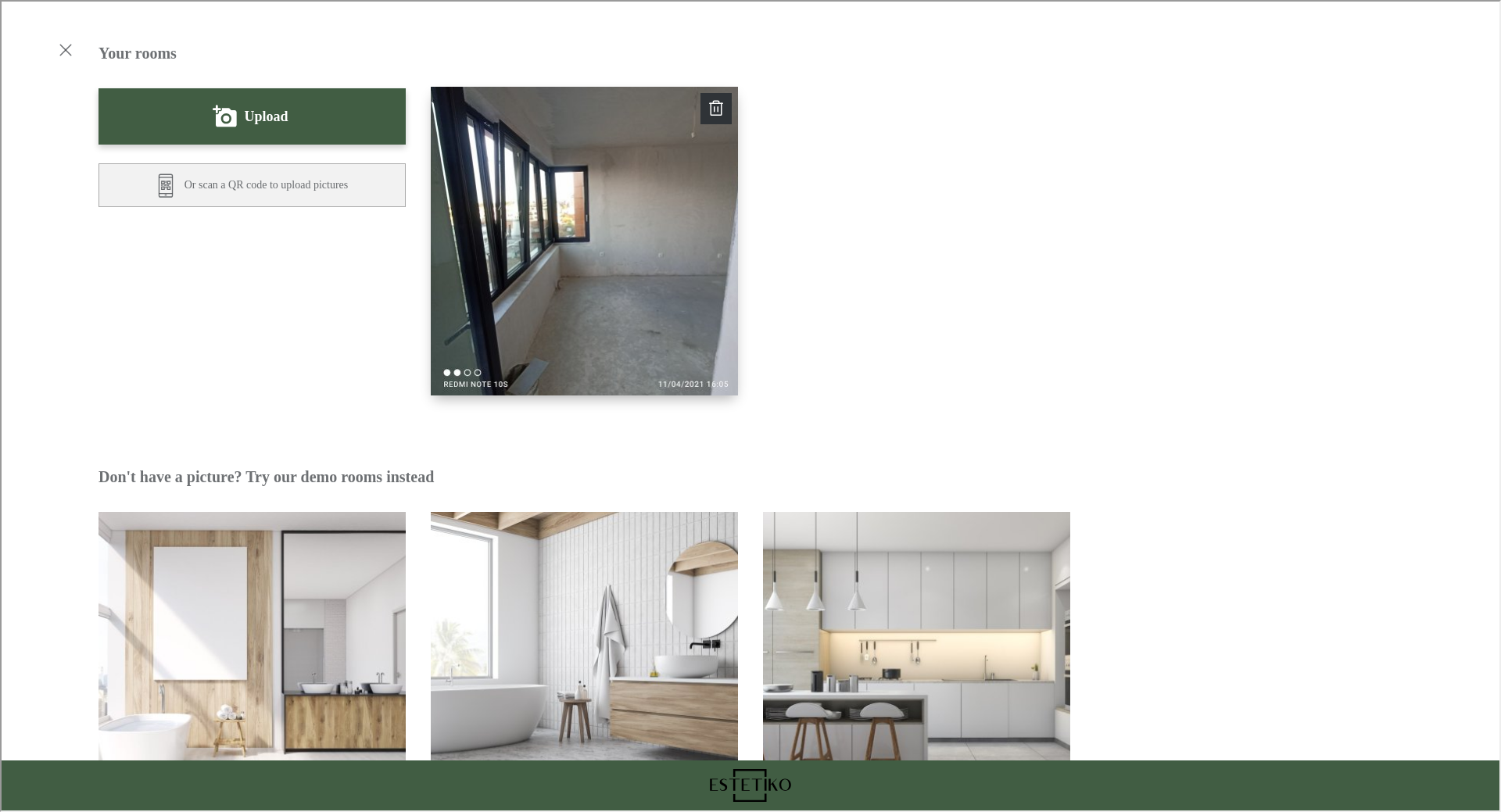
scroll to position [0, 0]
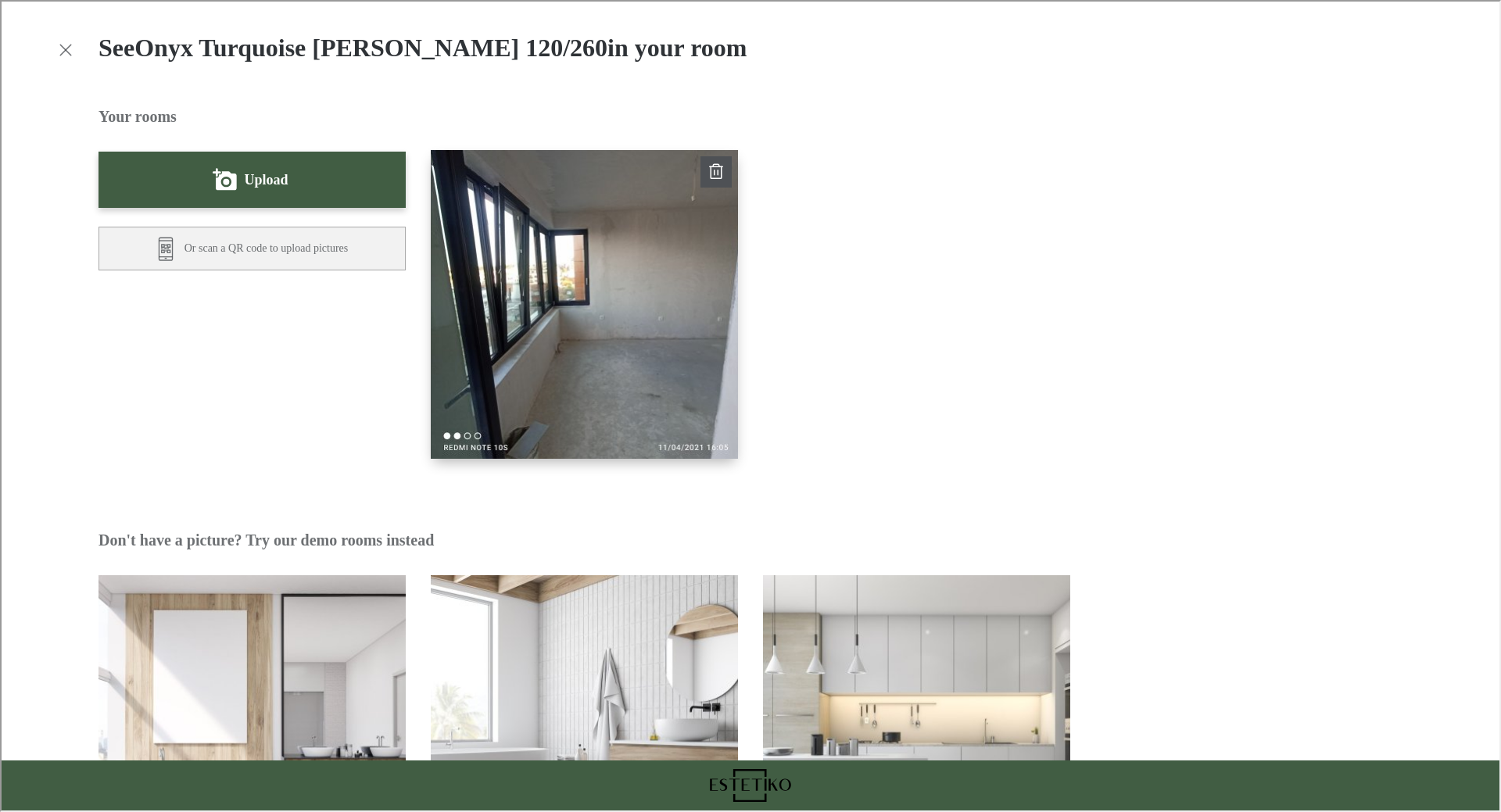
click at [705, 179] on icon "Delete room" at bounding box center [714, 170] width 19 height 19
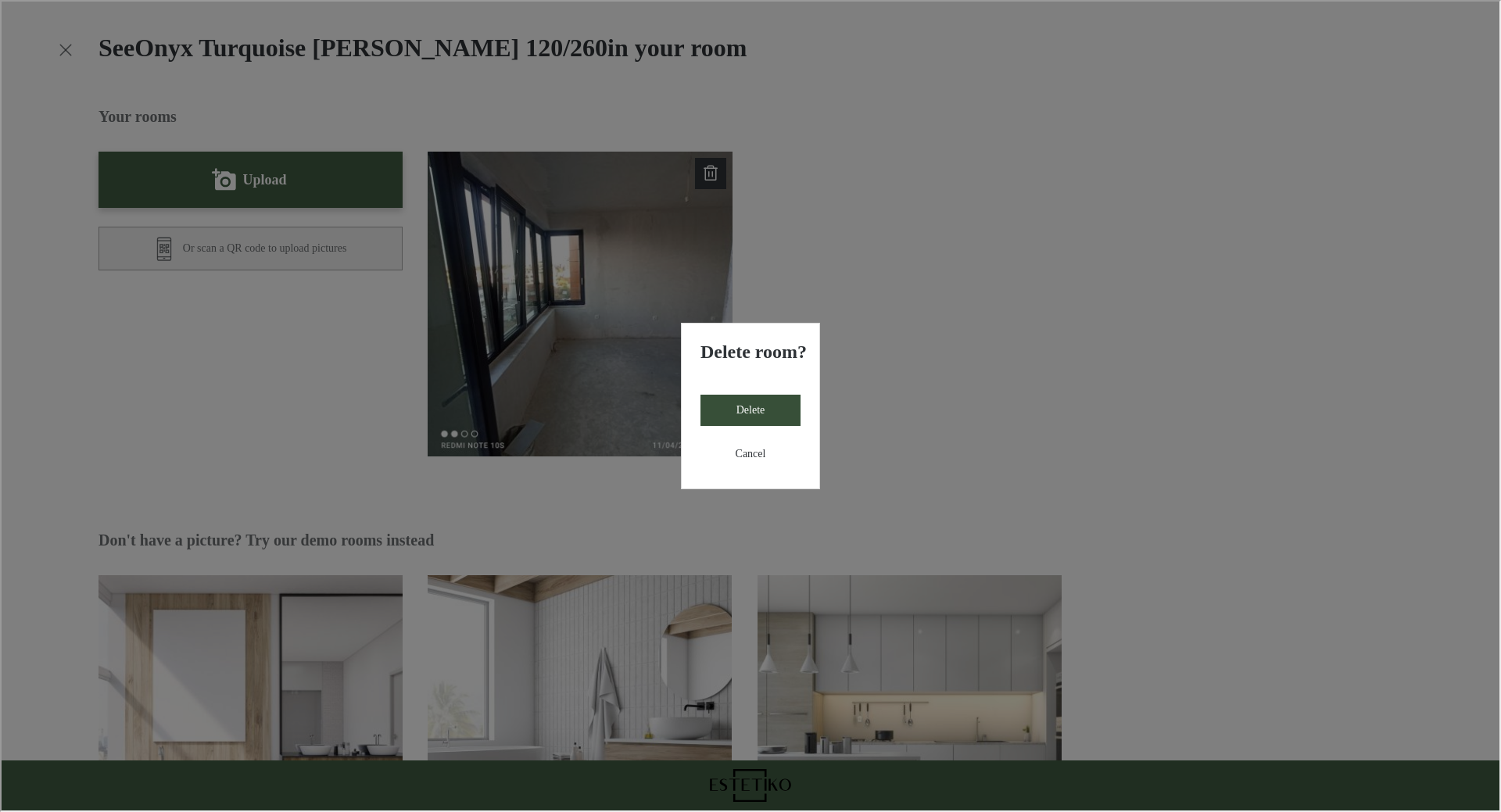
click at [765, 393] on button "Delete" at bounding box center [749, 408] width 100 height 31
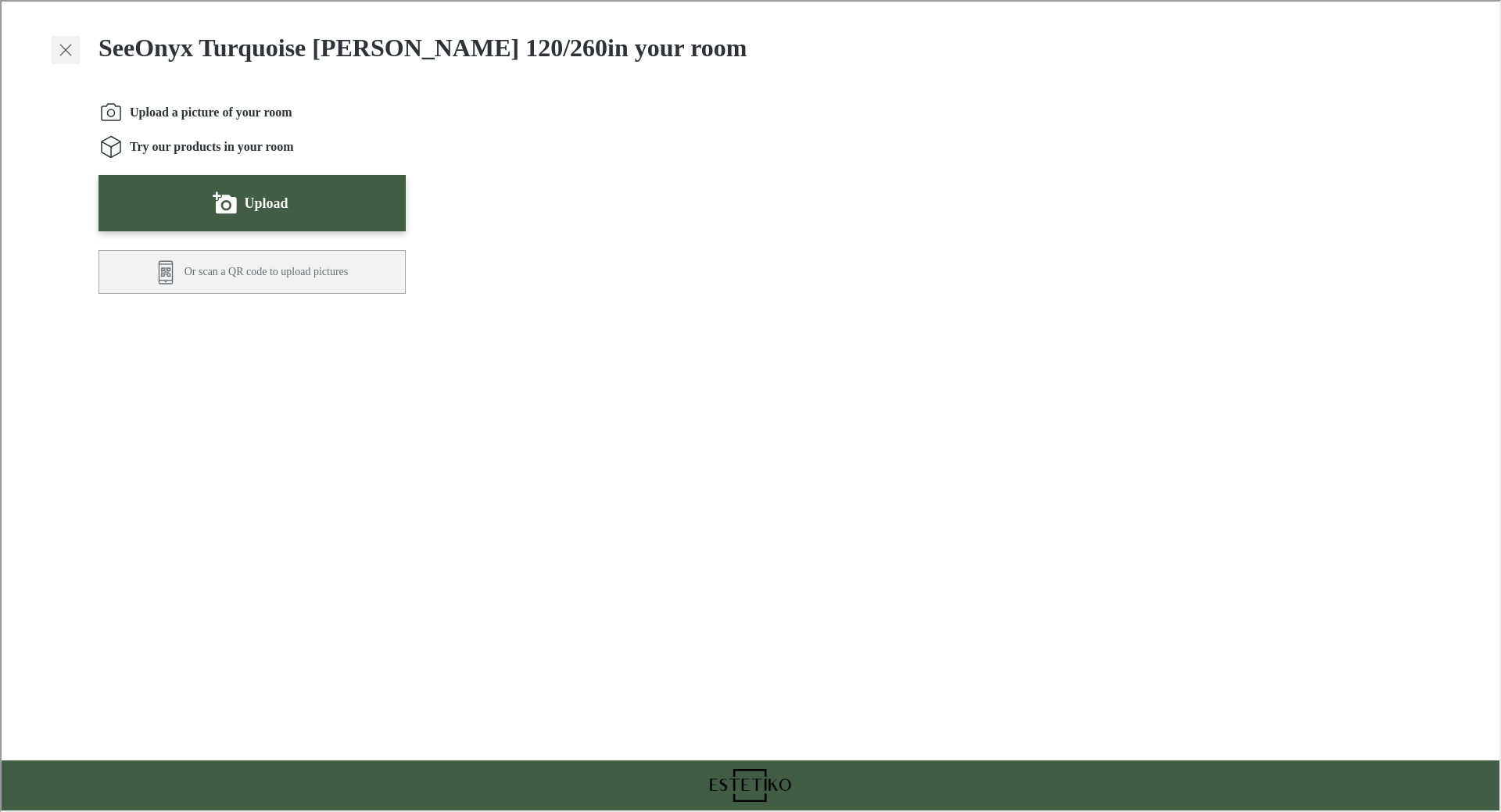
click at [69, 47] on icon "Exit visualizer" at bounding box center [64, 48] width 19 height 19
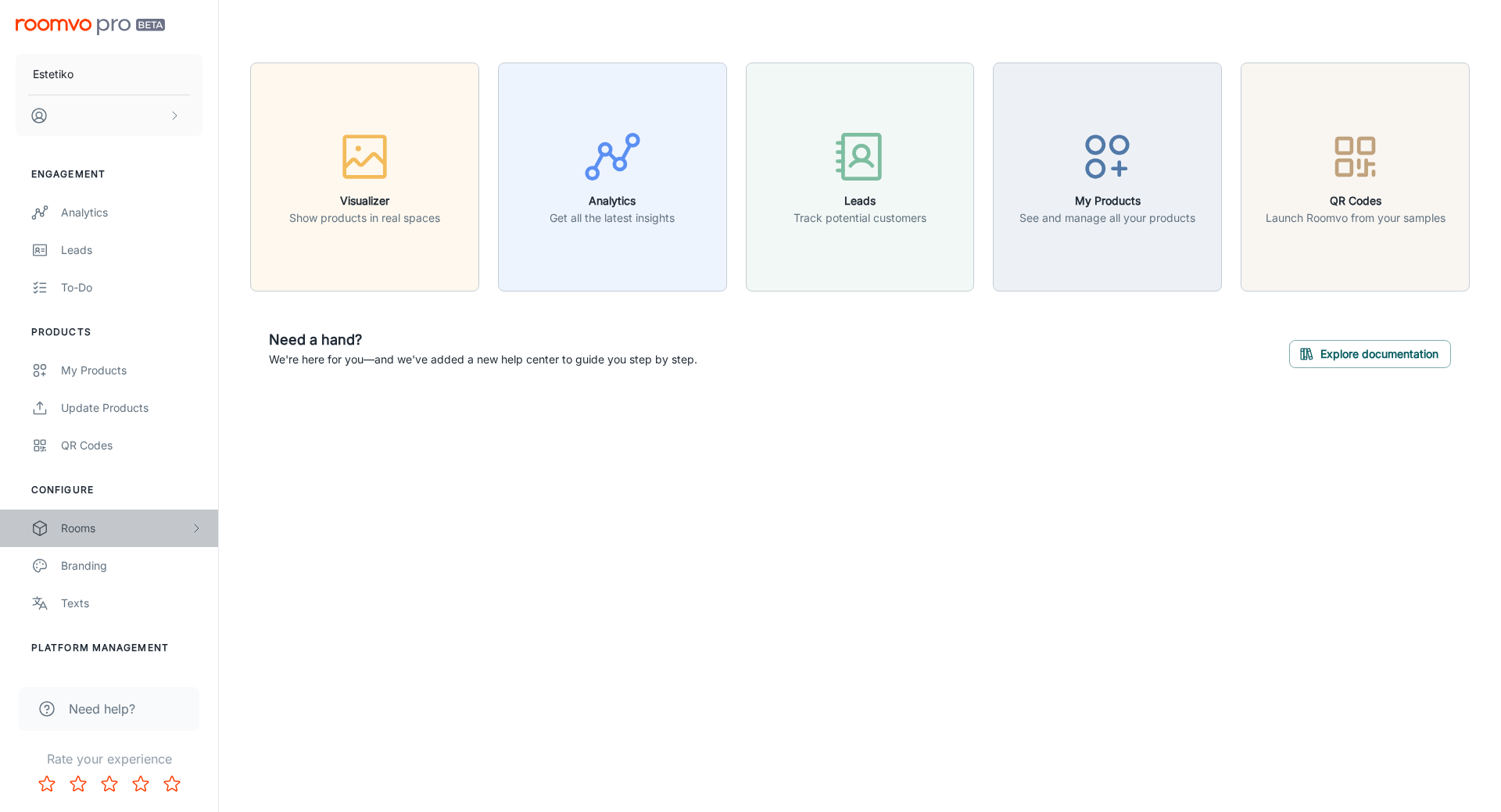
click at [139, 519] on div "Rooms" at bounding box center [125, 527] width 129 height 17
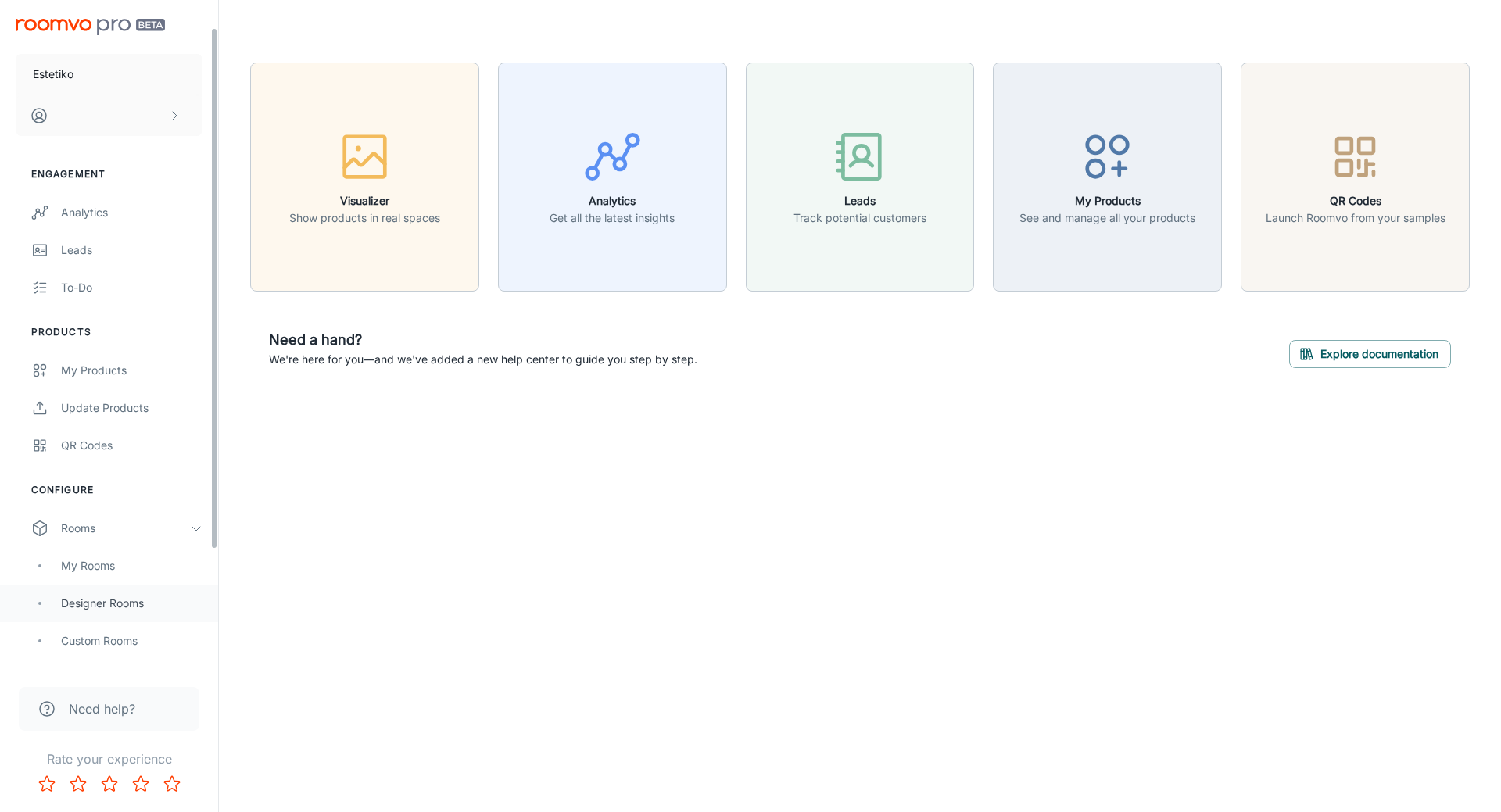
scroll to position [156, 0]
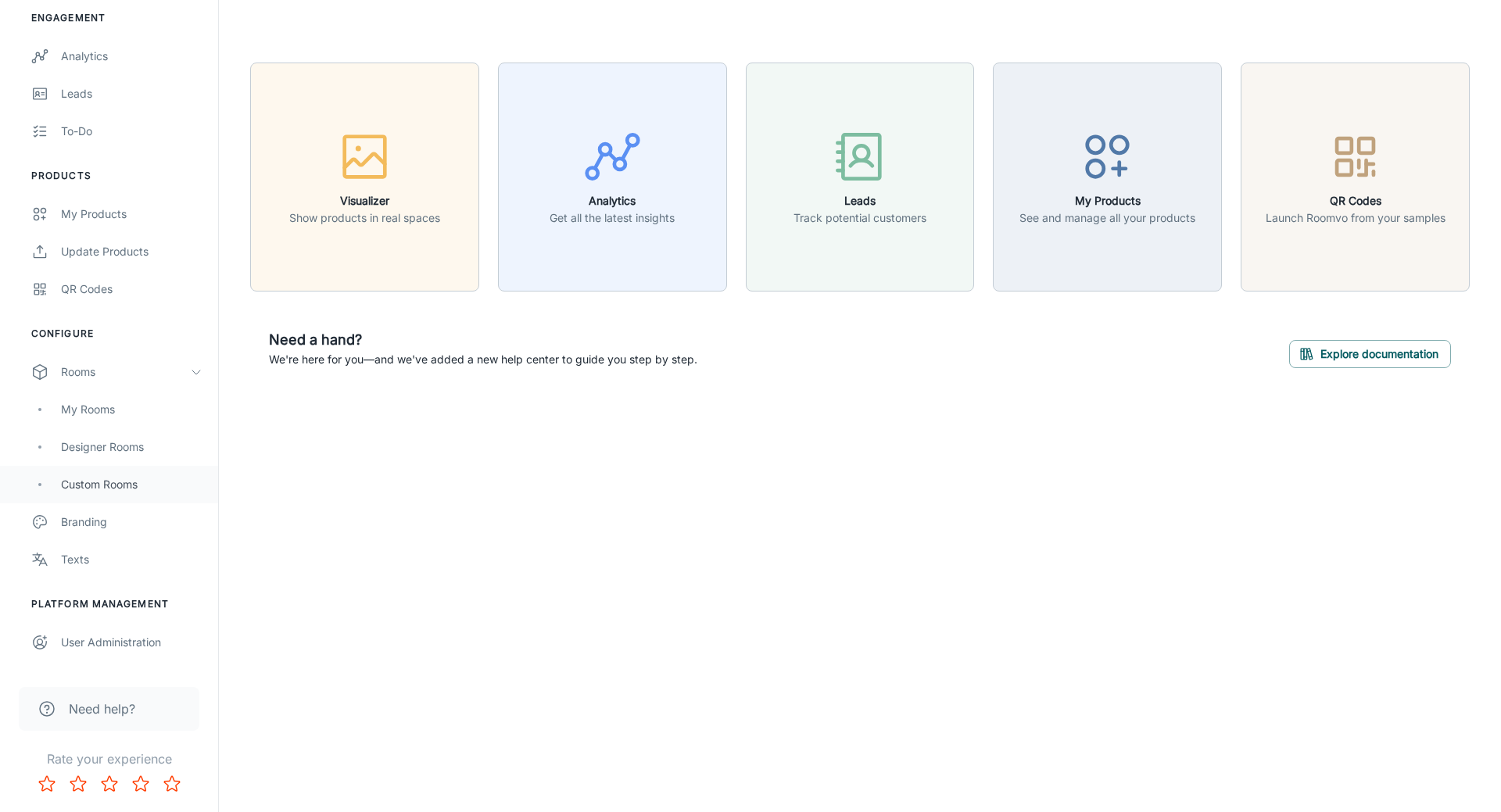
click at [141, 467] on div "Custom Rooms" at bounding box center [109, 484] width 218 height 38
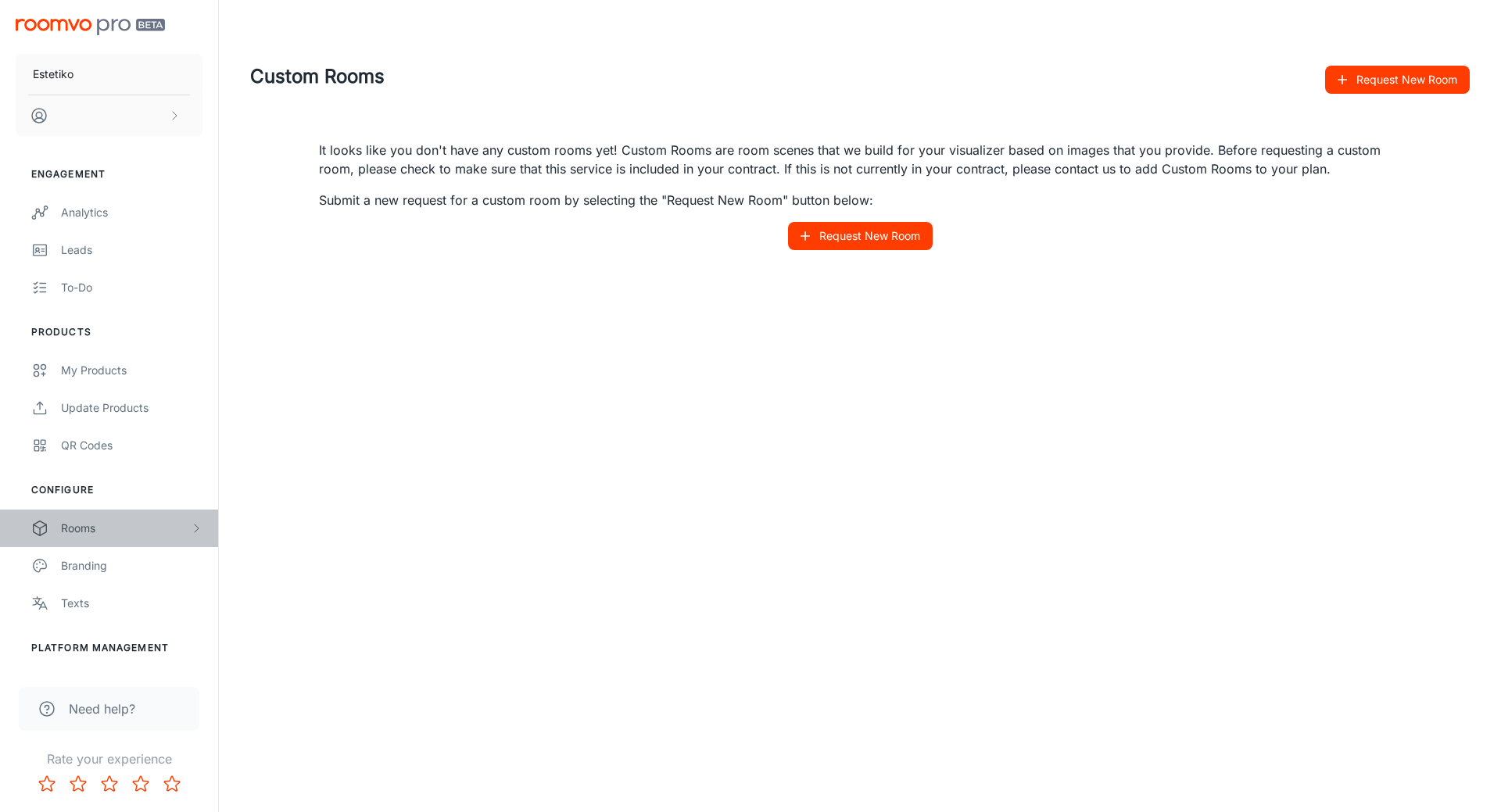
click at [116, 527] on div "Rooms" at bounding box center [125, 527] width 129 height 17
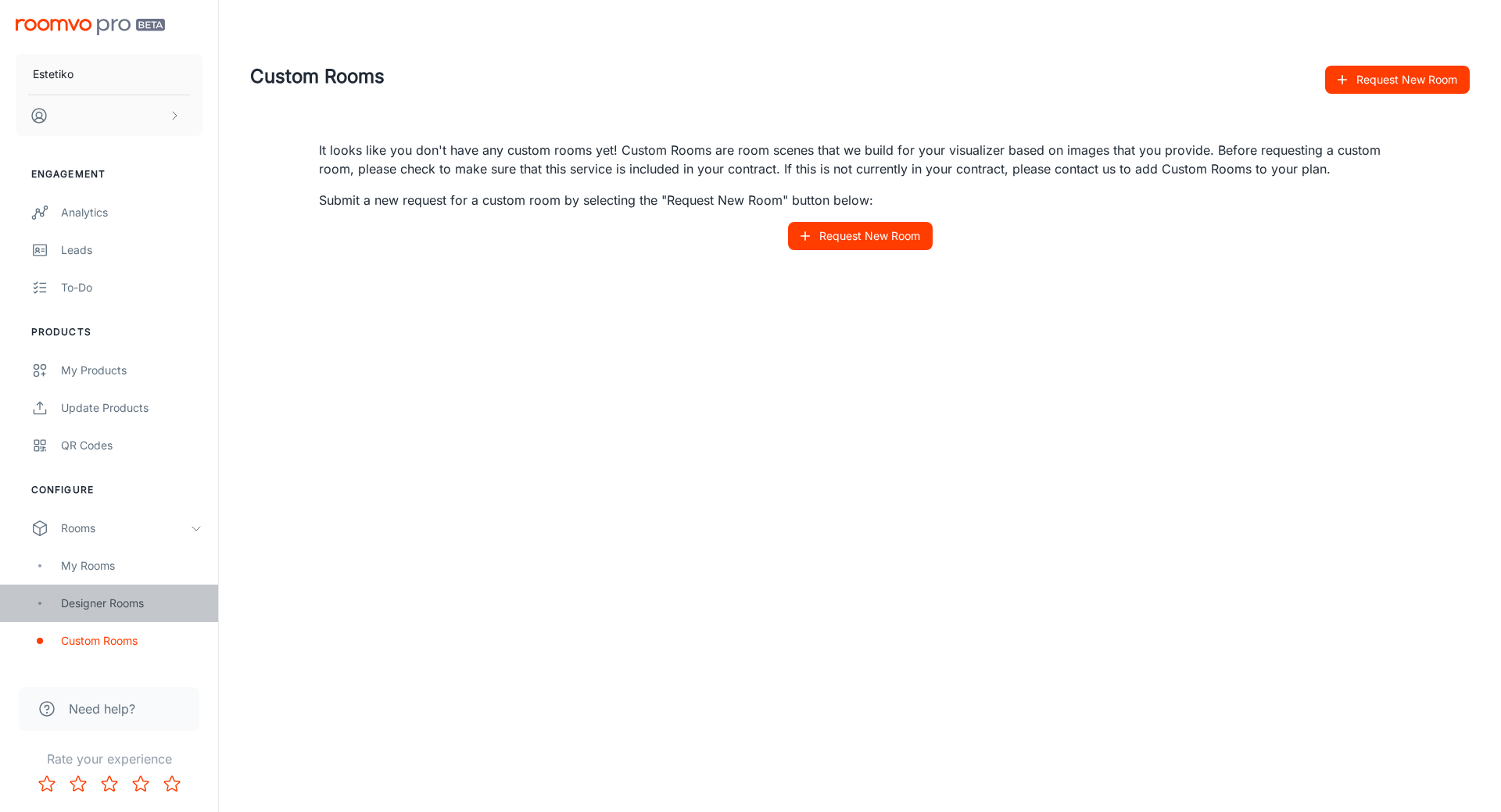
click at [127, 595] on div "Designer Rooms" at bounding box center [131, 603] width 142 height 17
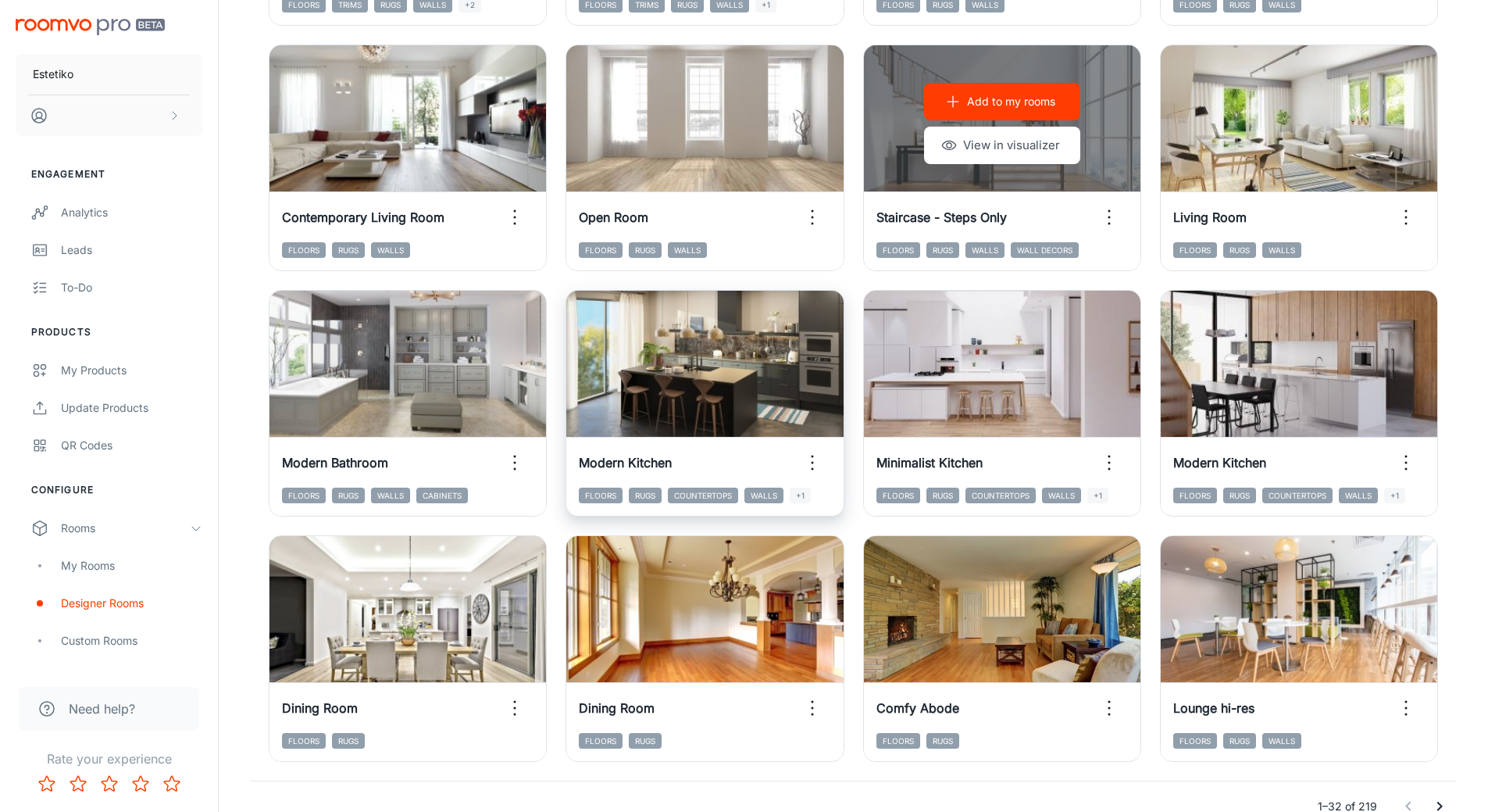
scroll to position [1484, 0]
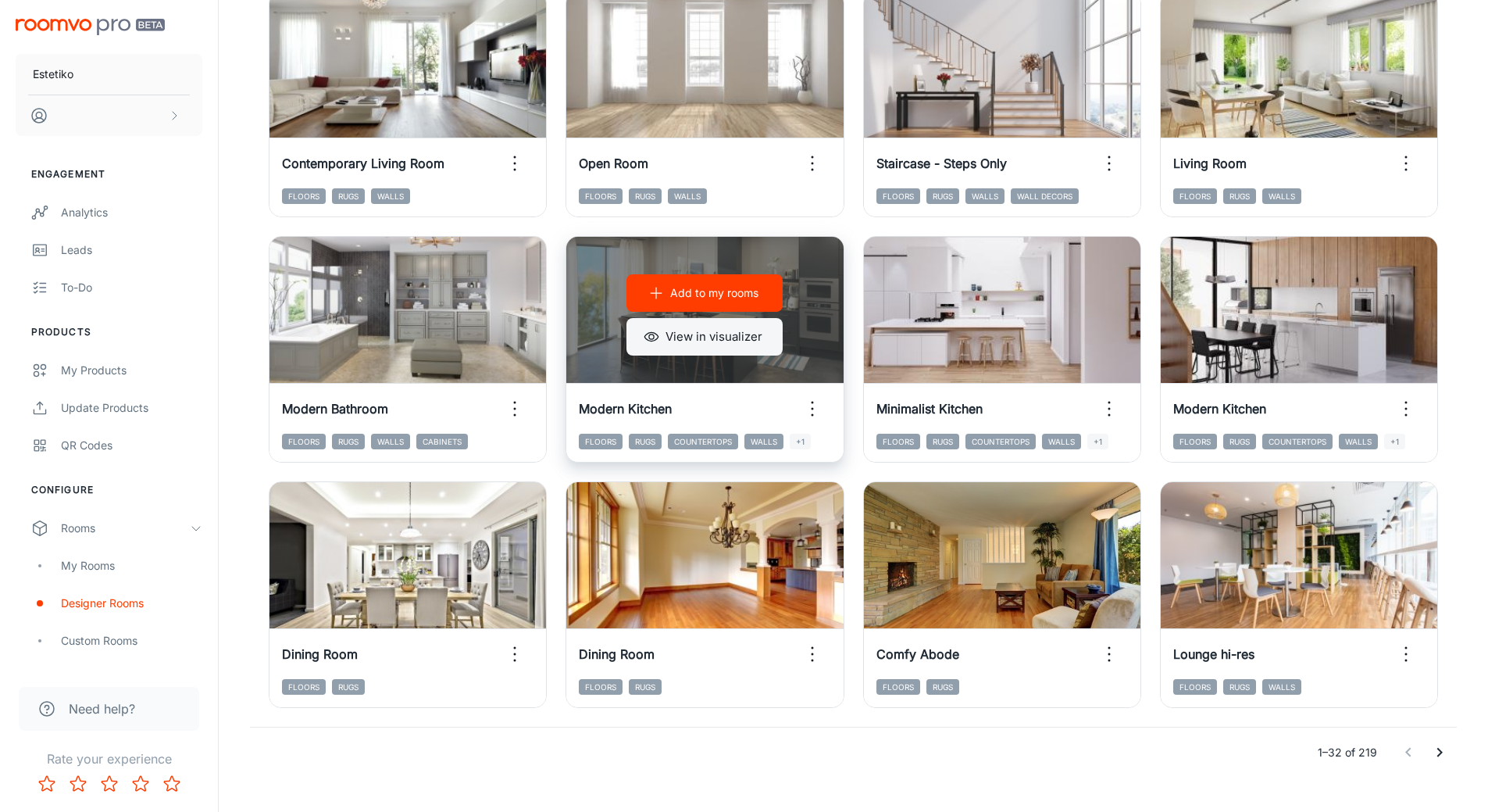
click at [669, 333] on button "View in visualizer" at bounding box center [704, 337] width 156 height 38
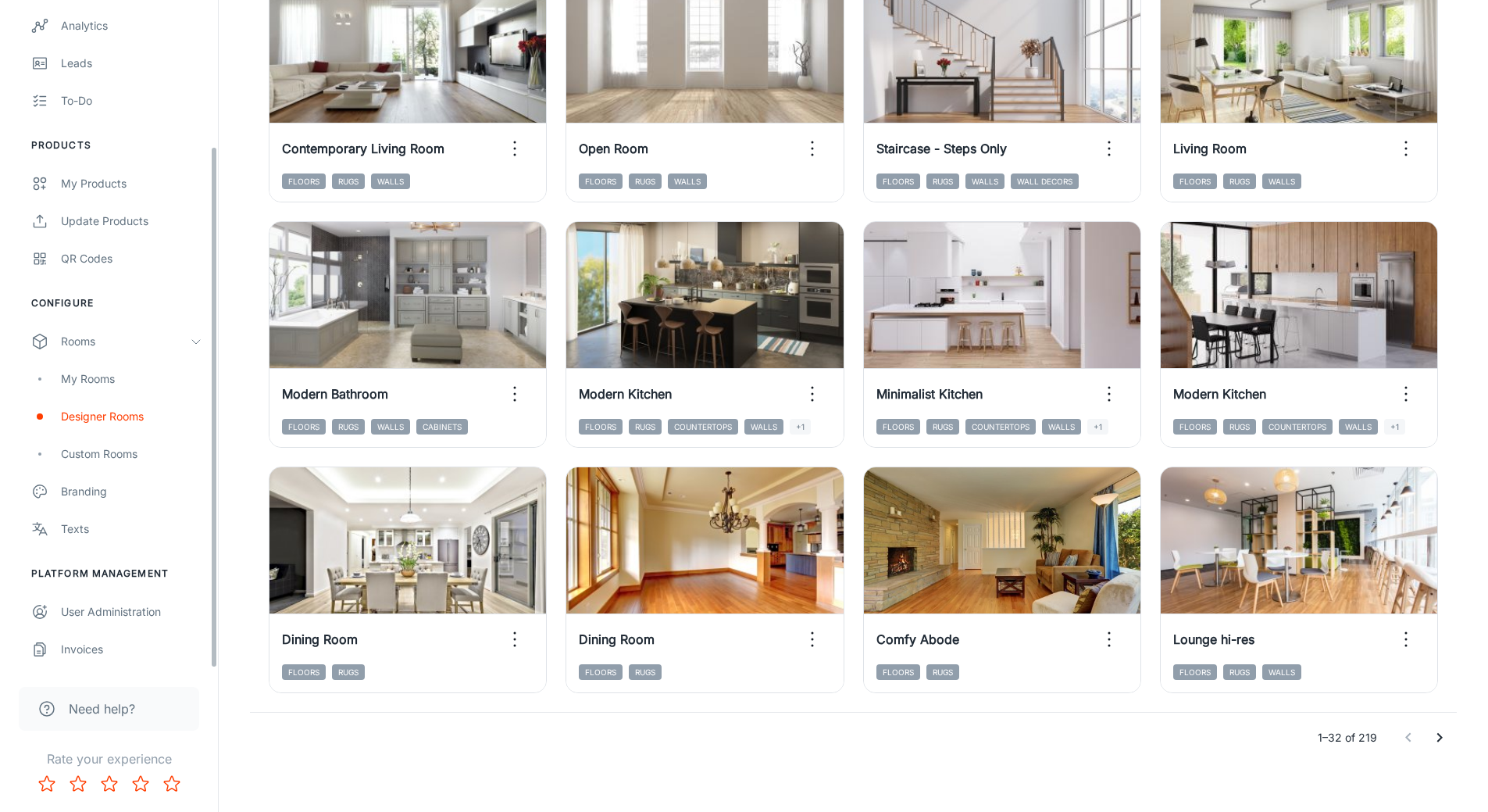
scroll to position [1512, 0]
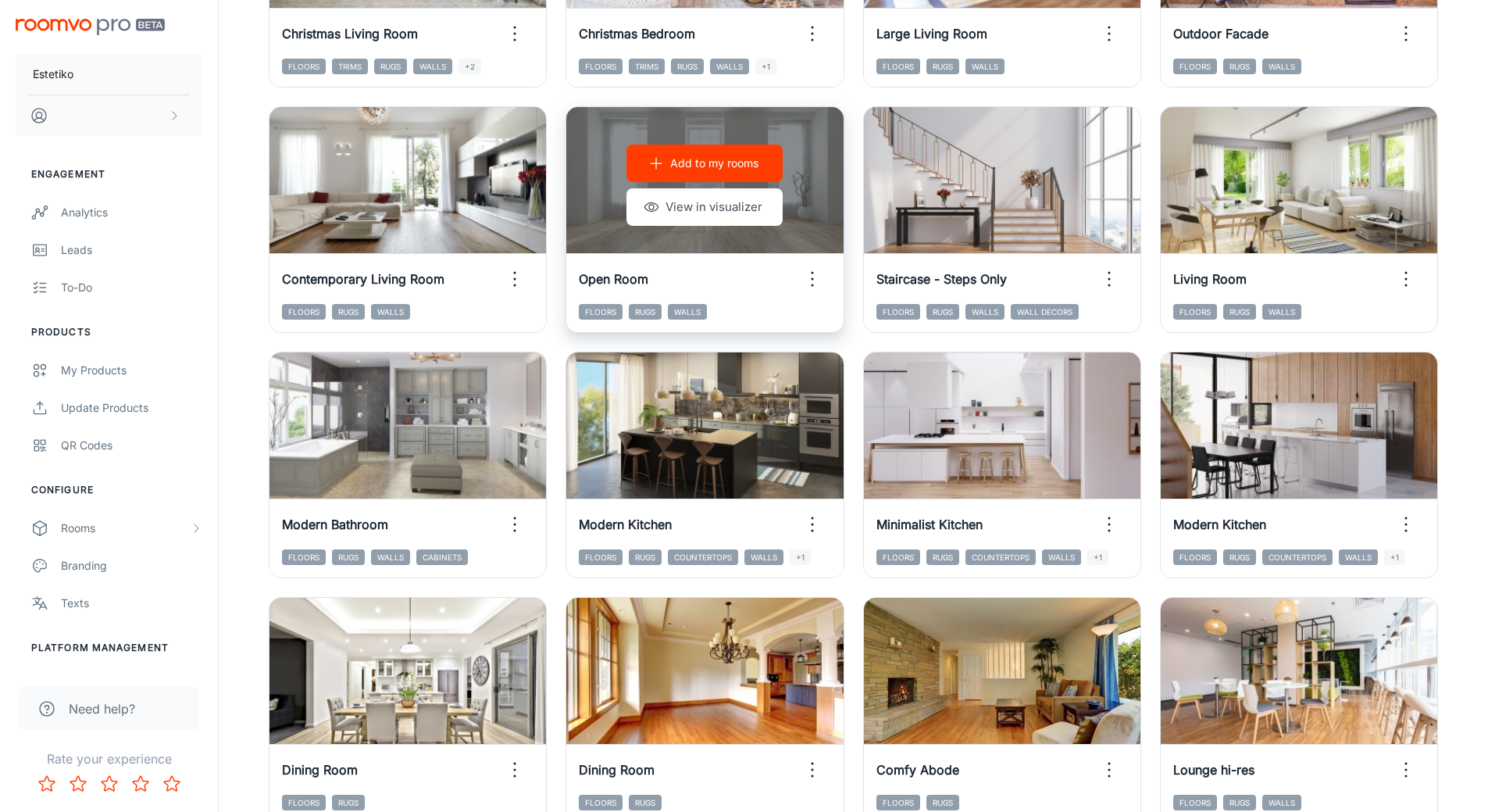
scroll to position [1406, 0]
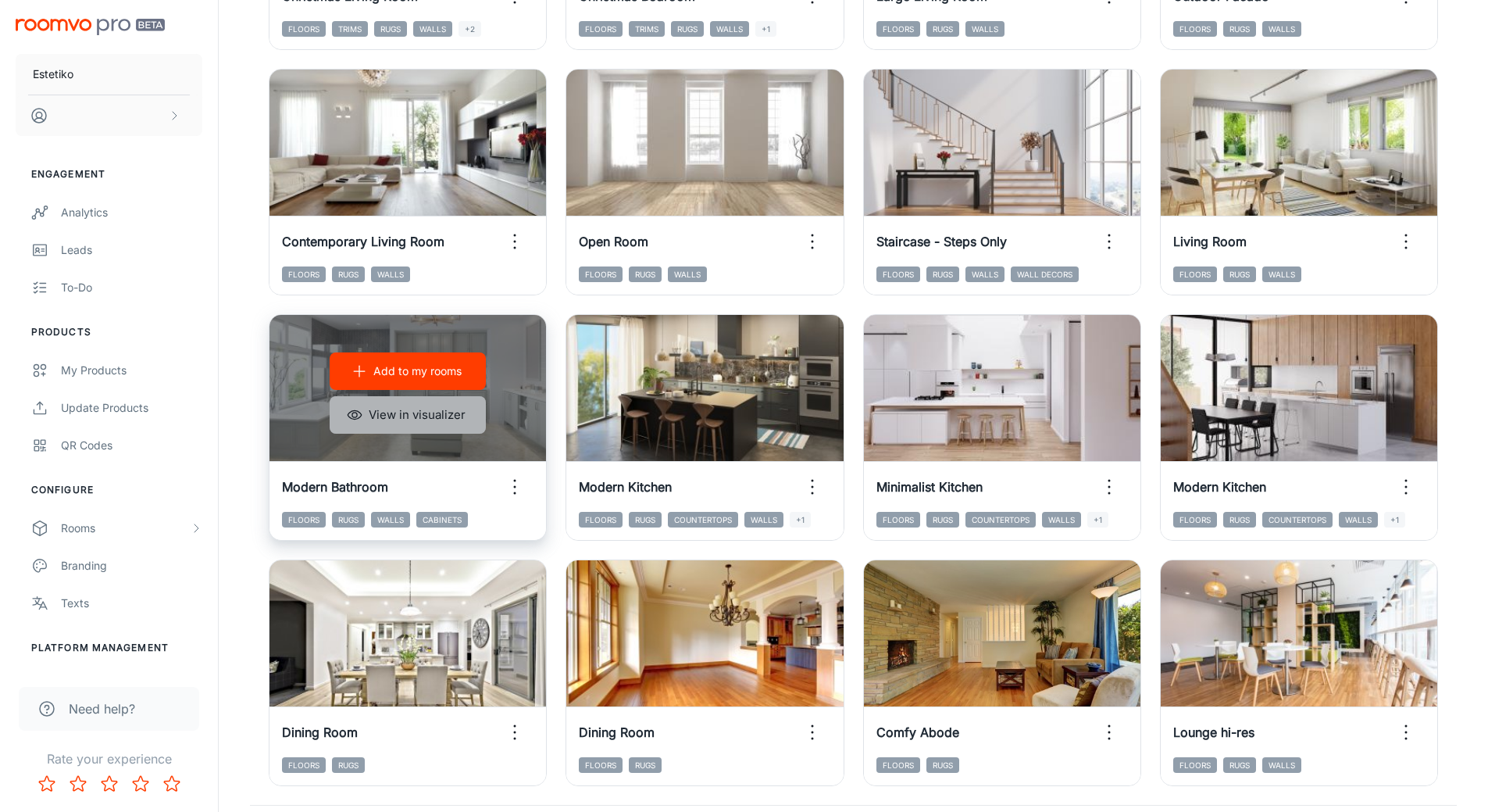
click at [439, 419] on button "View in visualizer" at bounding box center [407, 415] width 156 height 38
